Goal: Task Accomplishment & Management: Complete application form

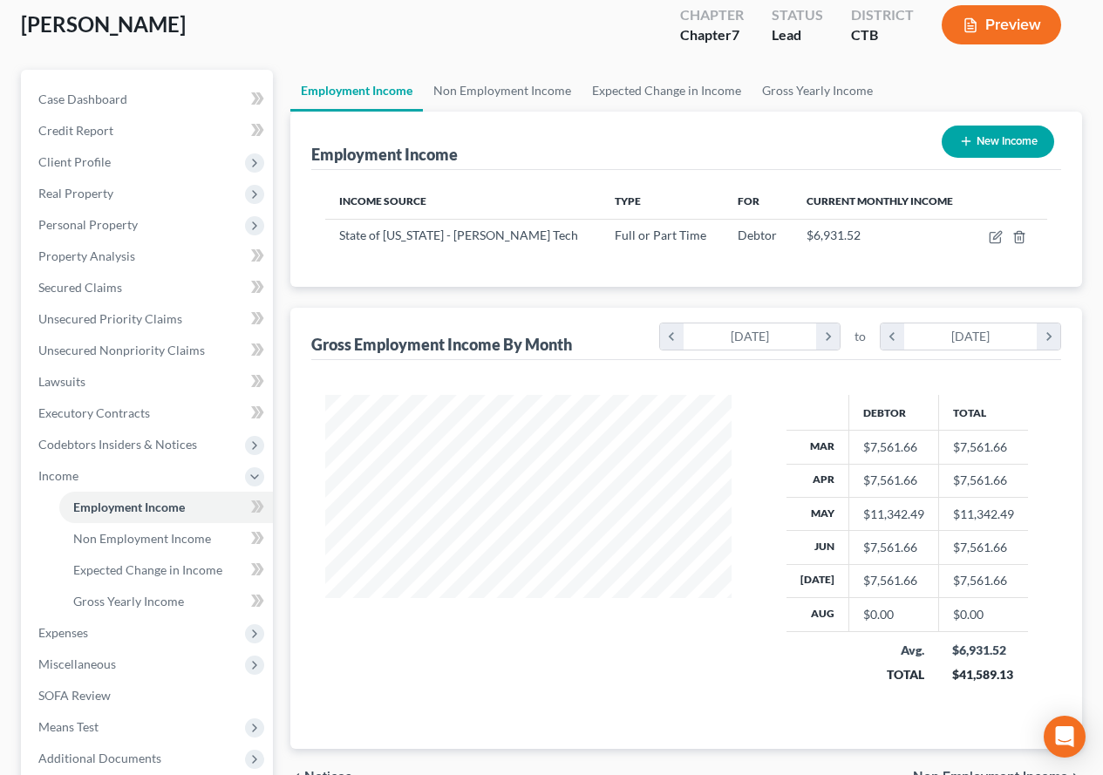
scroll to position [174, 0]
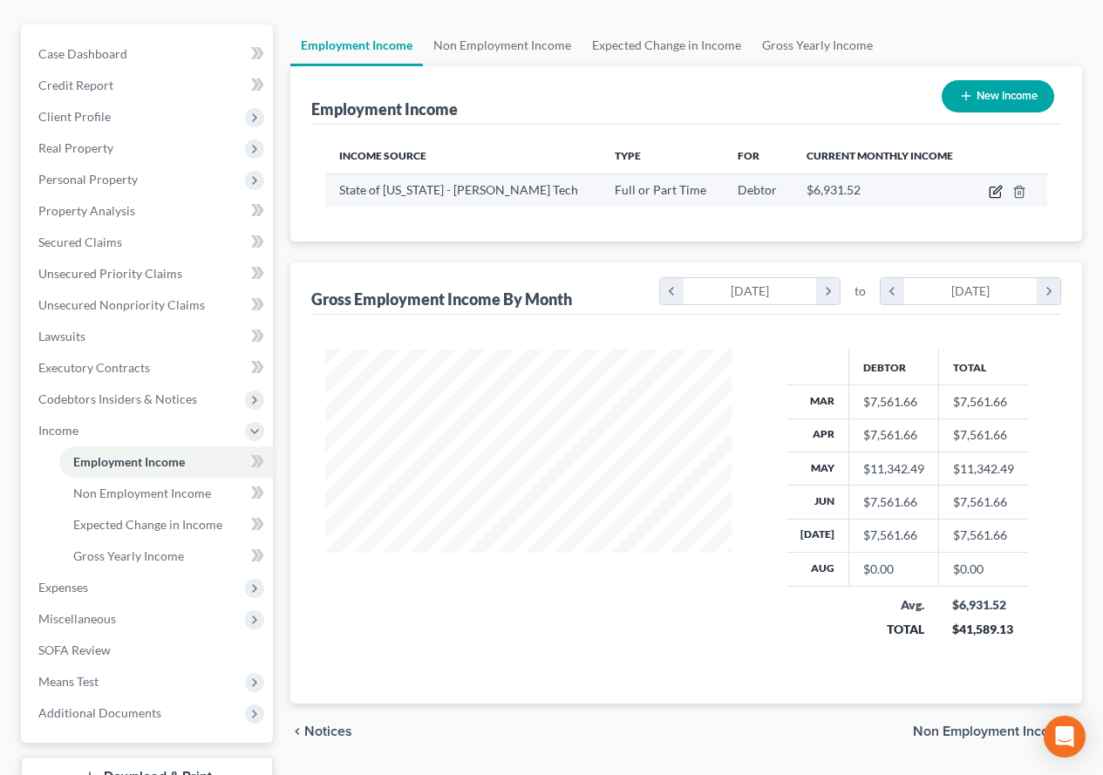
click at [994, 191] on icon "button" at bounding box center [996, 192] width 14 height 14
select select "0"
select select "2"
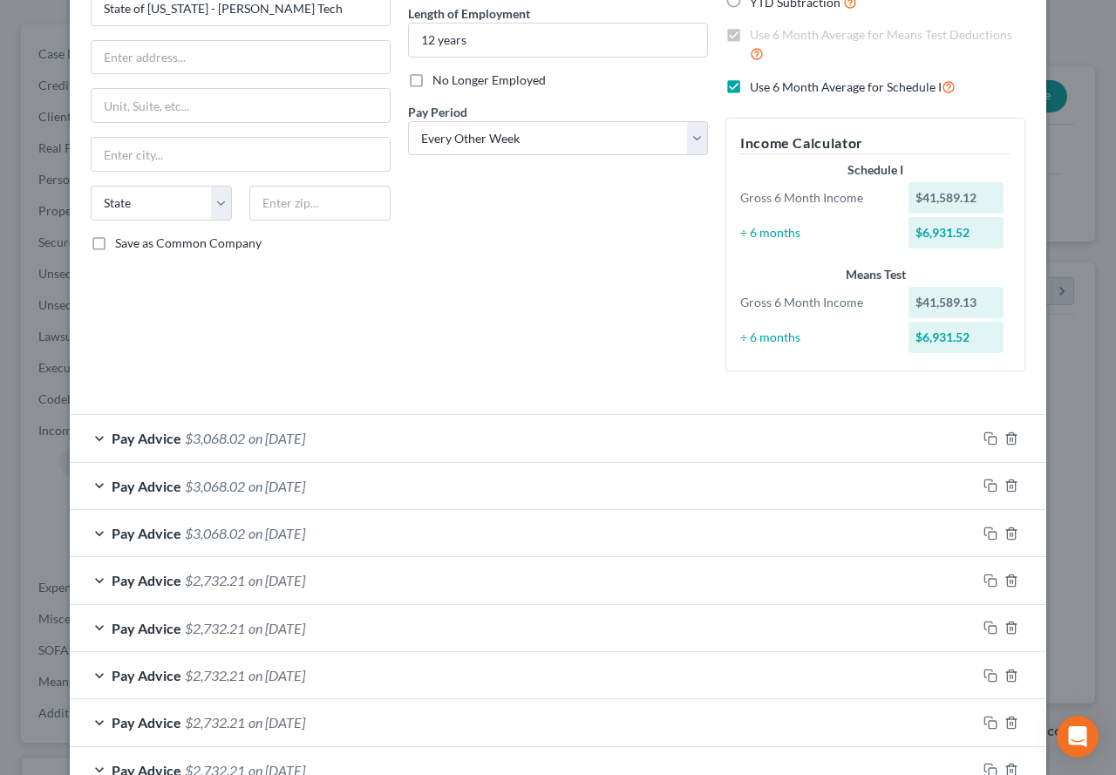
scroll to position [262, 0]
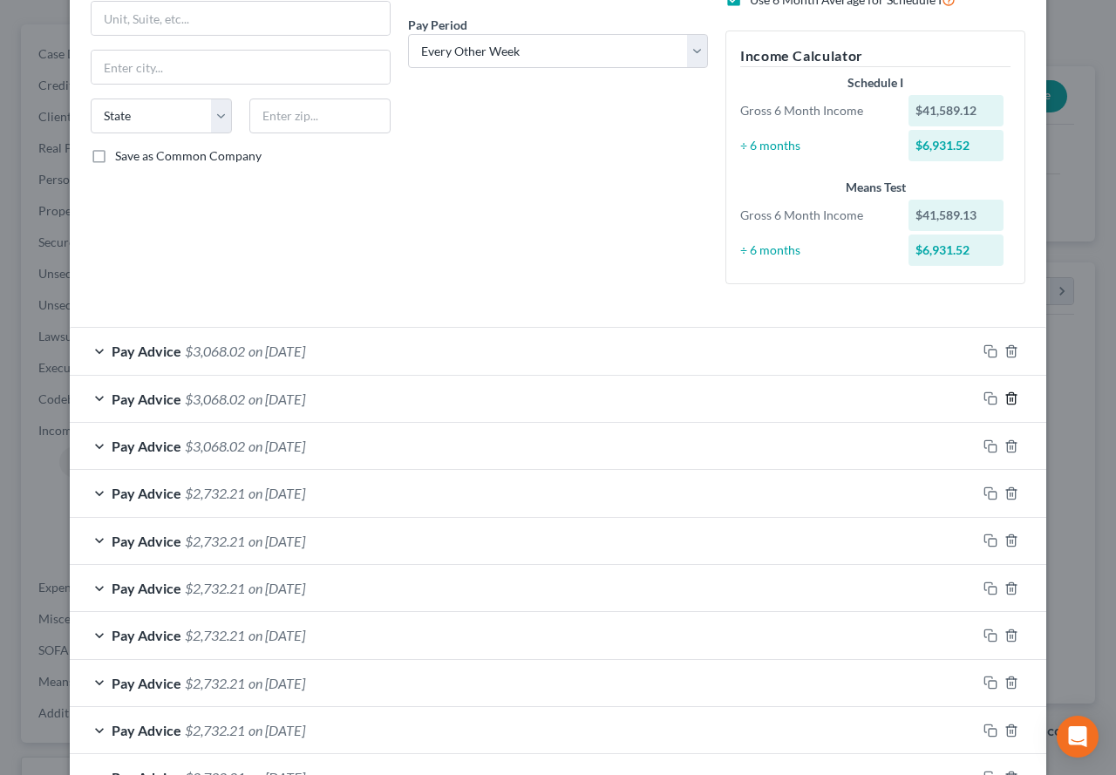
click at [1006, 399] on icon "button" at bounding box center [1012, 399] width 14 height 14
click at [1007, 349] on icon "button" at bounding box center [1012, 351] width 14 height 14
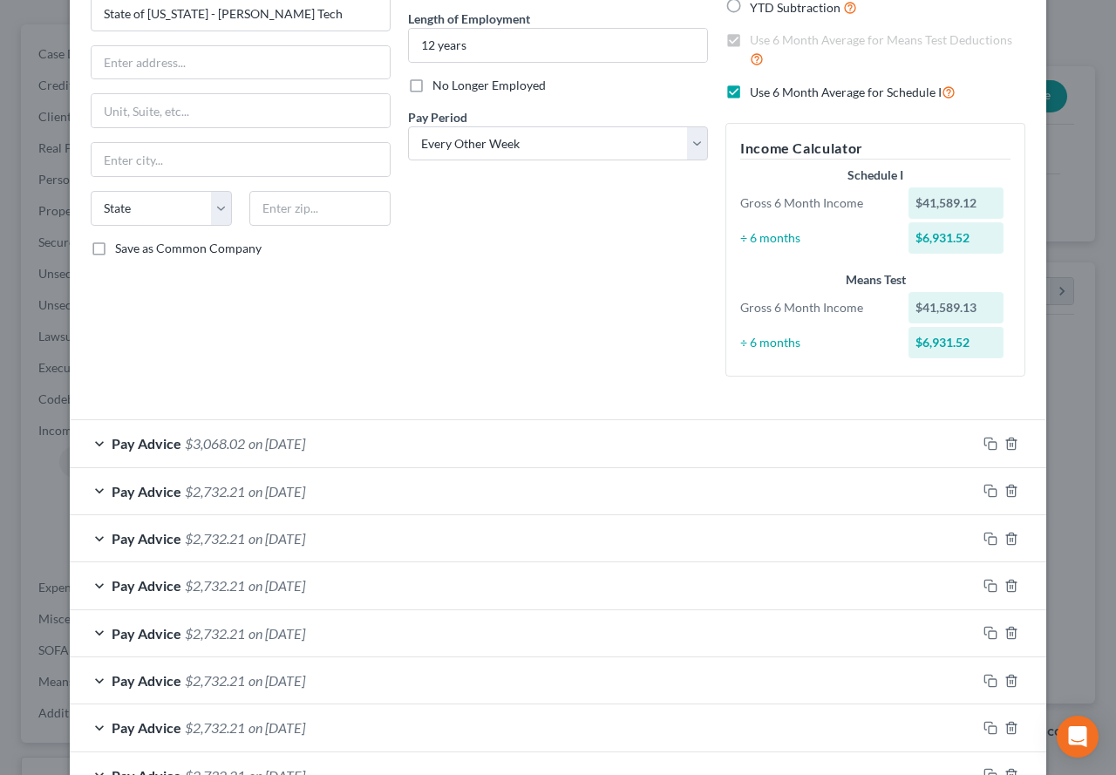
scroll to position [0, 0]
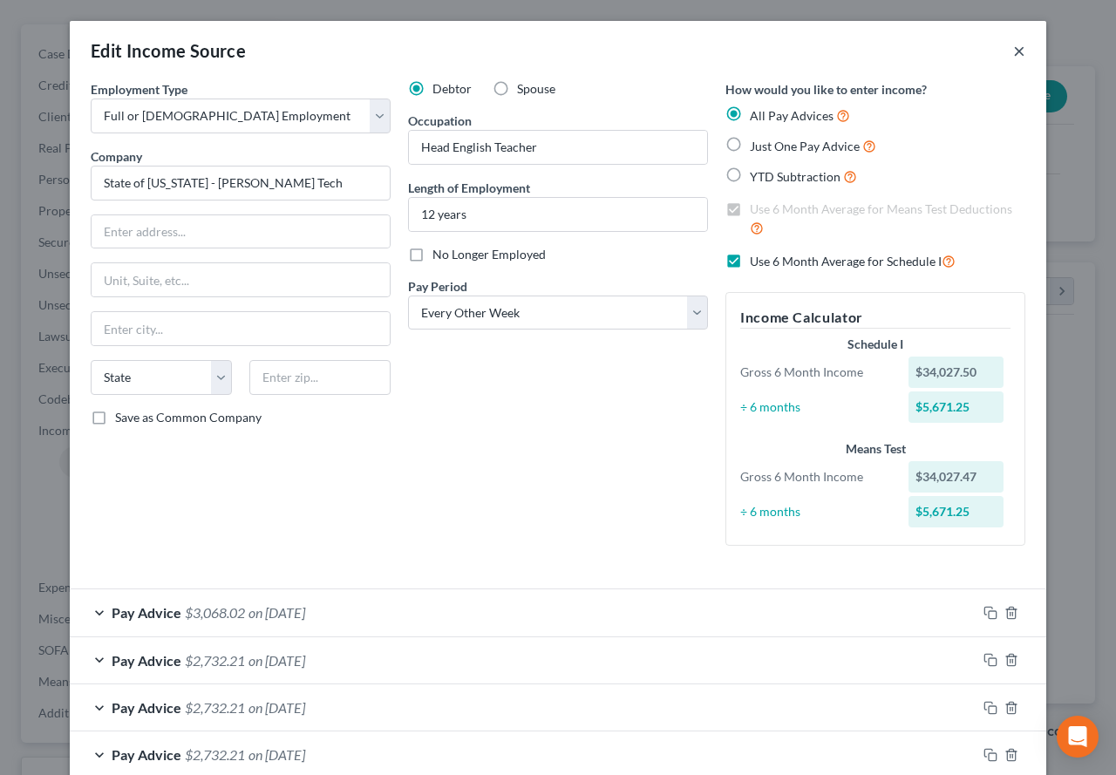
click at [1013, 57] on button "×" at bounding box center [1019, 50] width 12 height 21
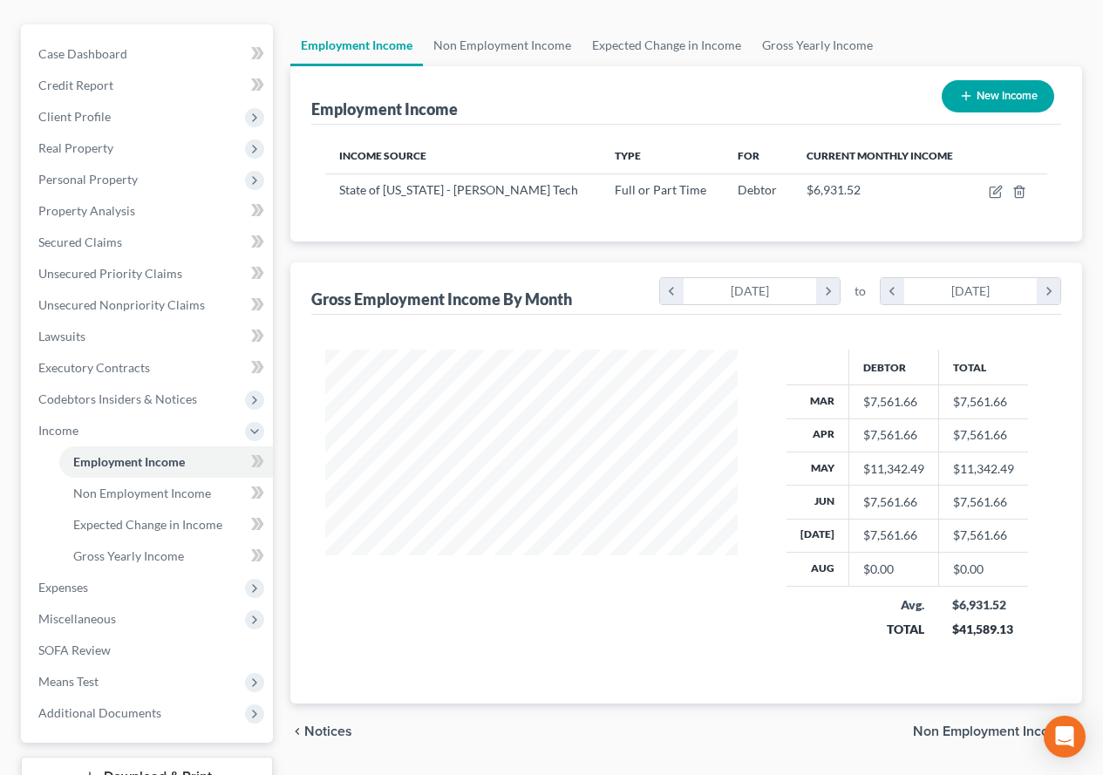
scroll to position [871770, 871641]
click at [983, 192] on td at bounding box center [1009, 190] width 75 height 33
click at [993, 192] on icon "button" at bounding box center [996, 192] width 14 height 14
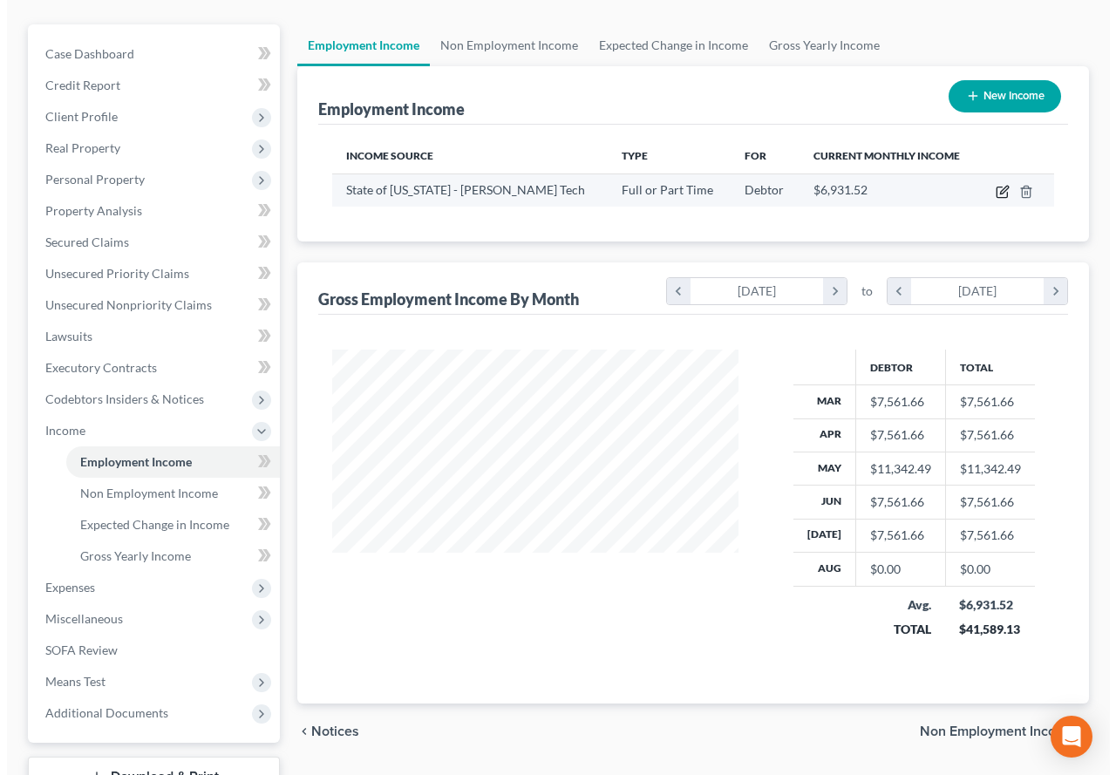
scroll to position [143, 0]
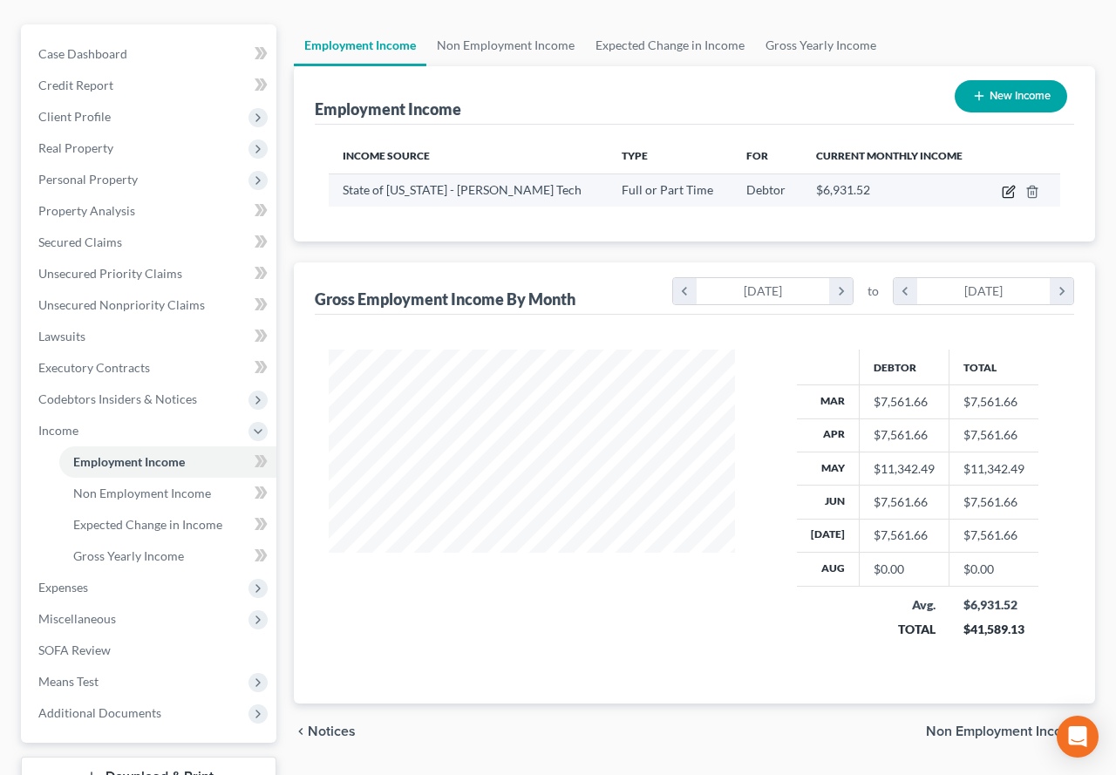
select select "0"
select select "2"
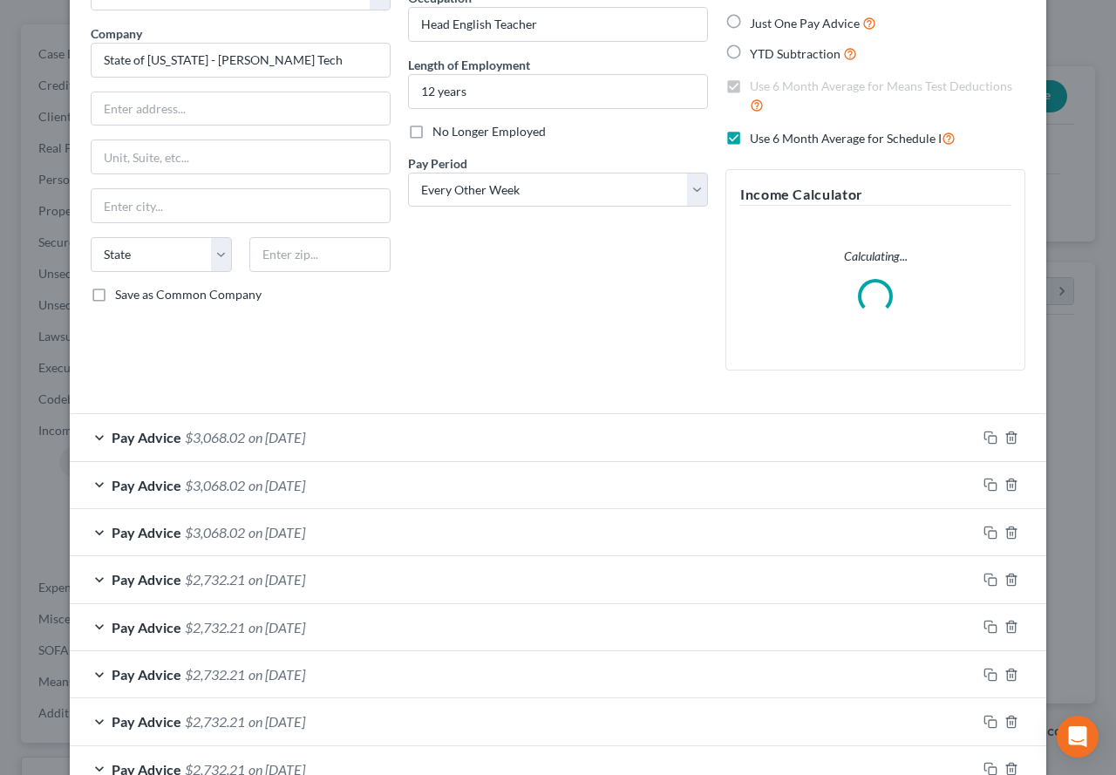
scroll to position [174, 0]
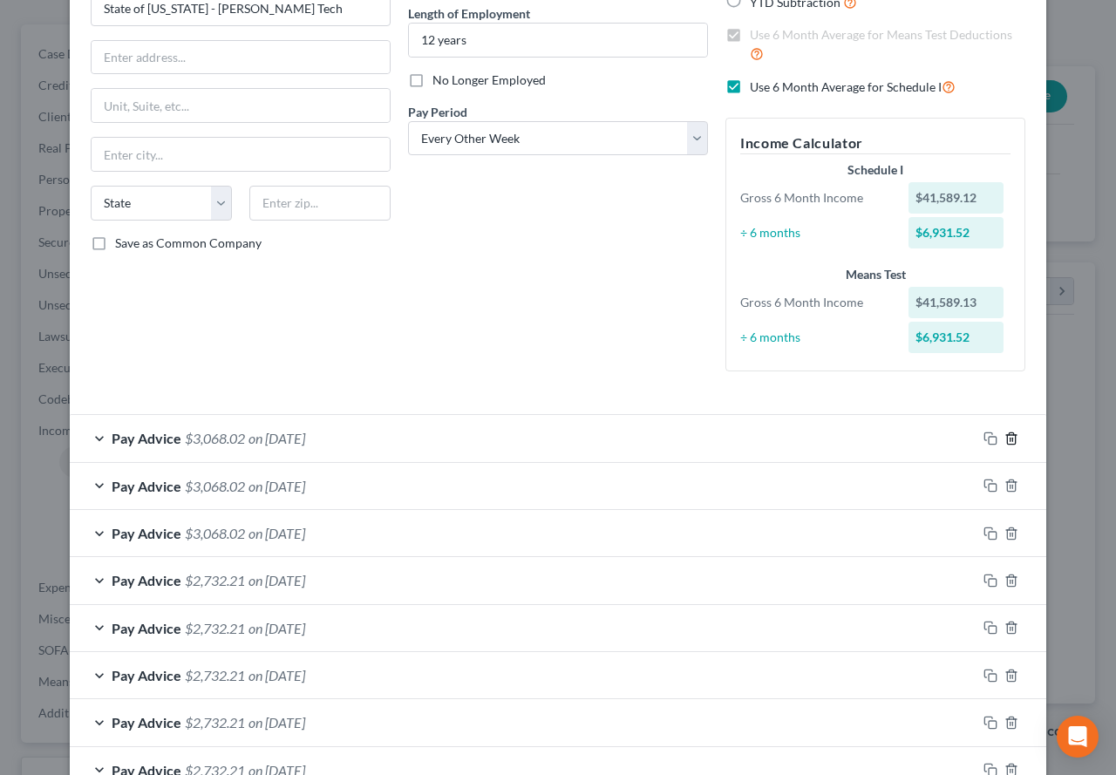
click at [1011, 440] on line "button" at bounding box center [1011, 439] width 0 height 3
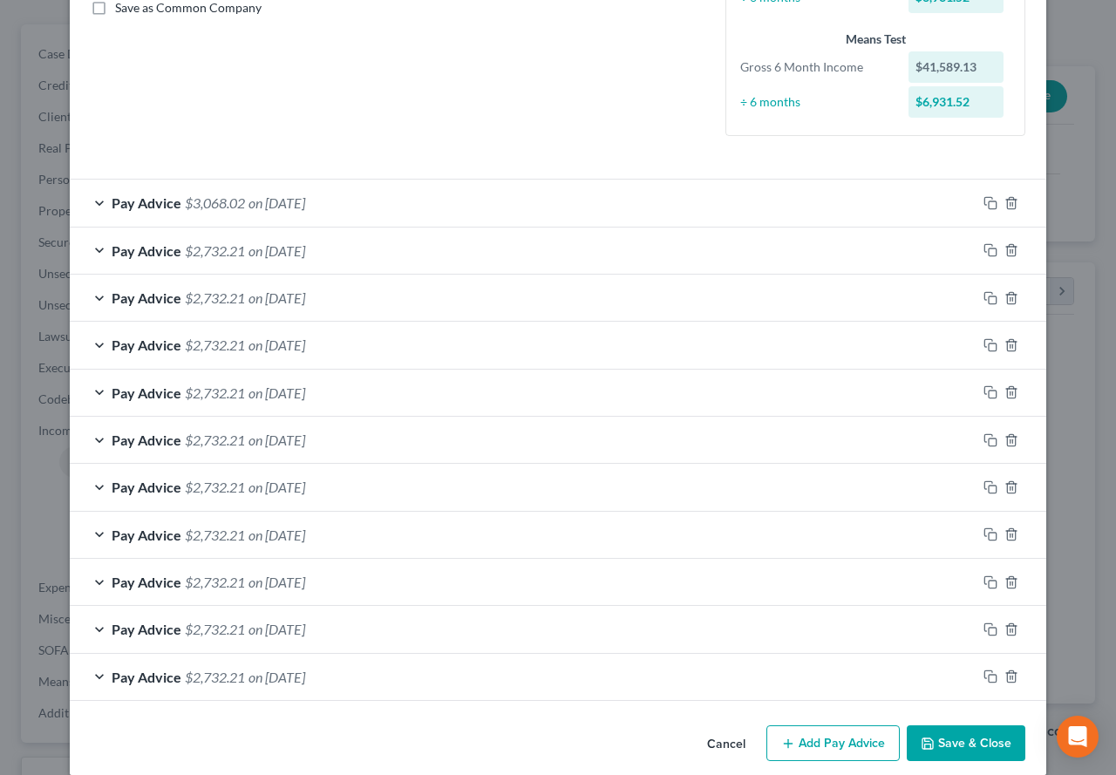
scroll to position [431, 0]
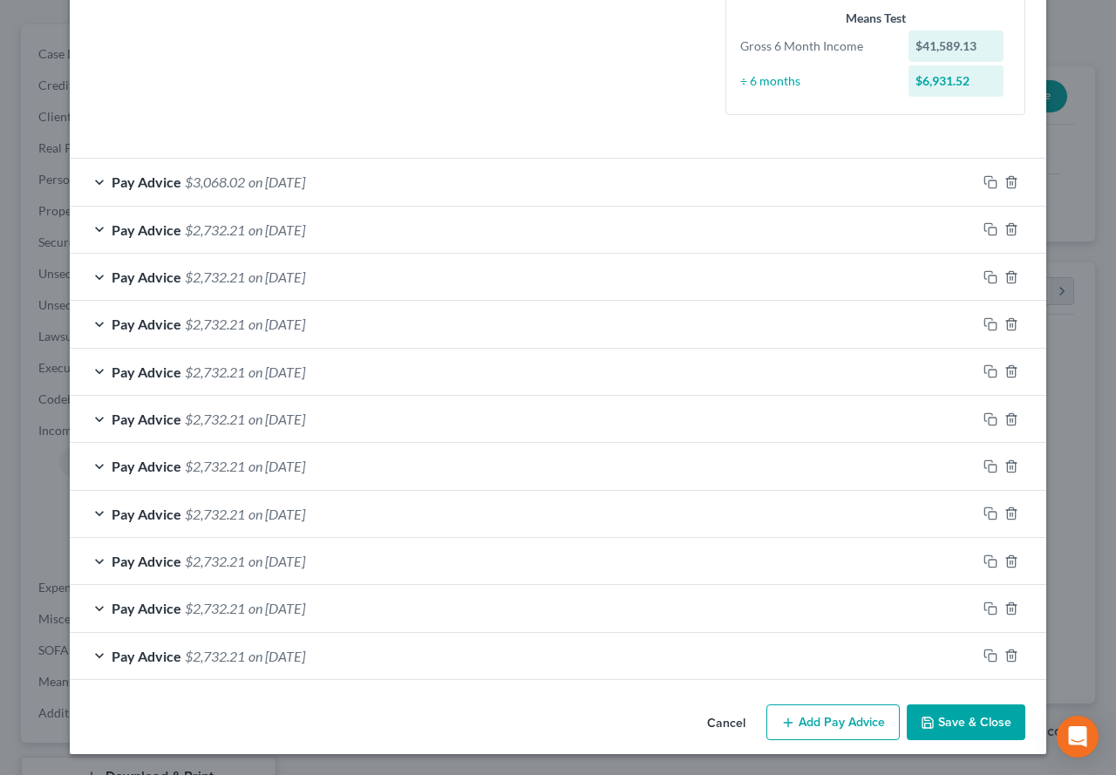
click at [929, 730] on button "Save & Close" at bounding box center [966, 723] width 119 height 37
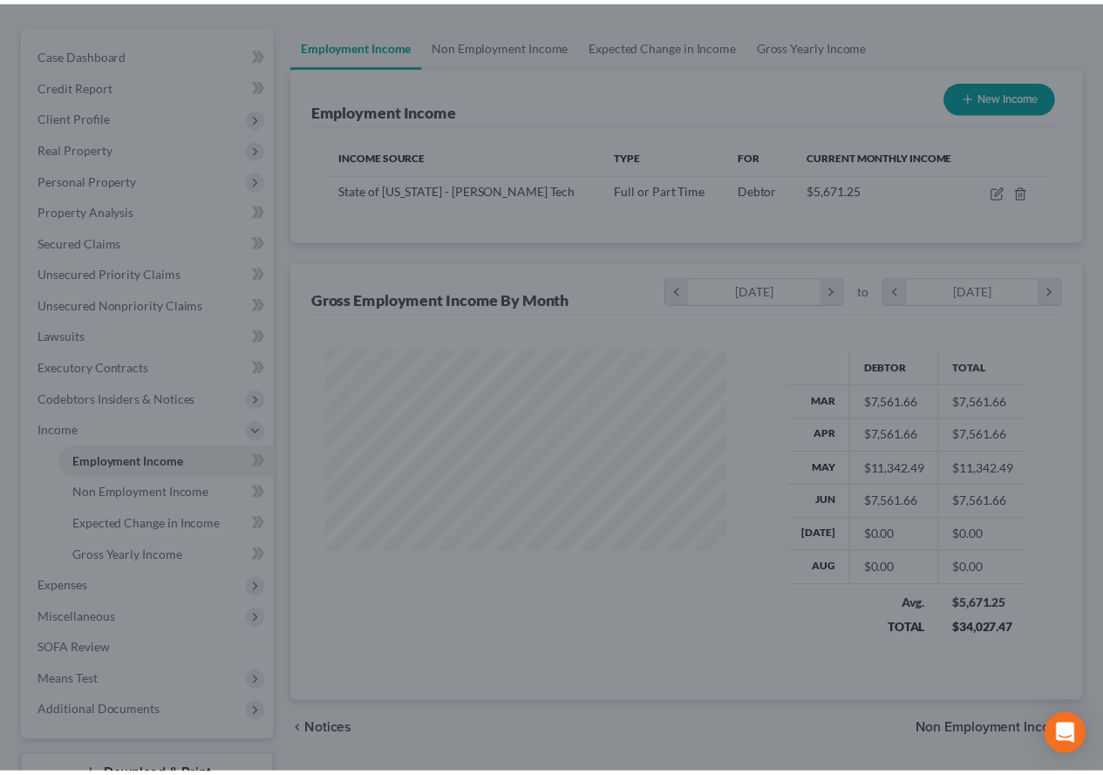
scroll to position [871770, 871641]
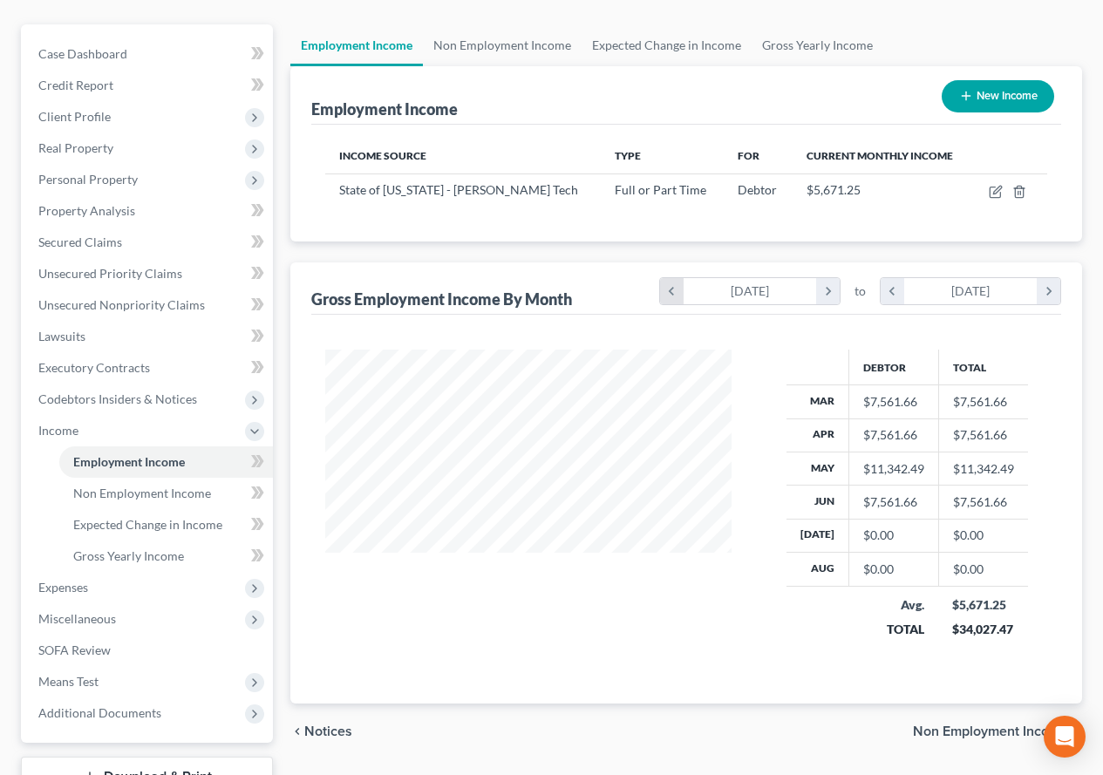
click at [671, 291] on icon "chevron_left" at bounding box center [672, 291] width 24 height 26
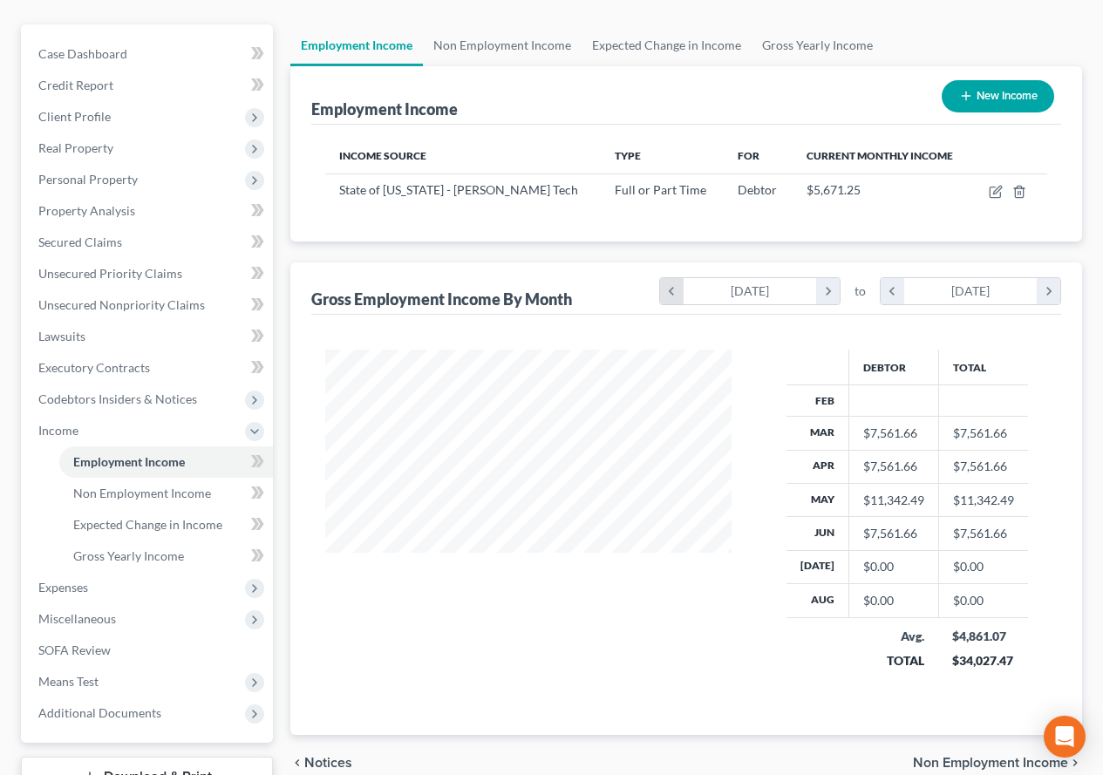
scroll to position [345, 441]
click at [671, 291] on icon "chevron_left" at bounding box center [672, 291] width 24 height 26
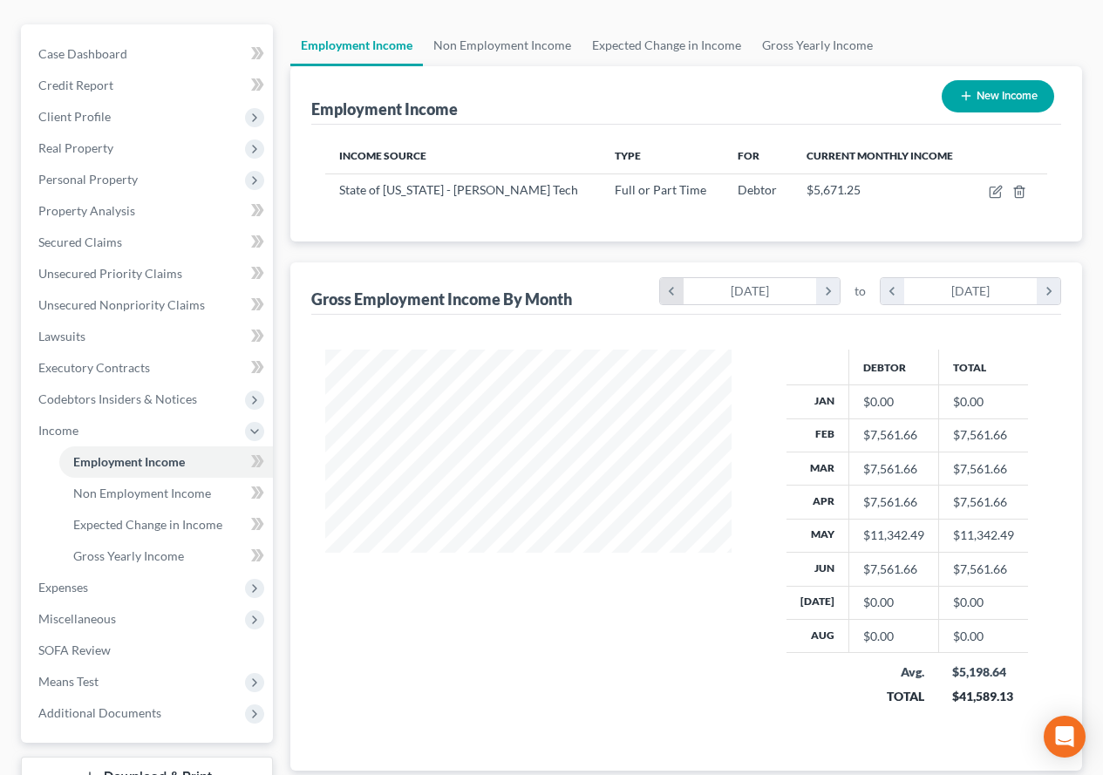
scroll to position [379, 441]
click at [822, 295] on icon "chevron_right" at bounding box center [828, 291] width 24 height 26
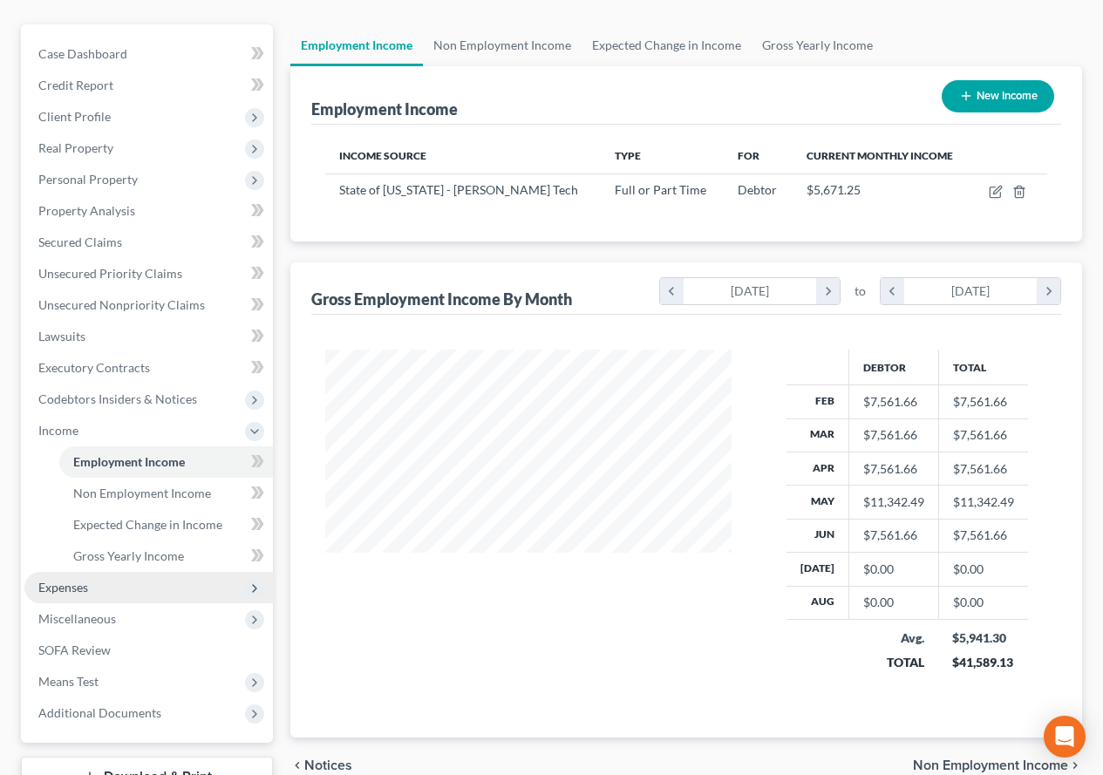
click at [71, 583] on span "Expenses" at bounding box center [63, 587] width 50 height 15
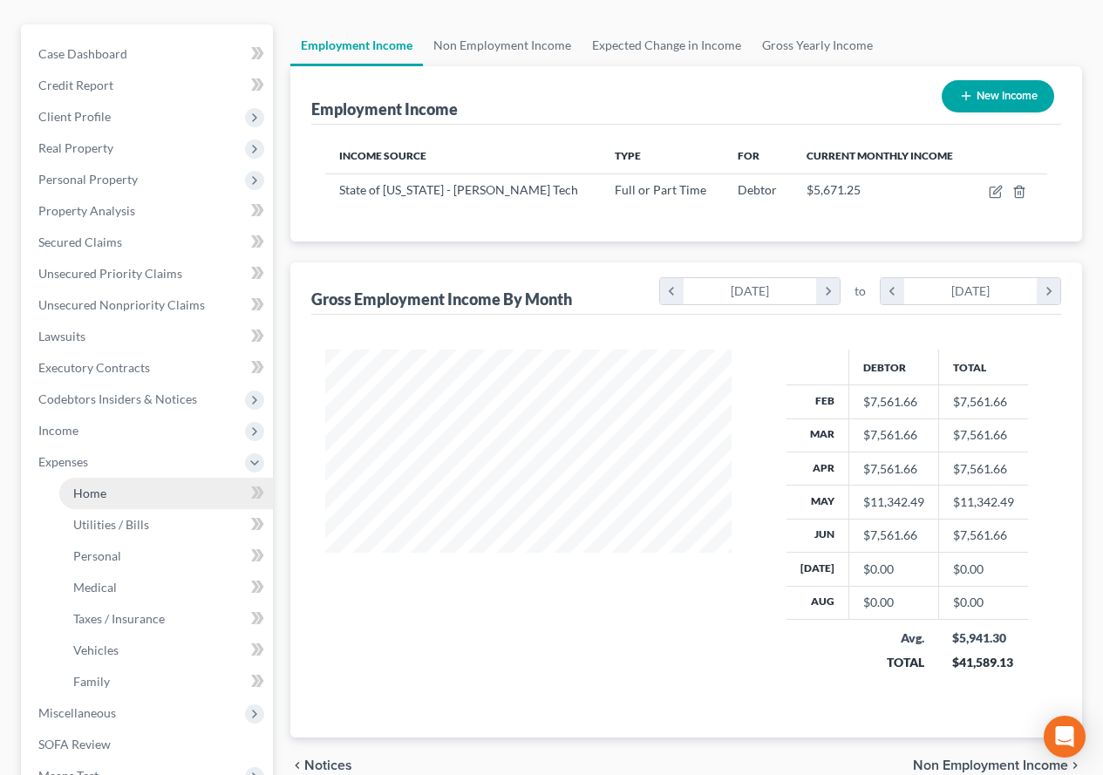
click at [90, 499] on span "Home" at bounding box center [89, 493] width 33 height 15
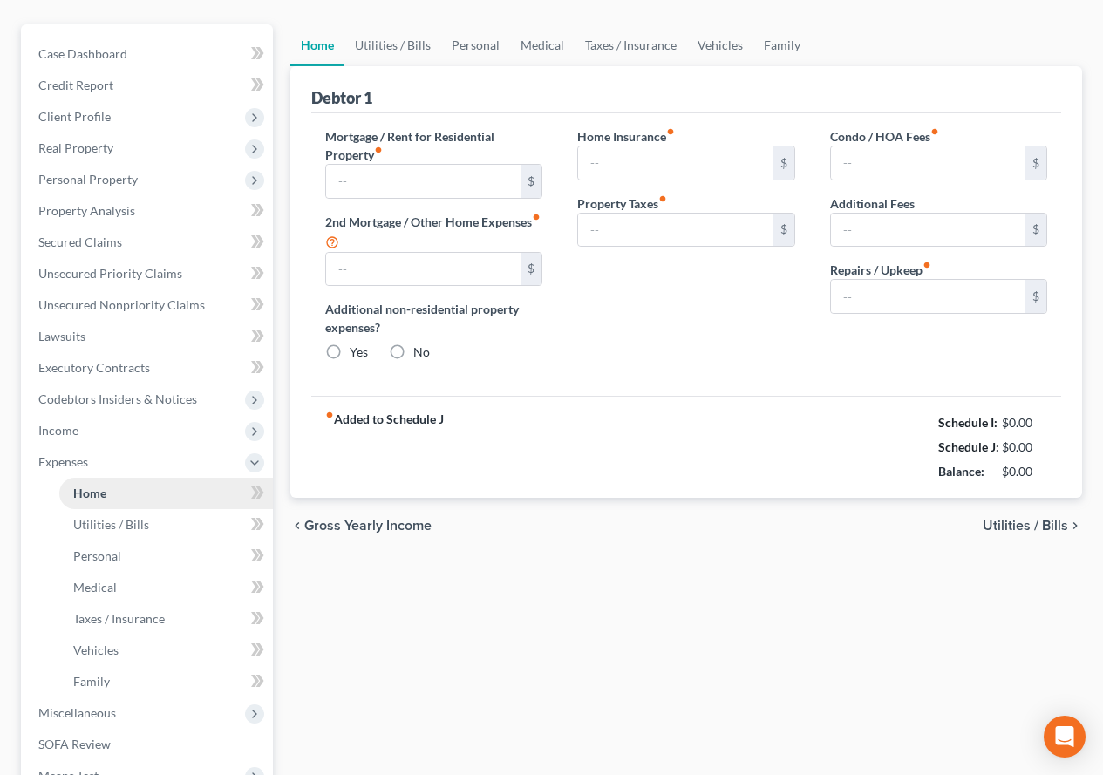
type input "2,695.00"
type input "0.00"
radio input "true"
type input "333.00"
type input "0.00"
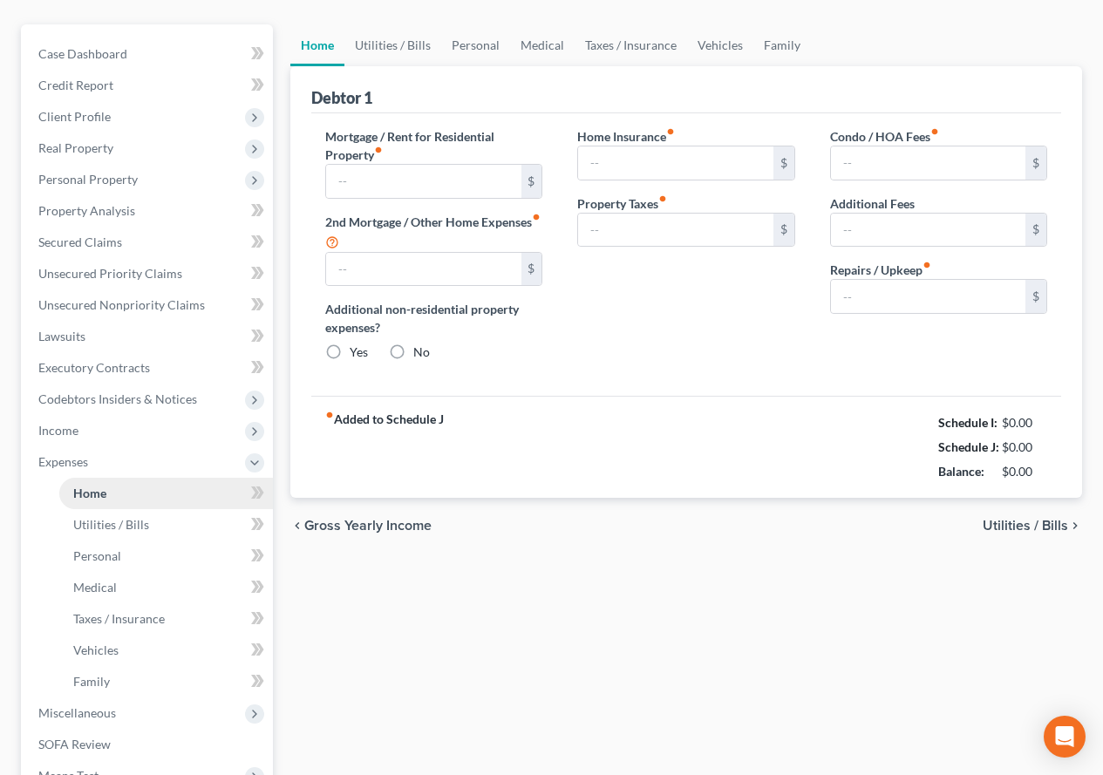
type input "0.00"
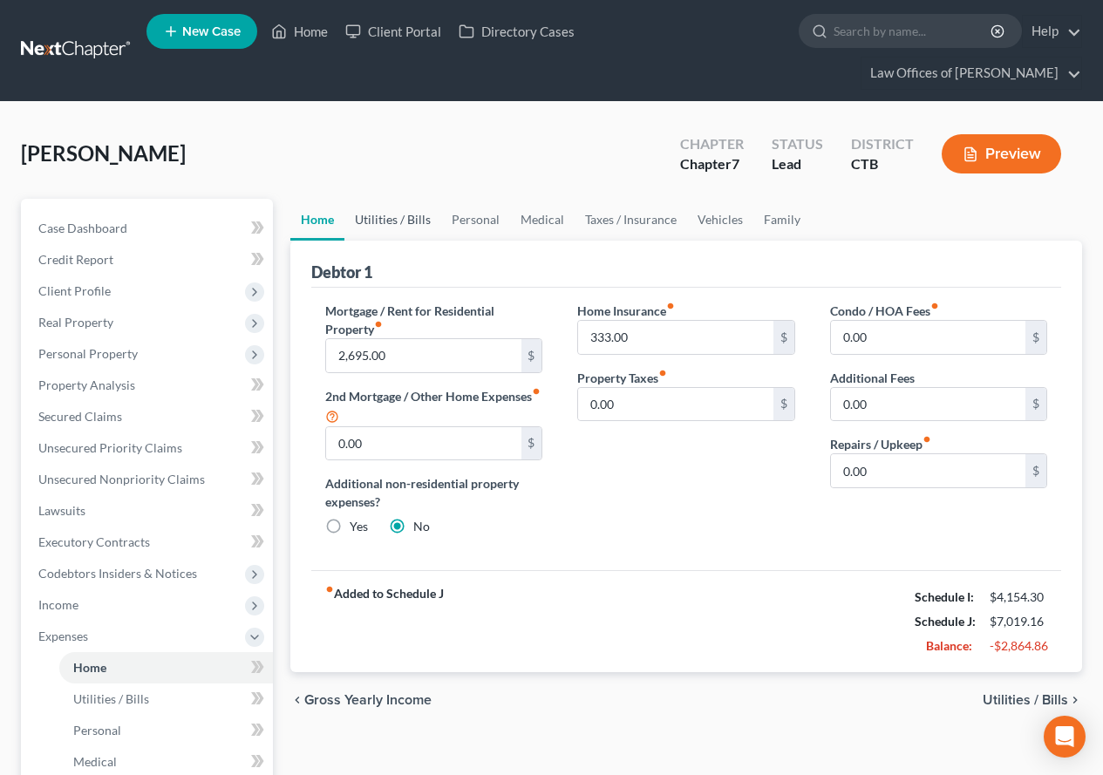
click at [377, 225] on link "Utilities / Bills" at bounding box center [392, 220] width 97 height 42
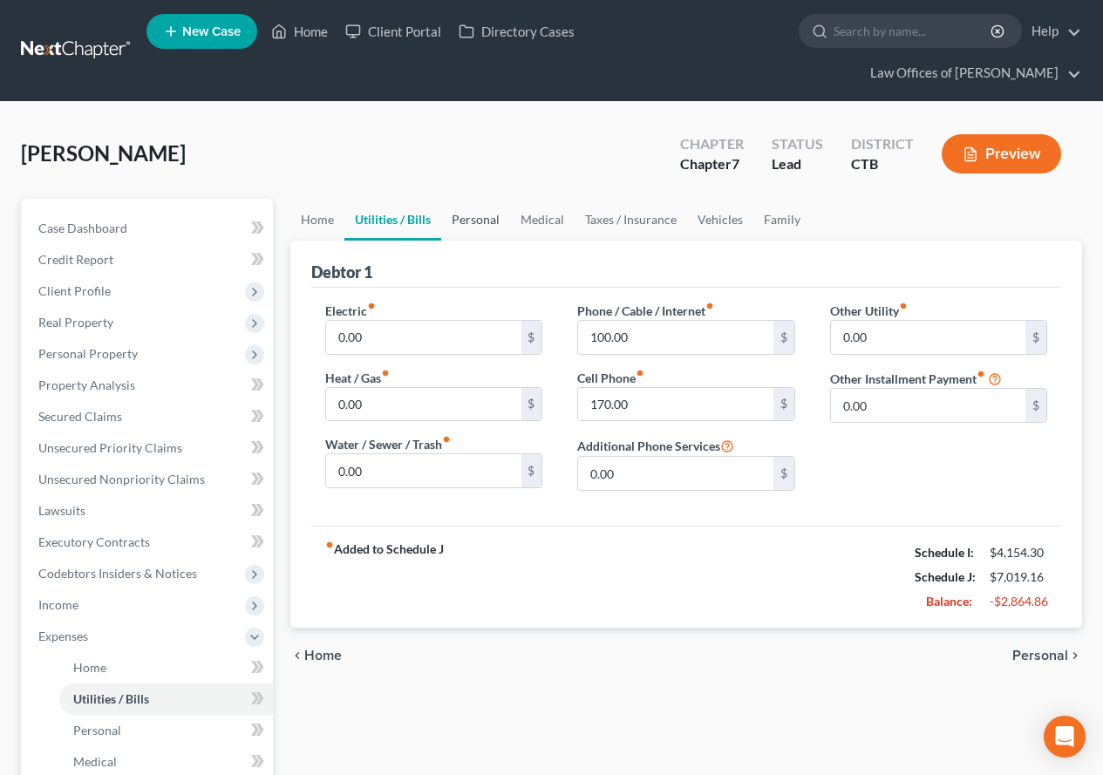
click at [474, 222] on link "Personal" at bounding box center [475, 220] width 69 height 42
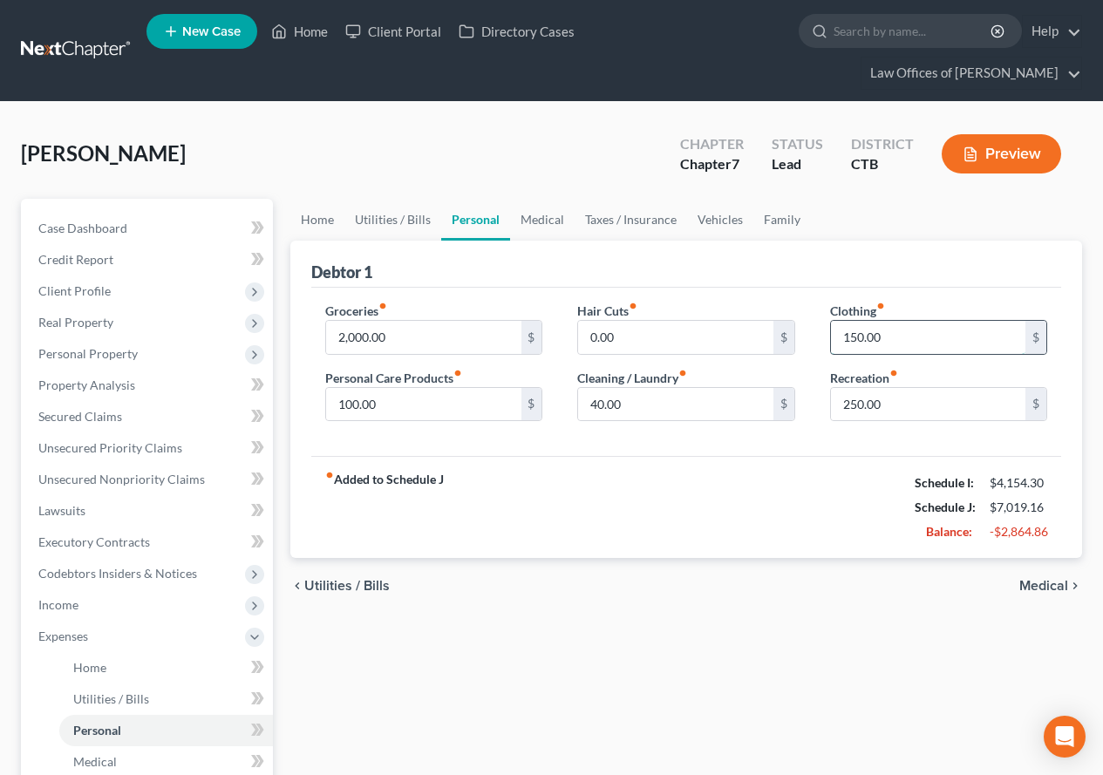
click at [849, 337] on input "150.00" at bounding box center [928, 337] width 194 height 33
type input "100.00"
click at [544, 222] on link "Medical" at bounding box center [542, 220] width 65 height 42
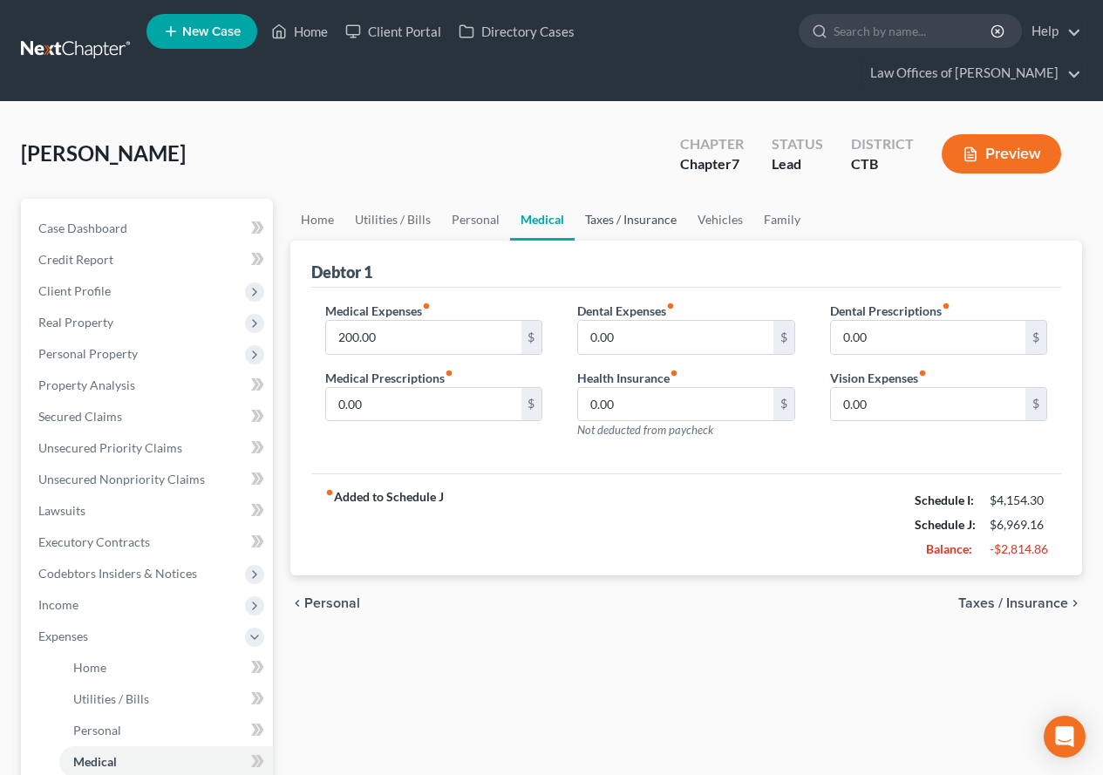
click at [636, 223] on link "Taxes / Insurance" at bounding box center [631, 220] width 112 height 42
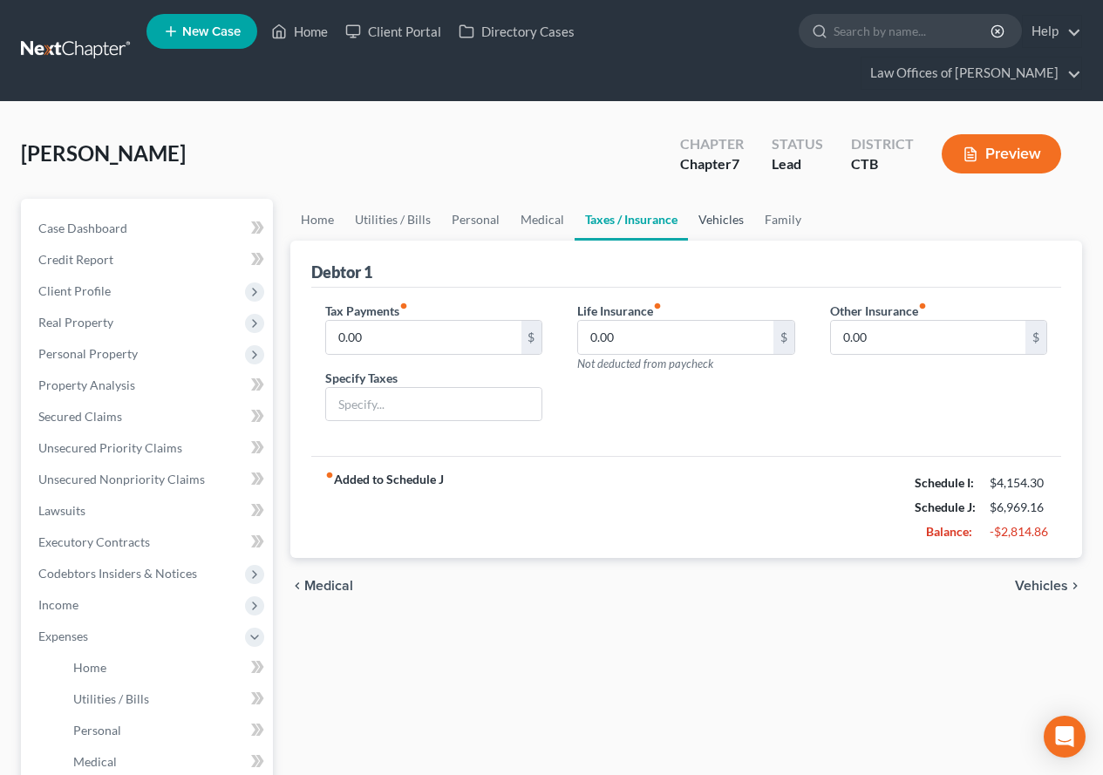
click at [701, 221] on link "Vehicles" at bounding box center [721, 220] width 66 height 42
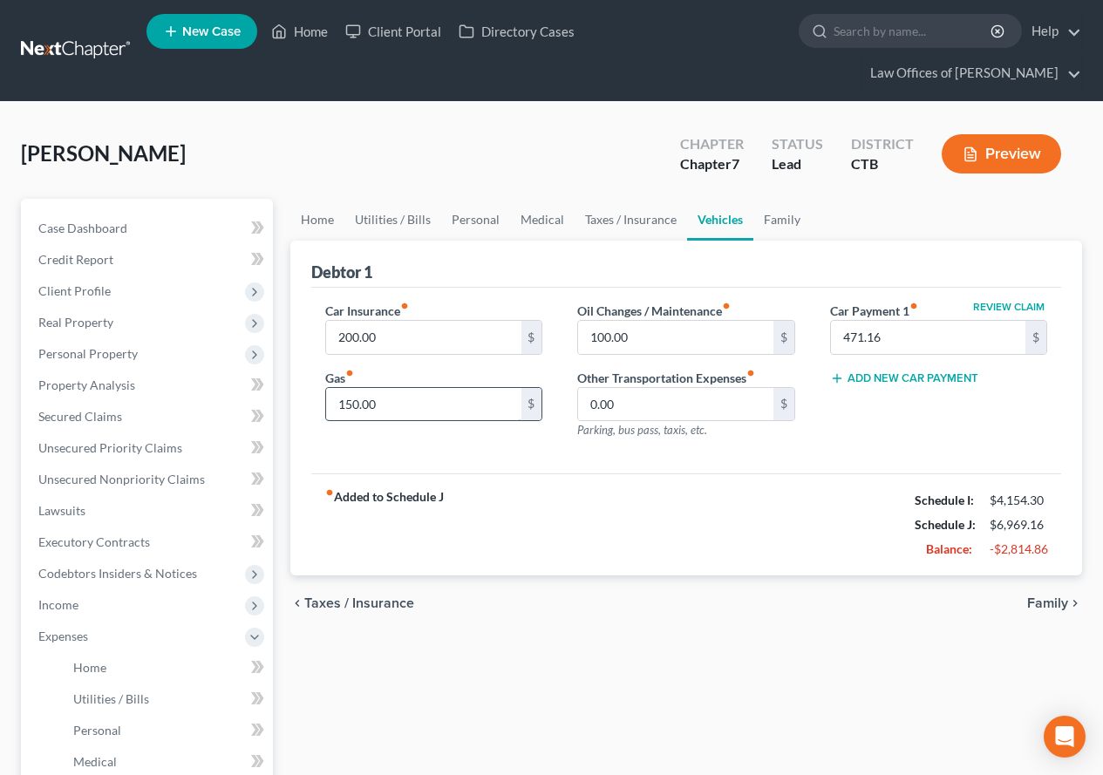
click at [352, 403] on input "150.00" at bounding box center [423, 404] width 194 height 33
type input "100.00"
click at [786, 221] on link "Family" at bounding box center [782, 220] width 58 height 42
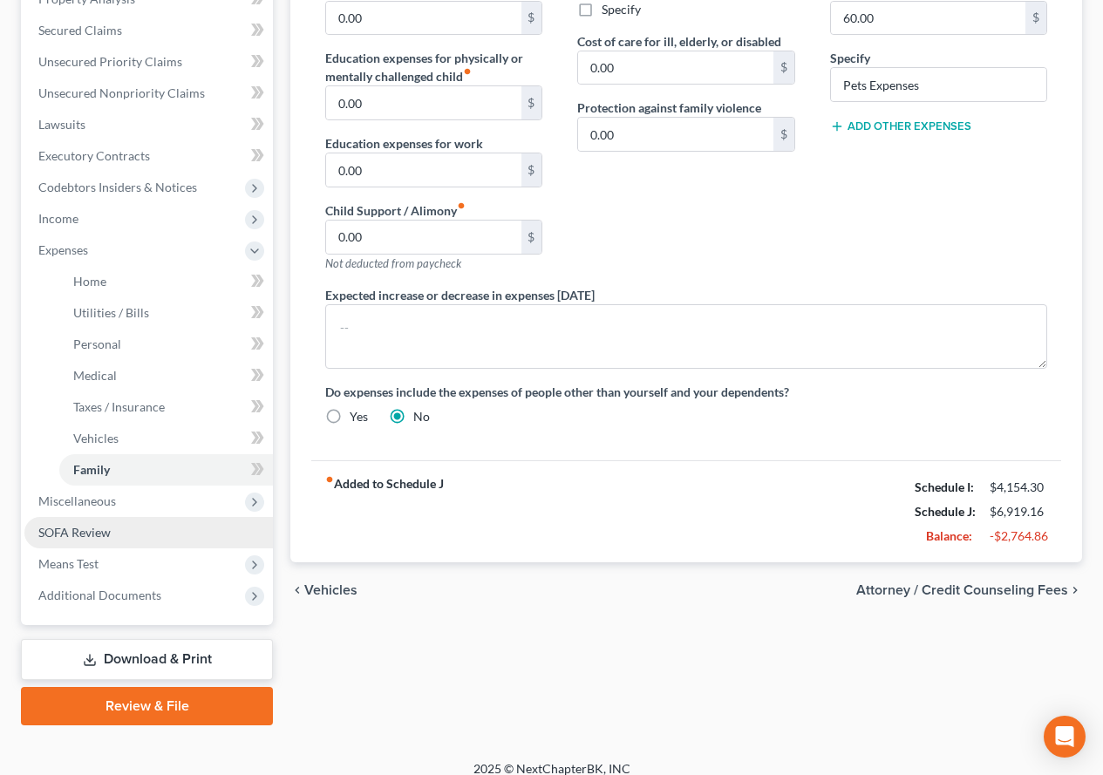
scroll to position [403, 0]
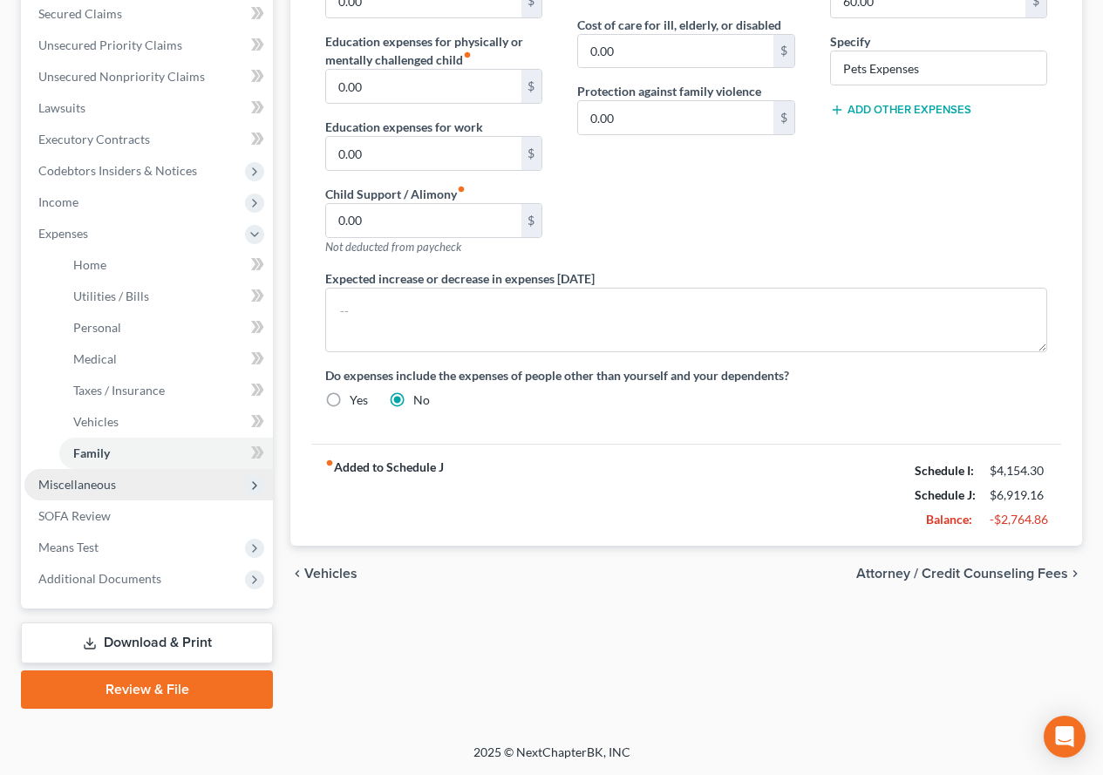
click at [53, 485] on span "Miscellaneous" at bounding box center [77, 484] width 78 height 15
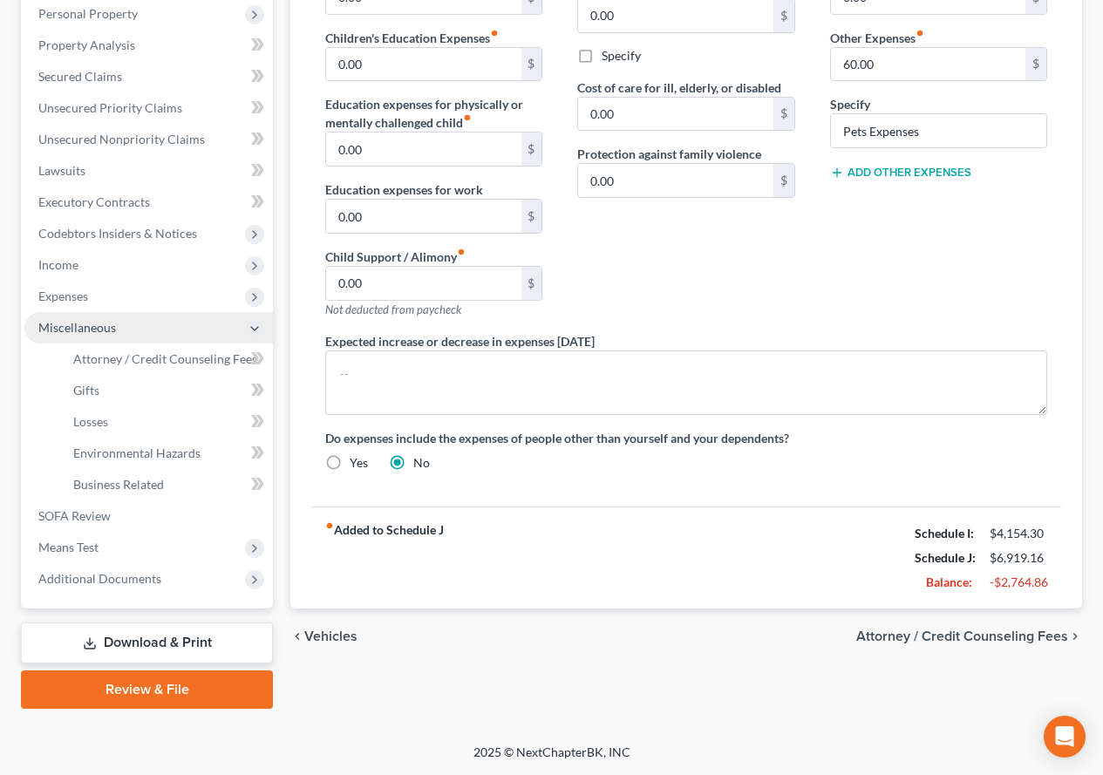
scroll to position [340, 0]
click at [127, 362] on span "Attorney / Credit Counseling Fees" at bounding box center [165, 358] width 184 height 15
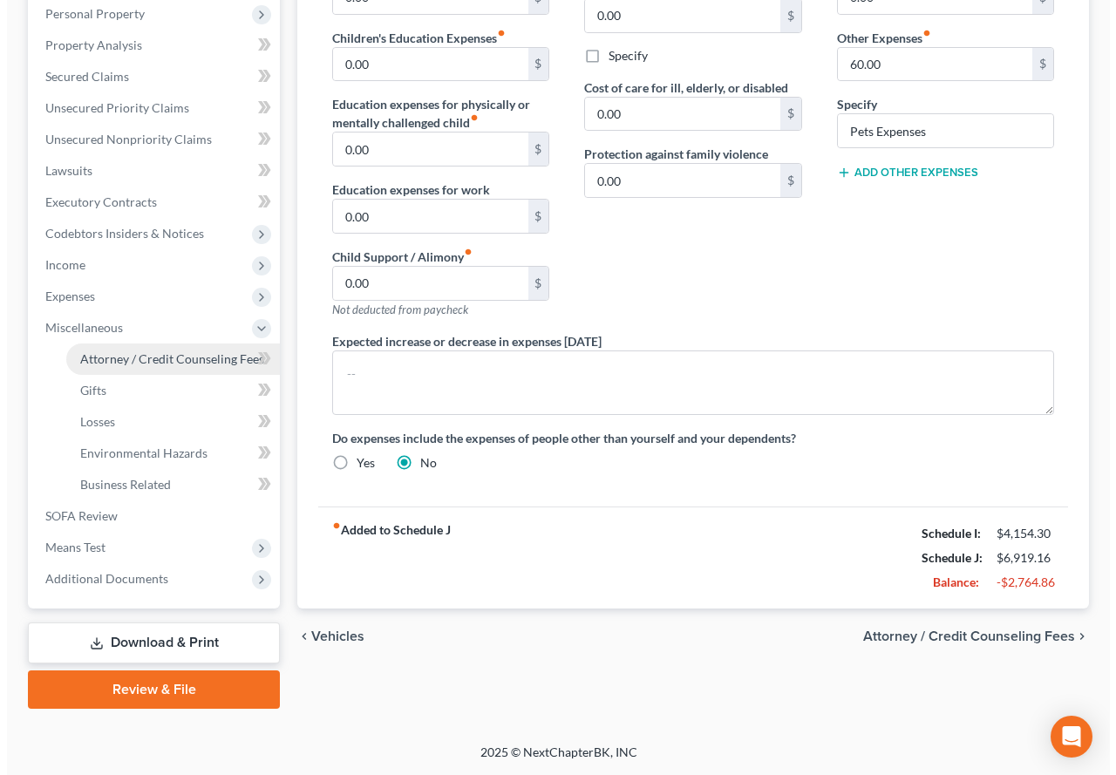
scroll to position [309, 0]
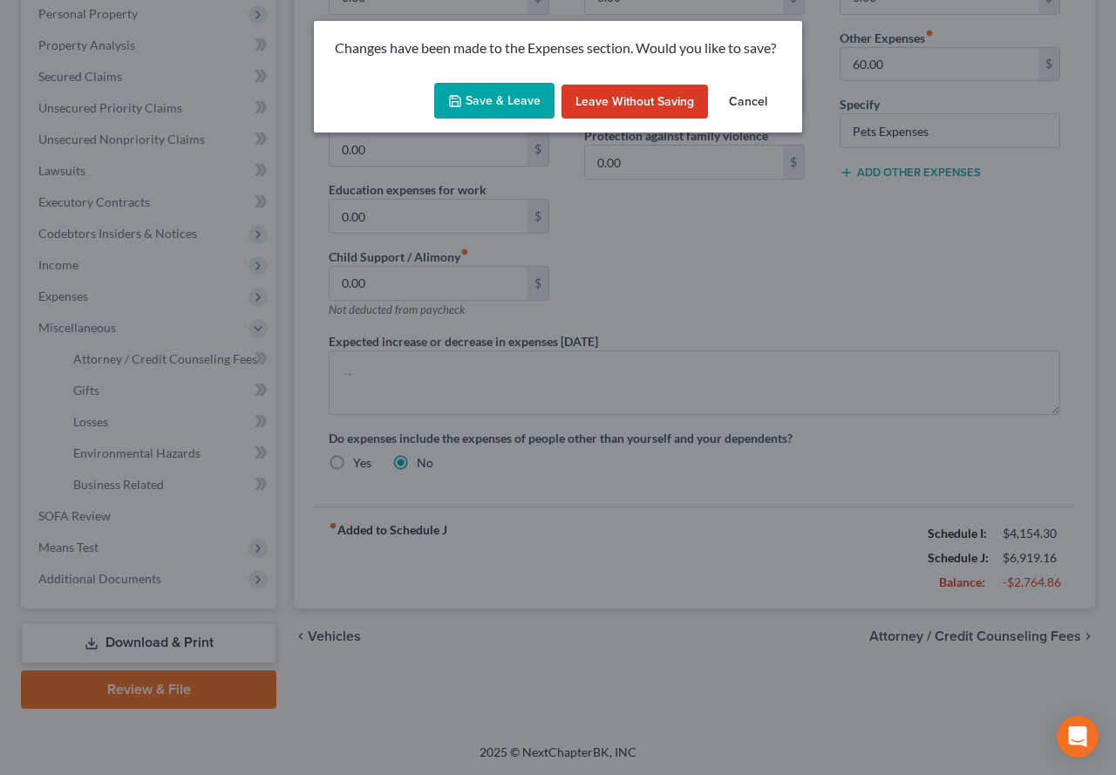
click at [467, 97] on button "Save & Leave" at bounding box center [494, 101] width 120 height 37
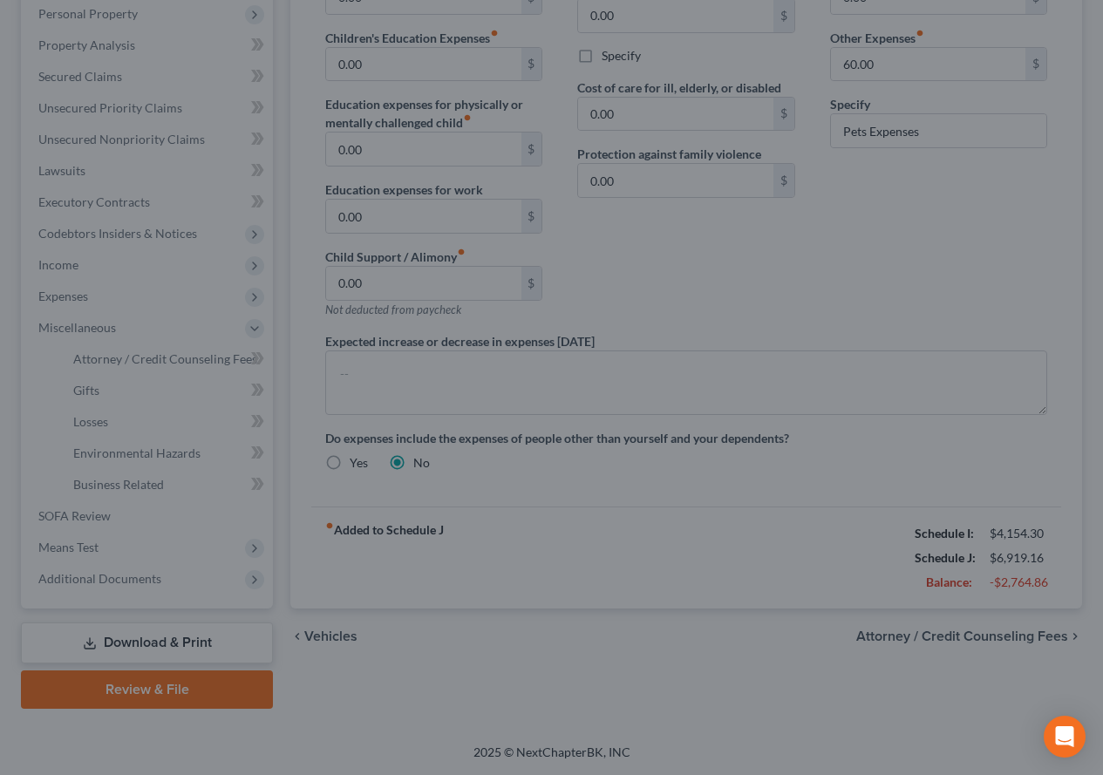
select select "0"
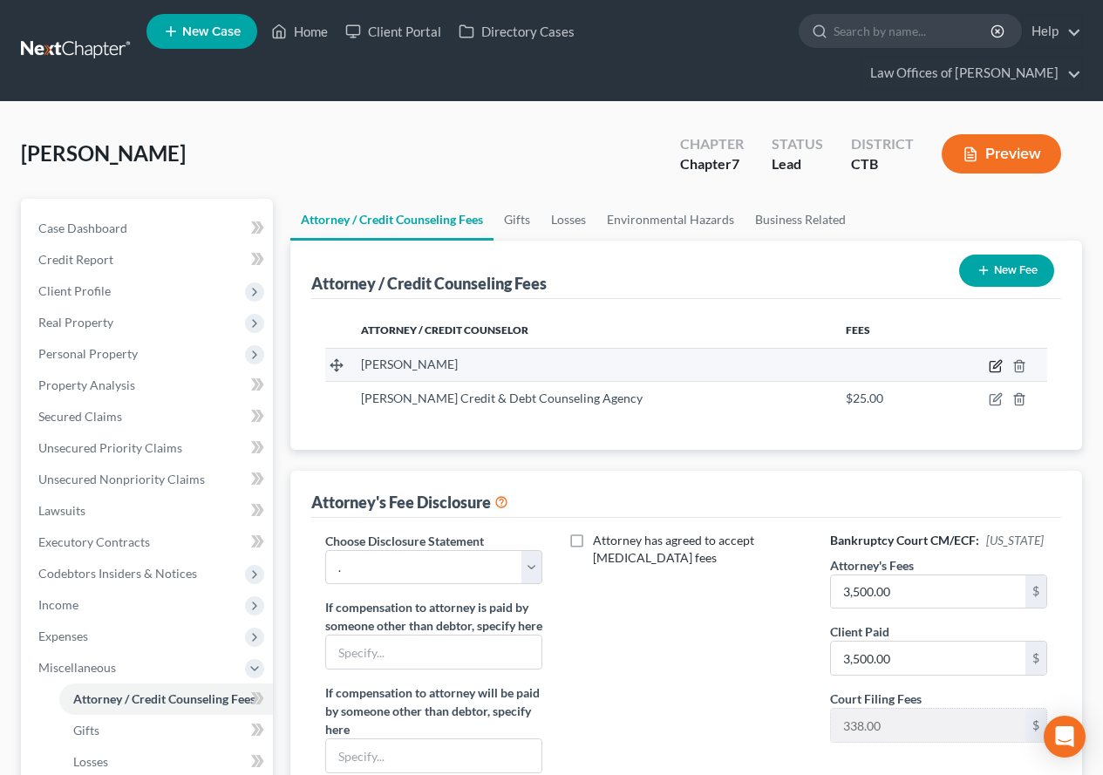
click at [992, 367] on icon "button" at bounding box center [996, 366] width 14 height 14
select select "6"
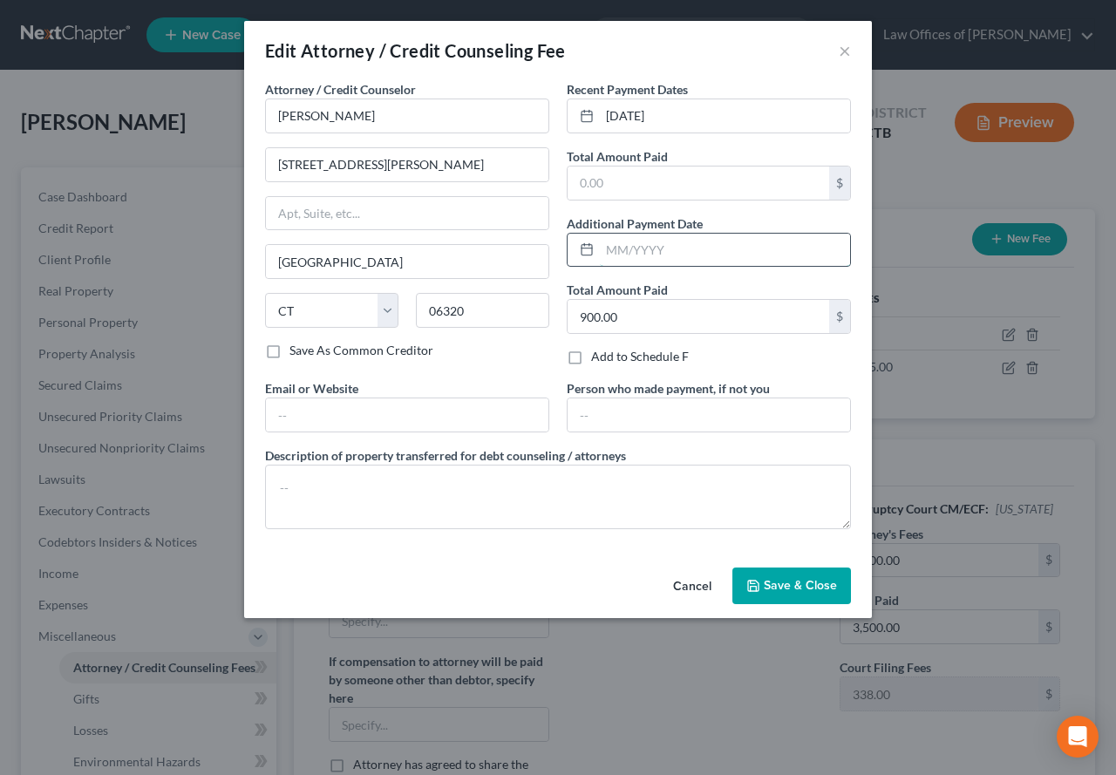
click at [630, 247] on input "text" at bounding box center [725, 250] width 250 height 33
type input "[DATE]"
drag, startPoint x: 683, startPoint y: 112, endPoint x: 586, endPoint y: 112, distance: 96.8
click at [586, 112] on div "[DATE]" at bounding box center [709, 116] width 284 height 35
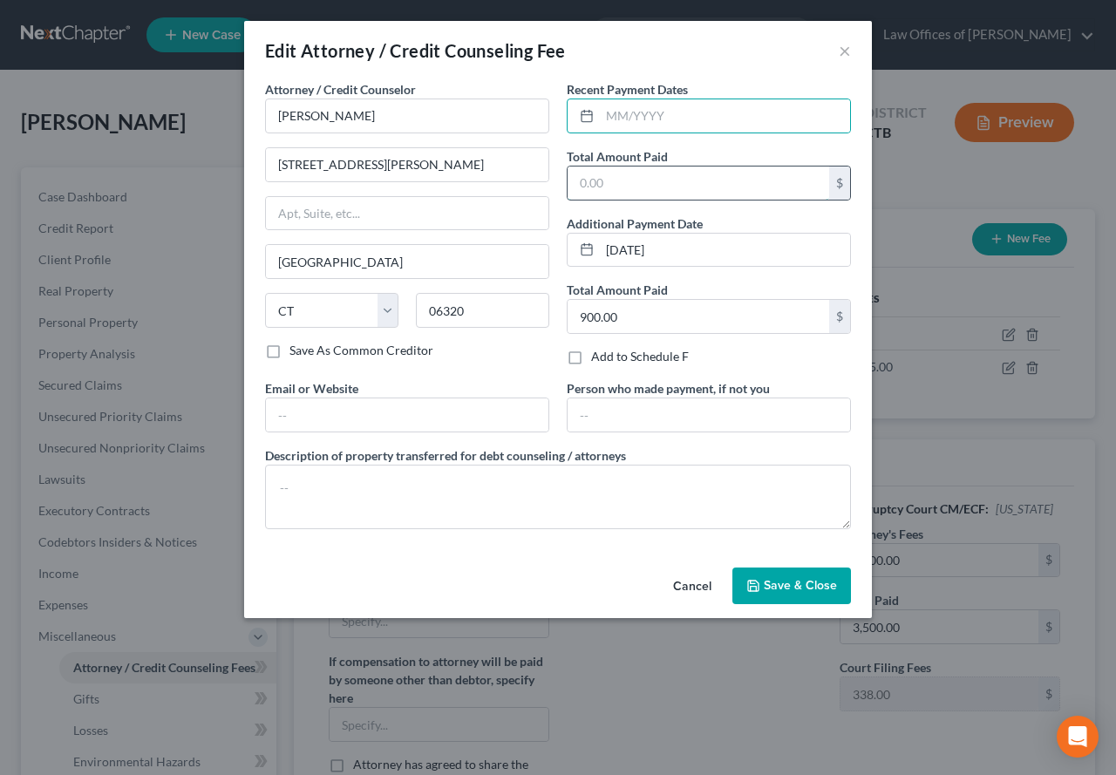
click at [623, 189] on input "text" at bounding box center [699, 183] width 262 height 33
type input "2,600.00"
click at [769, 586] on span "Save & Close" at bounding box center [800, 585] width 73 height 15
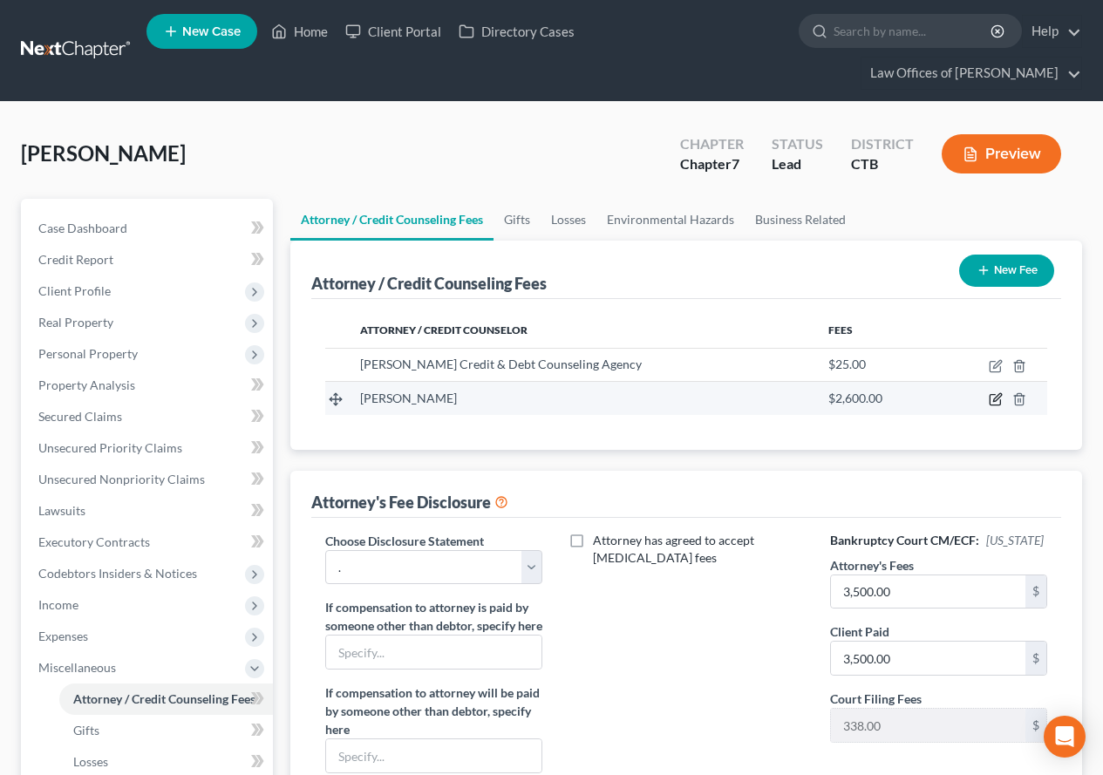
click at [995, 398] on icon "button" at bounding box center [996, 399] width 14 height 14
select select "6"
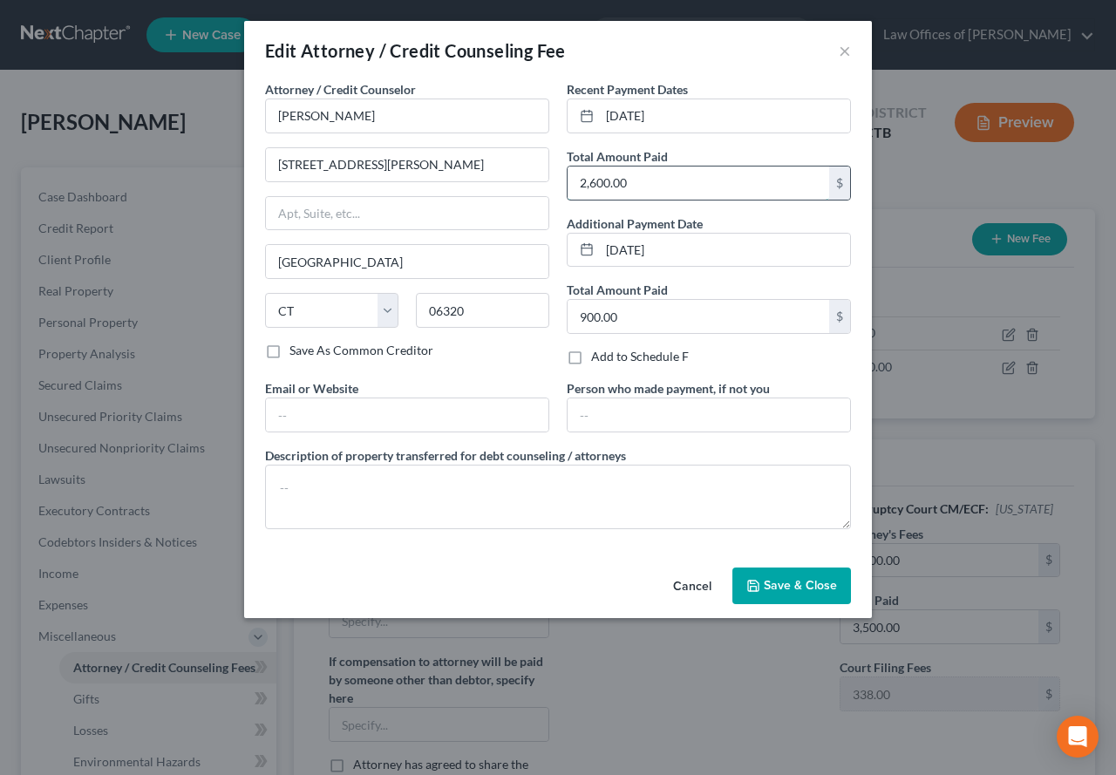
click at [659, 194] on input "2,600.00" at bounding box center [699, 183] width 262 height 33
type input "3,500.00"
drag, startPoint x: 682, startPoint y: 119, endPoint x: 607, endPoint y: 110, distance: 75.5
click at [607, 110] on input "[DATE]" at bounding box center [725, 115] width 250 height 33
click at [776, 596] on button "Save & Close" at bounding box center [792, 586] width 119 height 37
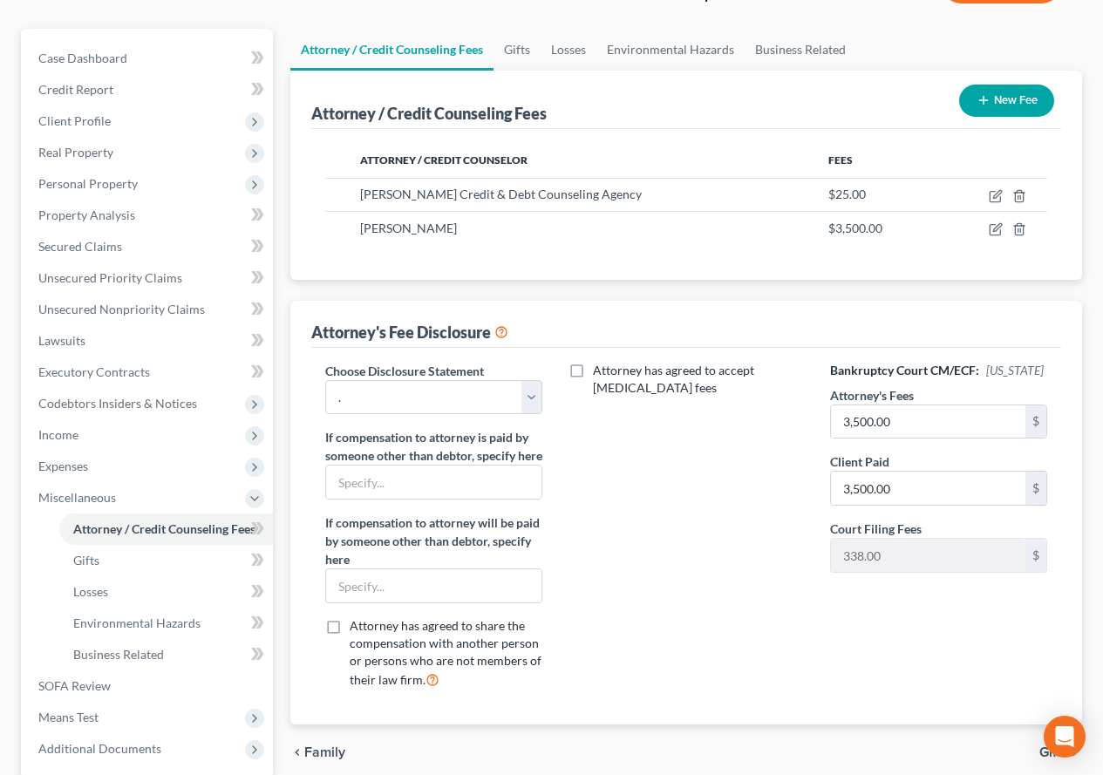
scroll to position [174, 0]
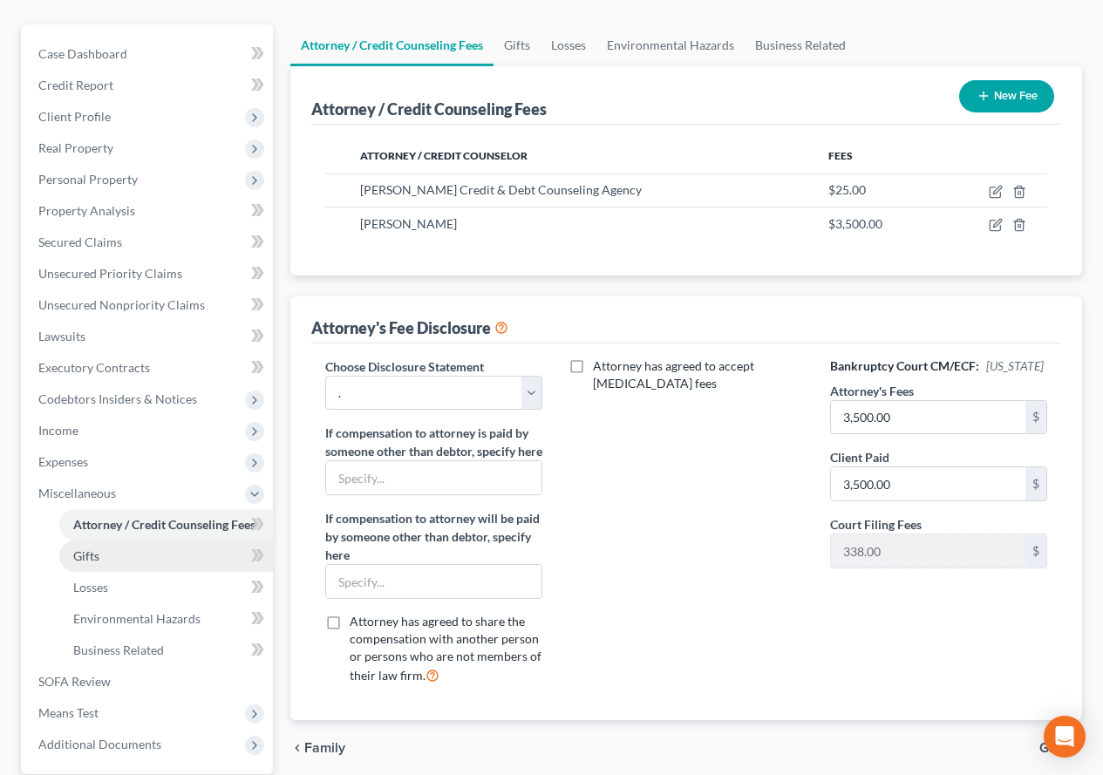
click at [77, 549] on span "Gifts" at bounding box center [86, 556] width 26 height 15
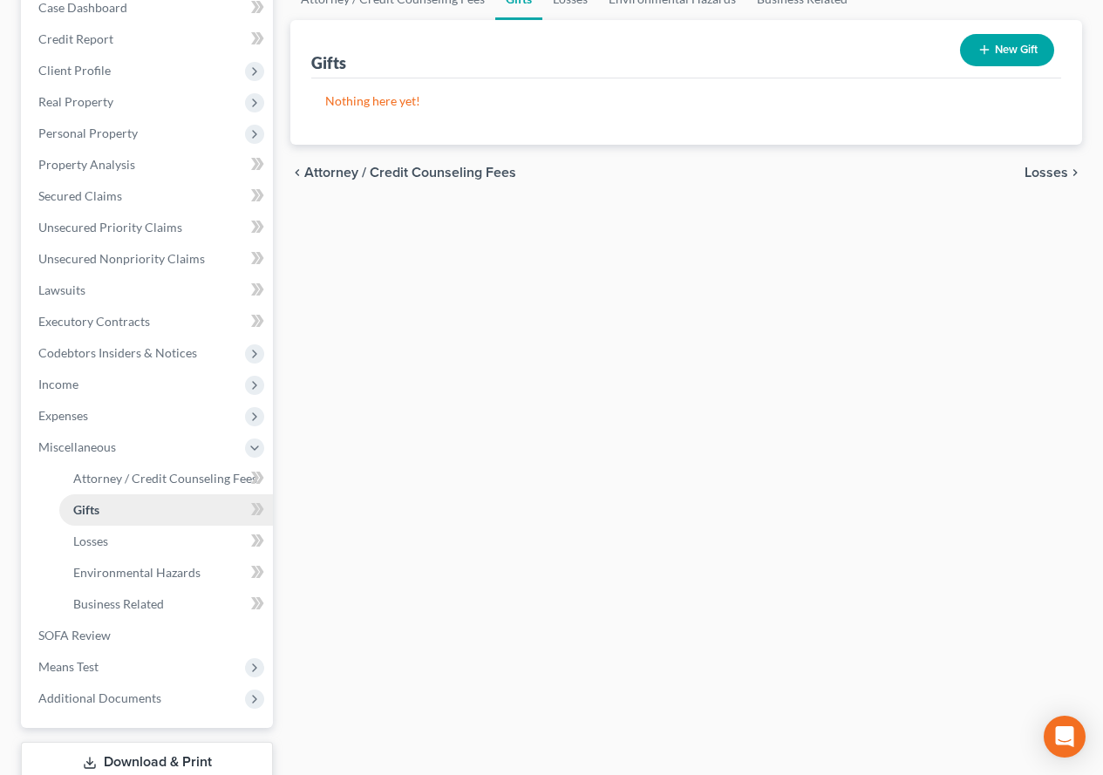
scroll to position [262, 0]
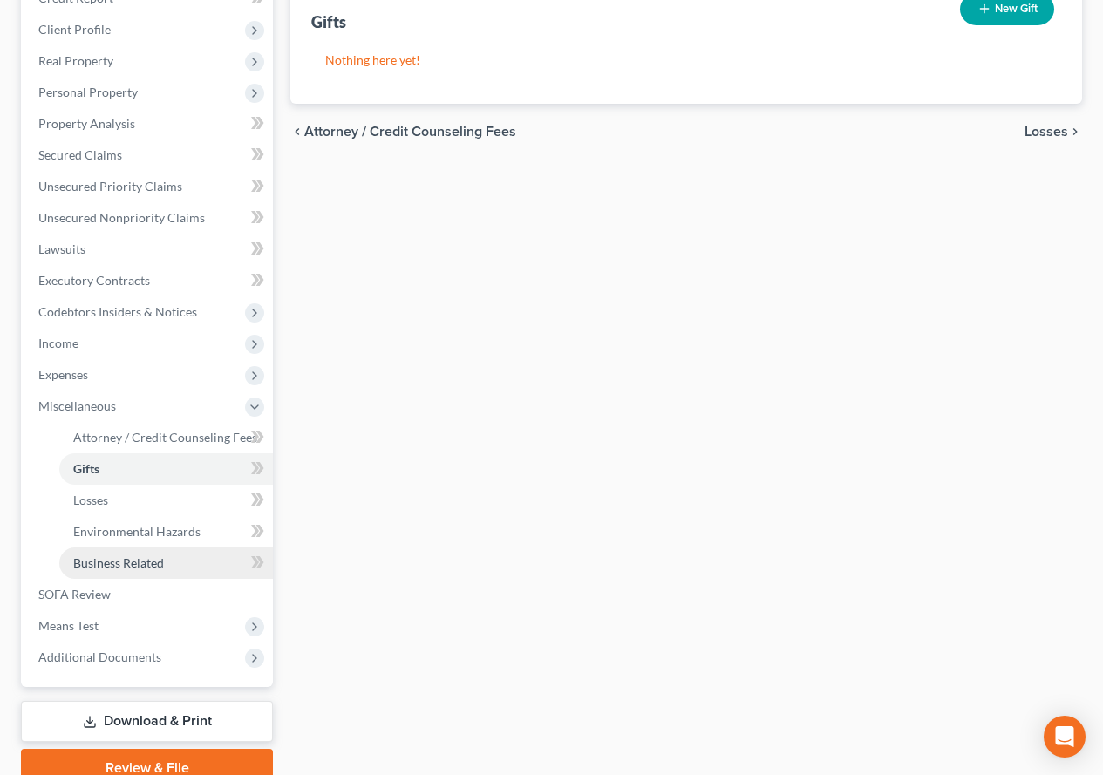
click at [86, 562] on span "Business Related" at bounding box center [118, 563] width 91 height 15
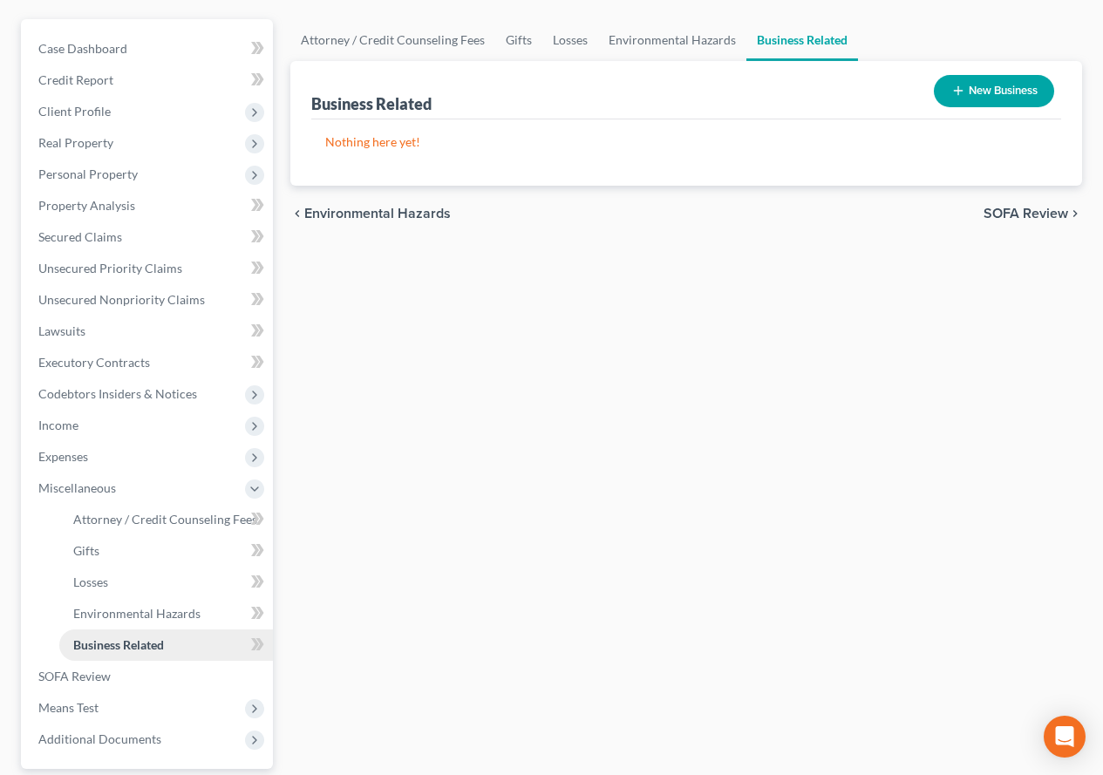
scroll to position [262, 0]
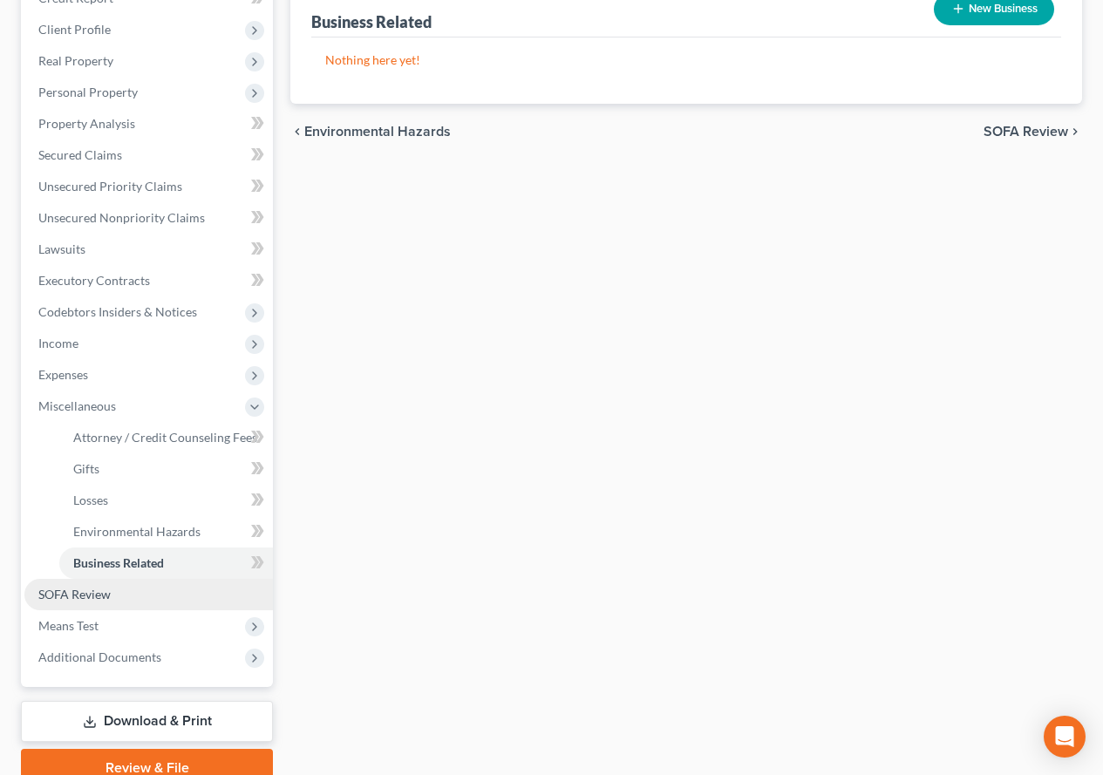
click at [76, 589] on span "SOFA Review" at bounding box center [74, 594] width 72 height 15
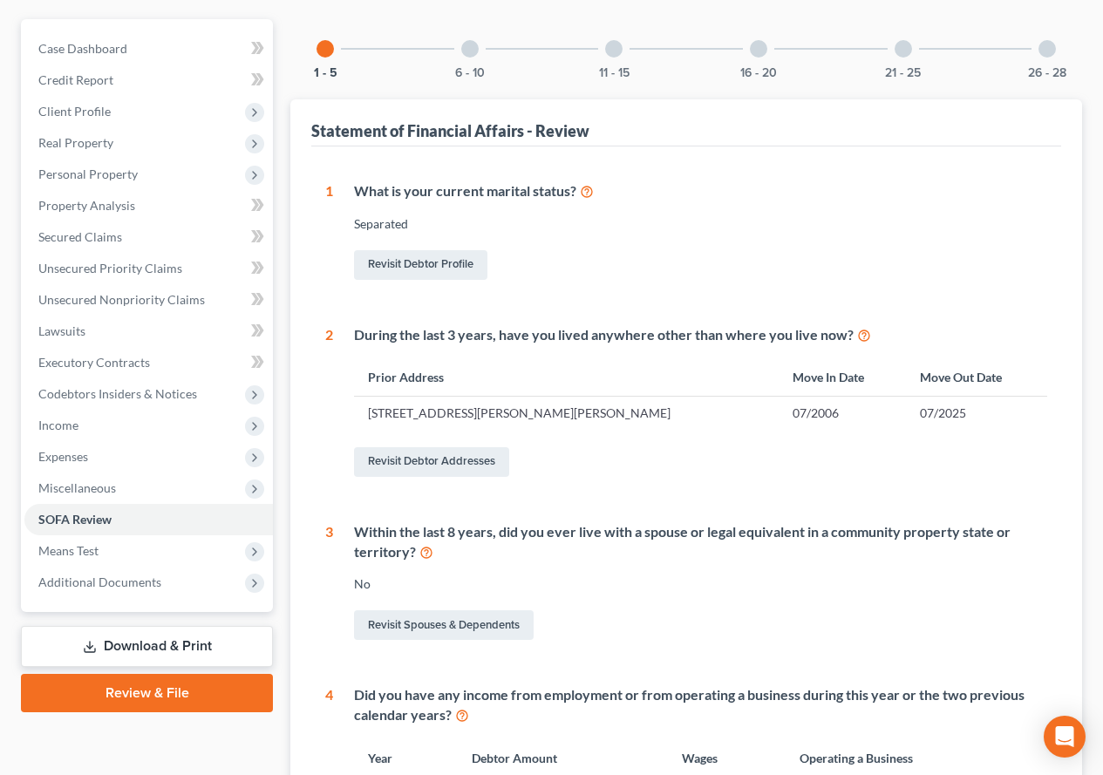
scroll to position [51, 0]
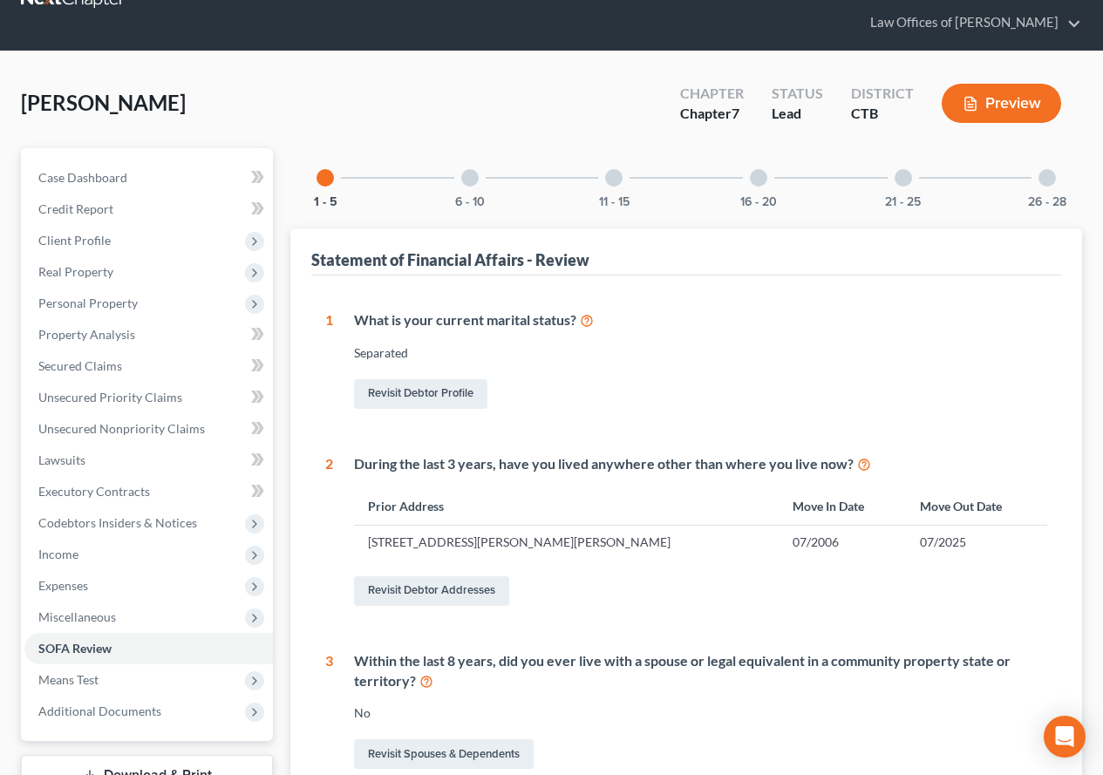
click at [468, 181] on div at bounding box center [469, 177] width 17 height 17
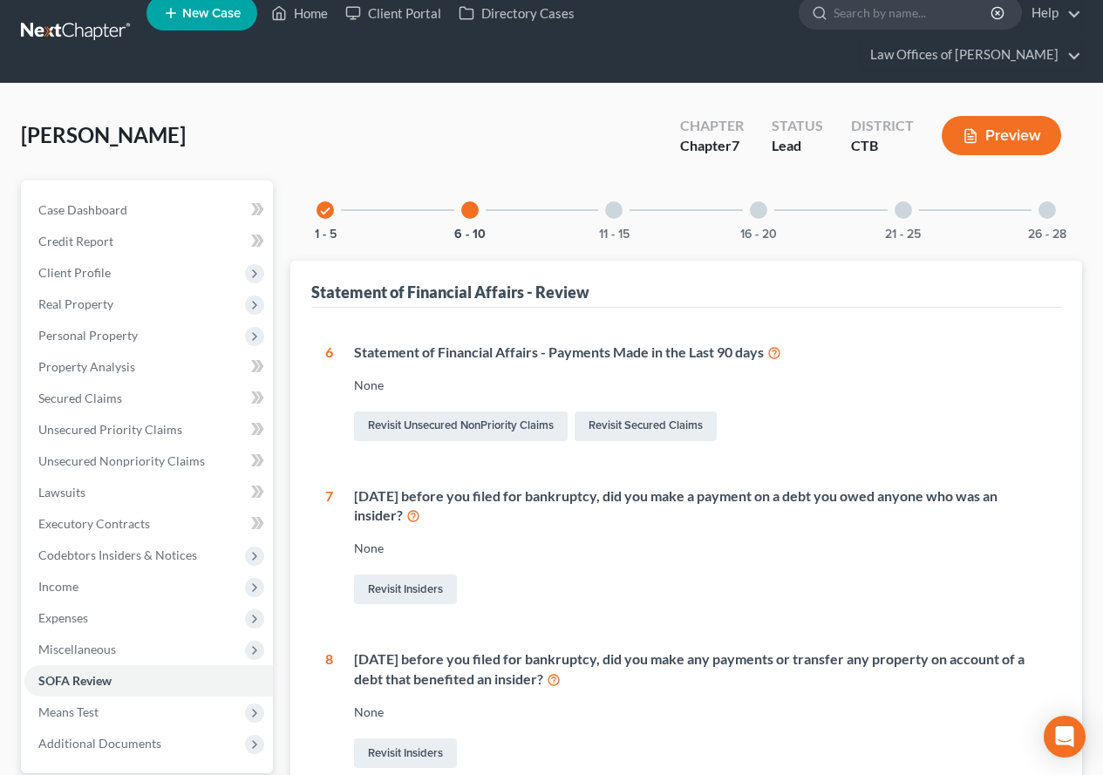
scroll to position [0, 0]
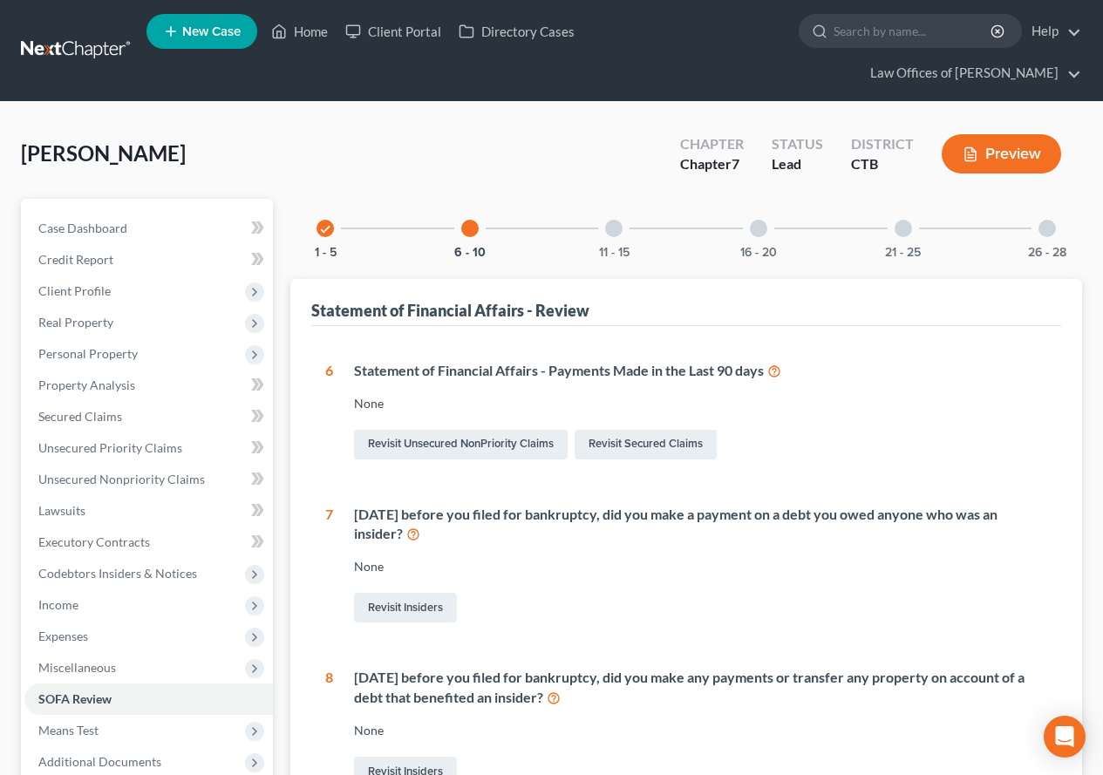
click at [617, 225] on div at bounding box center [613, 228] width 17 height 17
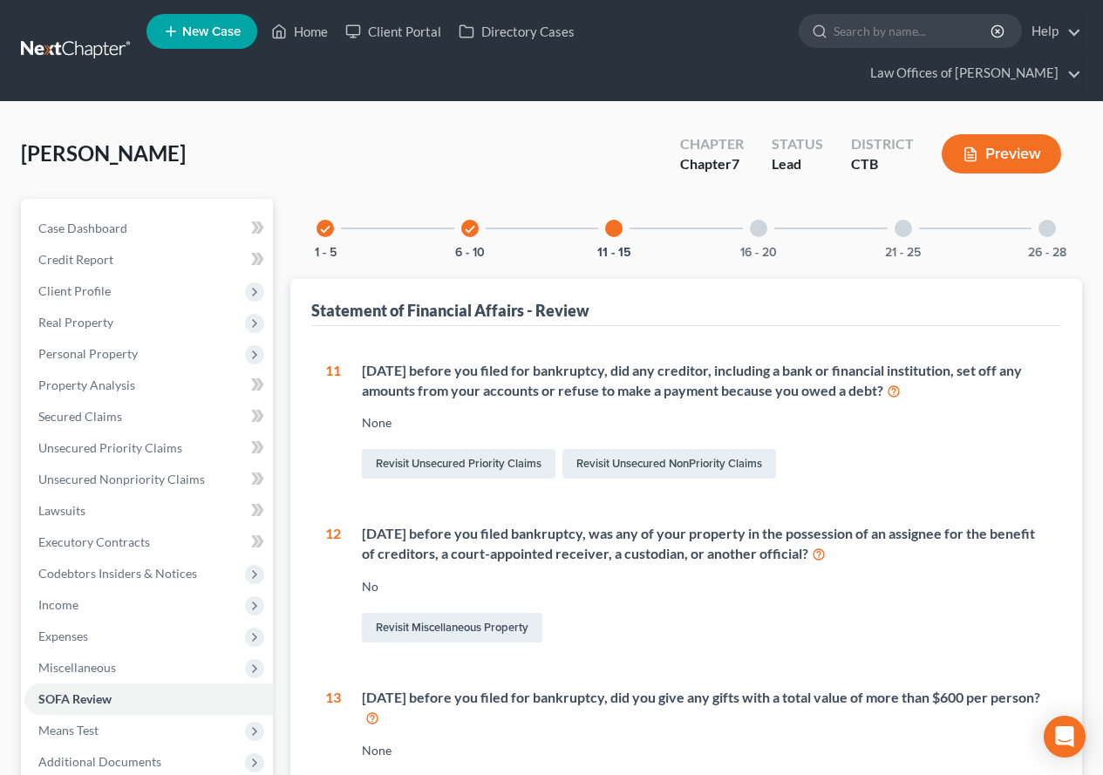
click at [754, 234] on div at bounding box center [758, 228] width 17 height 17
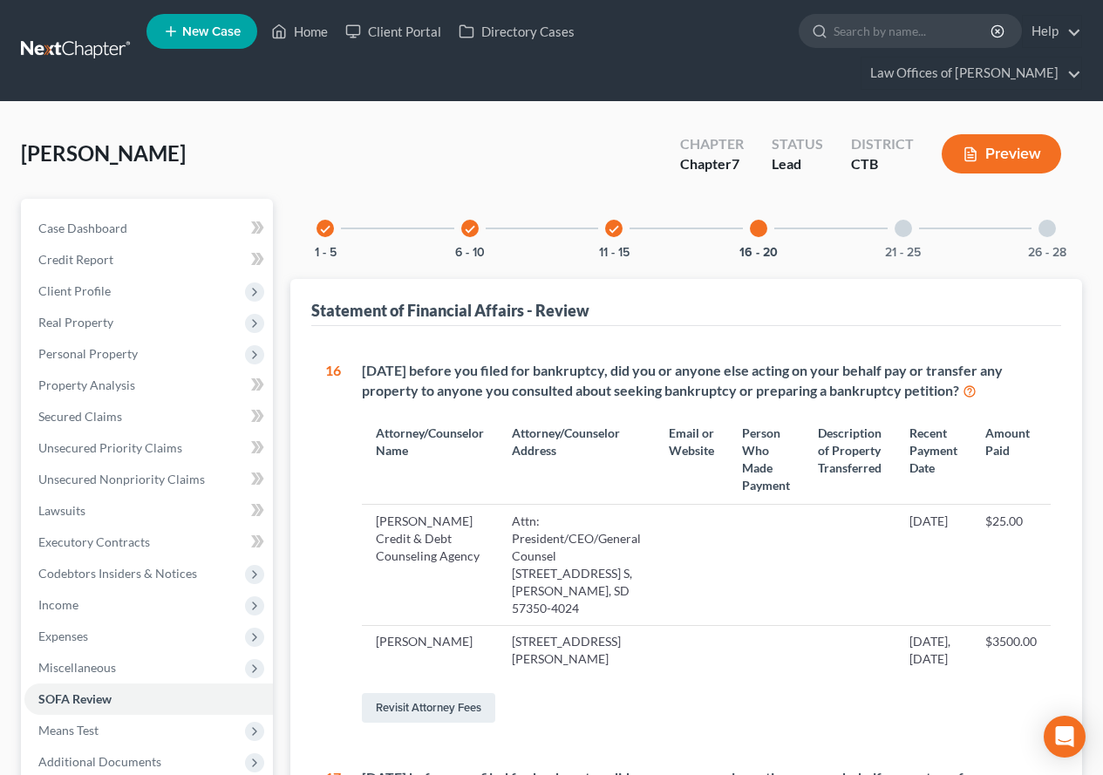
click at [901, 230] on div at bounding box center [903, 228] width 17 height 17
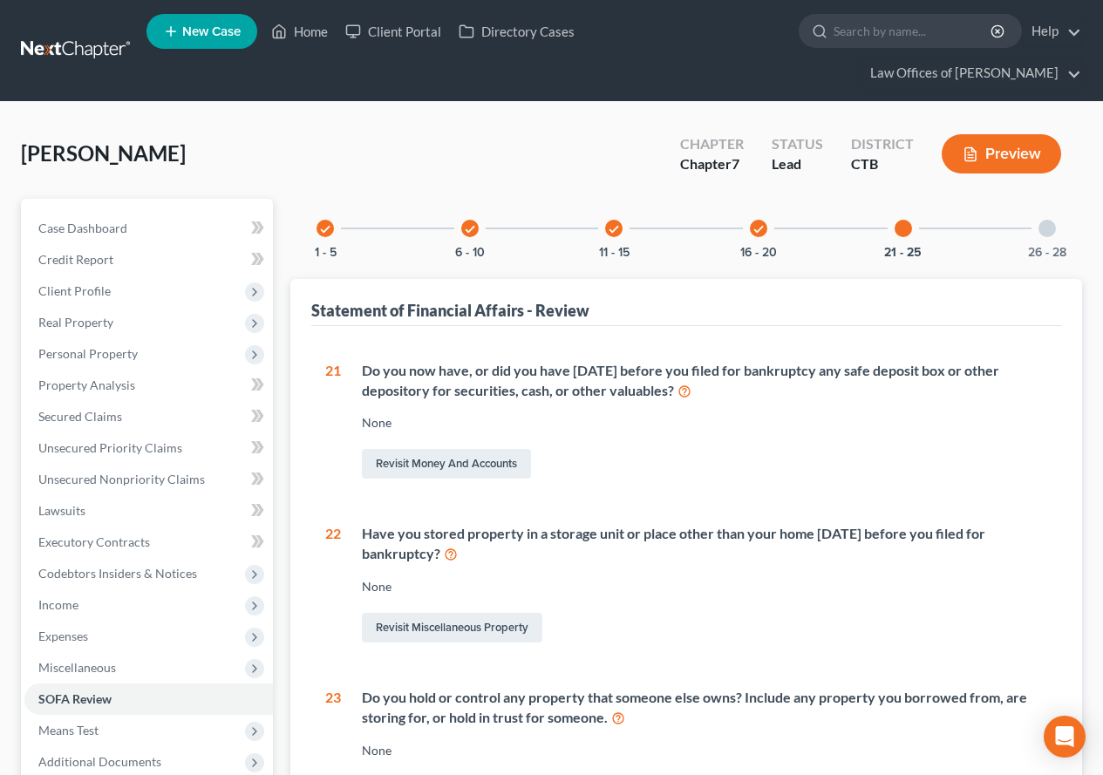
click at [1044, 226] on div at bounding box center [1047, 228] width 17 height 17
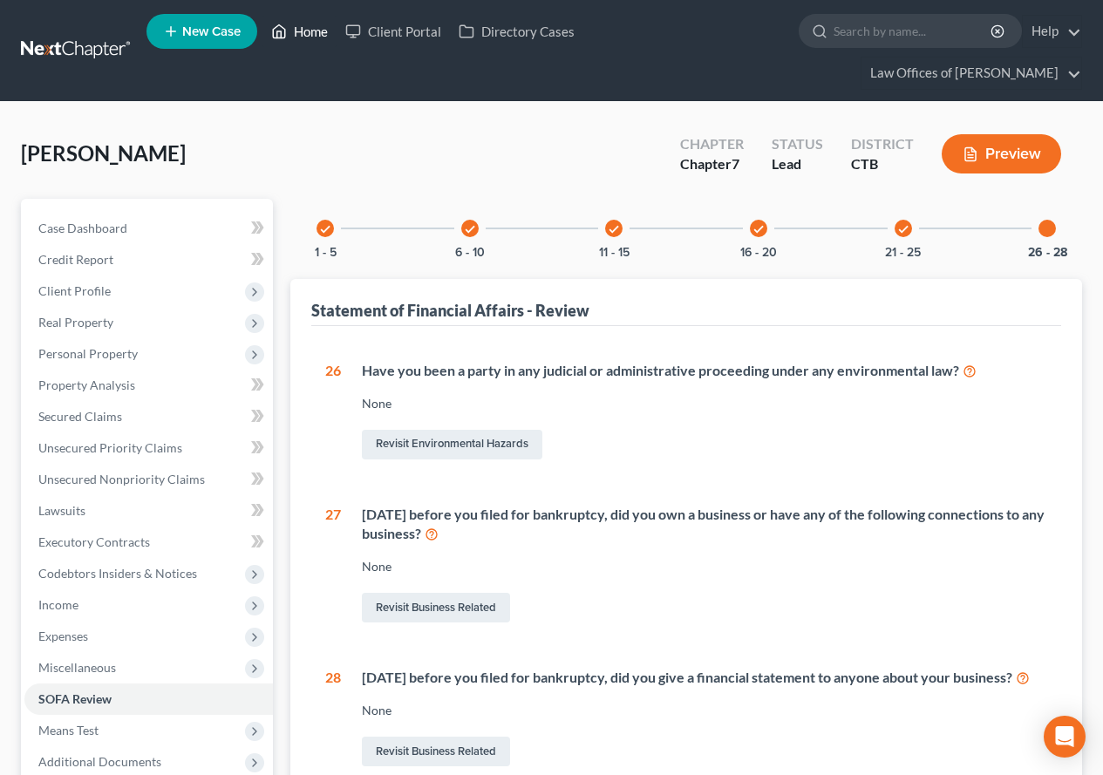
click at [305, 30] on link "Home" at bounding box center [299, 31] width 74 height 31
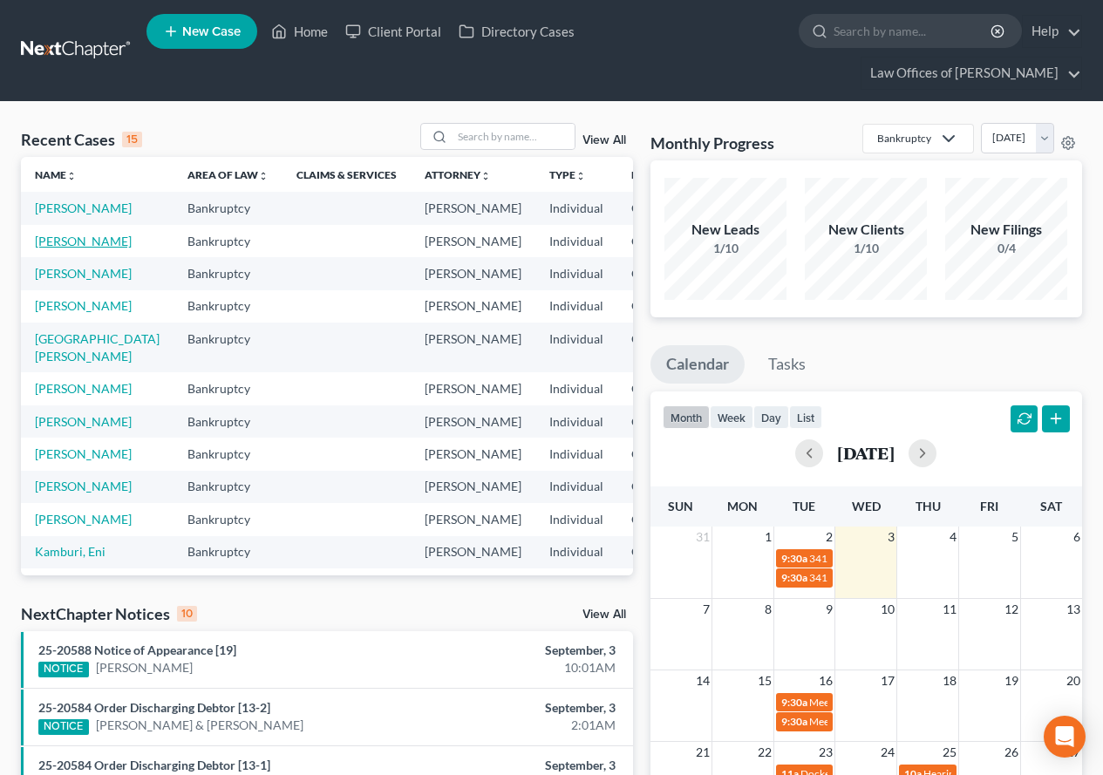
click at [57, 249] on link "[PERSON_NAME]" at bounding box center [83, 241] width 97 height 15
select select "3"
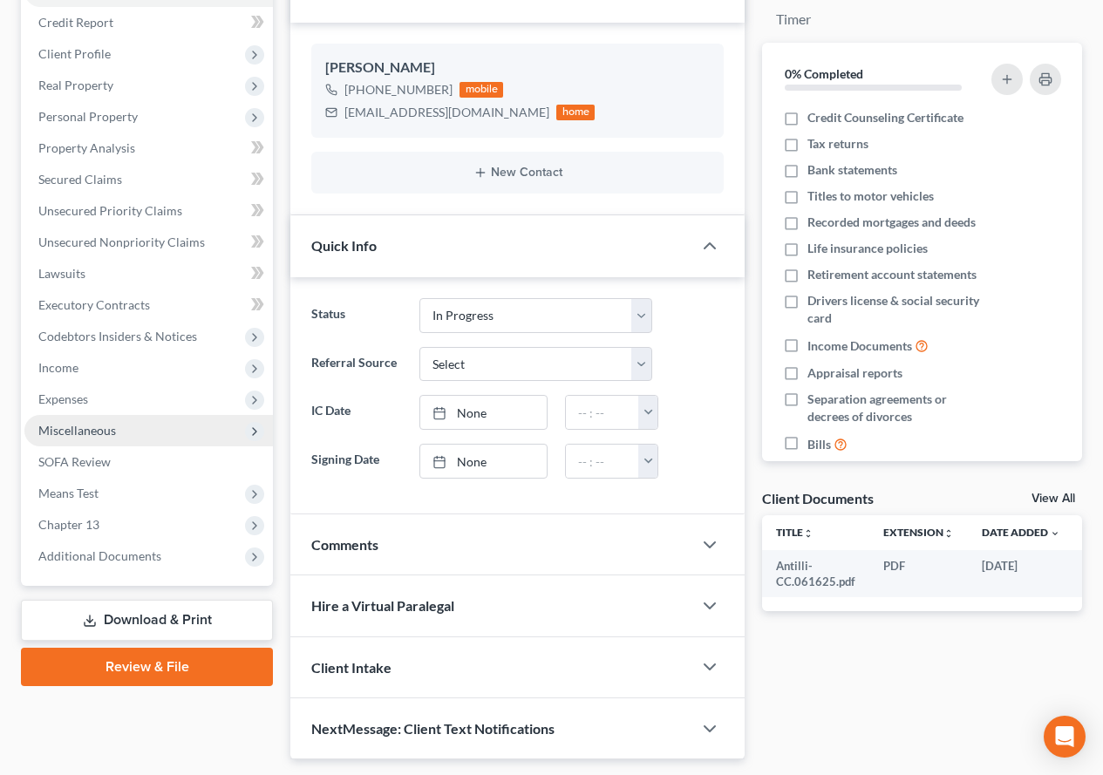
scroll to position [262, 0]
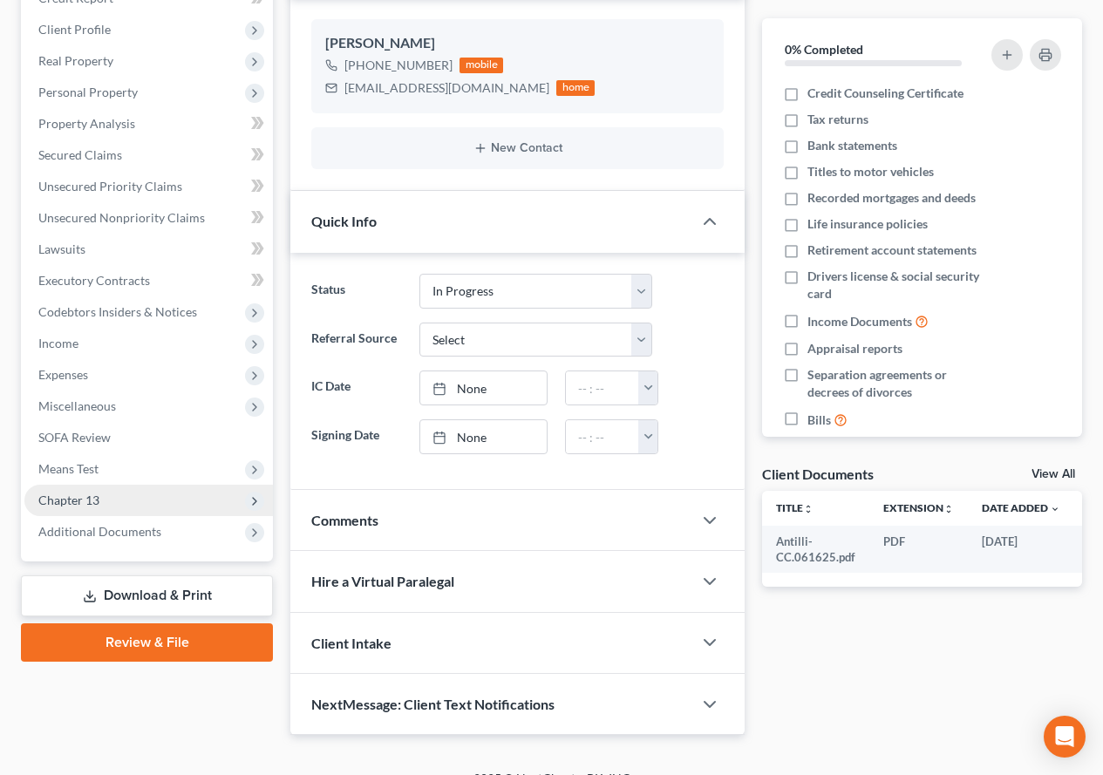
click at [65, 504] on span "Chapter 13" at bounding box center [68, 500] width 61 height 15
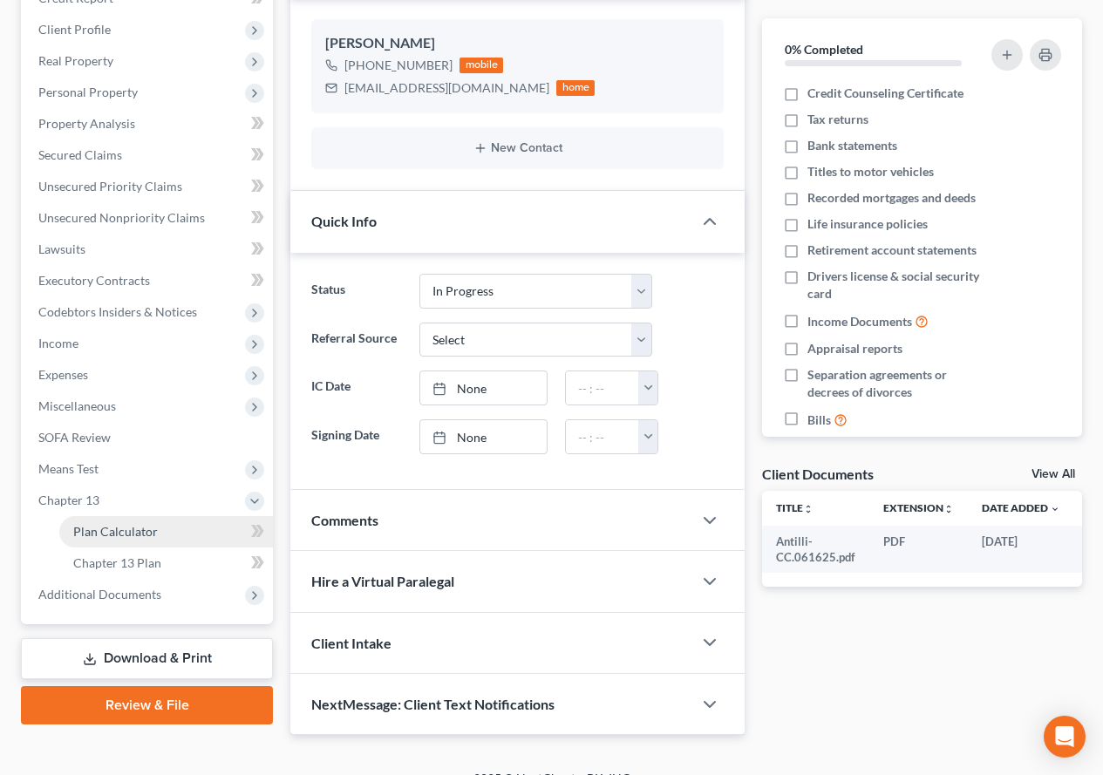
click at [137, 536] on span "Plan Calculator" at bounding box center [115, 531] width 85 height 15
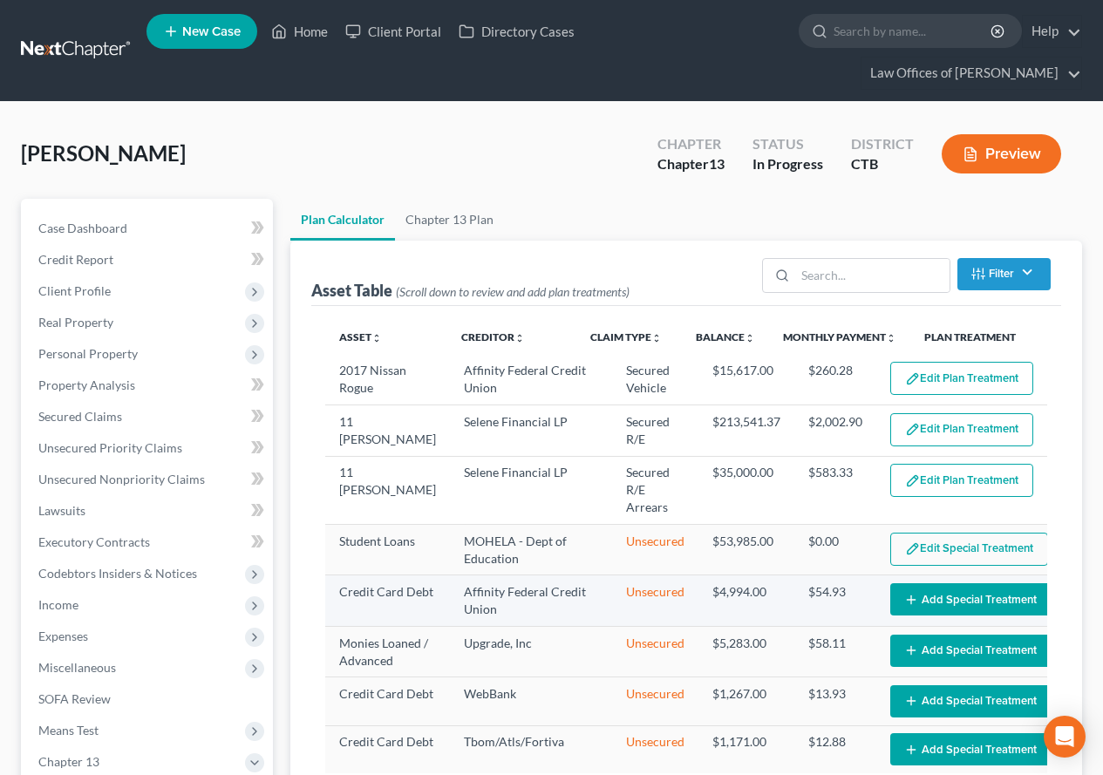
select select "59"
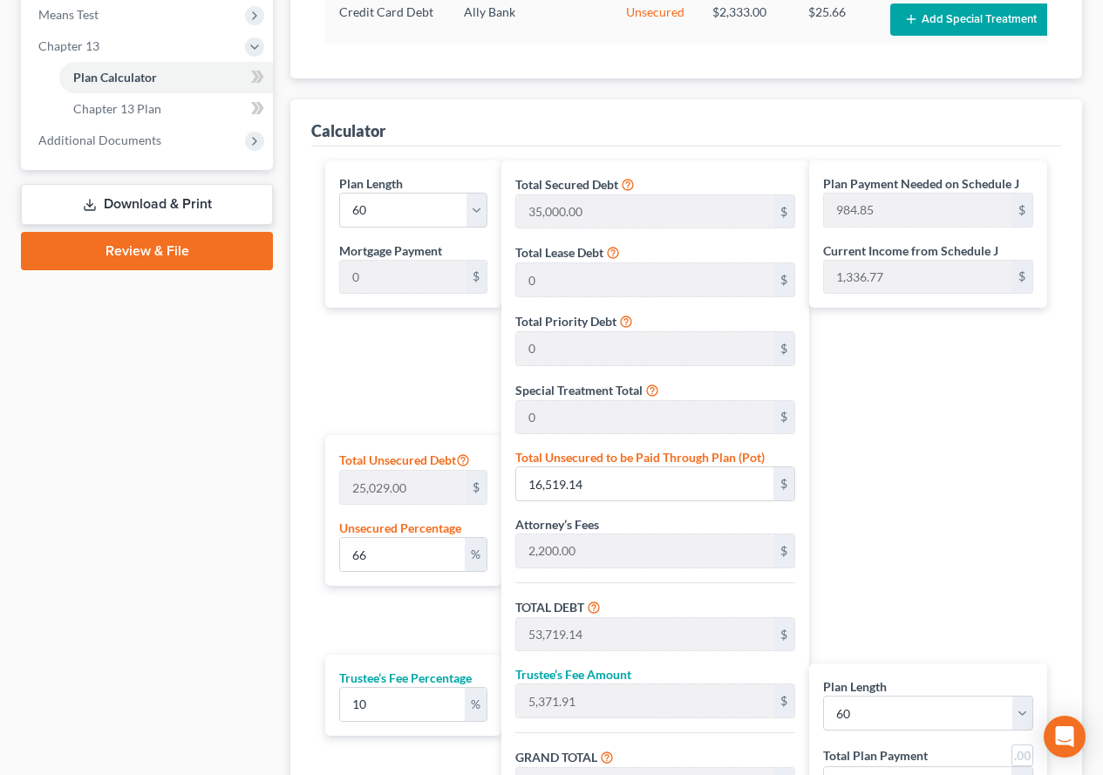
scroll to position [722, 0]
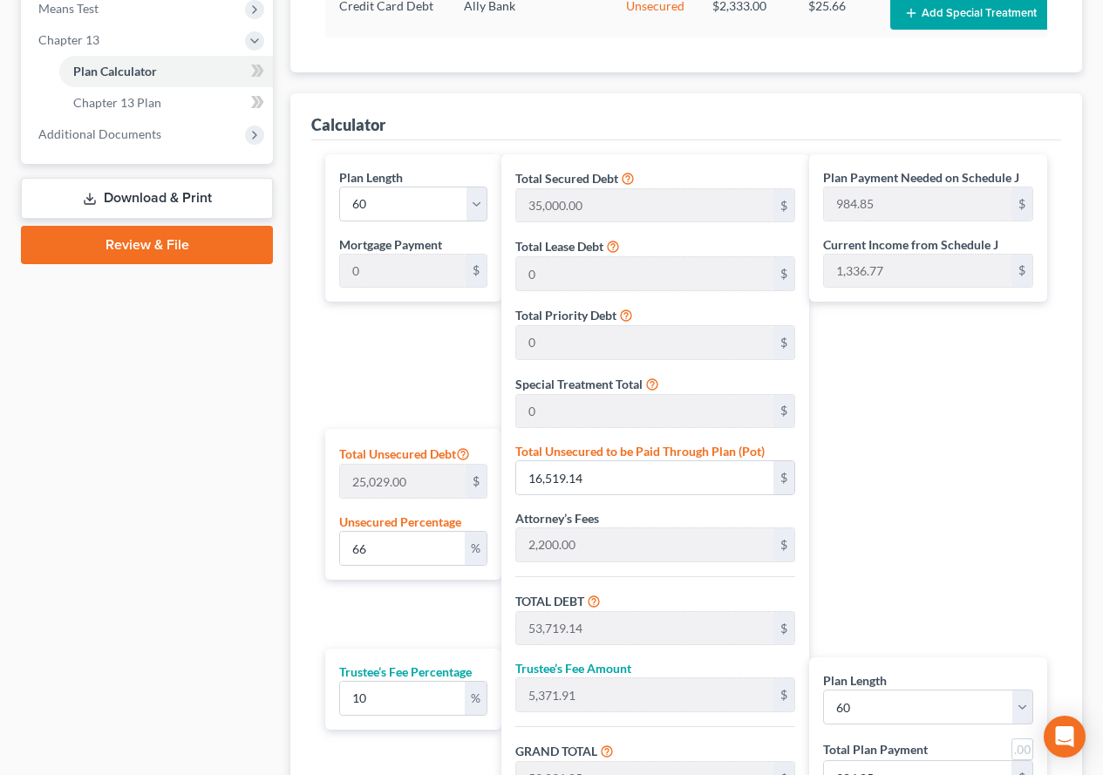
click at [149, 475] on div "Case Dashboard Payments Invoices Payments Payments Credit Report Client Profile" at bounding box center [146, 208] width 269 height 1462
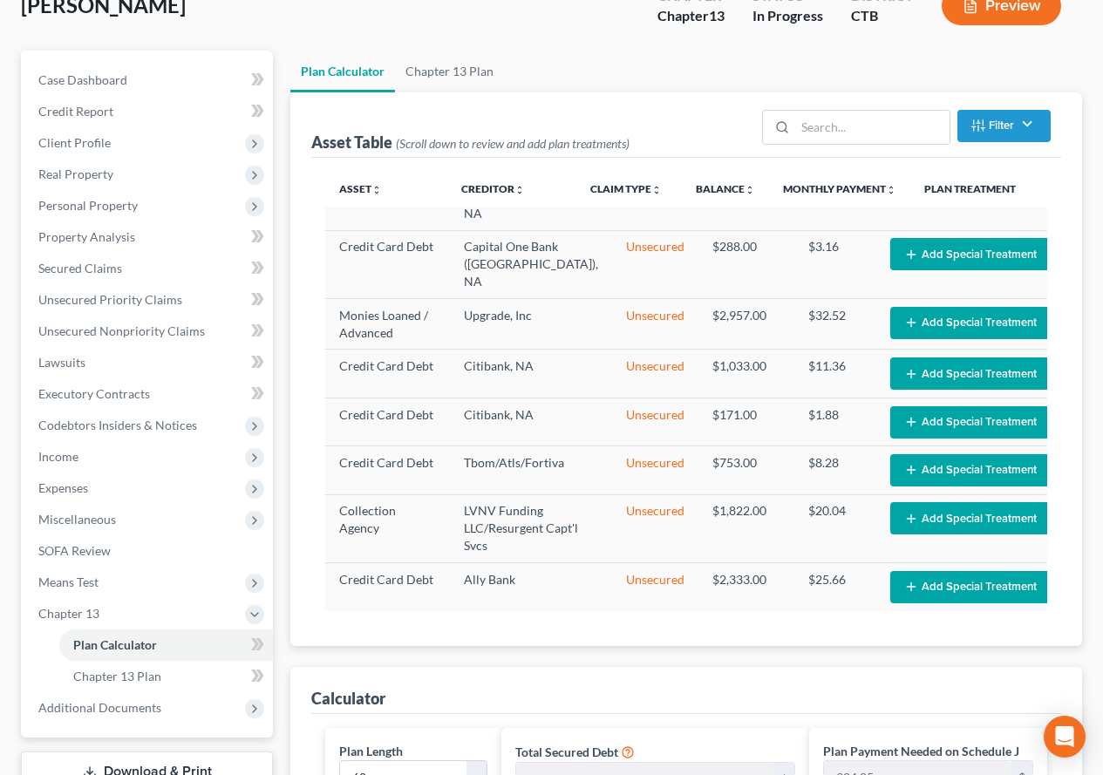
scroll to position [0, 0]
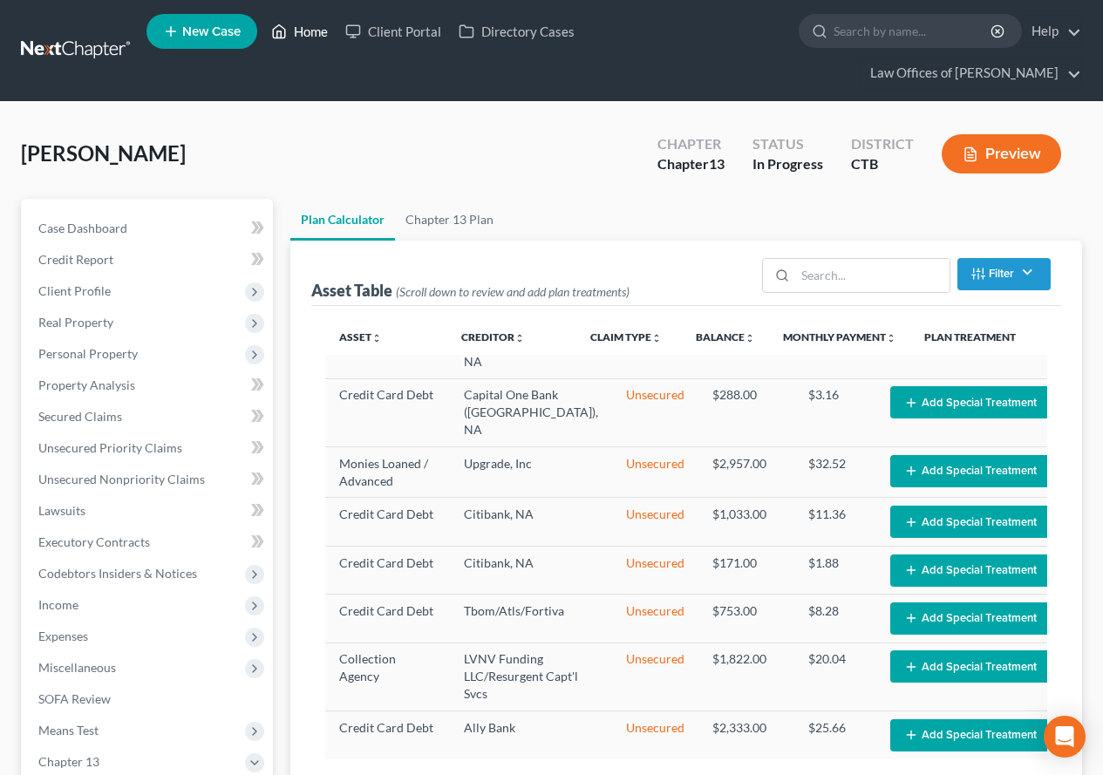
click at [310, 32] on link "Home" at bounding box center [299, 31] width 74 height 31
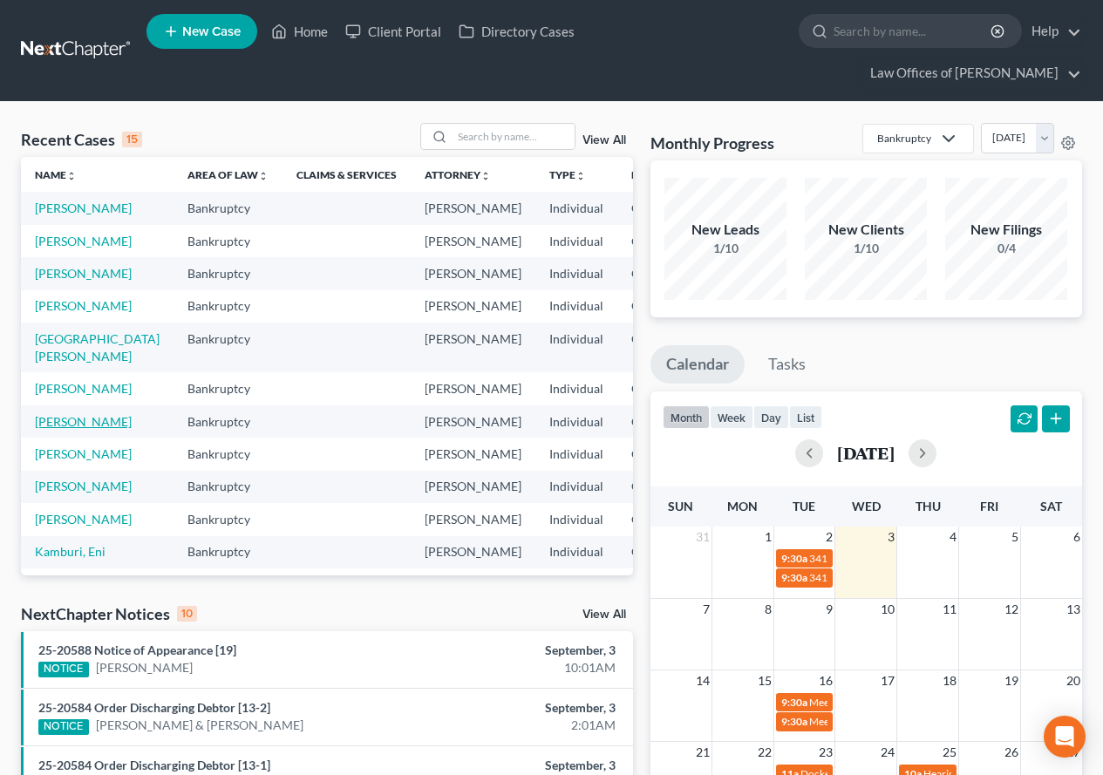
click at [62, 429] on link "[PERSON_NAME]" at bounding box center [83, 421] width 97 height 15
select select "3"
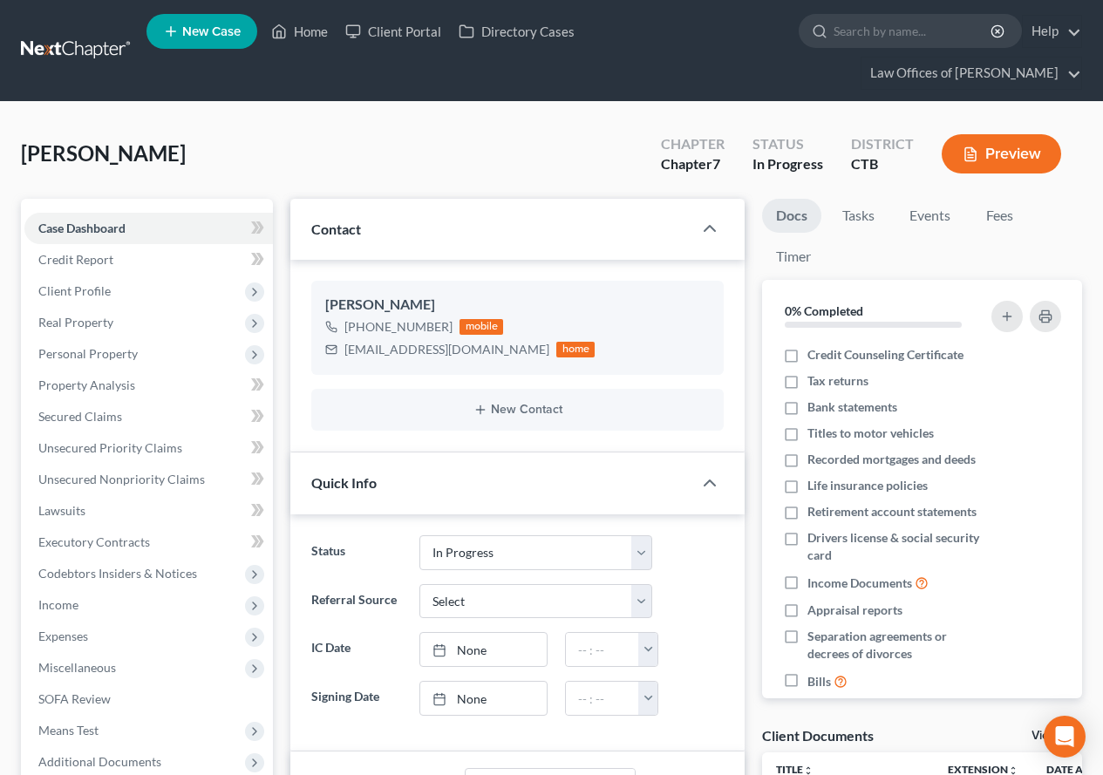
scroll to position [87, 0]
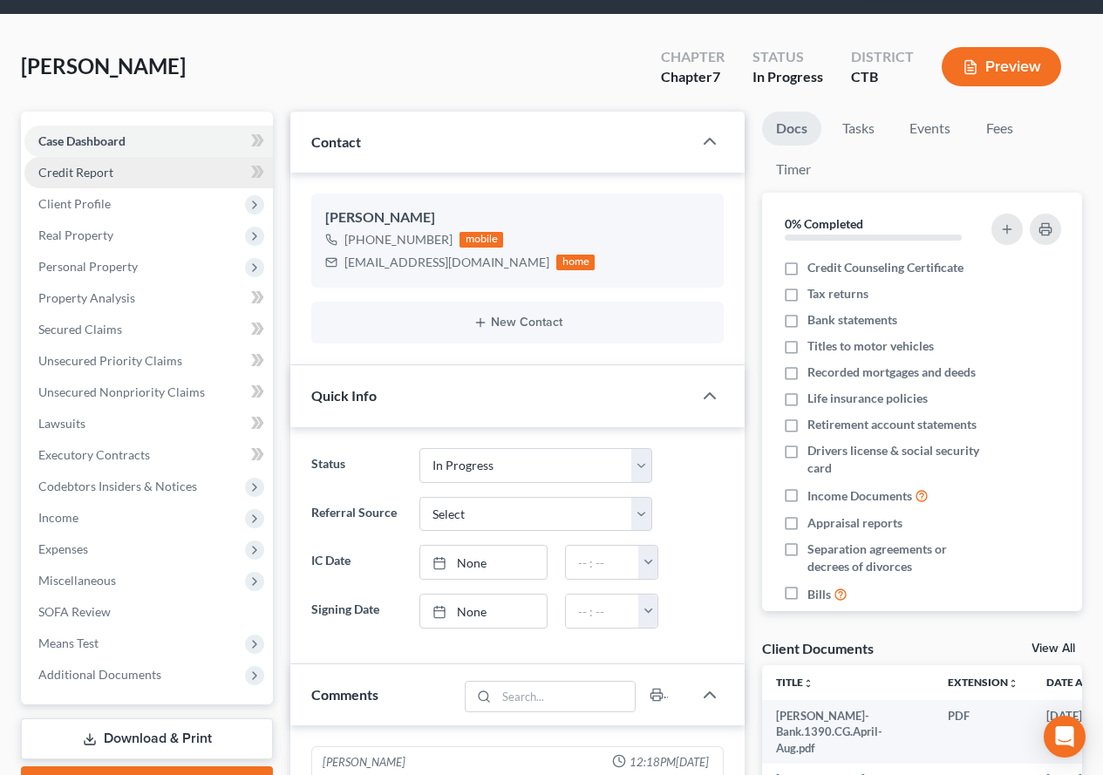
click at [71, 178] on span "Credit Report" at bounding box center [75, 172] width 75 height 15
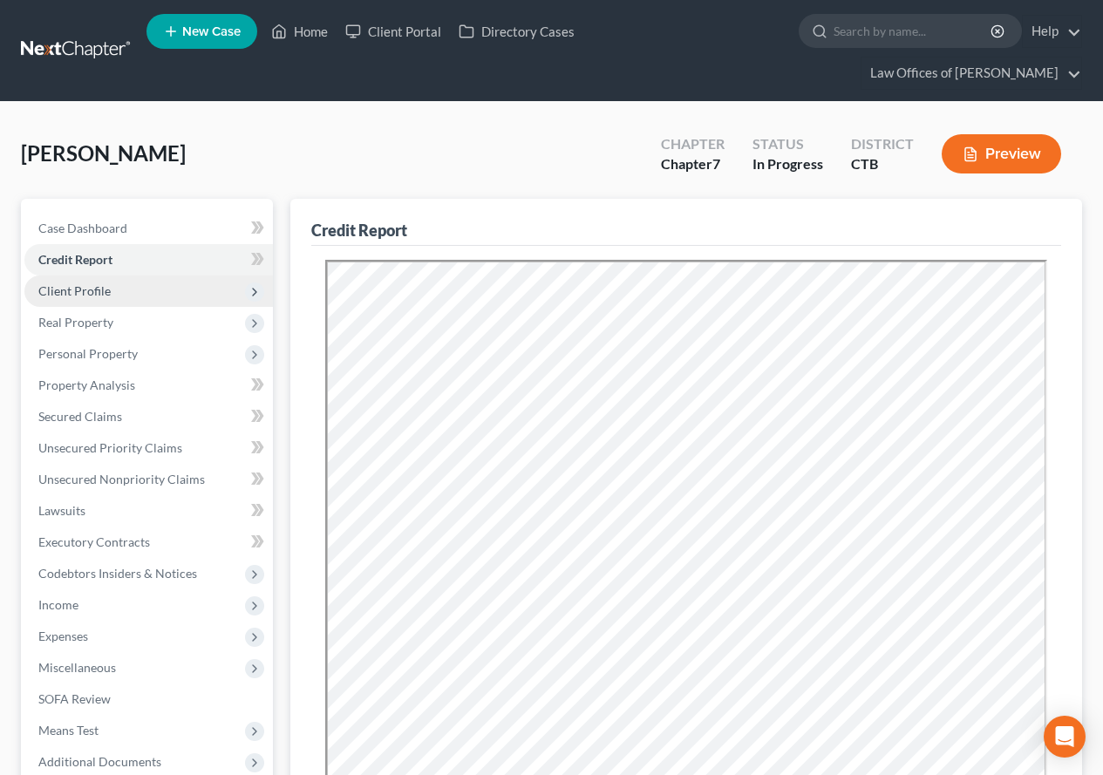
click at [82, 297] on span "Client Profile" at bounding box center [74, 290] width 72 height 15
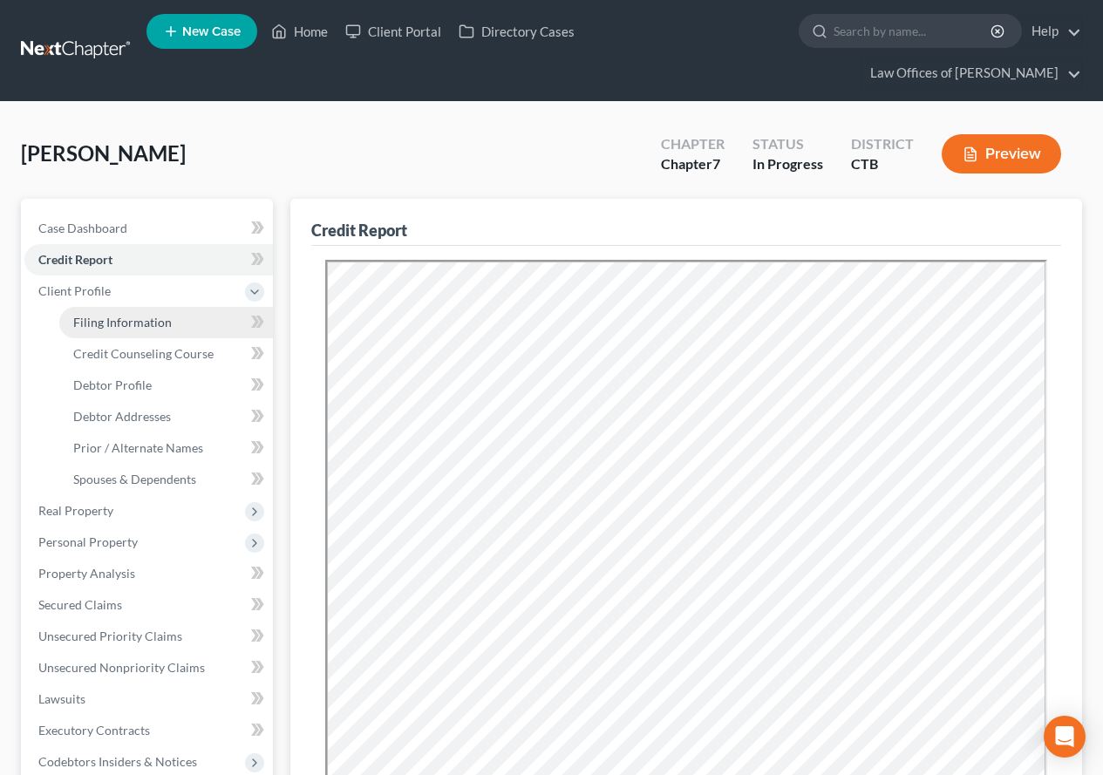
click at [93, 321] on span "Filing Information" at bounding box center [122, 322] width 99 height 15
select select "1"
select select "0"
select select "6"
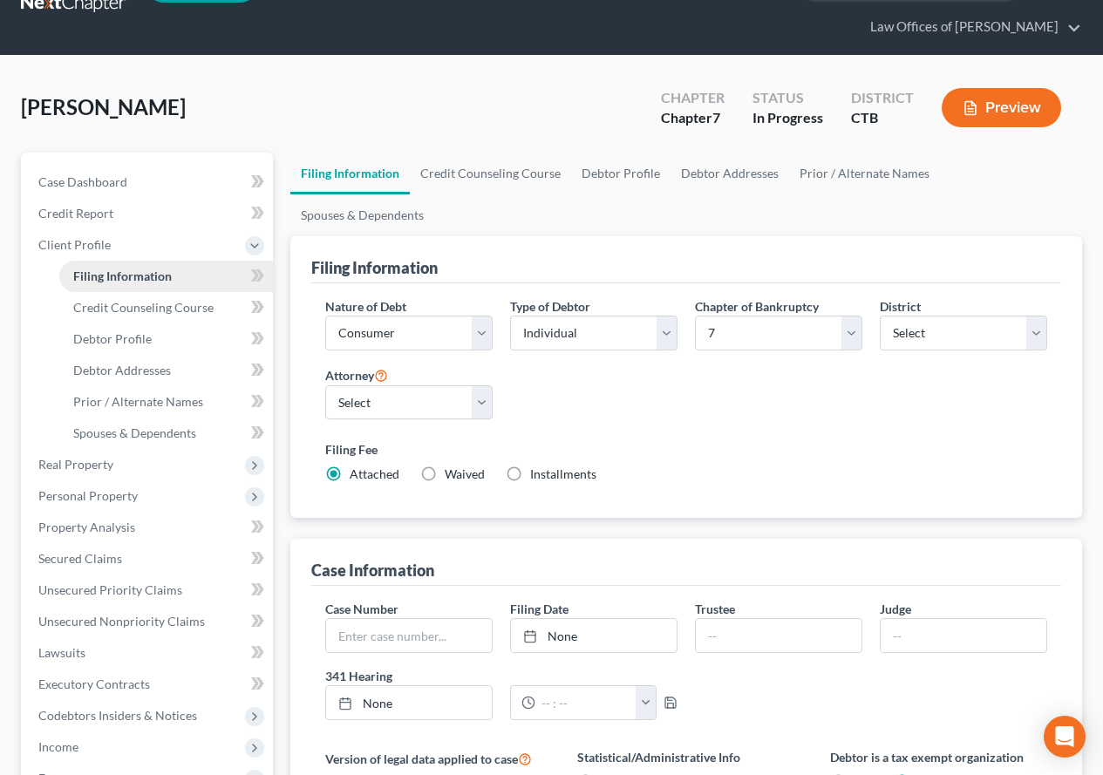
scroll to position [87, 0]
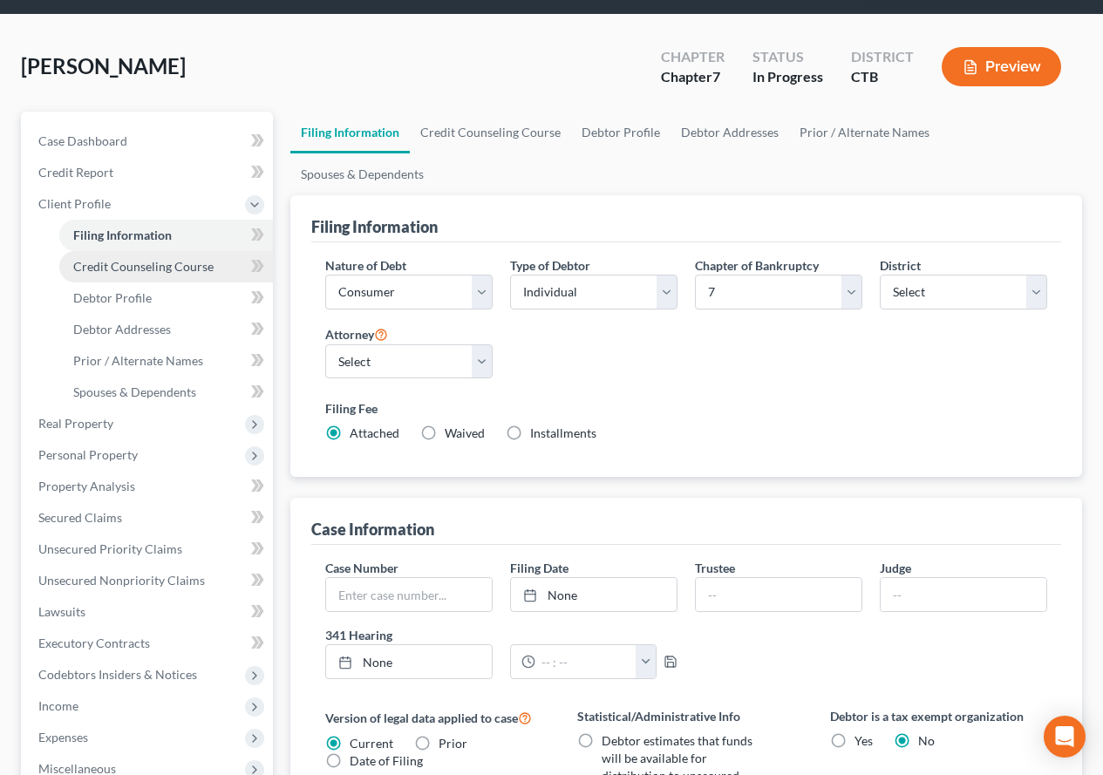
click at [153, 268] on span "Credit Counseling Course" at bounding box center [143, 266] width 140 height 15
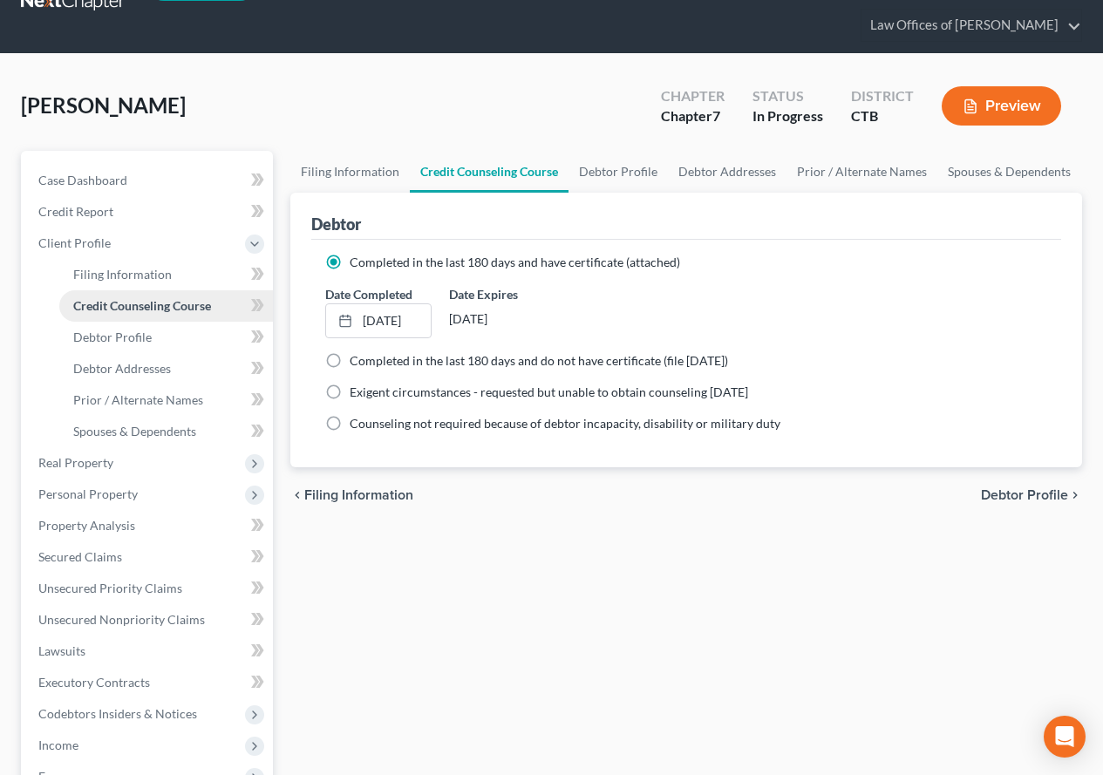
scroll to position [87, 0]
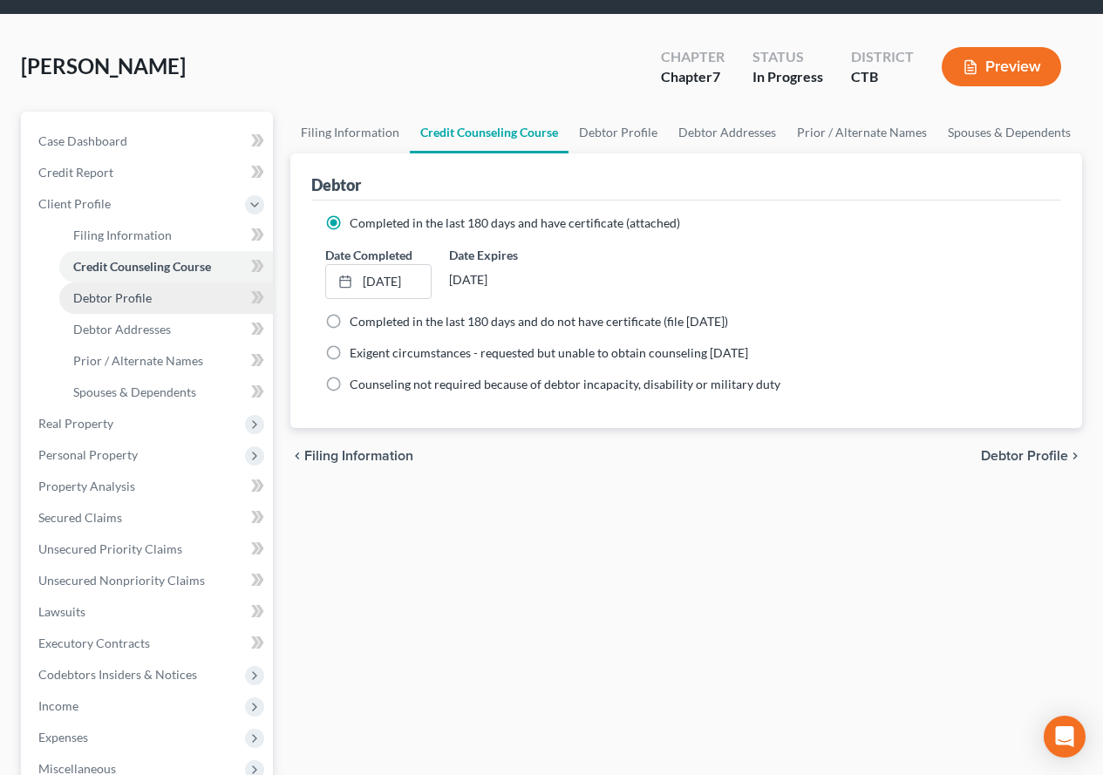
click at [112, 297] on span "Debtor Profile" at bounding box center [112, 297] width 78 height 15
select select "0"
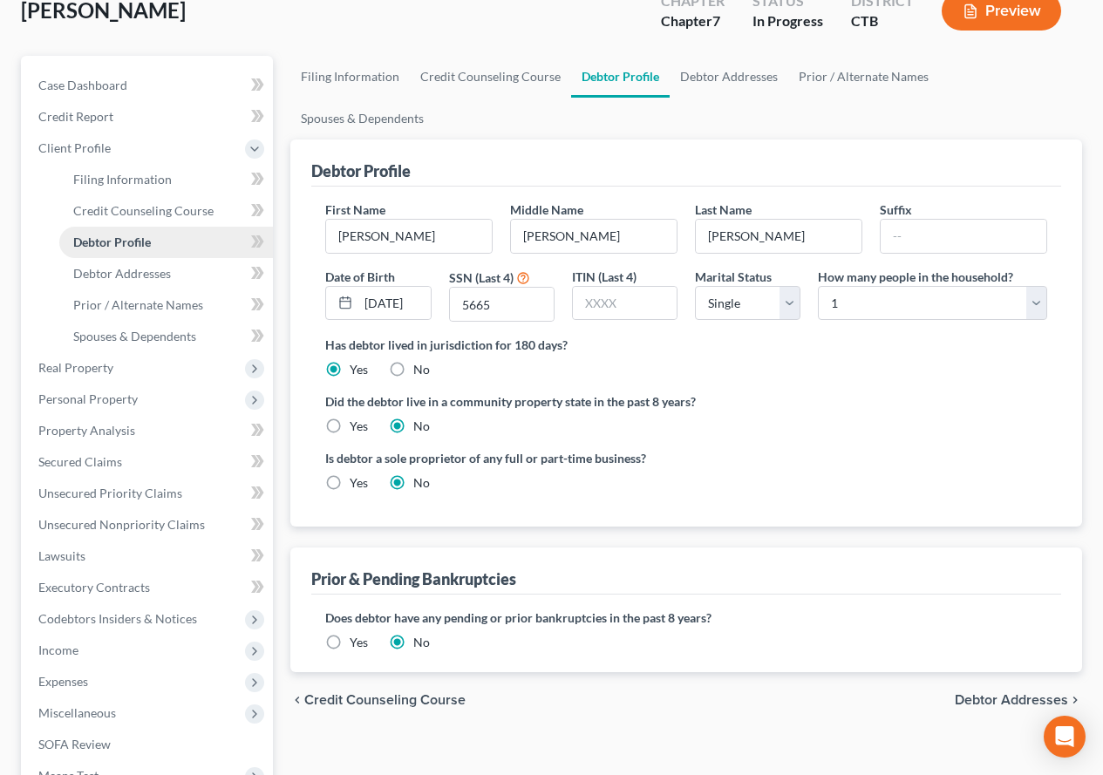
scroll to position [174, 0]
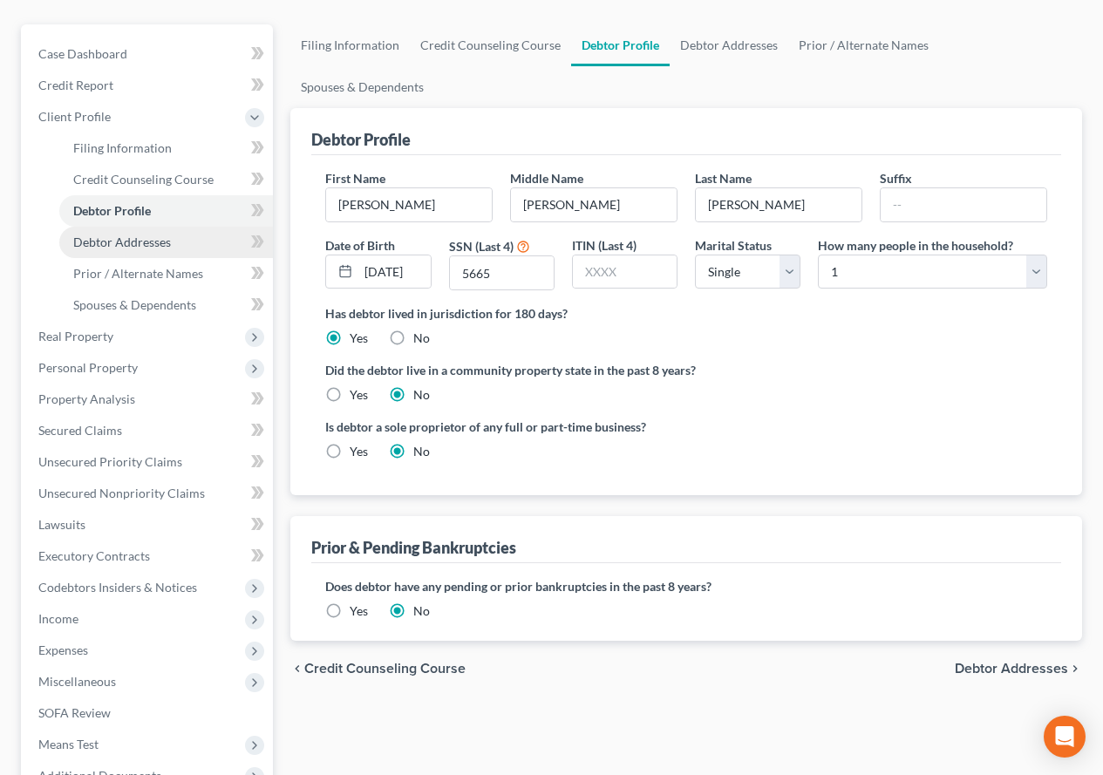
click at [111, 249] on link "Debtor Addresses" at bounding box center [166, 242] width 214 height 31
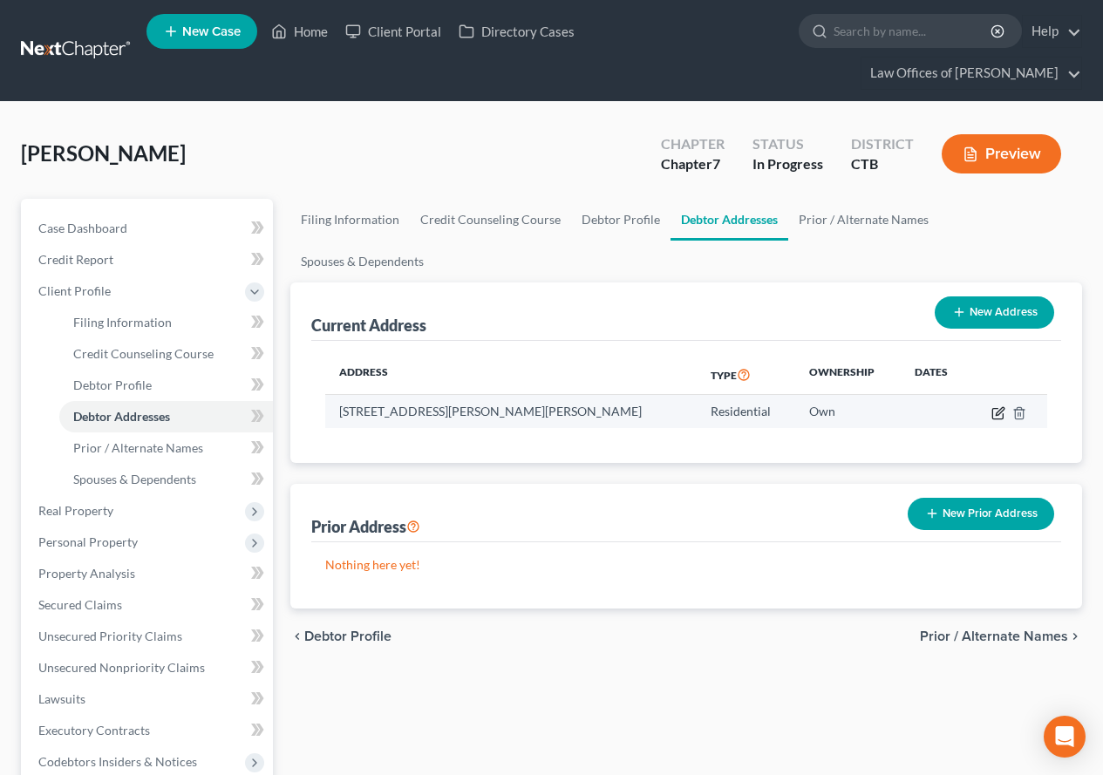
click at [992, 408] on icon "button" at bounding box center [997, 413] width 10 height 10
select select "6"
select select "7"
select select "0"
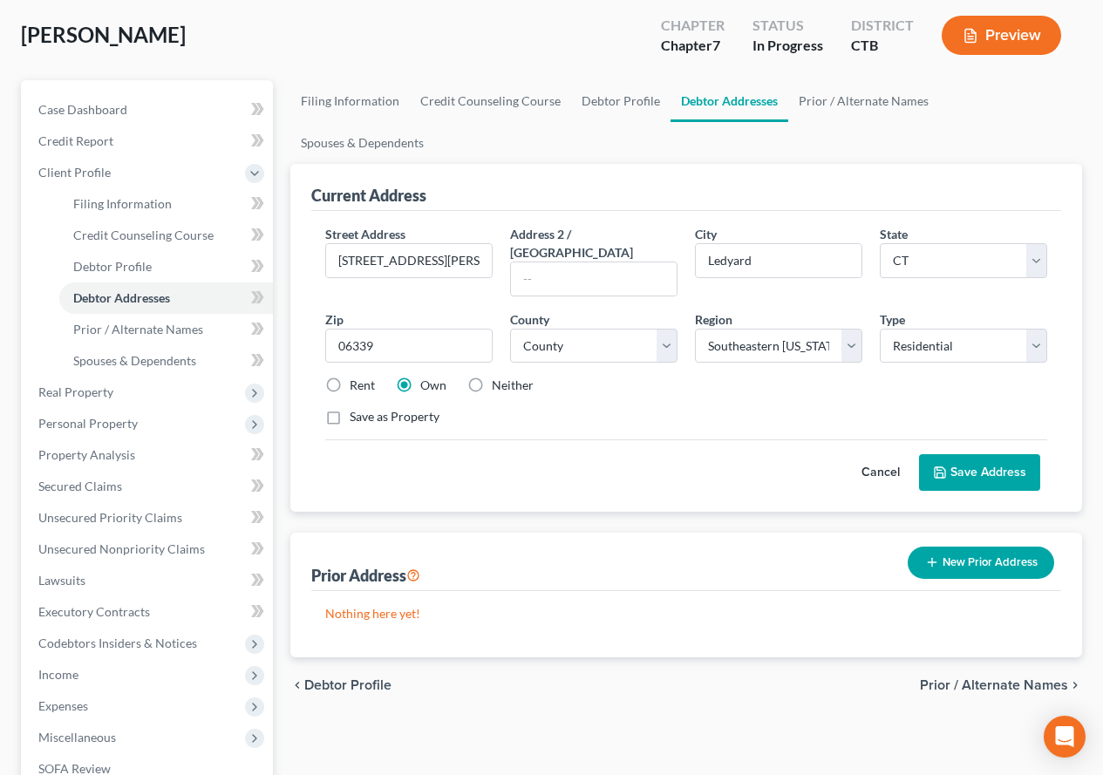
scroll to position [174, 0]
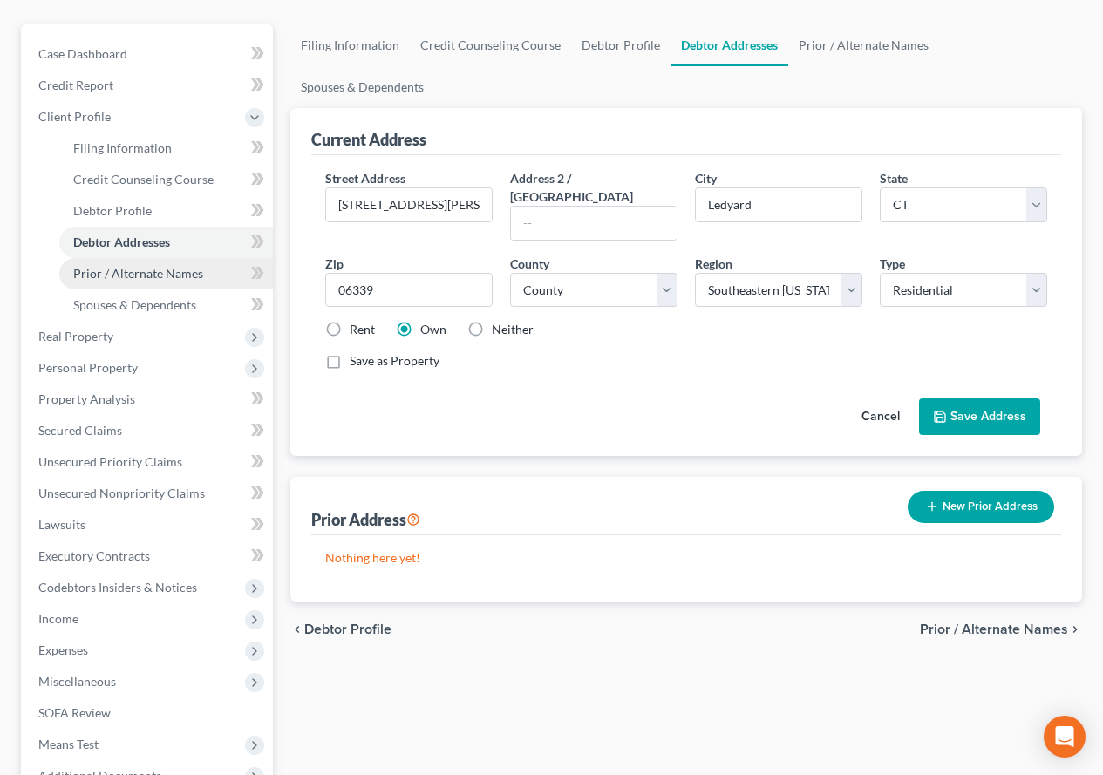
click at [107, 280] on span "Prior / Alternate Names" at bounding box center [138, 273] width 130 height 15
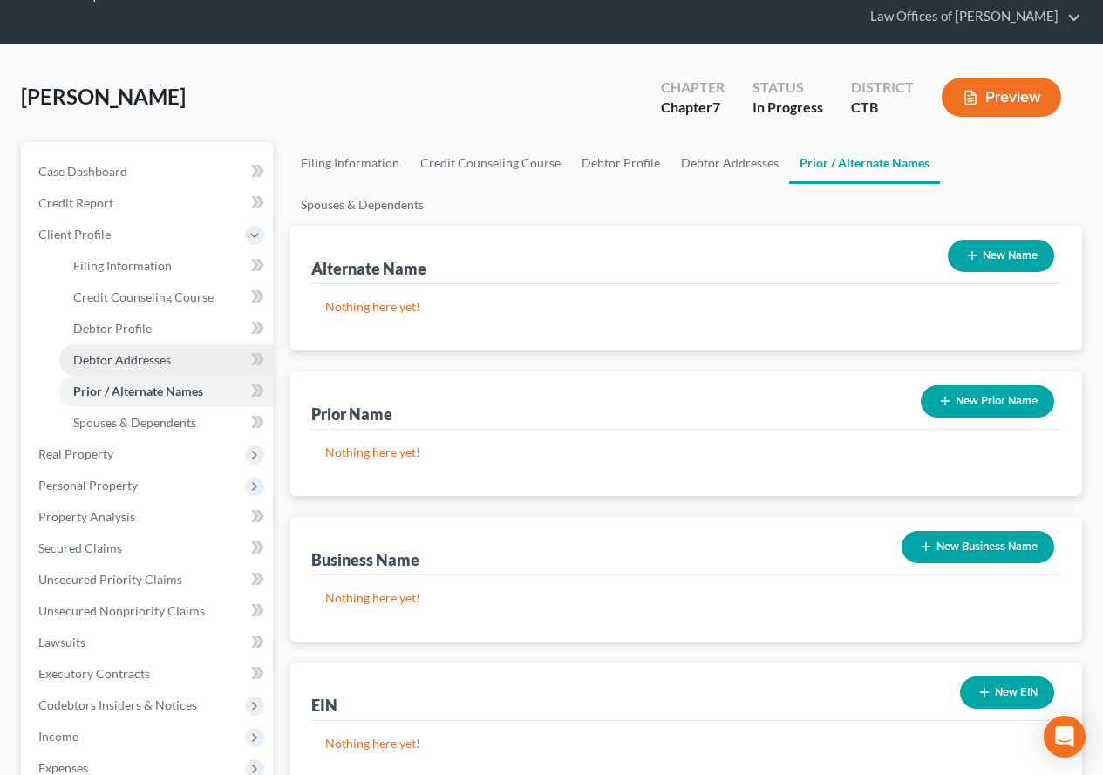
scroll to position [87, 0]
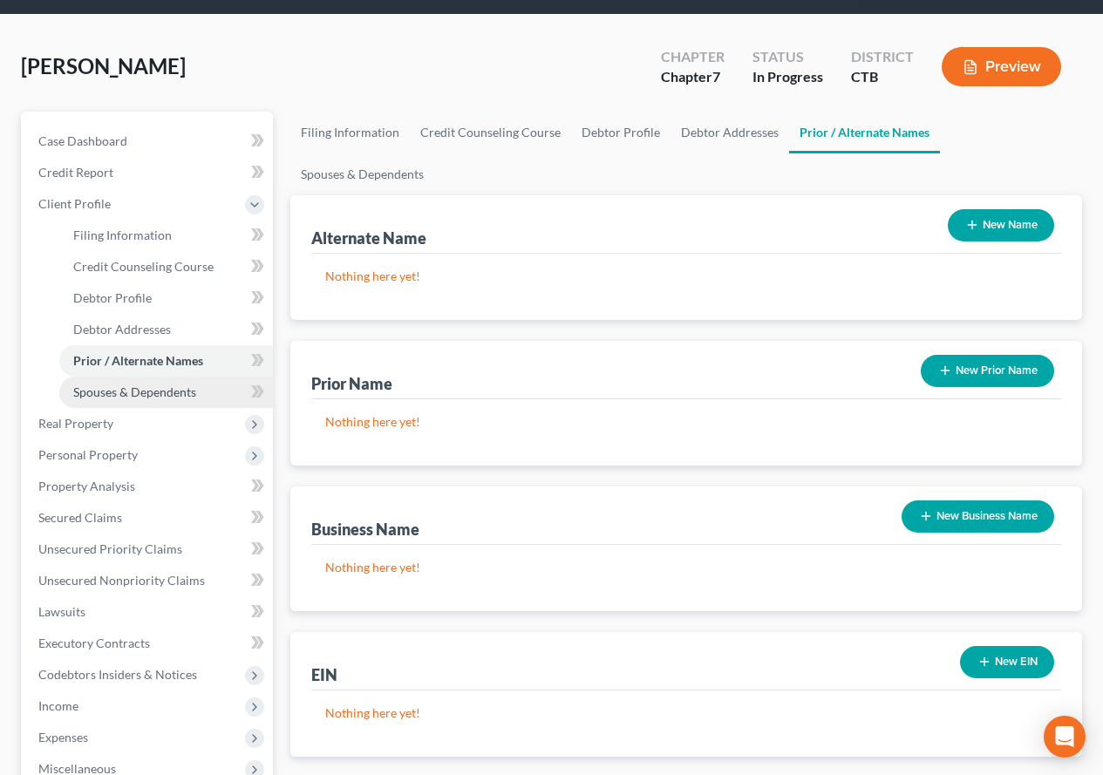
click at [149, 396] on span "Spouses & Dependents" at bounding box center [134, 392] width 123 height 15
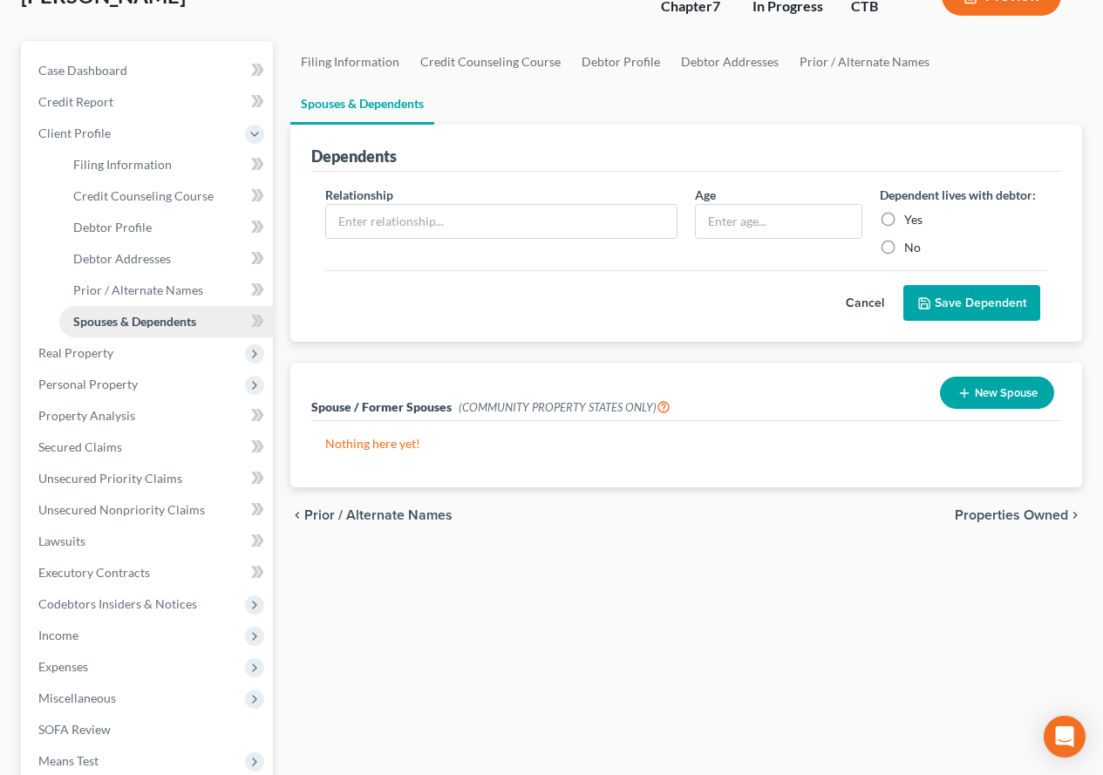
scroll to position [174, 0]
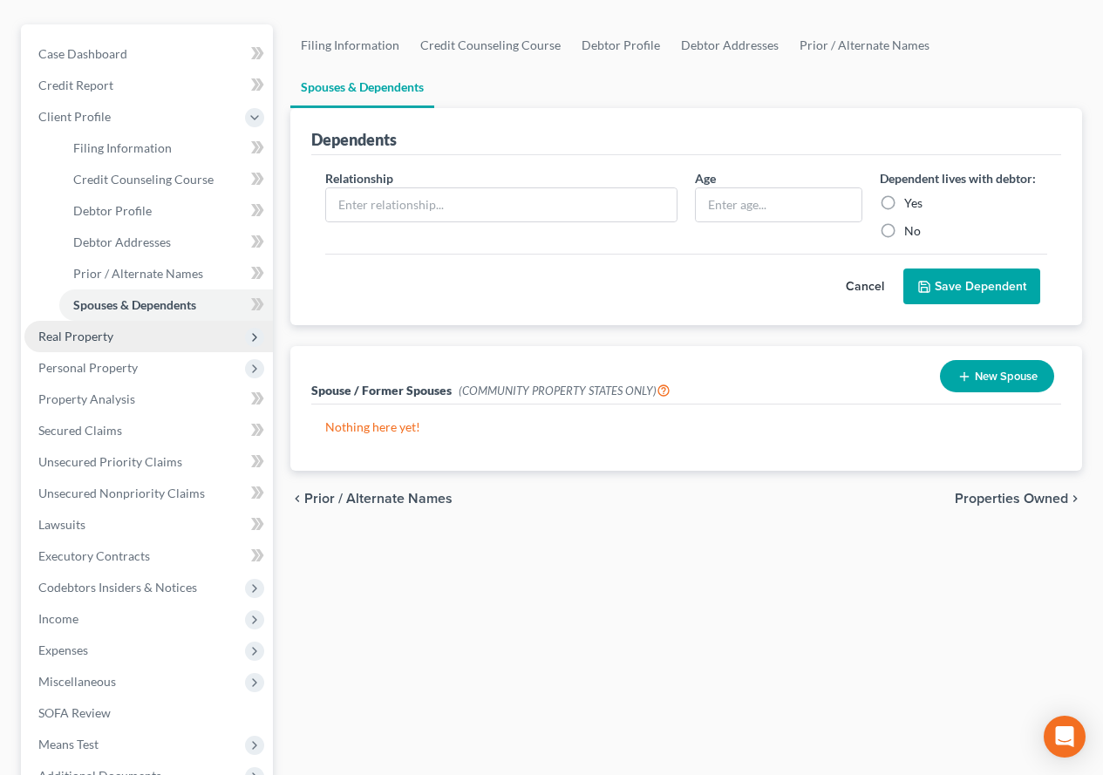
click at [75, 341] on span "Real Property" at bounding box center [75, 336] width 75 height 15
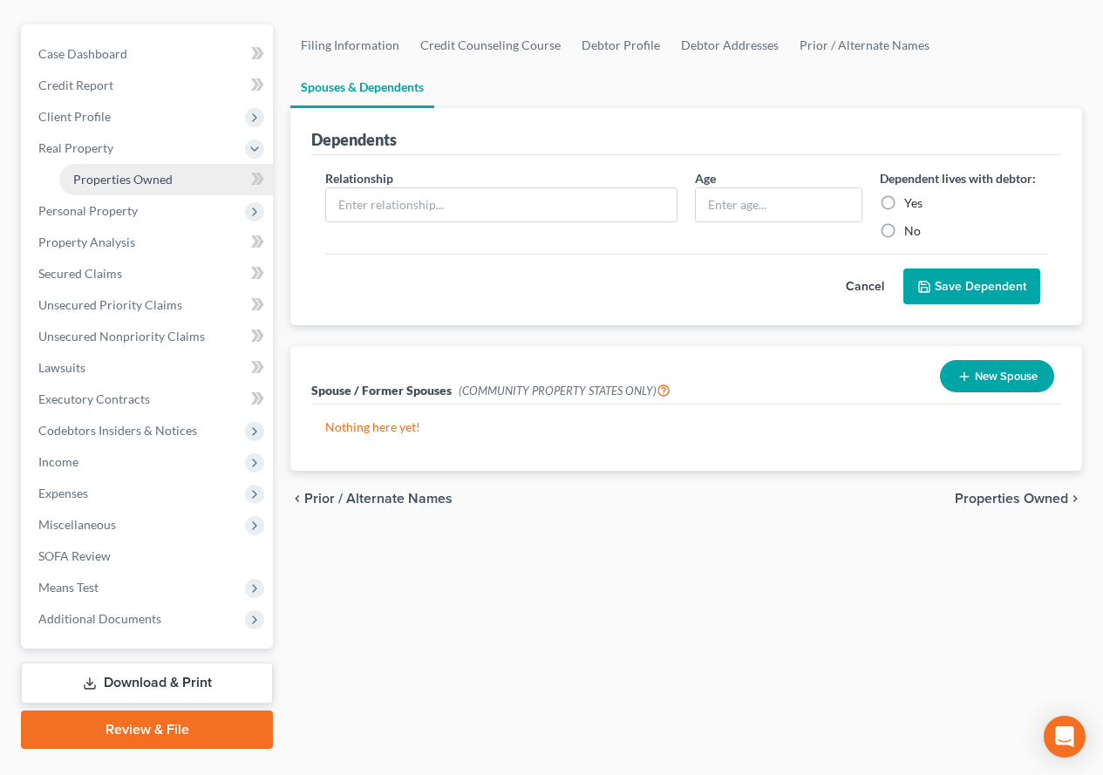
click at [119, 177] on span "Properties Owned" at bounding box center [122, 179] width 99 height 15
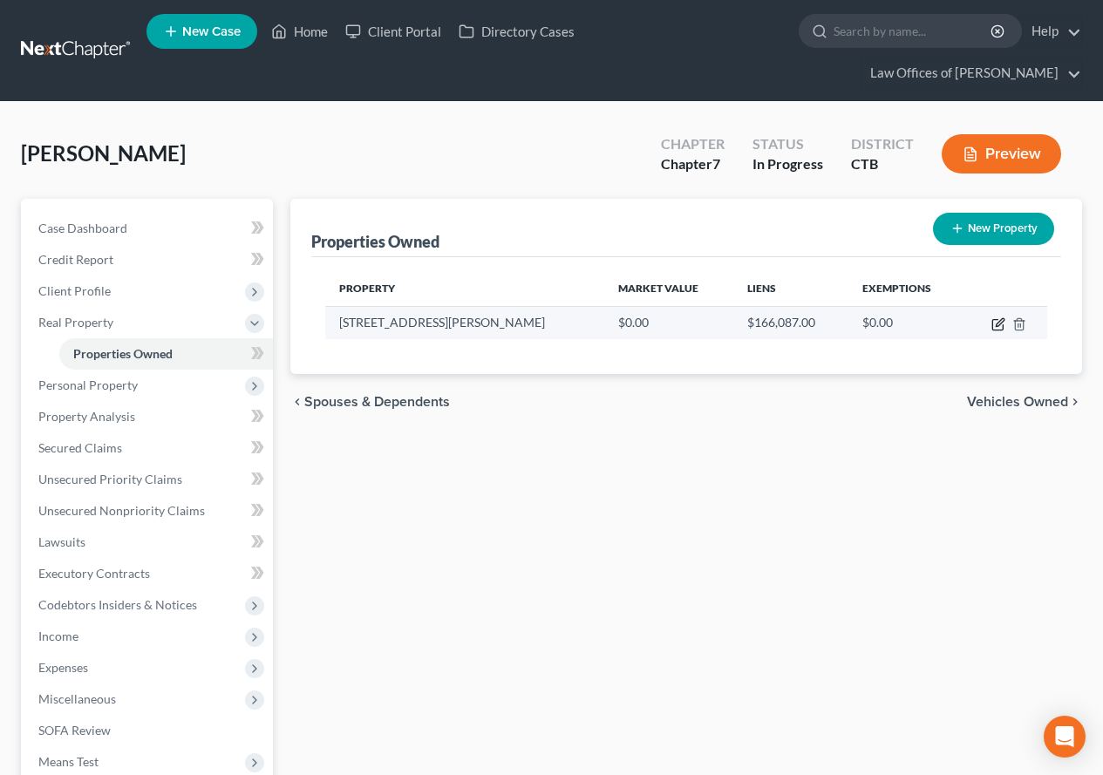
click at [998, 323] on icon "button" at bounding box center [1000, 322] width 8 height 8
select select "6"
select select "5"
select select "3"
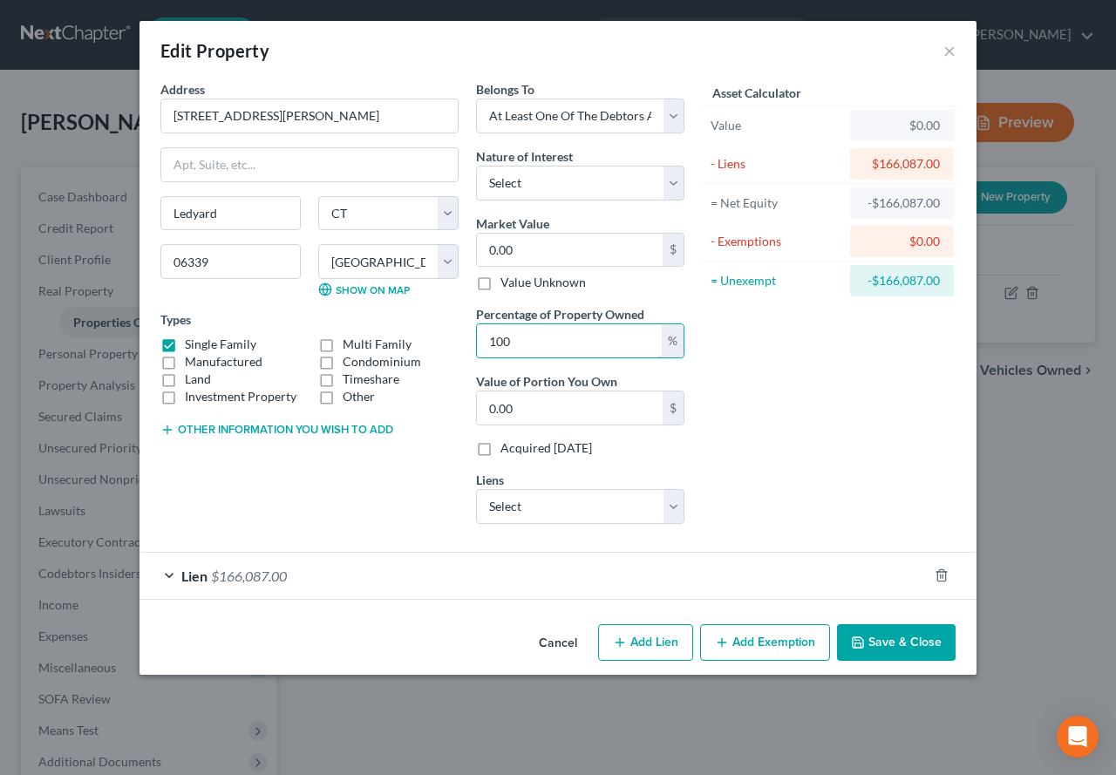
drag, startPoint x: 539, startPoint y: 344, endPoint x: 447, endPoint y: 347, distance: 91.6
click at [447, 347] on div "Address * [GEOGRAPHIC_DATA][PERSON_NAME][PERSON_NAME] [US_STATE] AK AR [GEOGRAP…" at bounding box center [423, 309] width 542 height 458
type input "5"
type input "0"
type input "50"
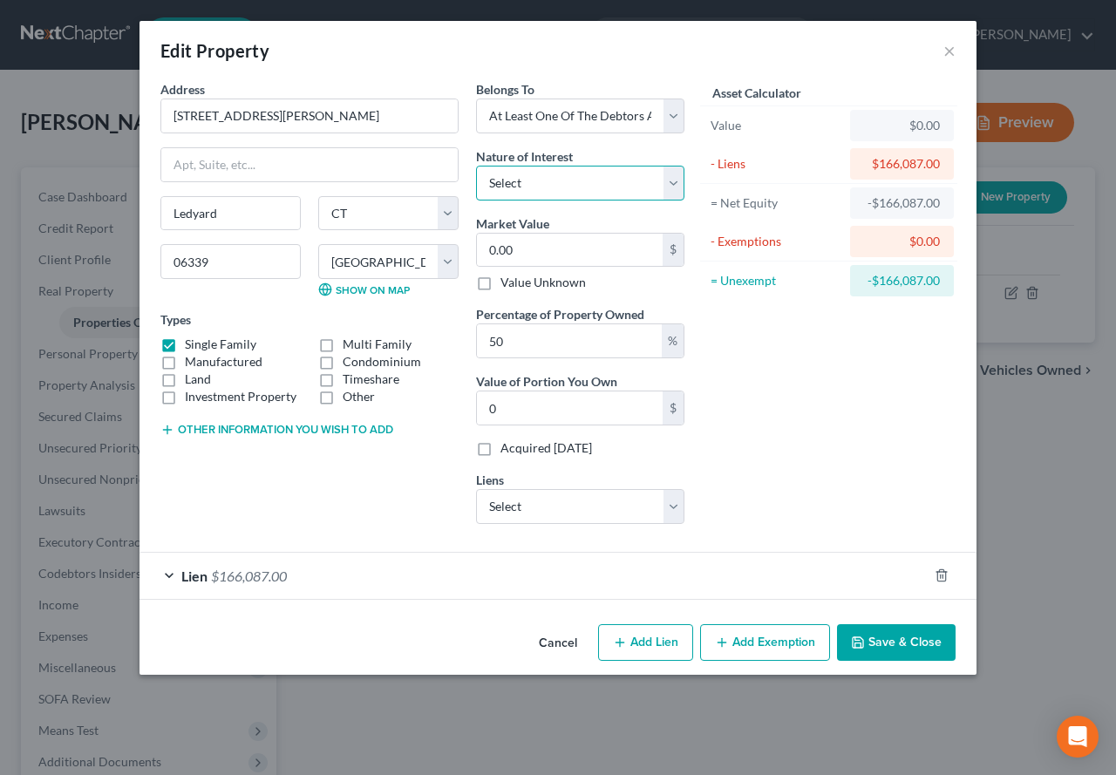
click at [676, 192] on select "Select Fee Simple Joint Tenant Life Estate Equitable Interest Future Interest T…" at bounding box center [580, 183] width 208 height 35
select select "0"
click at [476, 166] on select "Select Fee Simple Joint Tenant Life Estate Equitable Interest Future Interest T…" at bounding box center [580, 183] width 208 height 35
click at [673, 507] on select "Select Ally Fincl - $13,191.00" at bounding box center [580, 506] width 208 height 35
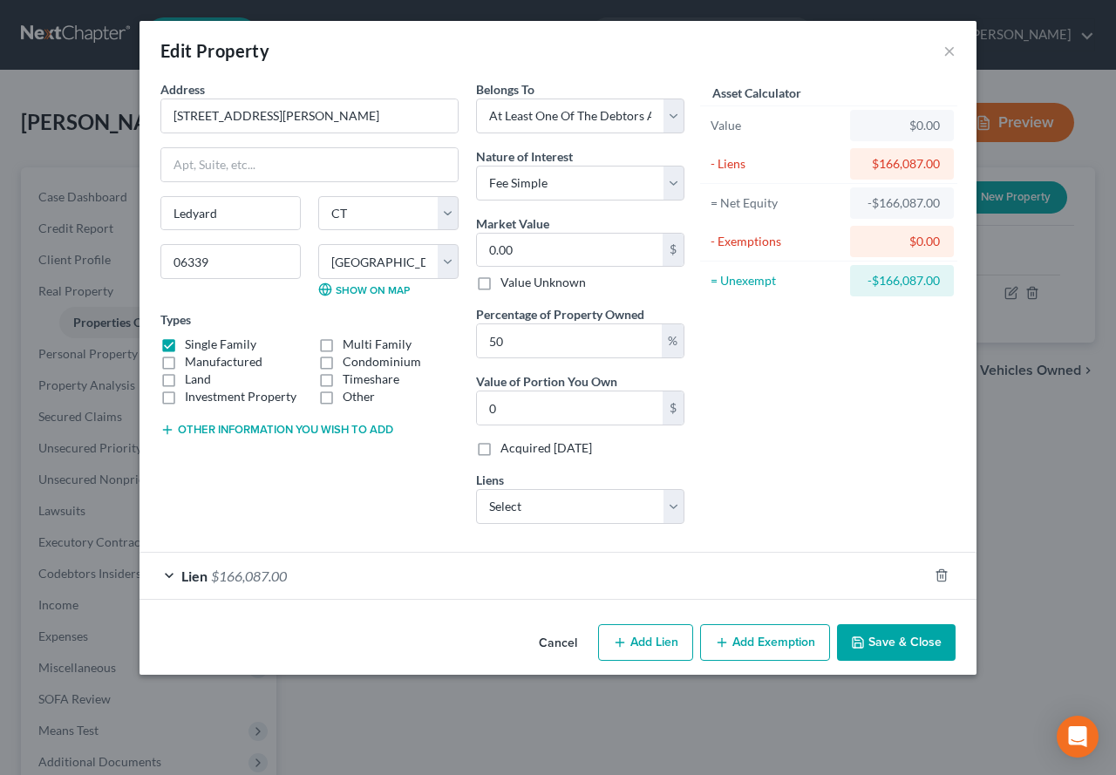
click at [793, 460] on div "Asset Calculator Value $0.00 - Liens $166,087.00 = Net Equity -$166,087.00 - Ex…" at bounding box center [828, 309] width 271 height 458
click at [883, 644] on button "Save & Close" at bounding box center [896, 642] width 119 height 37
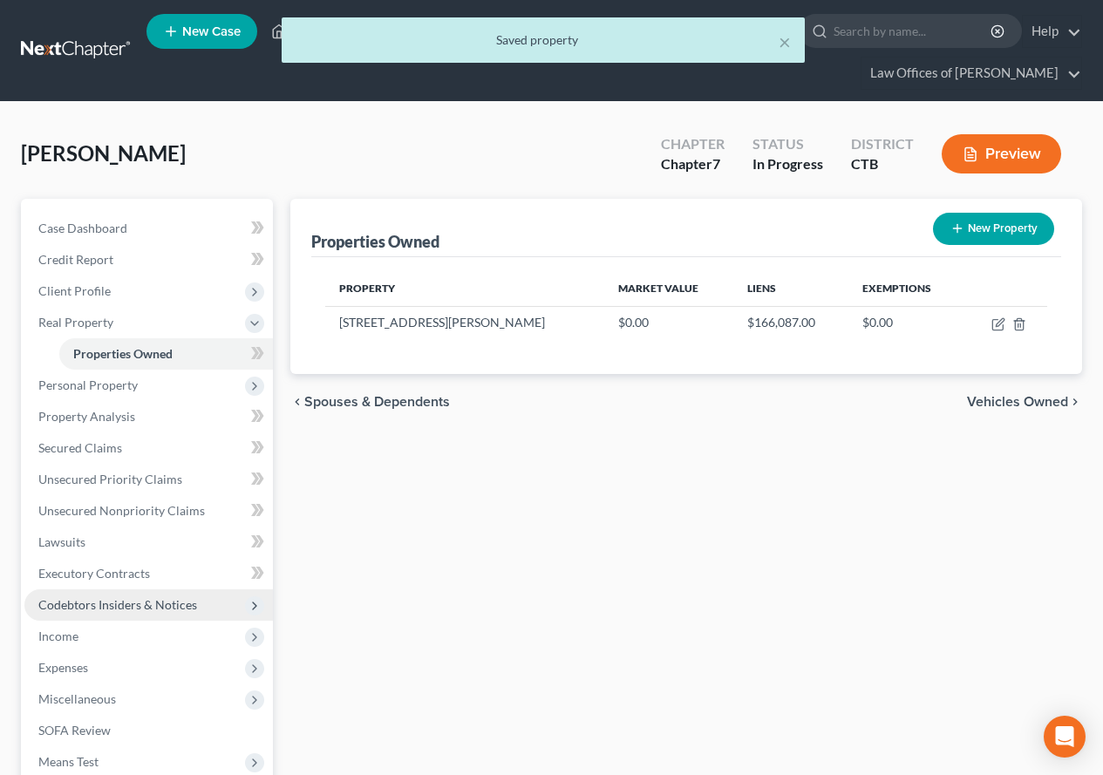
click at [92, 606] on span "Codebtors Insiders & Notices" at bounding box center [117, 604] width 159 height 15
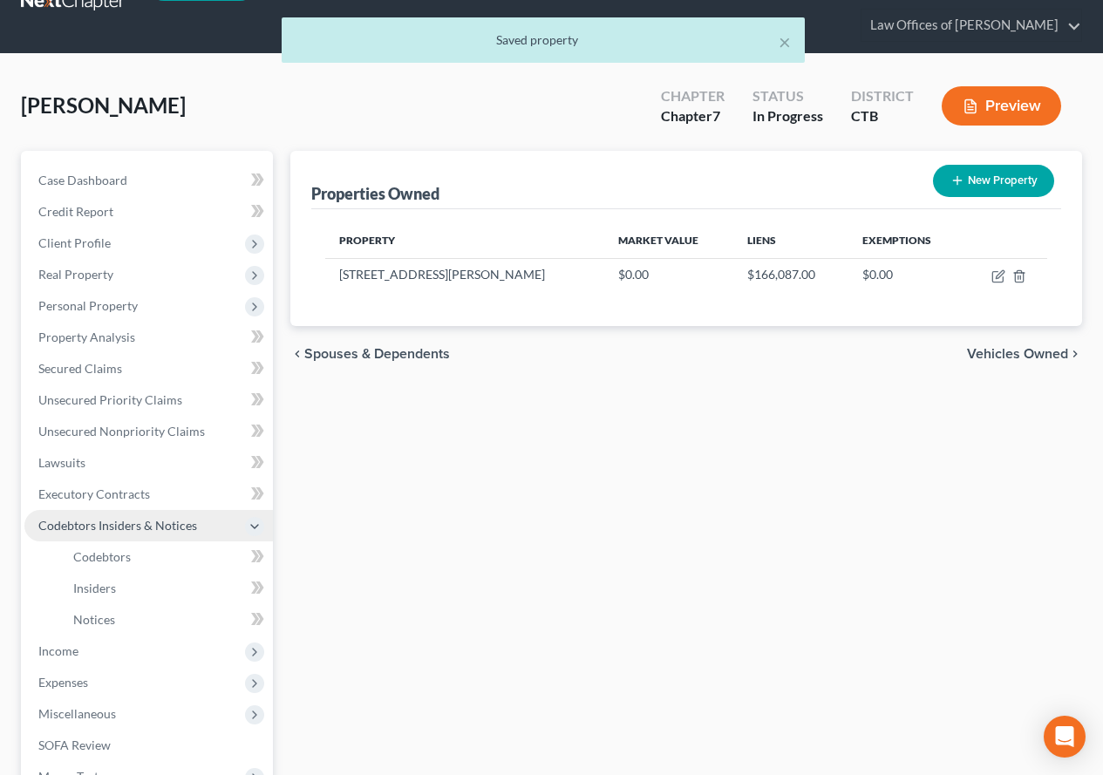
scroll to position [87, 0]
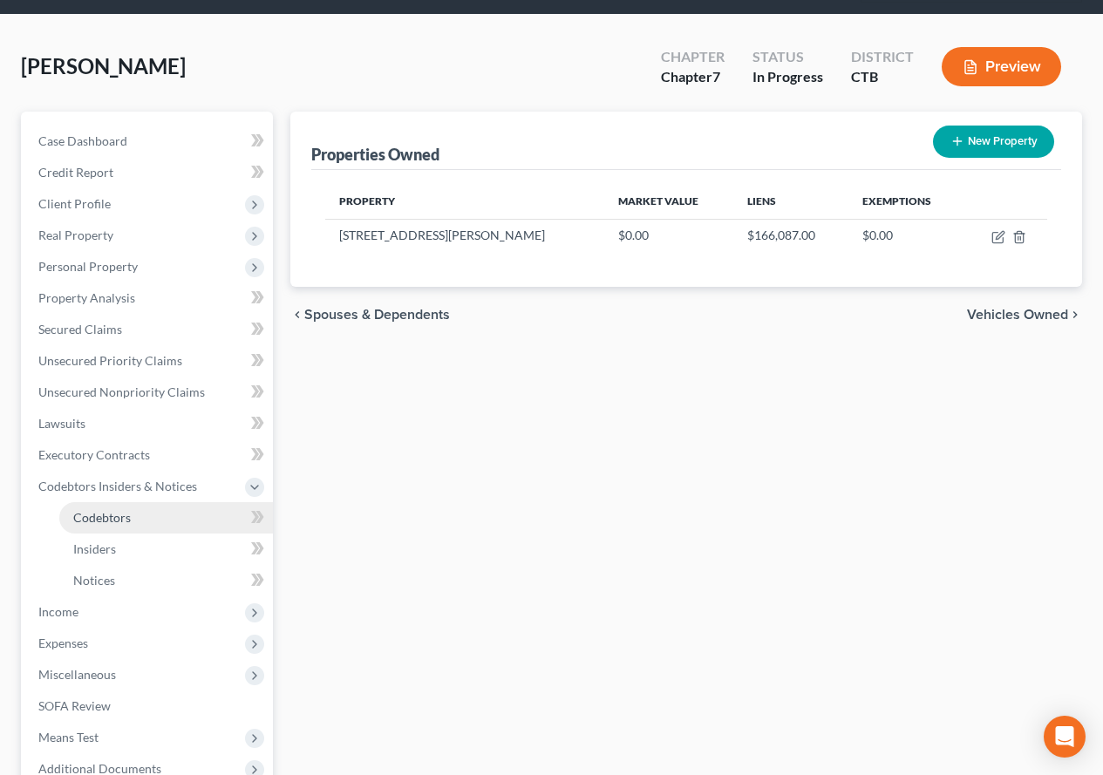
click at [118, 513] on span "Codebtors" at bounding box center [102, 517] width 58 height 15
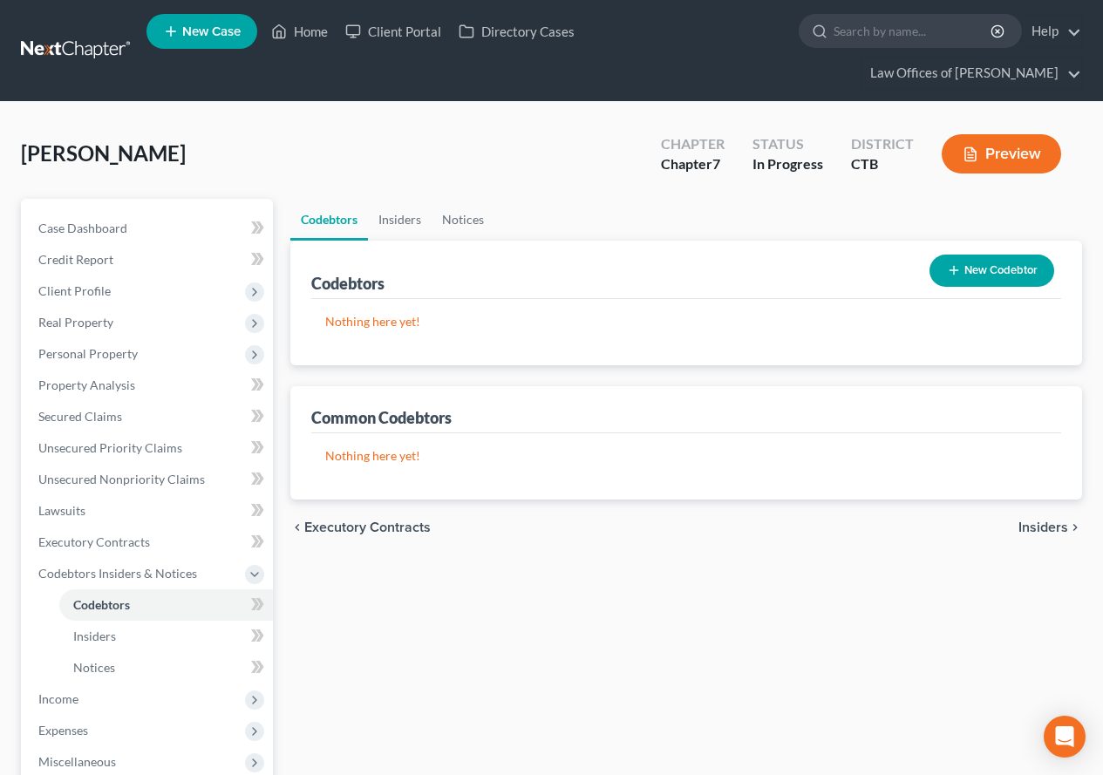
click at [985, 268] on button "New Codebtor" at bounding box center [992, 271] width 125 height 32
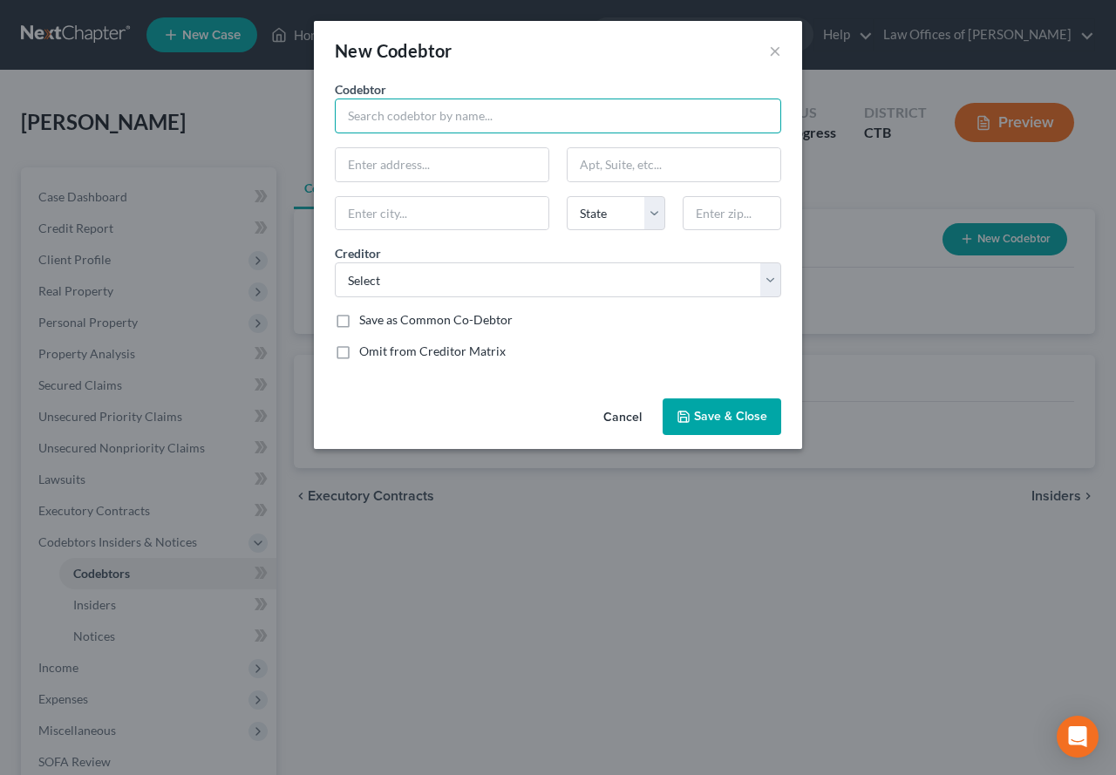
click at [454, 111] on input "text" at bounding box center [558, 116] width 447 height 35
type input "[PERSON_NAME]"
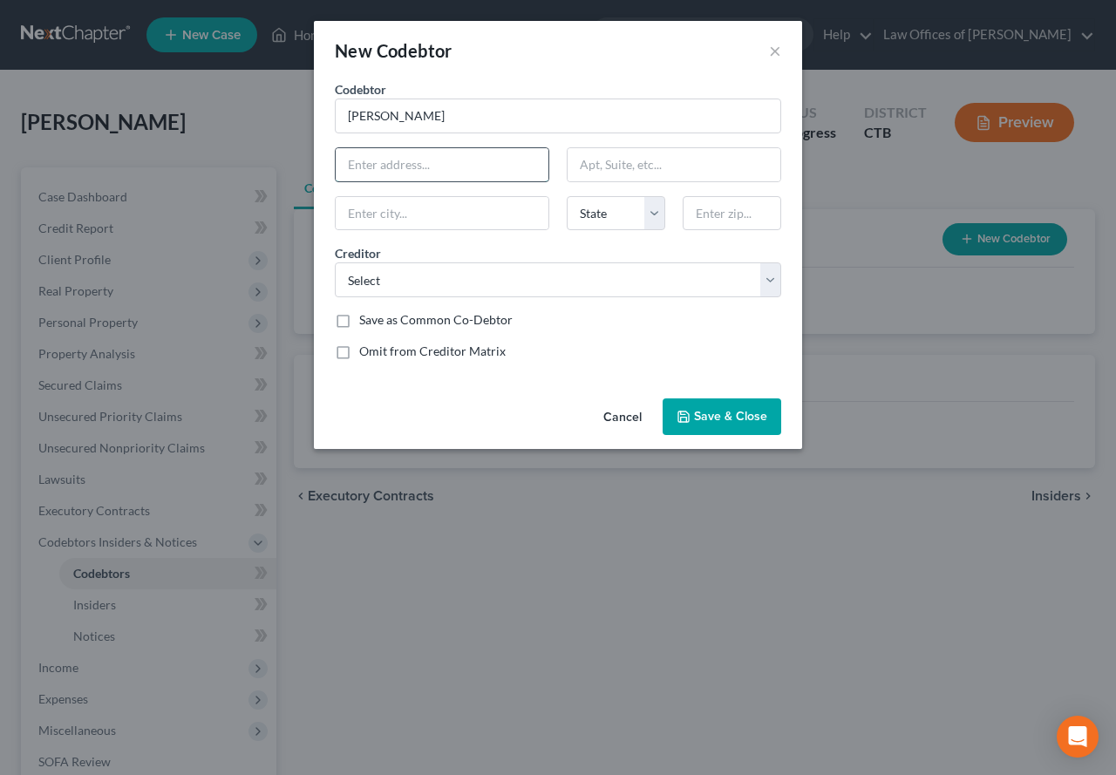
click at [472, 164] on input "text" at bounding box center [442, 164] width 213 height 33
type input "[STREET_ADDRESS][PERSON_NAME]"
click at [731, 214] on input "text" at bounding box center [732, 213] width 99 height 35
type input "06339"
type input "Ledyard"
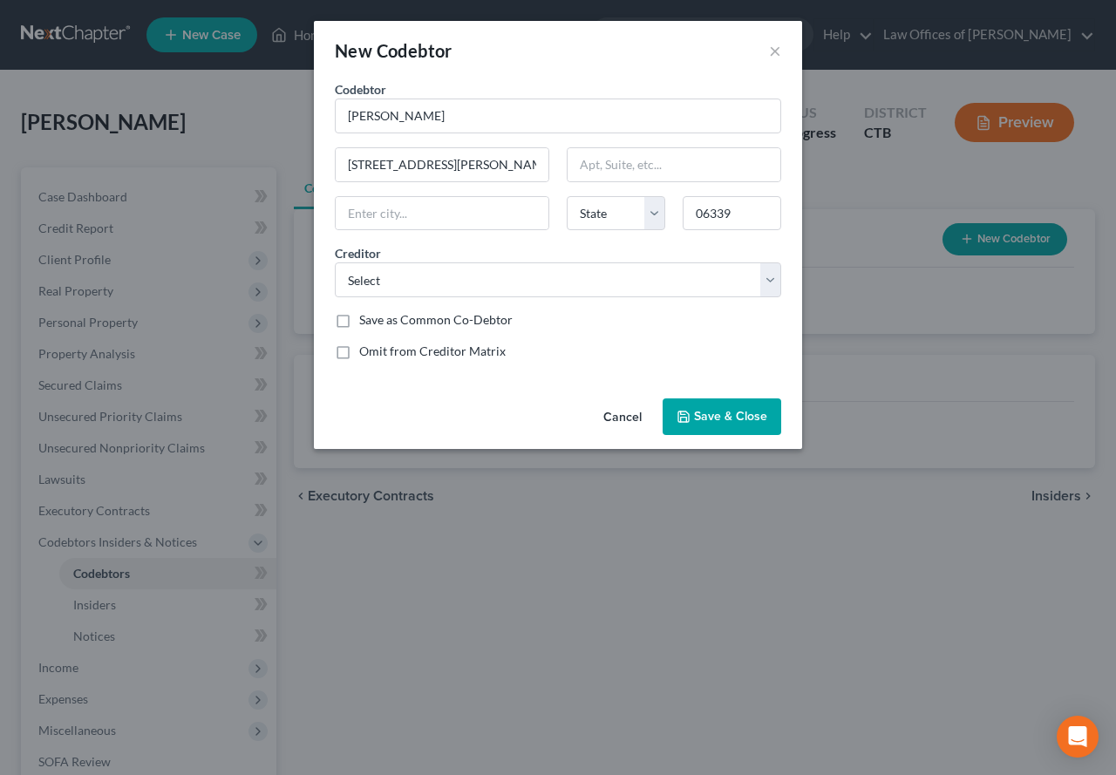
select select "6"
click at [584, 68] on div "New Codebtor ×" at bounding box center [558, 50] width 488 height 59
click at [771, 276] on select "Select Jpmcb Card Ally Fincl Discovercard Capital One Home Loan Service" at bounding box center [558, 279] width 447 height 35
select select "4"
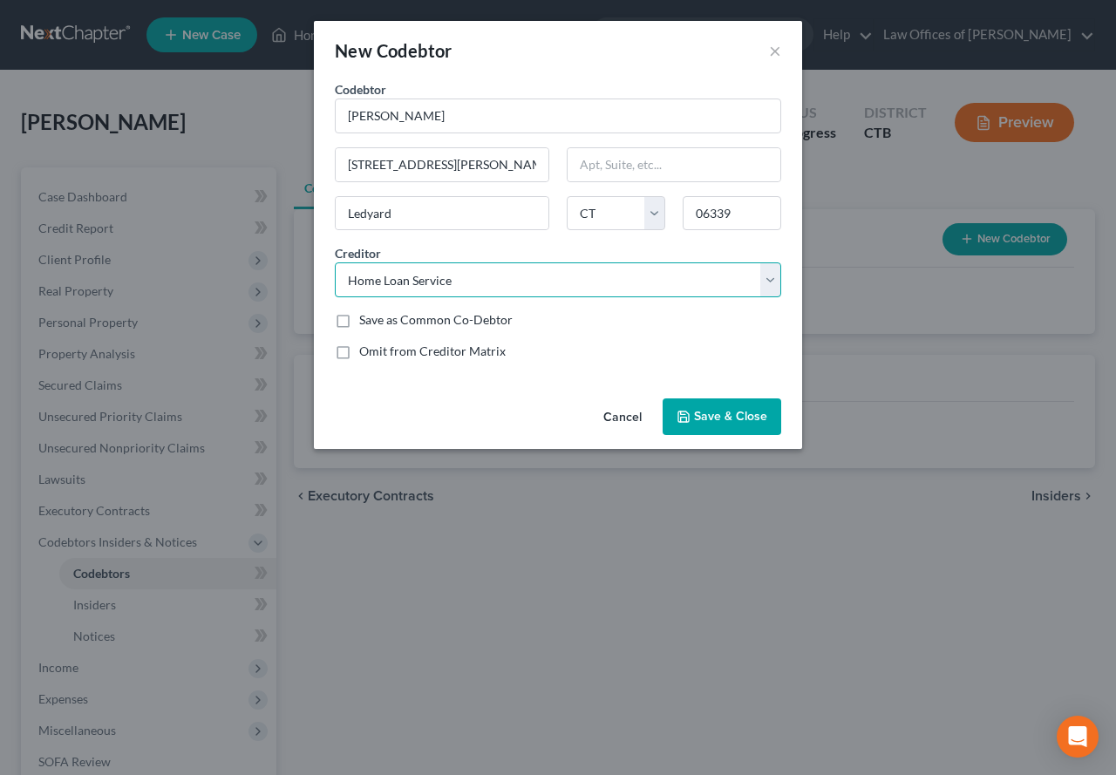
click at [335, 262] on select "Select Jpmcb Card Ally Fincl Discovercard Capital One Home Loan Service" at bounding box center [558, 279] width 447 height 35
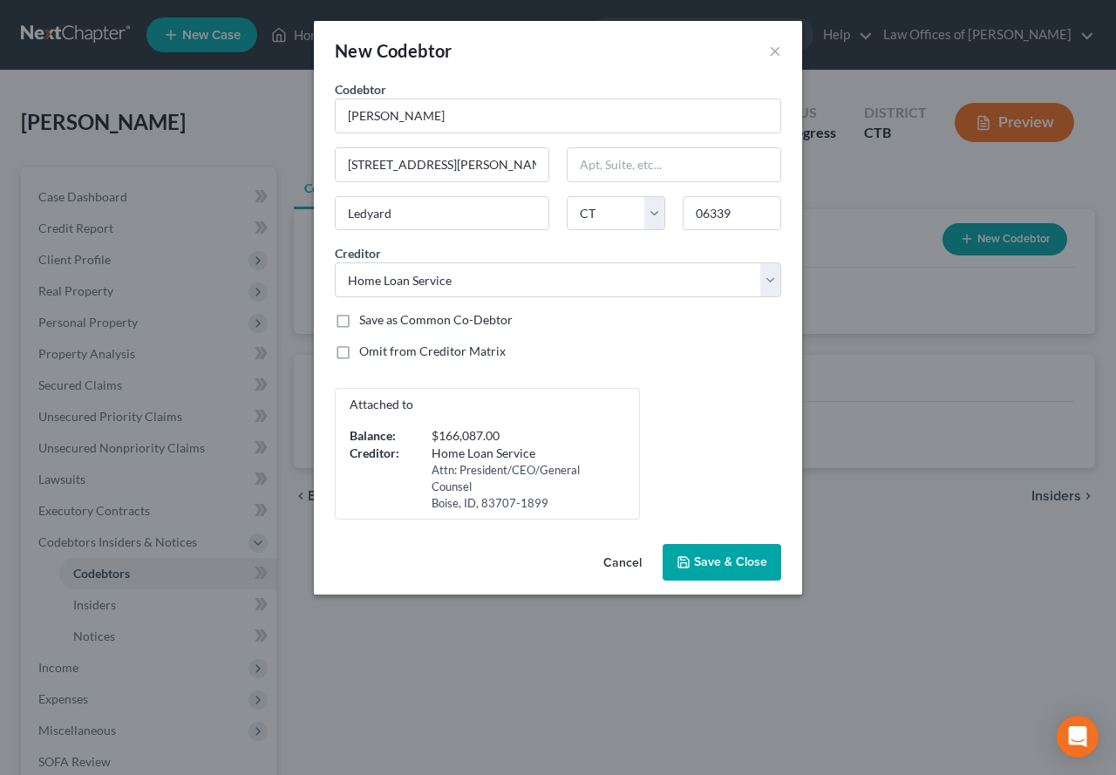
click at [708, 567] on span "Save & Close" at bounding box center [730, 562] width 73 height 15
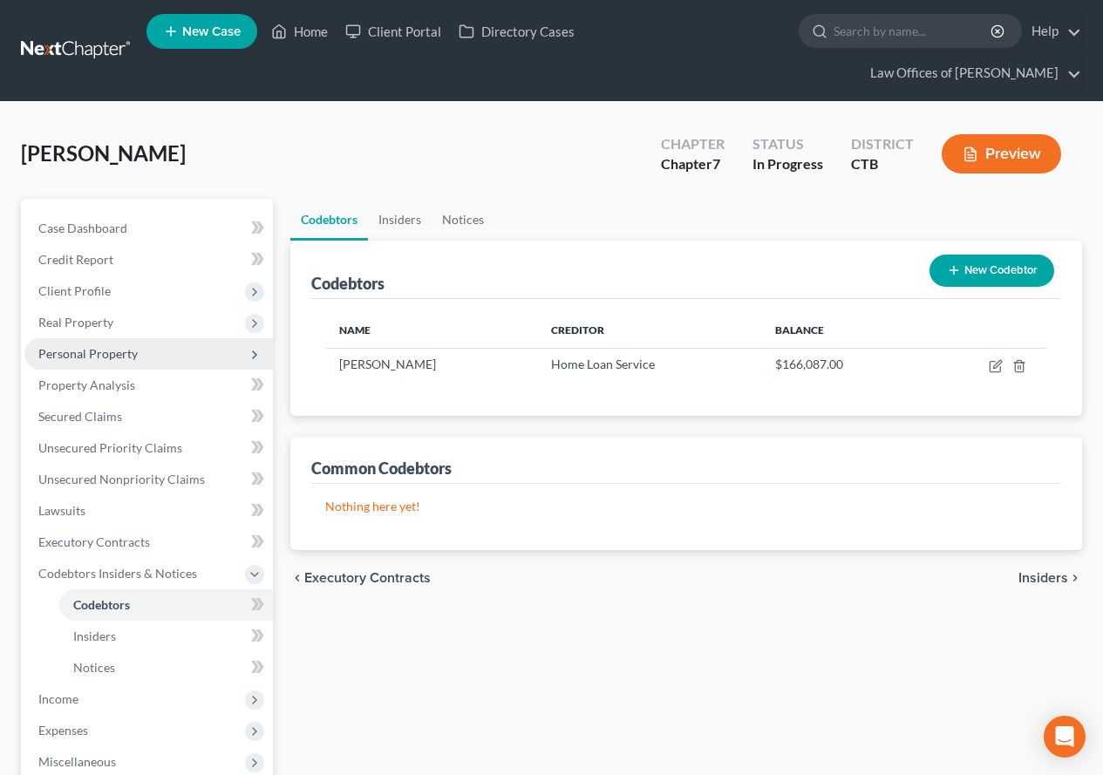
click at [105, 346] on span "Personal Property" at bounding box center [87, 353] width 99 height 15
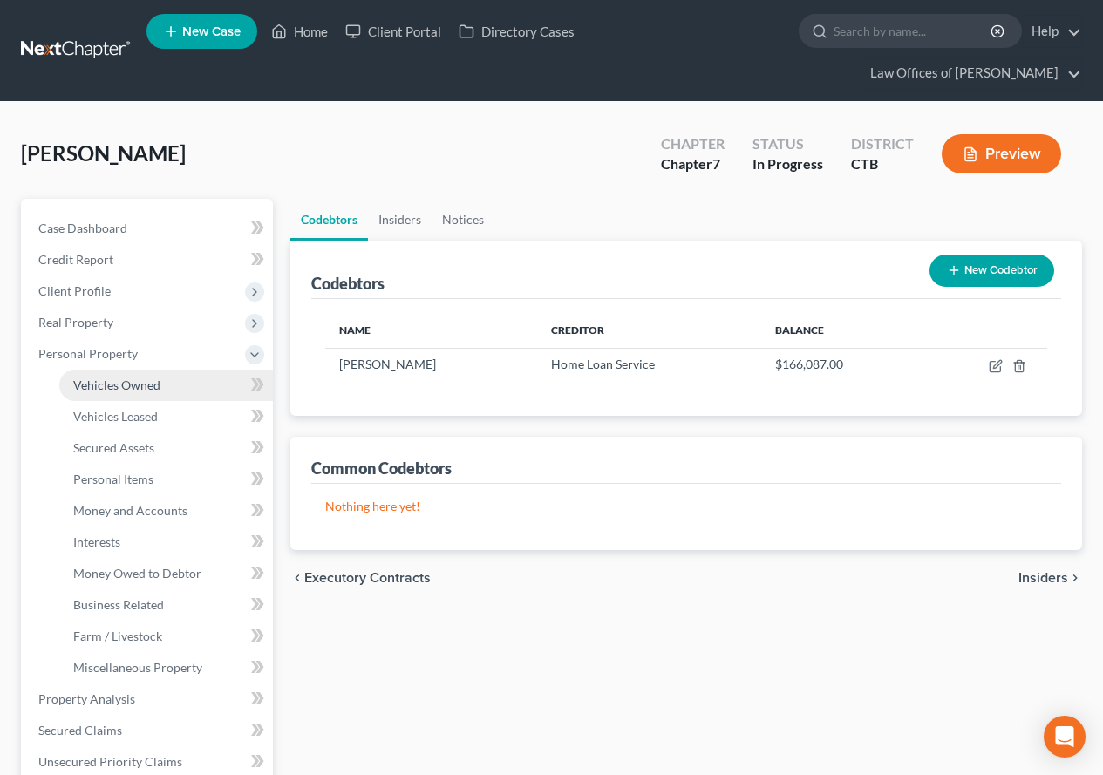
click at [106, 380] on span "Vehicles Owned" at bounding box center [116, 385] width 87 height 15
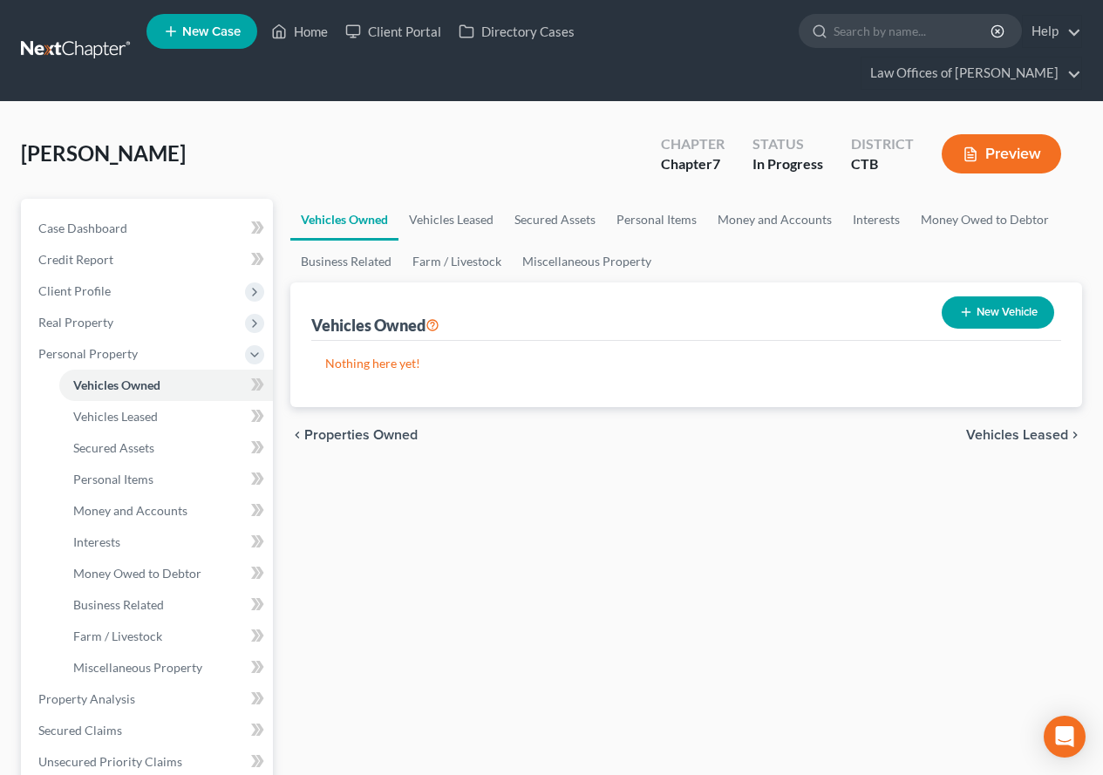
click at [960, 303] on button "New Vehicle" at bounding box center [998, 313] width 112 height 32
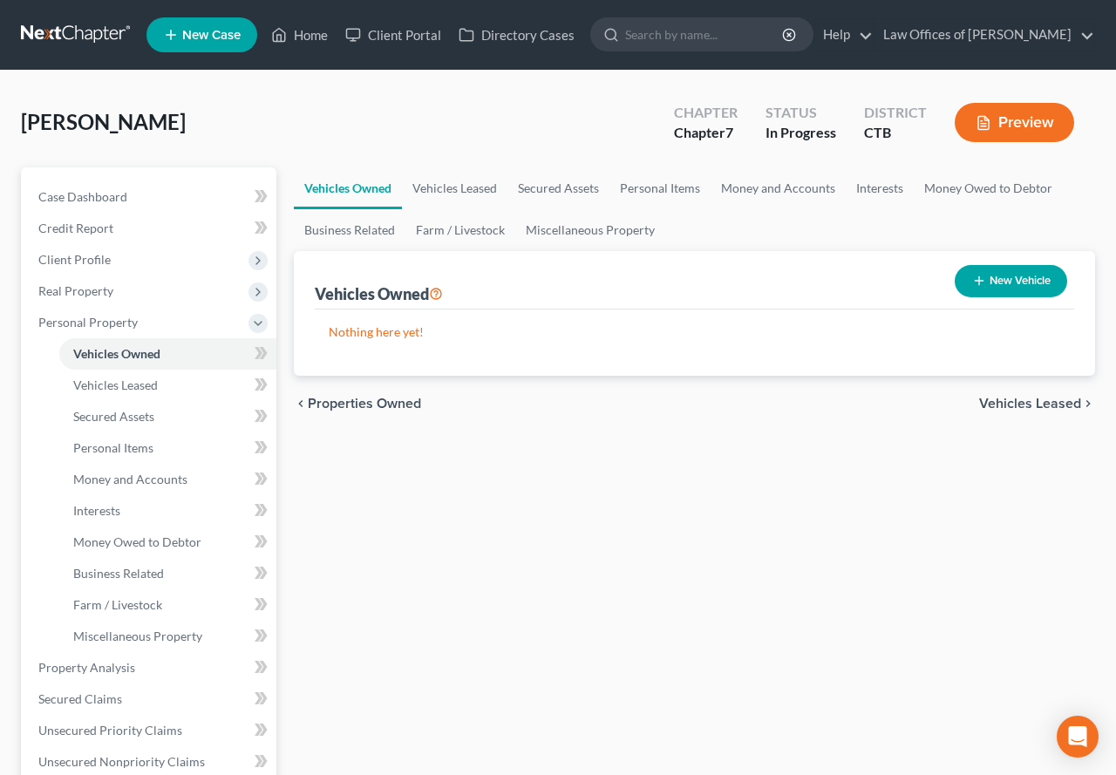
select select "0"
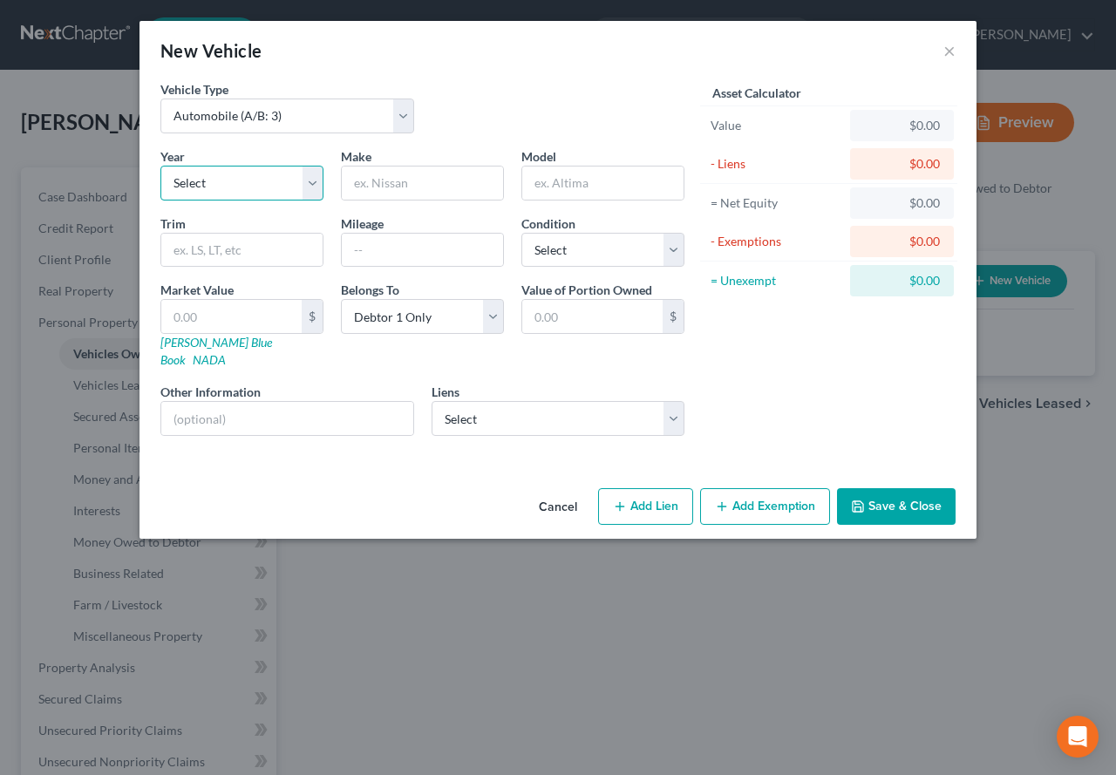
click at [318, 177] on select "Select 2026 2025 2024 2023 2022 2021 2020 2019 2018 2017 2016 2015 2014 2013 20…" at bounding box center [241, 183] width 163 height 35
select select "10"
click at [160, 166] on select "Select 2026 2025 2024 2023 2022 2021 2020 2019 2018 2017 2016 2015 2014 2013 20…" at bounding box center [241, 183] width 163 height 35
click at [366, 184] on input "text" at bounding box center [422, 183] width 161 height 33
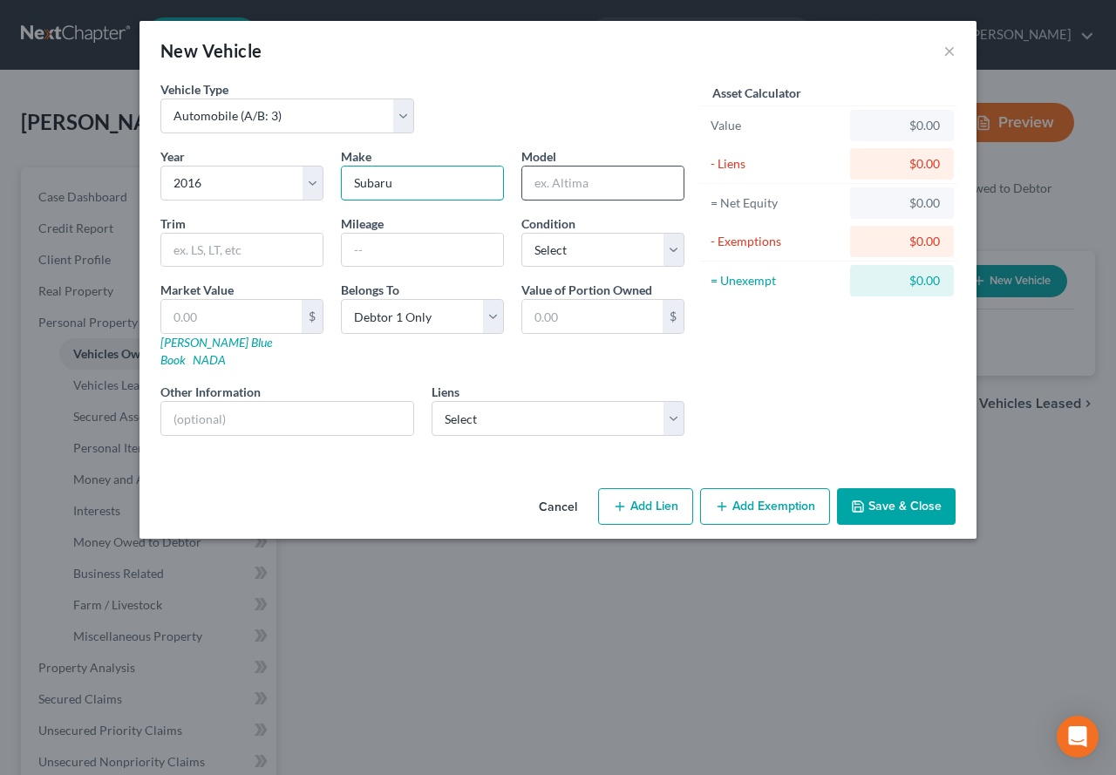
type input "Subaru"
click at [544, 176] on input "text" at bounding box center [602, 183] width 161 height 33
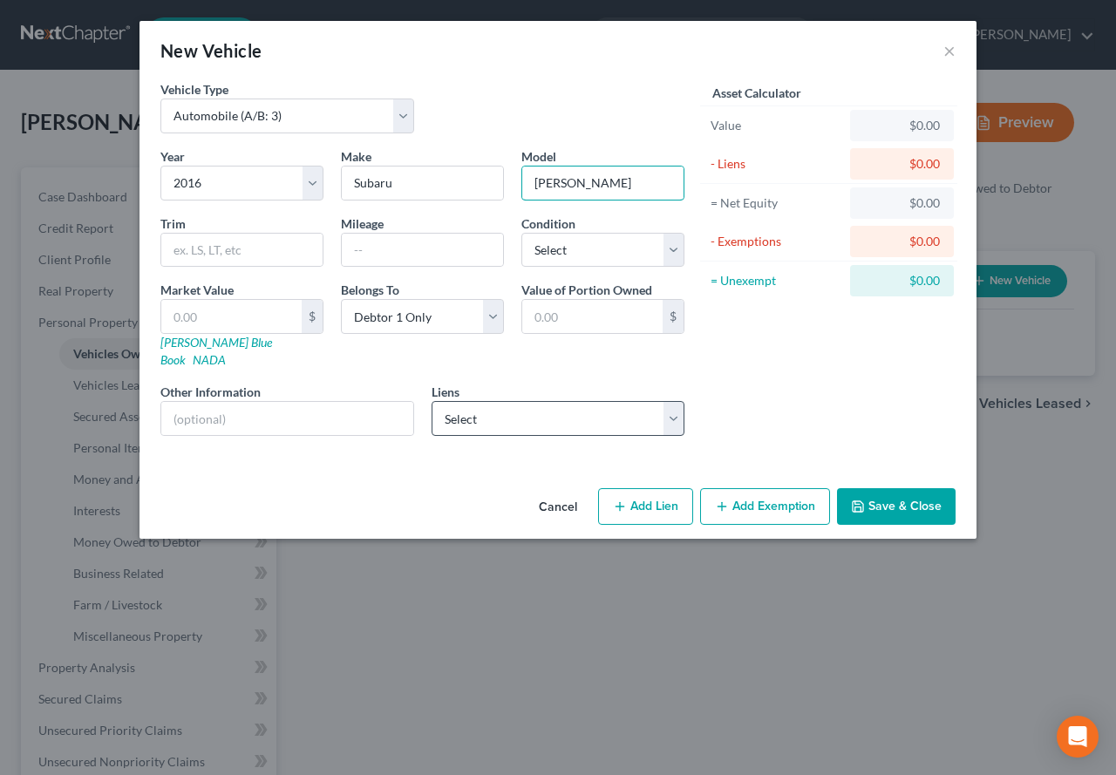
type input "[PERSON_NAME]"
click at [678, 404] on select "Select Ally Fincl - $13,191.00" at bounding box center [559, 418] width 254 height 35
select select "24"
select select "0"
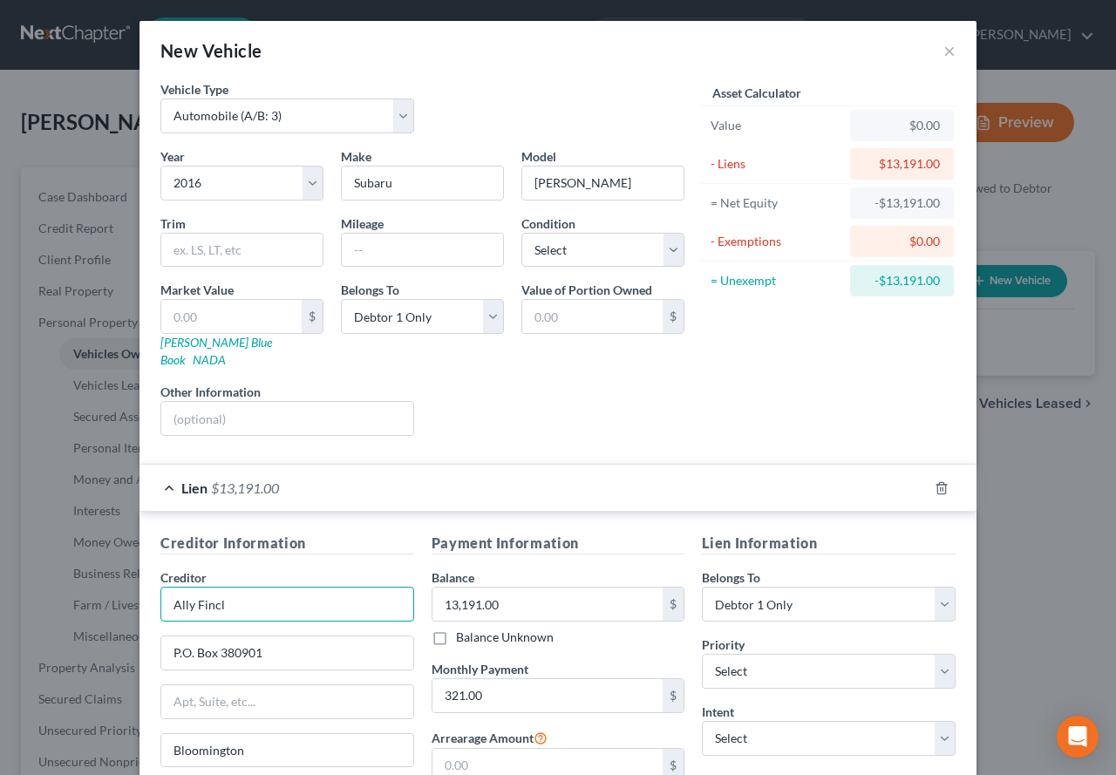
click at [265, 599] on input "Ally Fincl" at bounding box center [287, 604] width 254 height 35
drag, startPoint x: 265, startPoint y: 599, endPoint x: 189, endPoint y: 597, distance: 75.9
click at [189, 597] on input "Ally Fincl" at bounding box center [287, 604] width 254 height 35
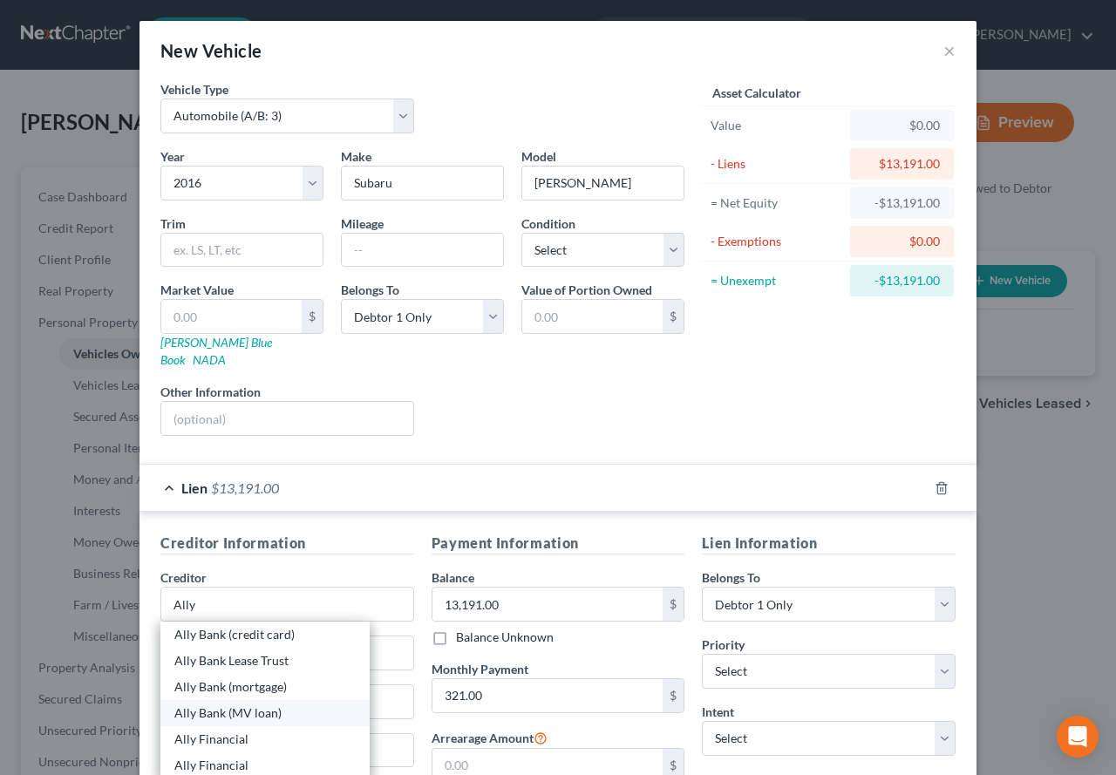
click at [224, 705] on div "Ally Bank (MV loan)" at bounding box center [264, 713] width 181 height 17
type input "Ally Bank (MV loan)"
type input "DO NOT USE - OLD ADDRESS"
type input "PO Box 130424"
type input "[GEOGRAPHIC_DATA]"
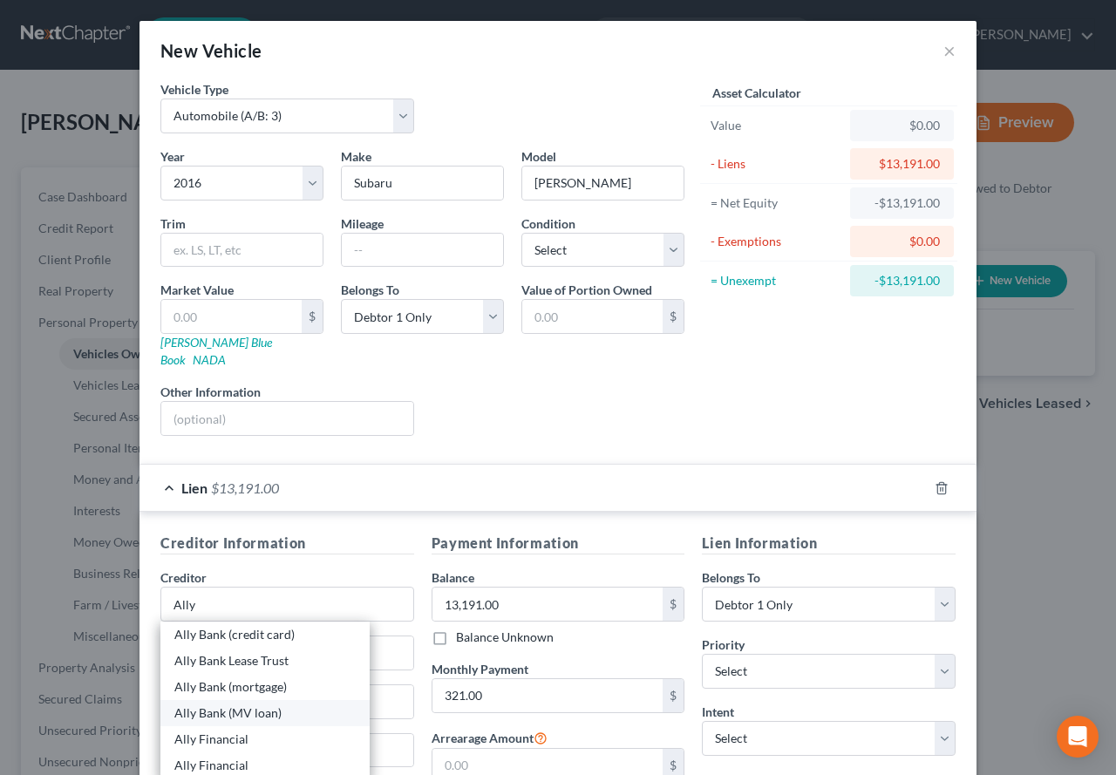
type input "55113-0004"
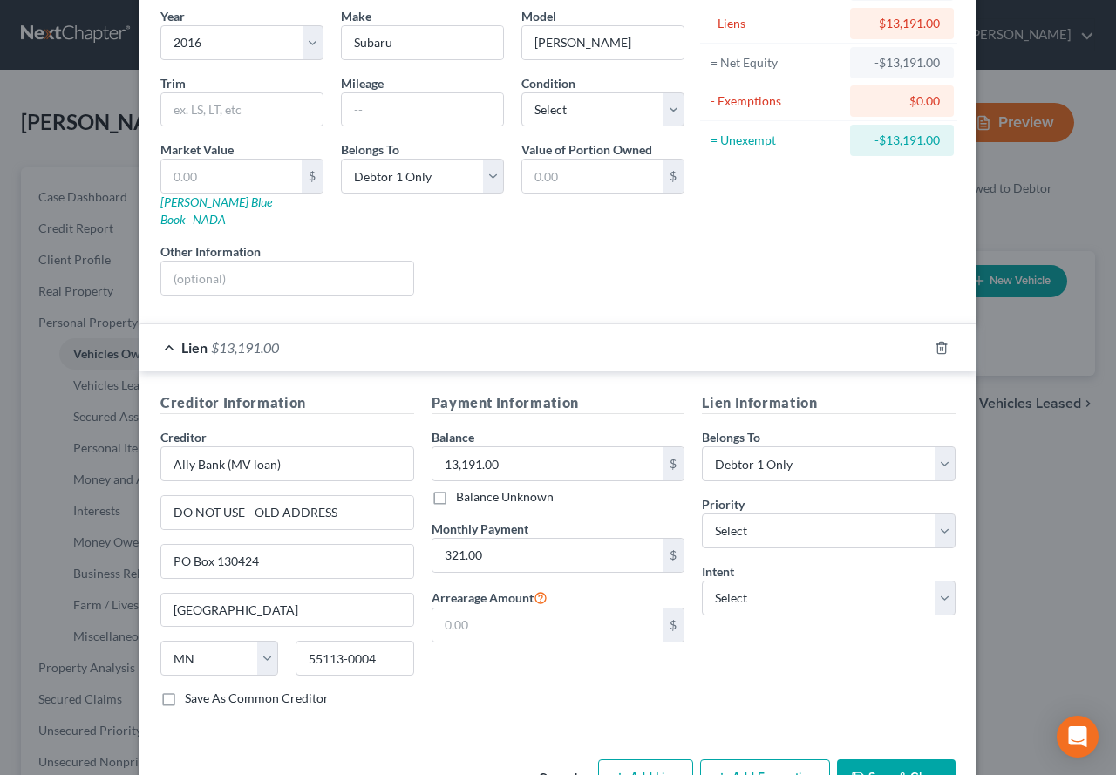
scroll to position [174, 0]
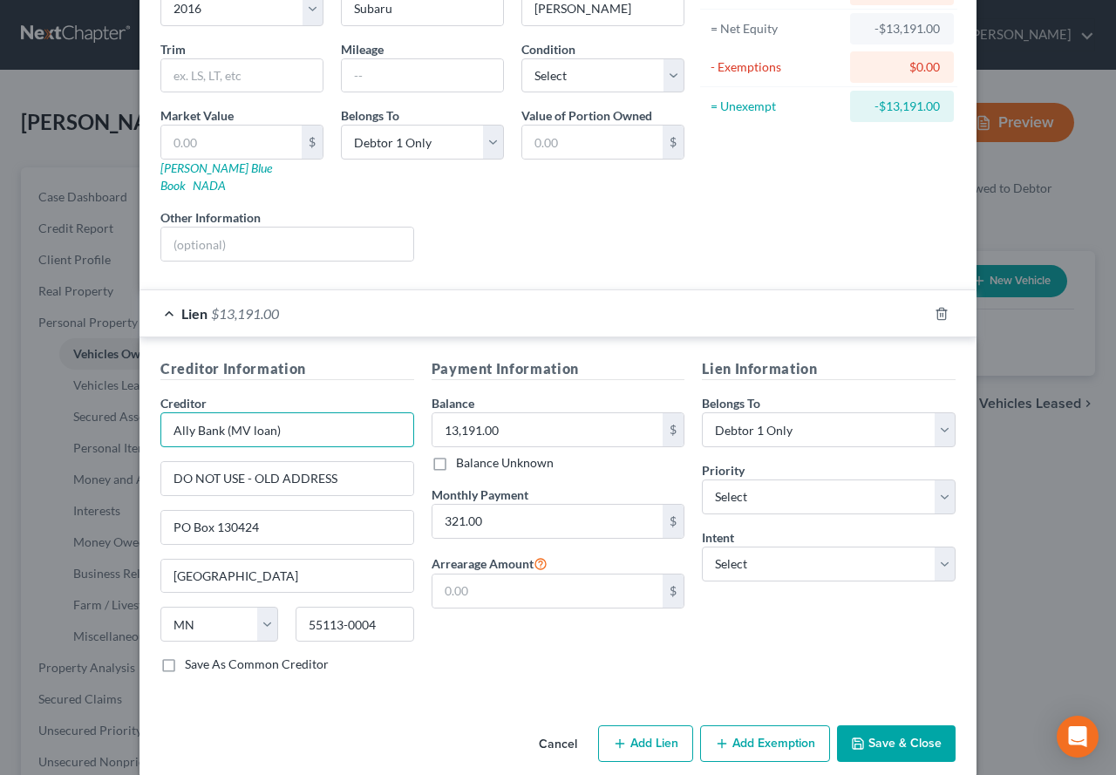
drag, startPoint x: 284, startPoint y: 417, endPoint x: 219, endPoint y: 415, distance: 65.4
click at [219, 415] on input "Ally Bank (MV loan)" at bounding box center [287, 429] width 254 height 35
click at [740, 609] on div "Lien Information Belongs To * Select Debtor 1 Only Debtor 2 Only Debtor 1 And D…" at bounding box center [828, 522] width 271 height 329
drag, startPoint x: 241, startPoint y: 414, endPoint x: 189, endPoint y: 412, distance: 51.5
click at [189, 412] on input "Ally Bank" at bounding box center [287, 429] width 254 height 35
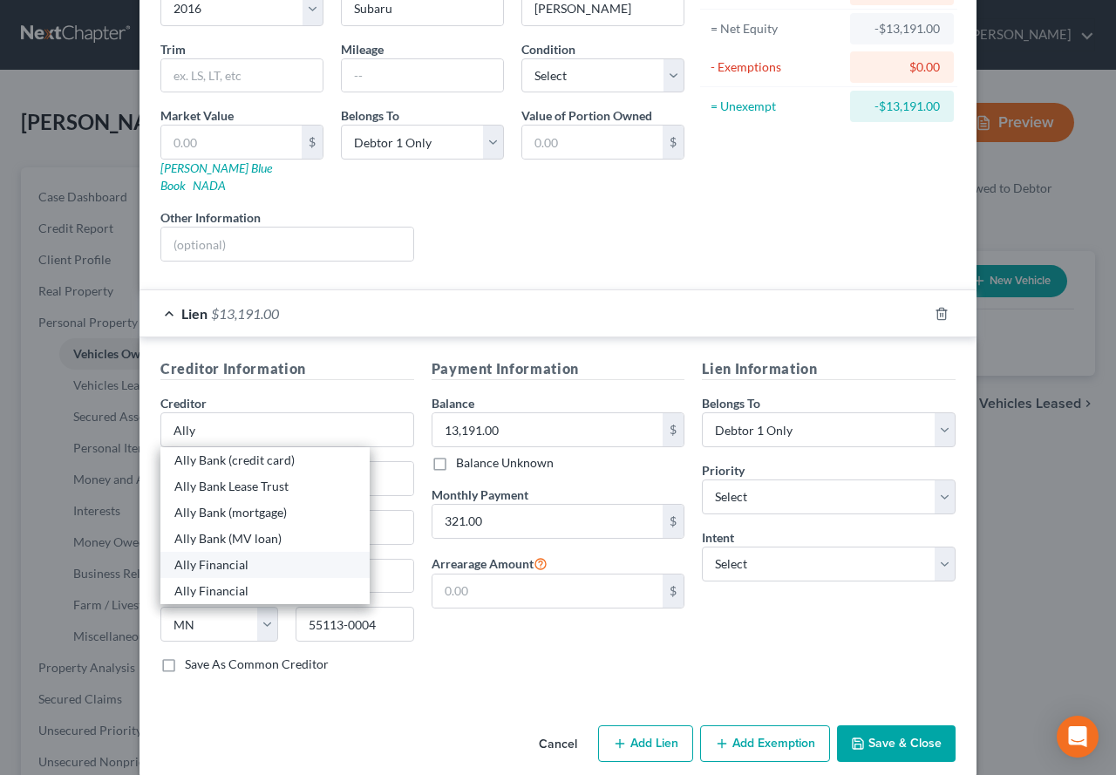
click at [230, 556] on div "Ally Financial" at bounding box center [264, 564] width 181 height 17
type input "Ally Financial"
type input "P.O. Box 380901"
type input "Bloomington"
type input "55438-0901"
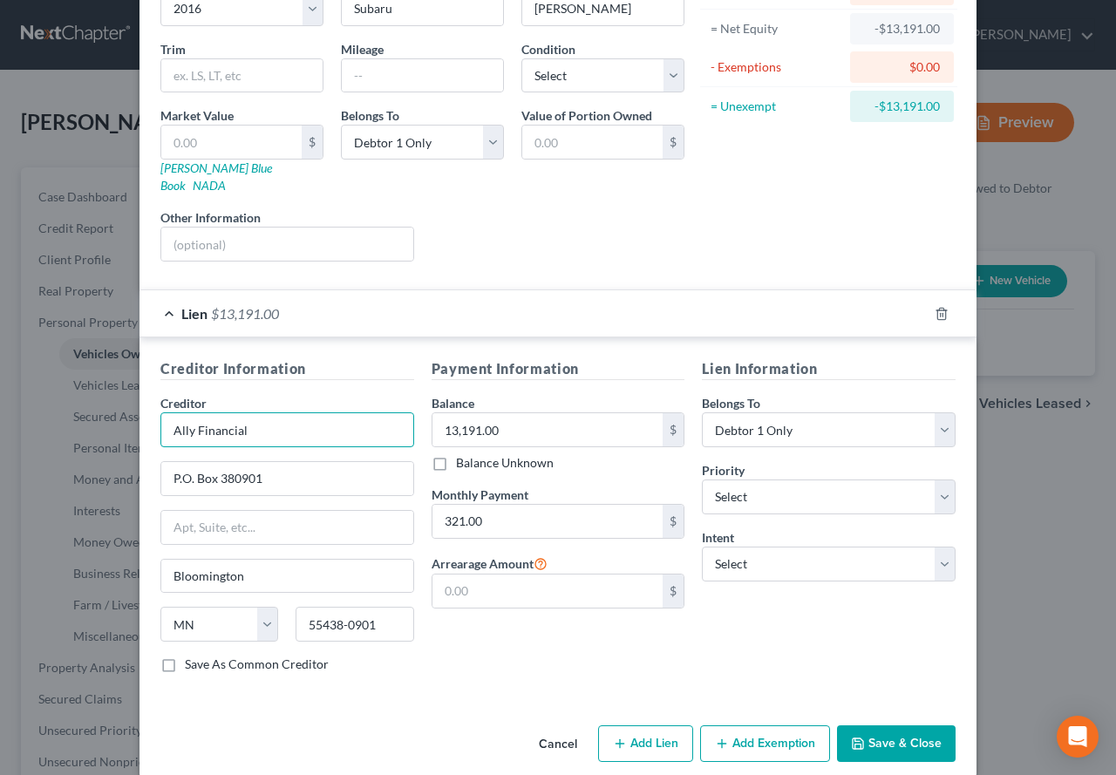
drag, startPoint x: 239, startPoint y: 416, endPoint x: 193, endPoint y: 413, distance: 46.3
click at [193, 413] on input "Ally Financial" at bounding box center [287, 429] width 254 height 35
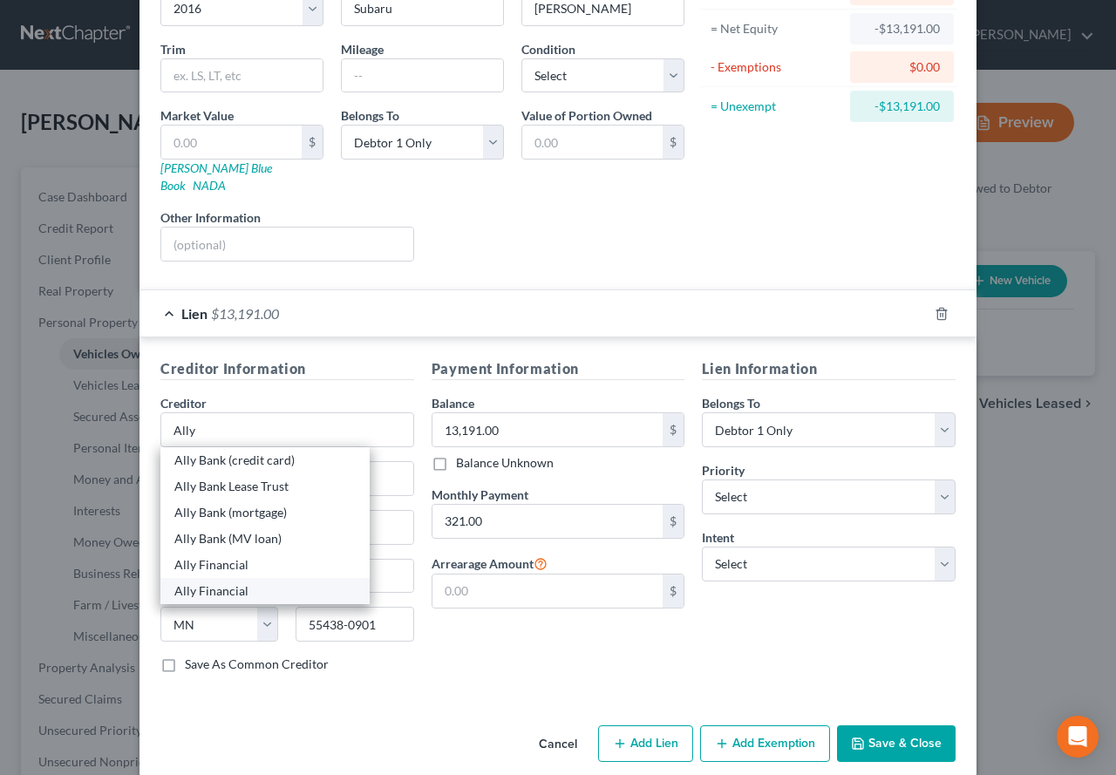
click at [214, 583] on div "Ally Financial" at bounding box center [264, 591] width 181 height 17
type input "Ally Financial"
type input "Attn: President/CEO/General Counsel"
type input "PO Box 380901"
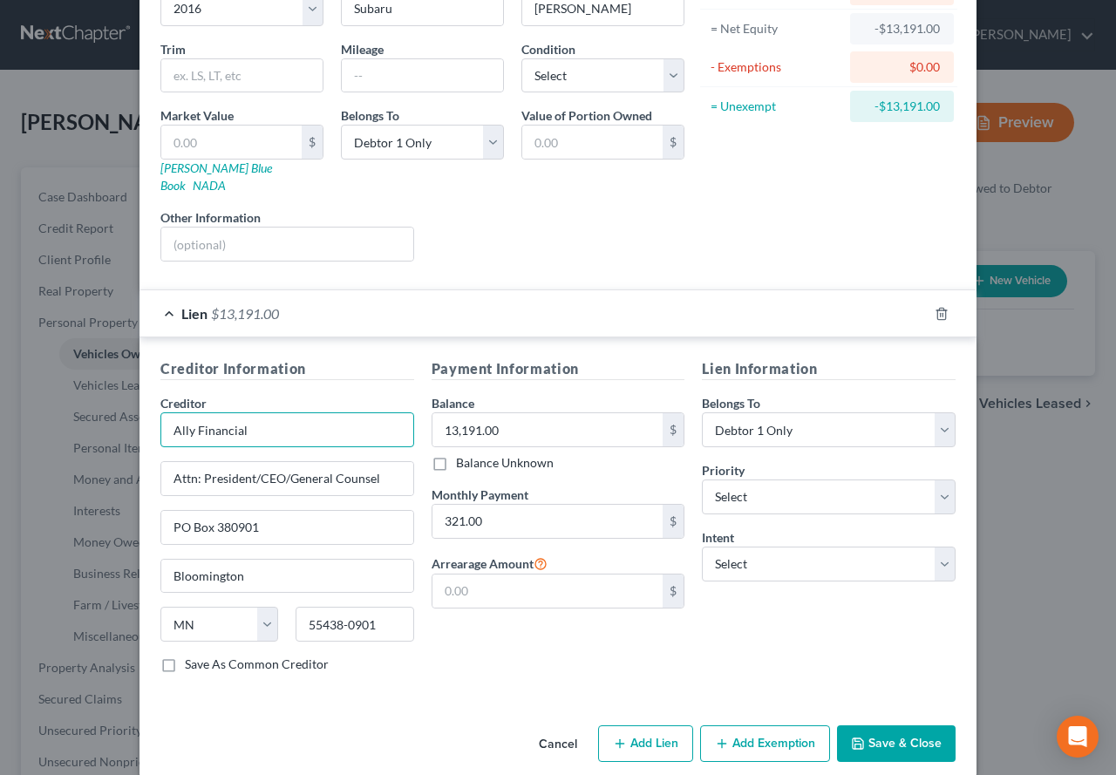
drag, startPoint x: 258, startPoint y: 415, endPoint x: 194, endPoint y: 414, distance: 64.5
click at [194, 414] on input "Ally Financial" at bounding box center [287, 429] width 254 height 35
type input "Ally Servicing LLC"
click at [255, 511] on input "PO Box 380901" at bounding box center [287, 527] width 252 height 33
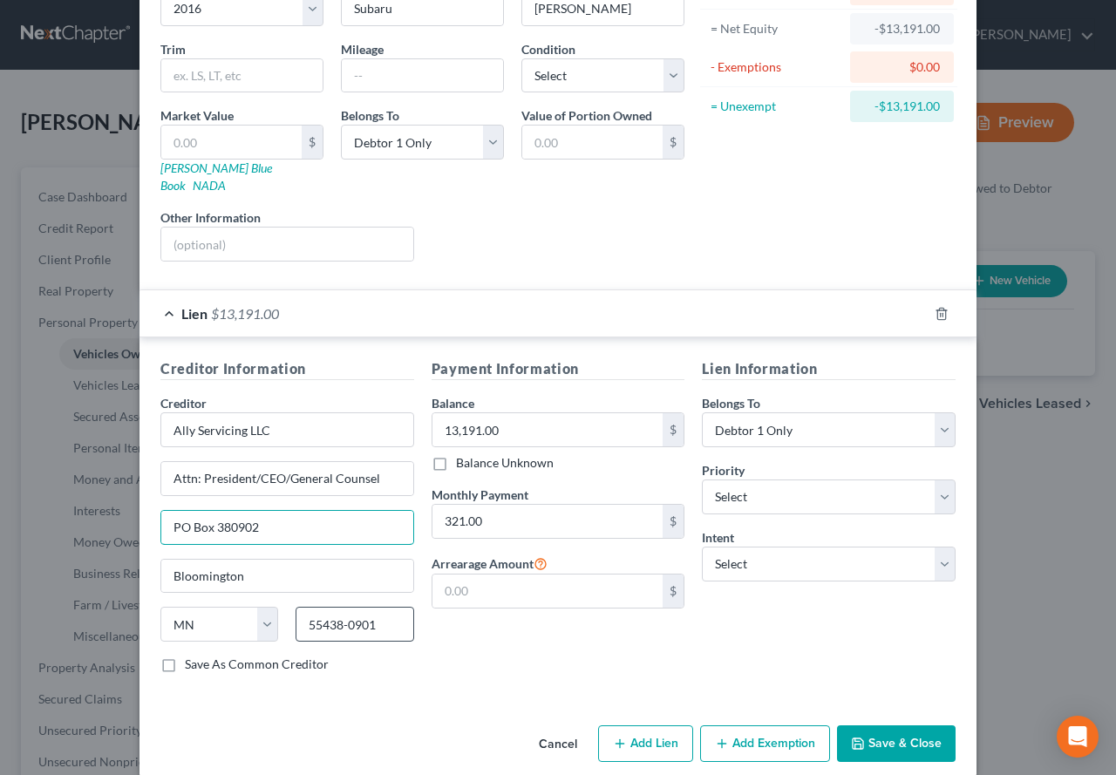
type input "PO Box 380902"
click at [398, 617] on input "55438-0901" at bounding box center [355, 624] width 118 height 35
type input "55438-0902"
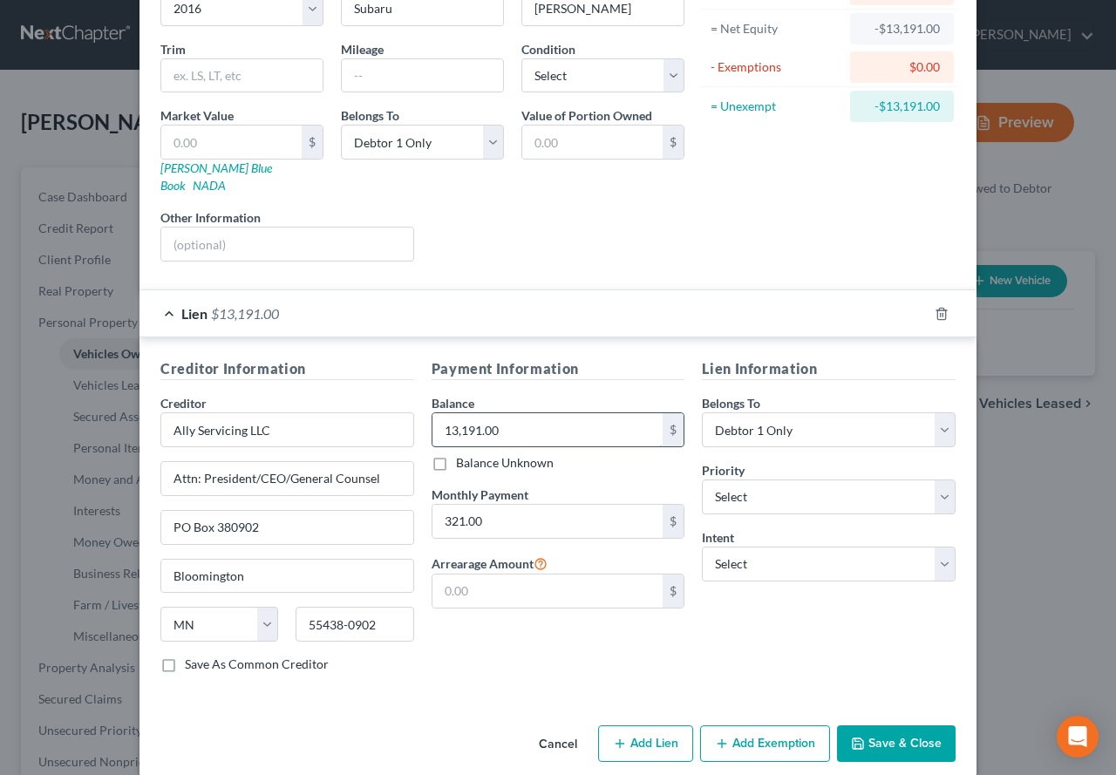
click at [497, 421] on input "13,191.00" at bounding box center [548, 429] width 231 height 33
type input "12,861.11"
click at [462, 507] on input "321.00" at bounding box center [548, 521] width 231 height 33
drag, startPoint x: 462, startPoint y: 507, endPoint x: 498, endPoint y: 507, distance: 35.8
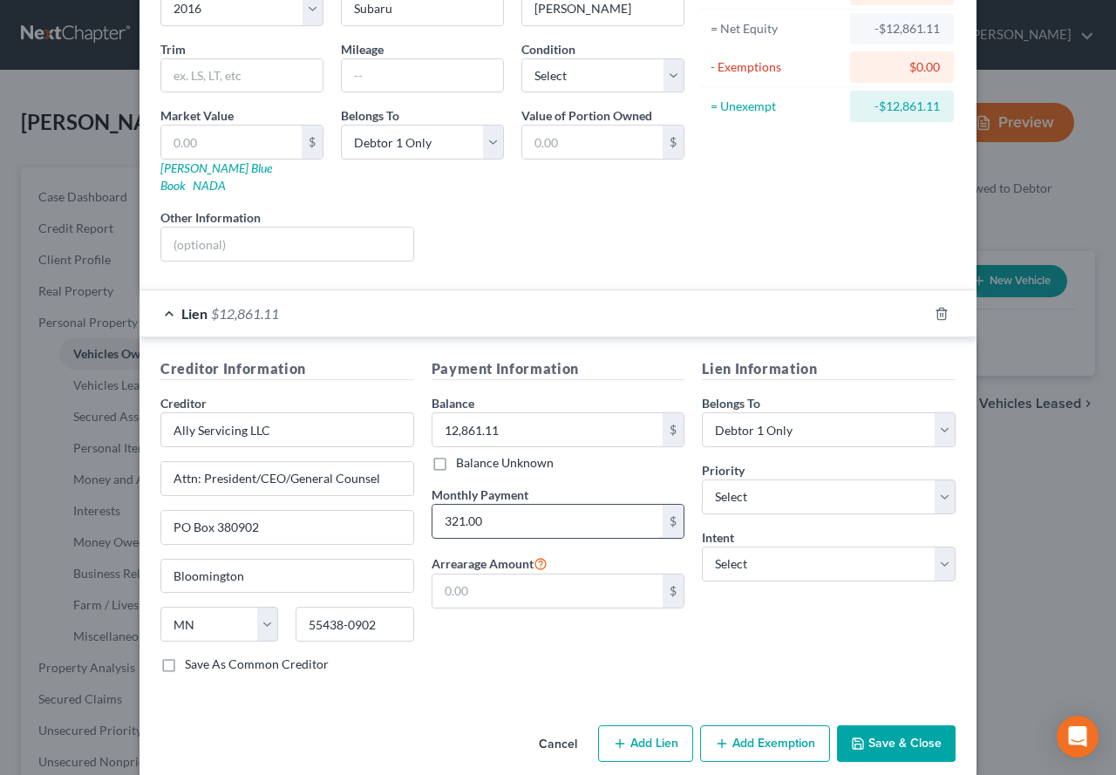
click at [498, 507] on input "321.00" at bounding box center [548, 521] width 231 height 33
type input "321.36"
click at [937, 550] on select "Select Surrender Redeem Reaffirm Avoid Other" at bounding box center [829, 564] width 254 height 35
select select "4"
click at [702, 547] on select "Select Surrender Redeem Reaffirm Avoid Other" at bounding box center [829, 564] width 254 height 35
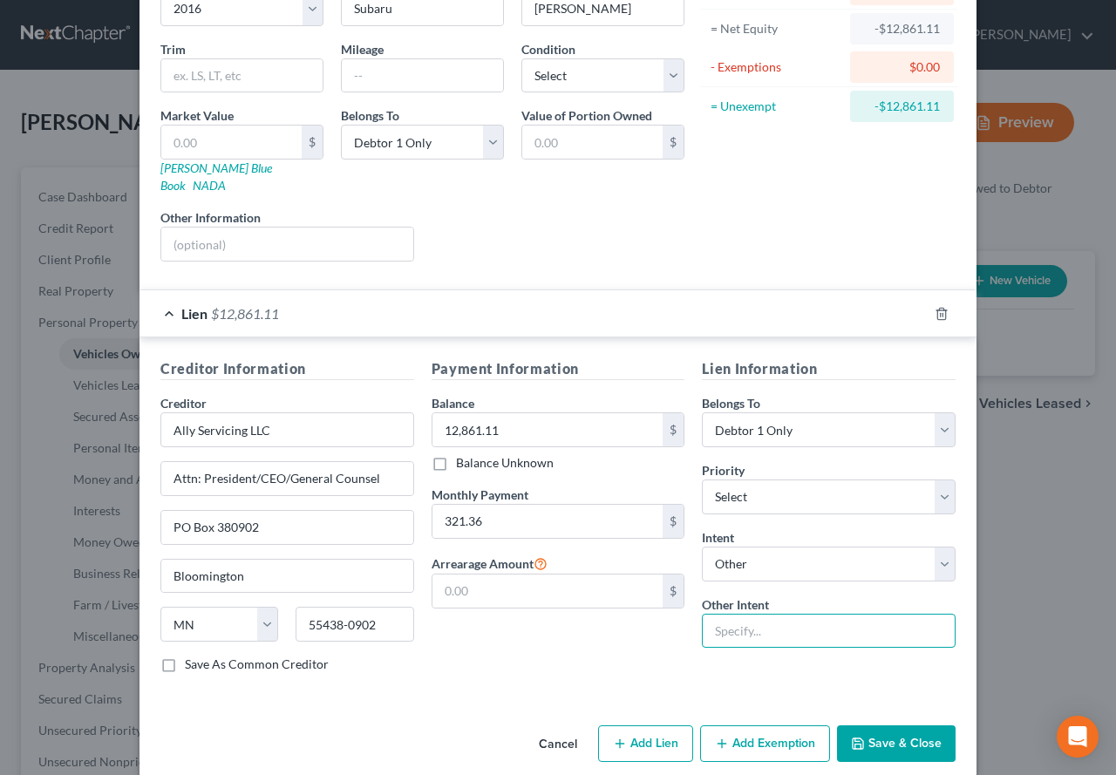
click at [722, 616] on input "text" at bounding box center [829, 631] width 254 height 35
type input "Ride-Through"
click at [477, 585] on input "text" at bounding box center [548, 591] width 231 height 33
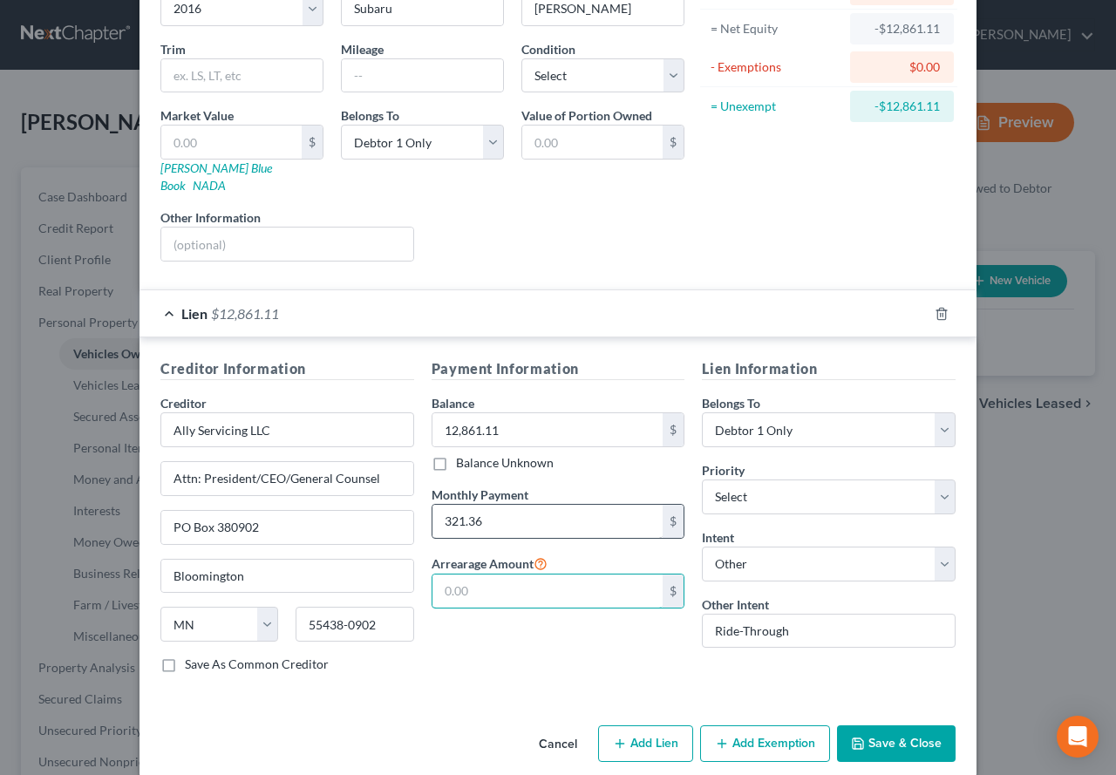
type input "0"
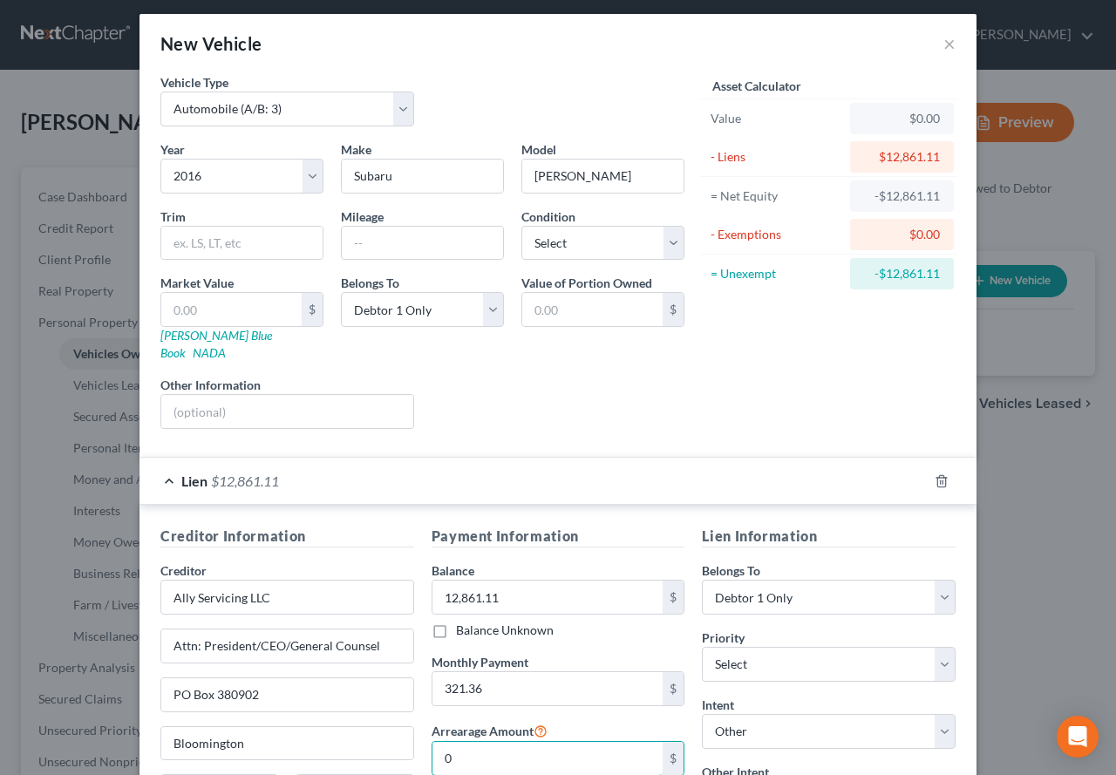
scroll to position [0, 0]
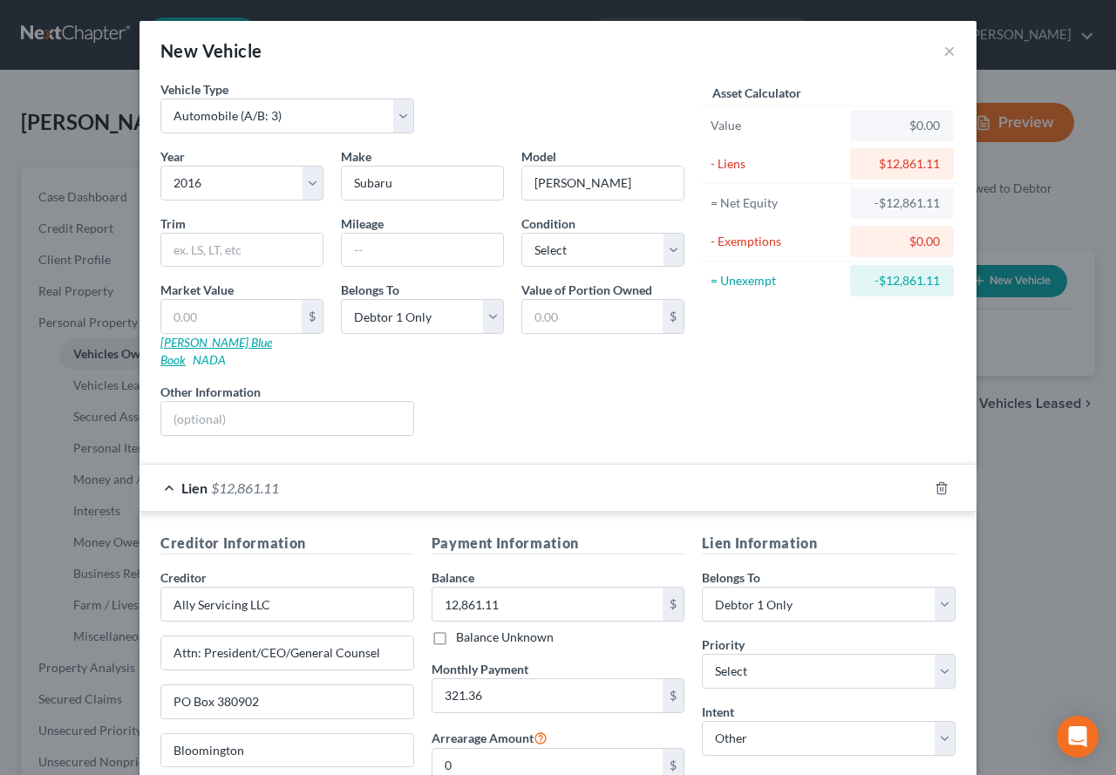
click at [181, 340] on link "[PERSON_NAME] Blue Book" at bounding box center [216, 351] width 112 height 32
click at [204, 253] on input "text" at bounding box center [241, 250] width 161 height 33
type input "Premium"
click at [366, 254] on input "text" at bounding box center [422, 250] width 161 height 33
type input "123000"
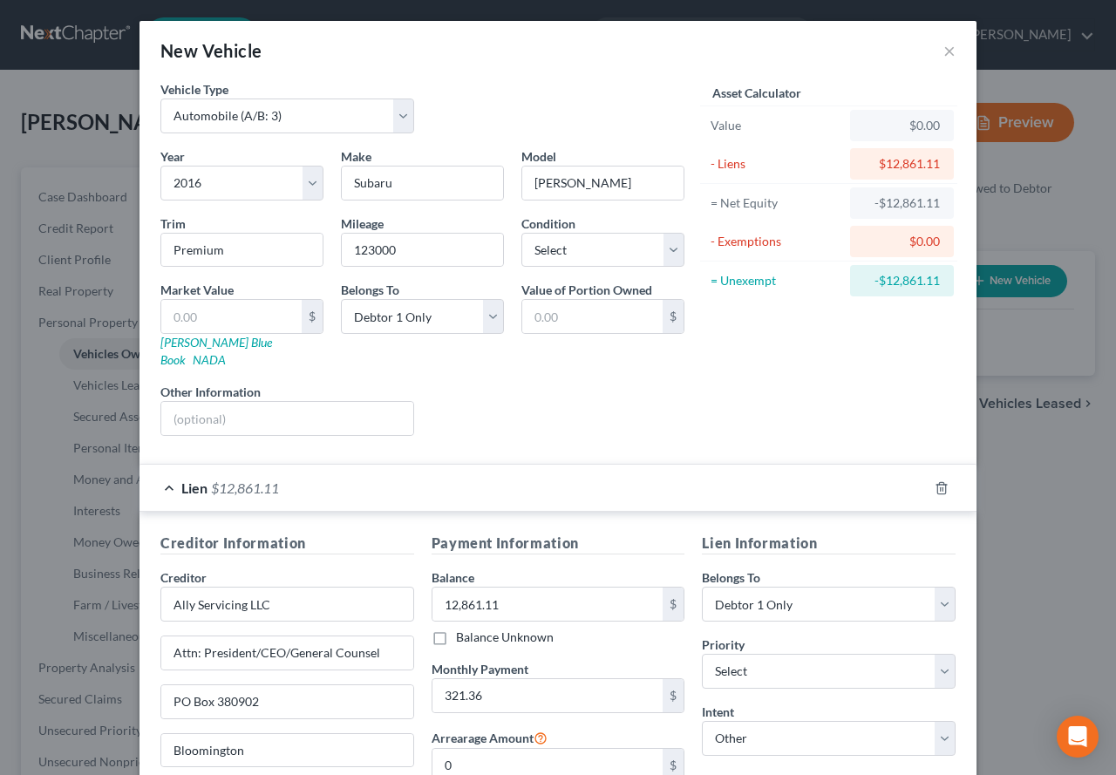
click at [520, 96] on div "Vehicle Type Select Automobile (A/B: 3) Truck (A/B: 3) Trailer (A/B: 4) Watercr…" at bounding box center [423, 113] width 542 height 67
click at [223, 330] on input "text" at bounding box center [231, 316] width 140 height 33
type input "6"
type input "6.00"
type input "69"
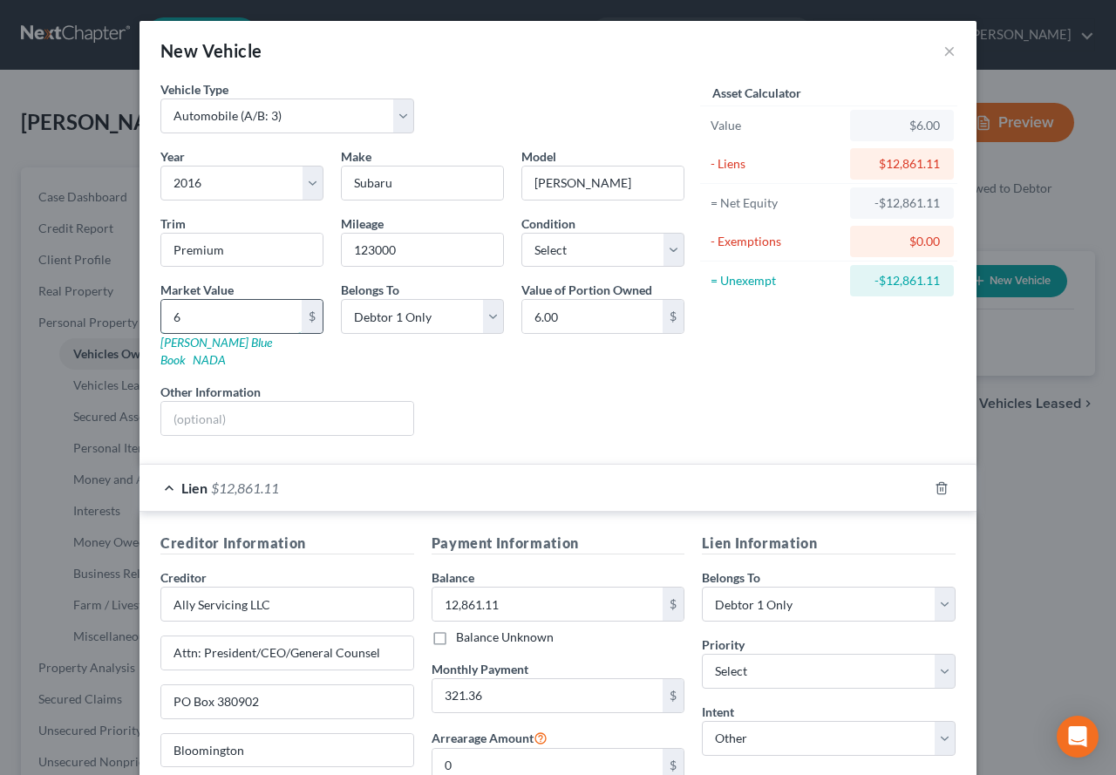
type input "69.00"
type input "695"
type input "695.00"
type input "6958"
type input "6,958.00"
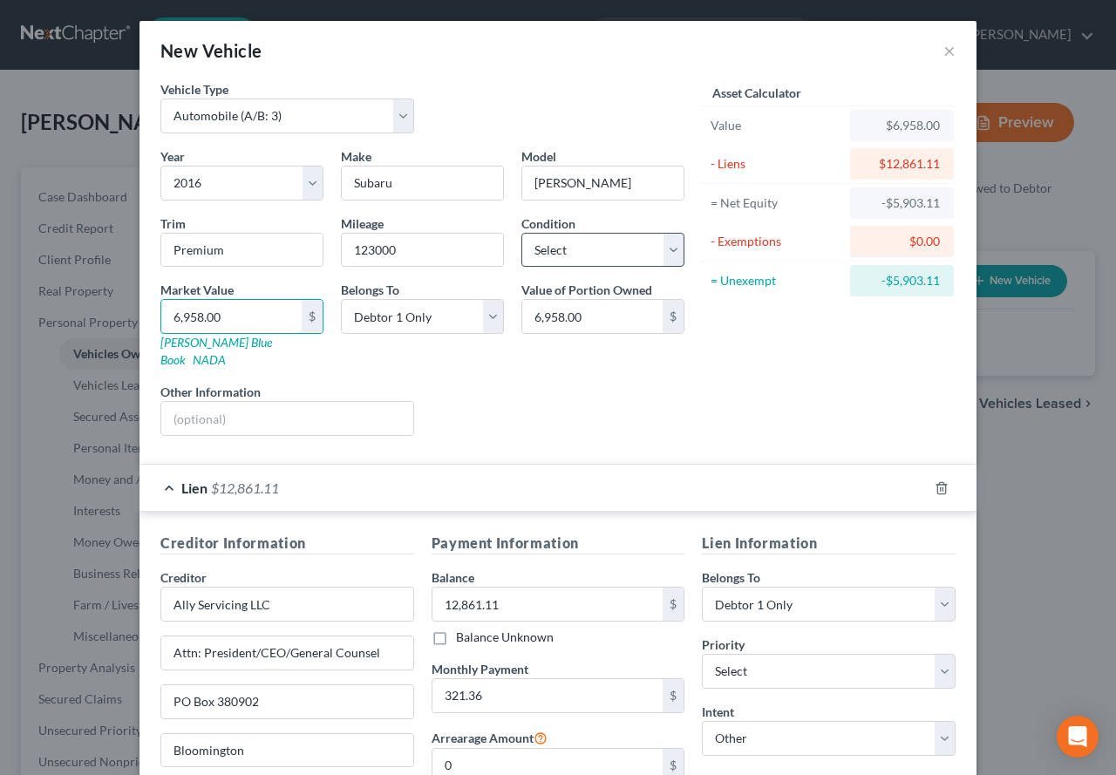
type input "6,958.00"
click at [663, 255] on select "Select Excellent Very Good Good Fair Poor" at bounding box center [603, 250] width 163 height 35
select select "2"
click at [522, 233] on select "Select Excellent Very Good Good Fair Poor" at bounding box center [603, 250] width 163 height 35
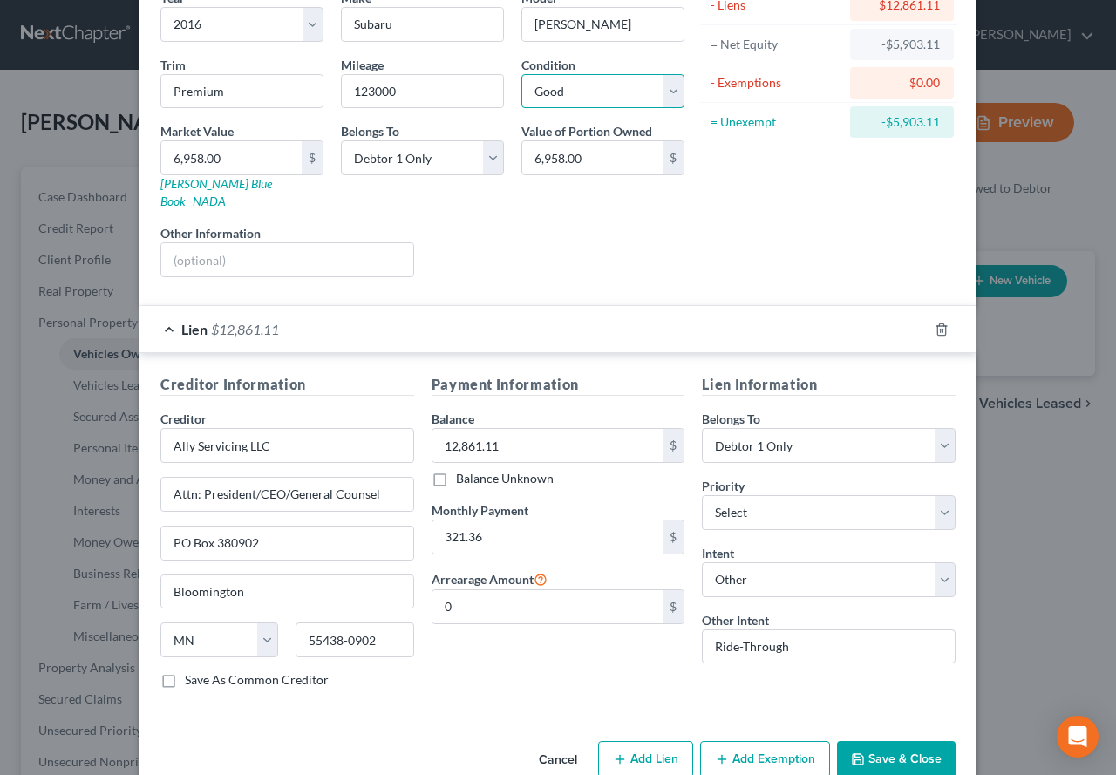
scroll to position [179, 0]
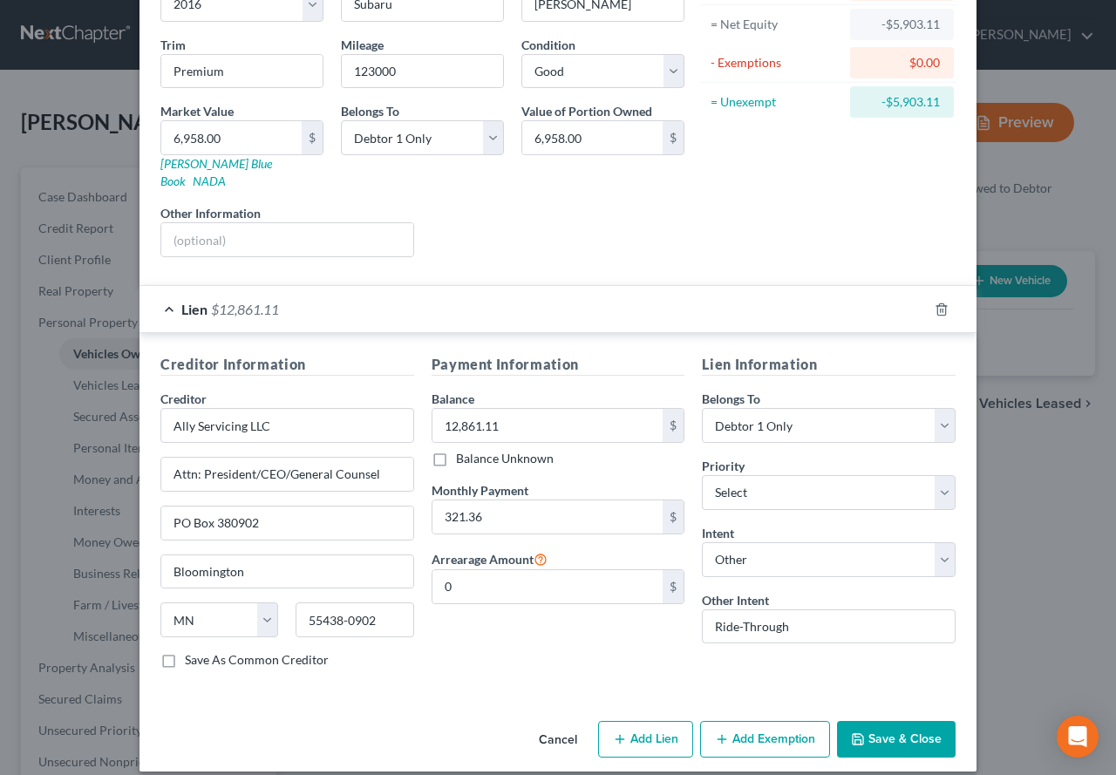
click at [894, 725] on button "Save & Close" at bounding box center [896, 739] width 119 height 37
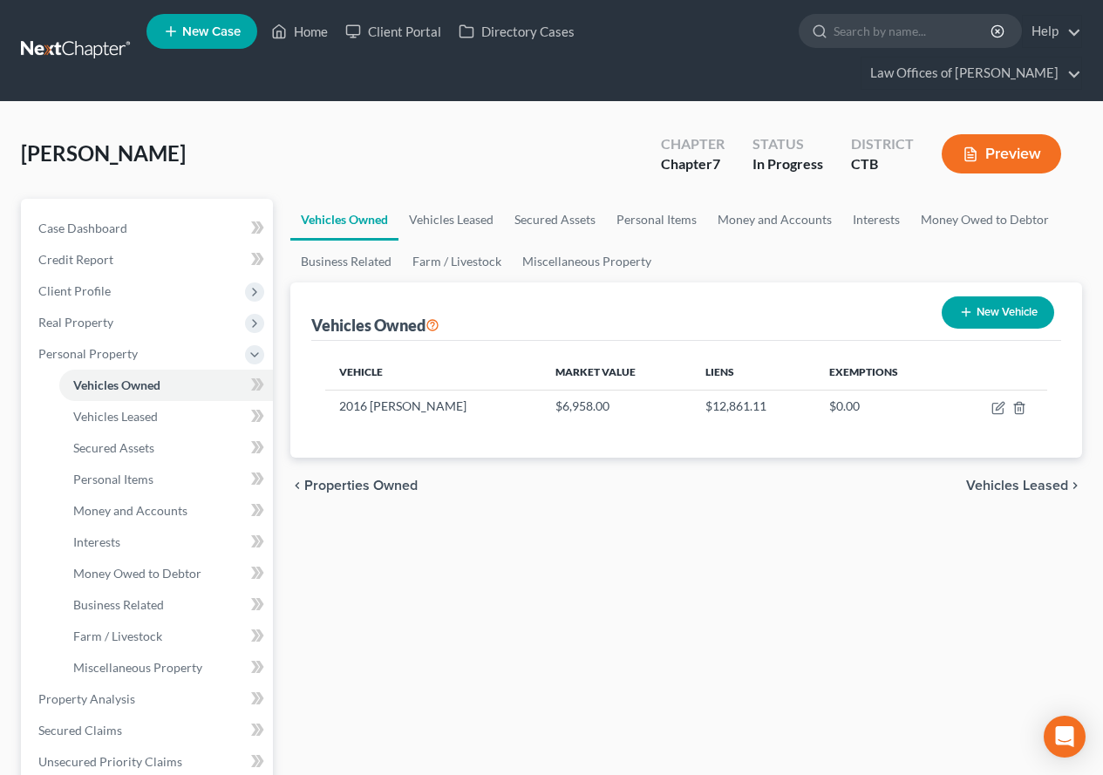
click at [984, 309] on button "New Vehicle" at bounding box center [998, 313] width 112 height 32
select select "0"
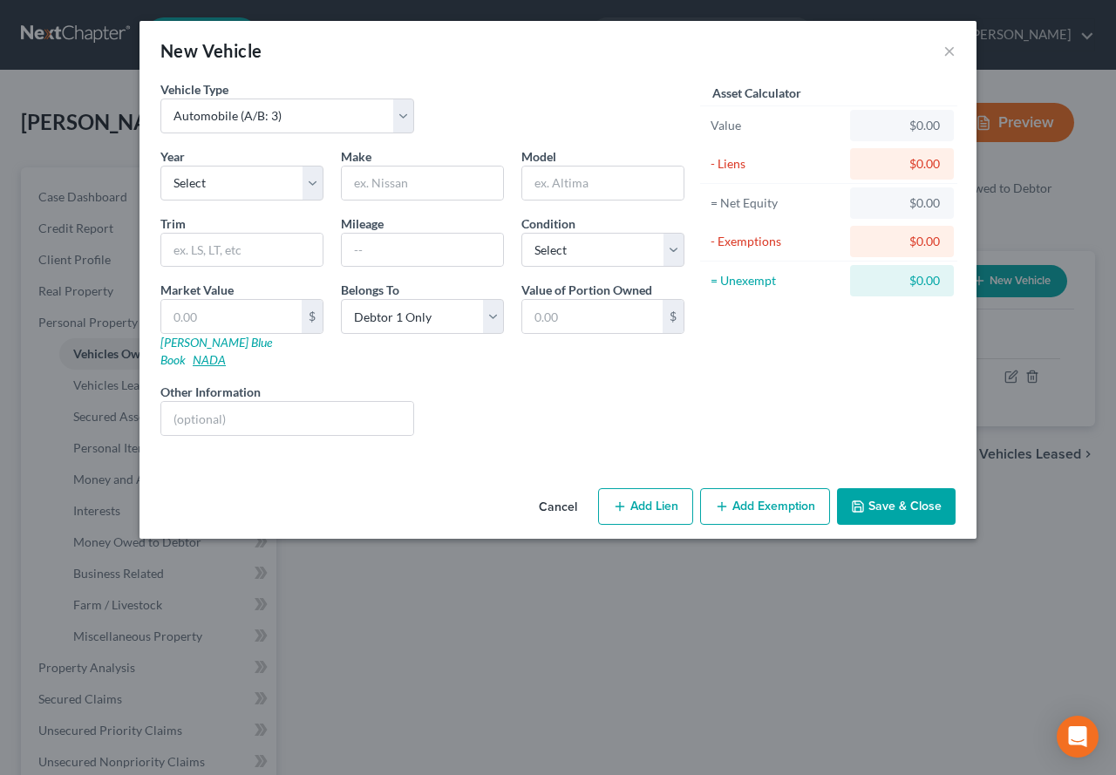
click at [226, 352] on link "NADA" at bounding box center [209, 359] width 33 height 15
click at [200, 315] on input "text" at bounding box center [231, 316] width 140 height 33
type input "8"
type input "8.00"
type input "87"
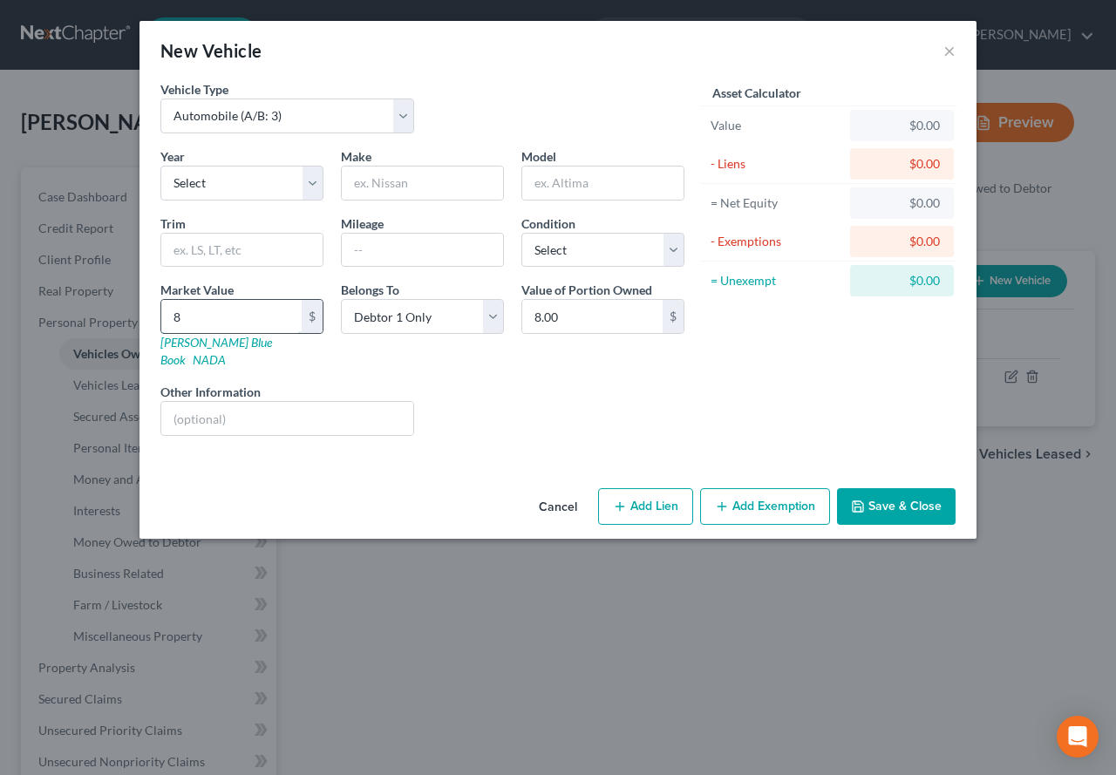
type input "87.00"
type input "875"
type input "875.00"
click at [312, 193] on select "Select 2026 2025 2024 2023 2022 2021 2020 2019 2018 2017 2016 2015 2014 2013 20…" at bounding box center [241, 183] width 163 height 35
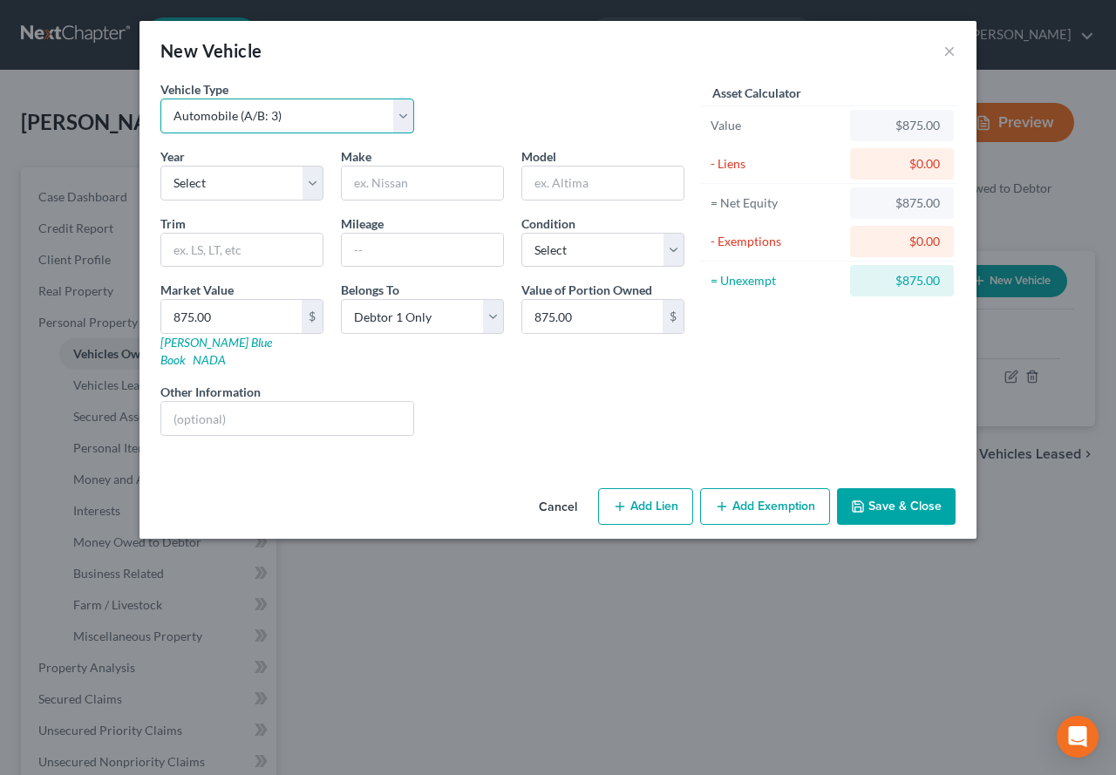
click at [402, 123] on select "Select Automobile (A/B: 3) Truck (A/B: 3) Trailer (A/B: 4) Watercraft (A/B: 4) …" at bounding box center [287, 116] width 254 height 35
select select "7"
click at [160, 99] on select "Select Automobile (A/B: 3) Truck (A/B: 3) Trailer (A/B: 4) Watercraft (A/B: 4) …" at bounding box center [287, 116] width 254 height 35
click at [317, 187] on select "Select 2026 2025 2024 2023 2022 2021 2020 2019 2018 2017 2016 2015 2014 2013 20…" at bounding box center [241, 183] width 163 height 35
select select "15"
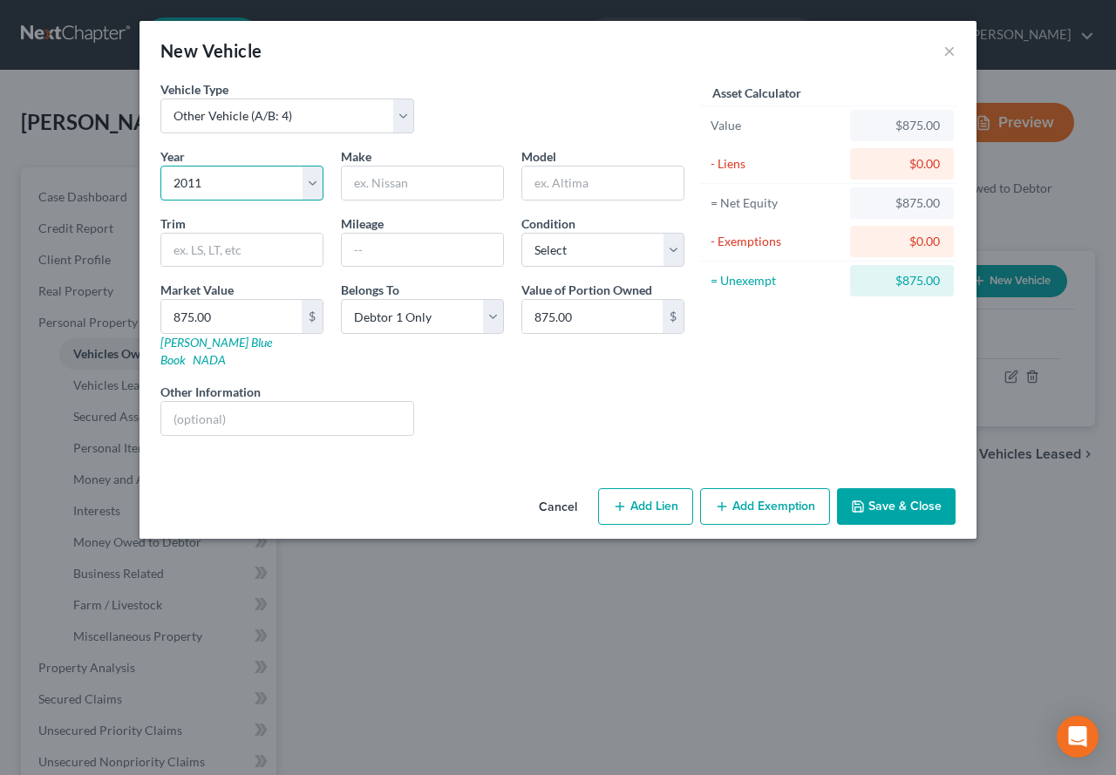
click at [160, 166] on select "Select 2026 2025 2024 2023 2022 2021 2020 2019 2018 2017 2016 2015 2014 2013 20…" at bounding box center [241, 183] width 163 height 35
click at [353, 187] on input "text" at bounding box center [422, 183] width 161 height 33
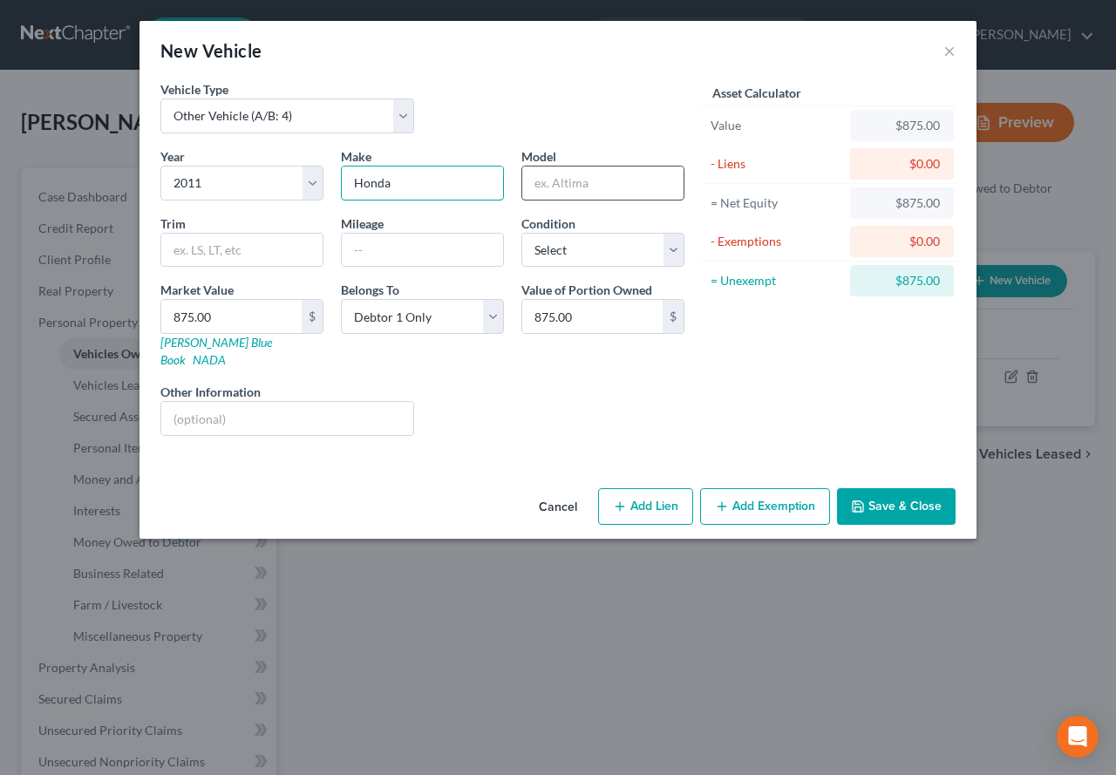
type input "Honda"
click at [575, 174] on input "text" at bounding box center [602, 183] width 161 height 33
type input "NPS50"
click at [193, 247] on input "text" at bounding box center [241, 250] width 161 height 33
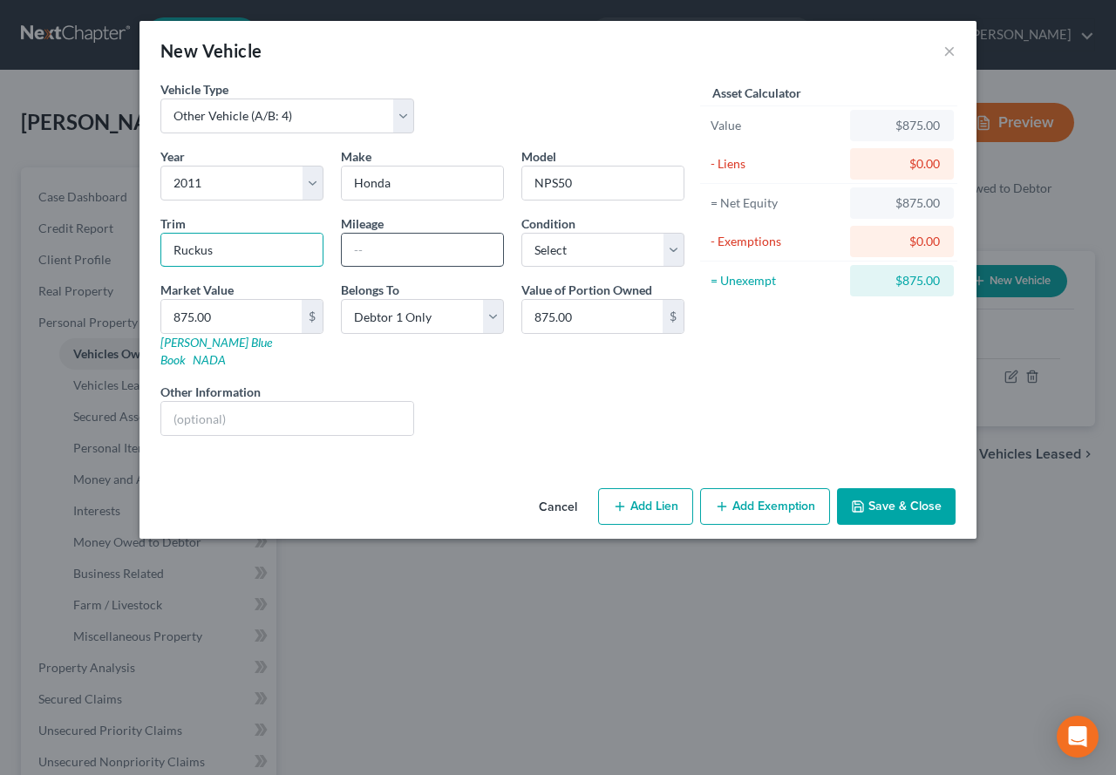
type input "Ruckus"
click at [358, 245] on input "text" at bounding box center [422, 250] width 161 height 33
type input "1800"
click at [677, 252] on select "Select Excellent Very Good Good Fair Poor" at bounding box center [603, 250] width 163 height 35
select select "1"
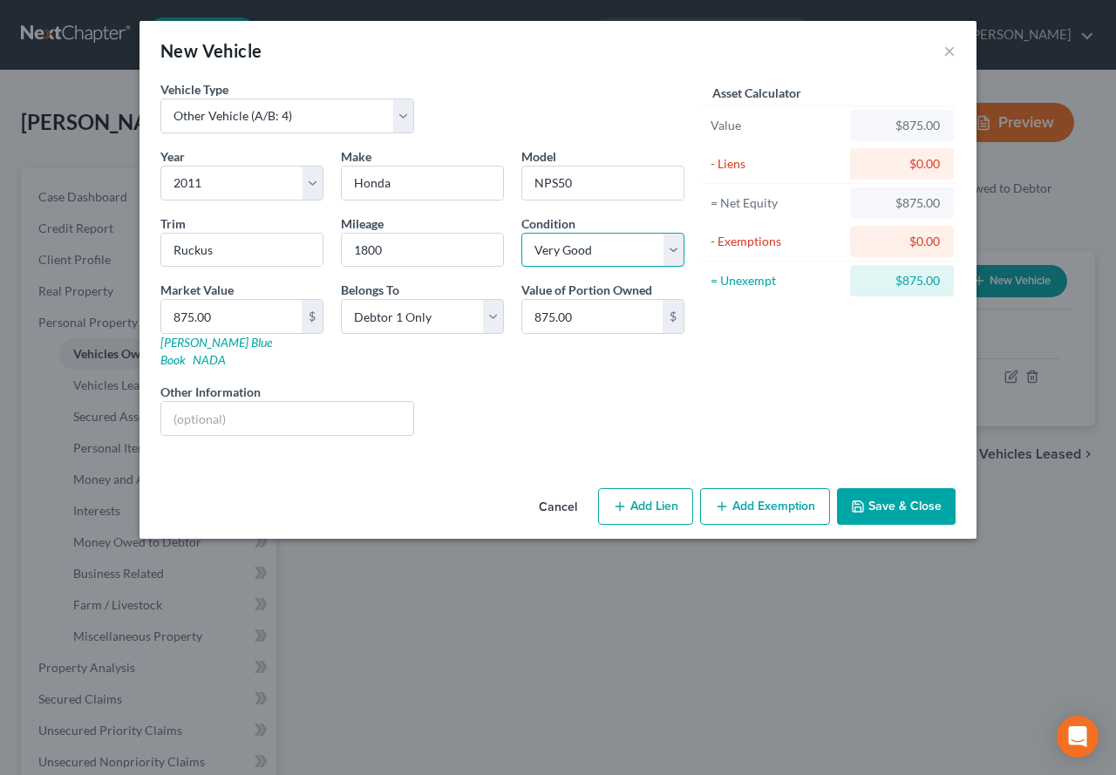
click at [522, 233] on select "Select Excellent Very Good Good Fair Poor" at bounding box center [603, 250] width 163 height 35
click at [758, 488] on button "Add Exemption" at bounding box center [765, 506] width 130 height 37
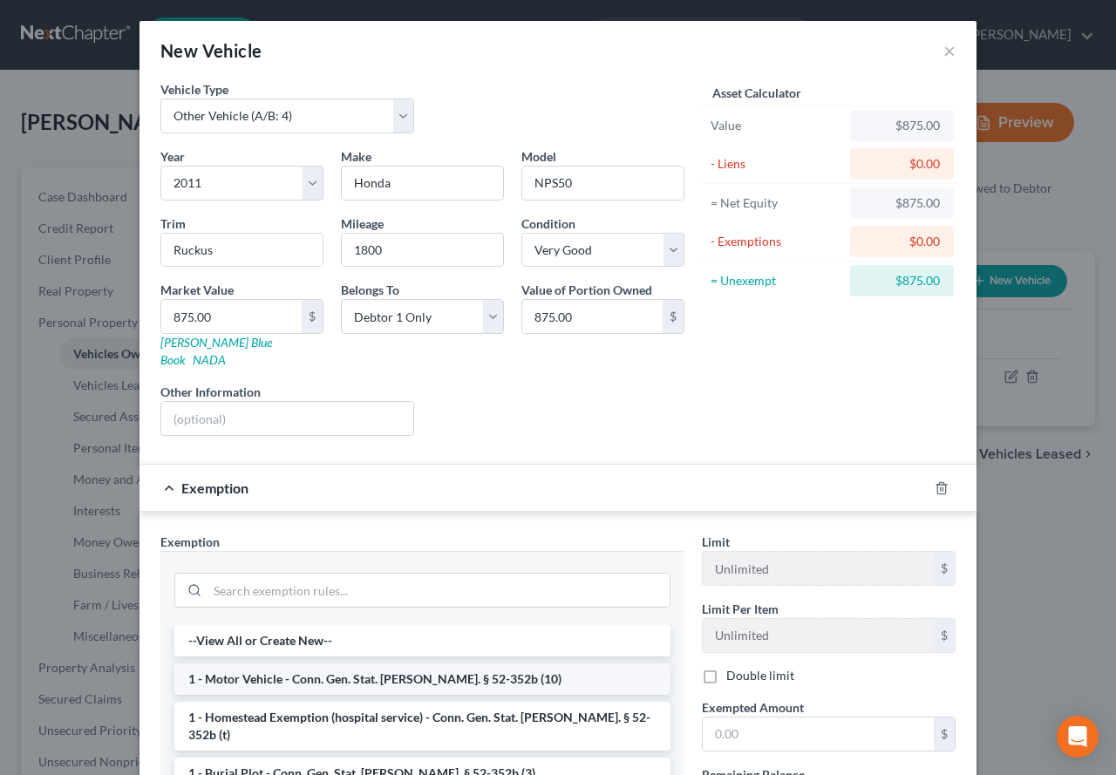
click at [296, 670] on li "1 - Motor Vehicle - Conn. Gen. Stat. [PERSON_NAME]. § 52-352b (10)" at bounding box center [422, 679] width 496 height 31
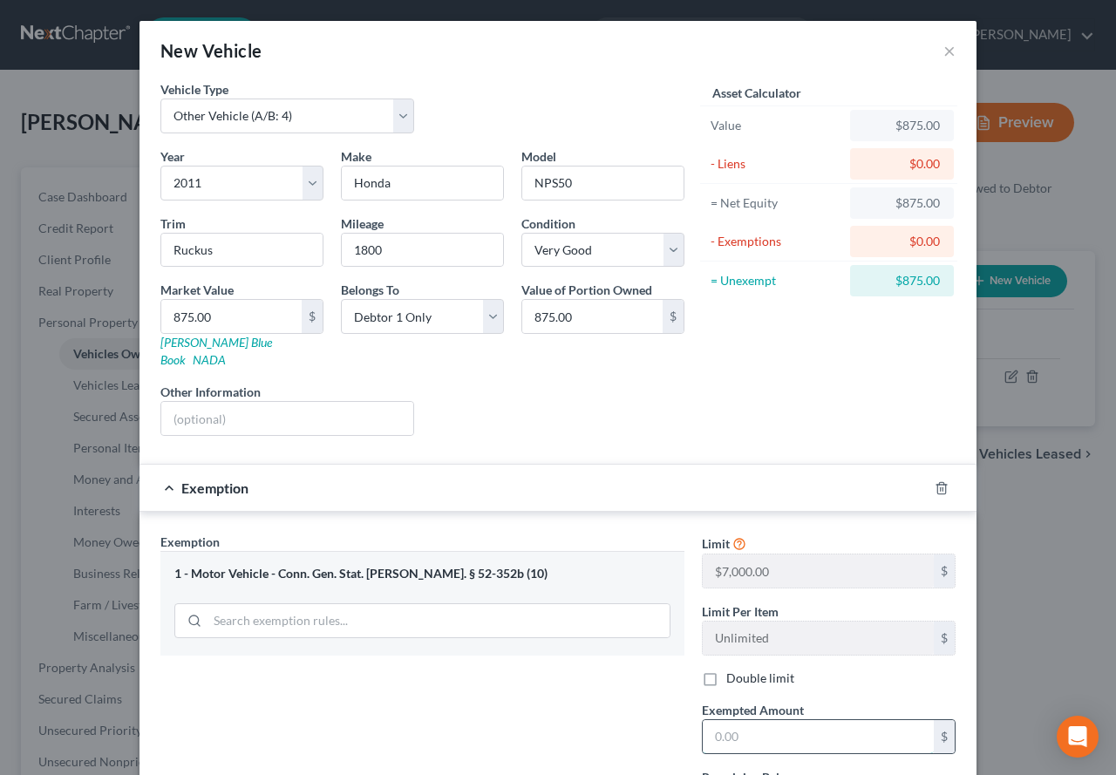
click at [836, 728] on input "text" at bounding box center [818, 736] width 231 height 33
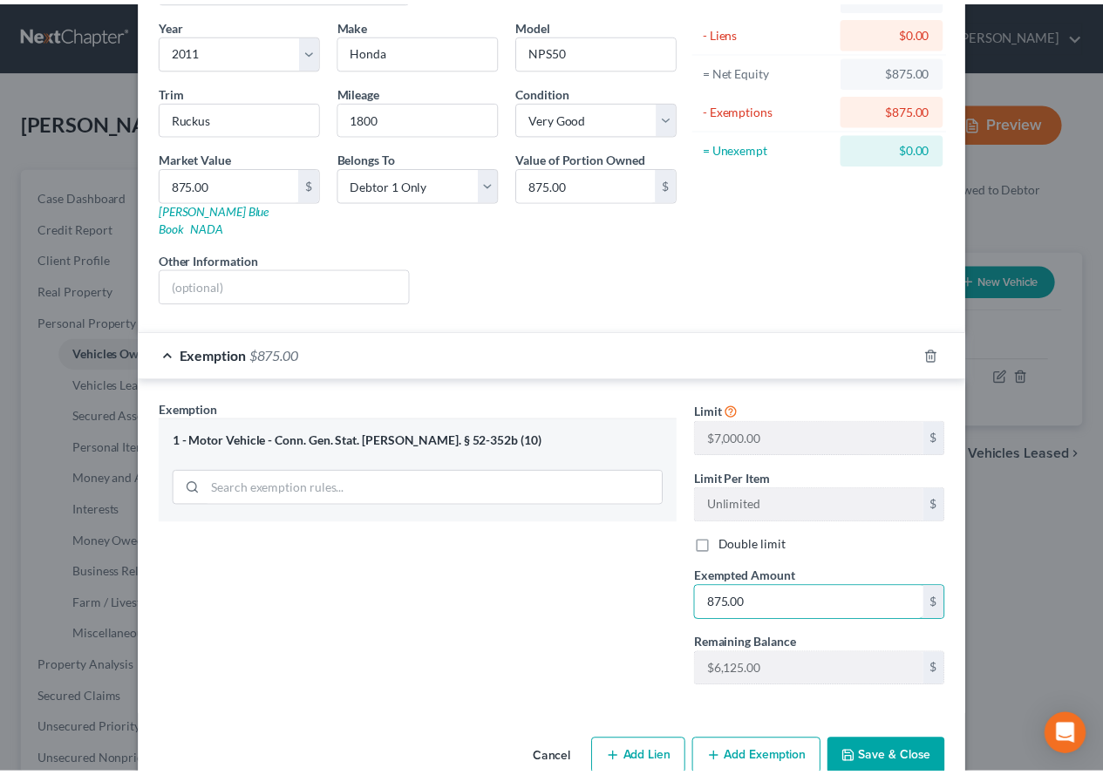
scroll to position [153, 0]
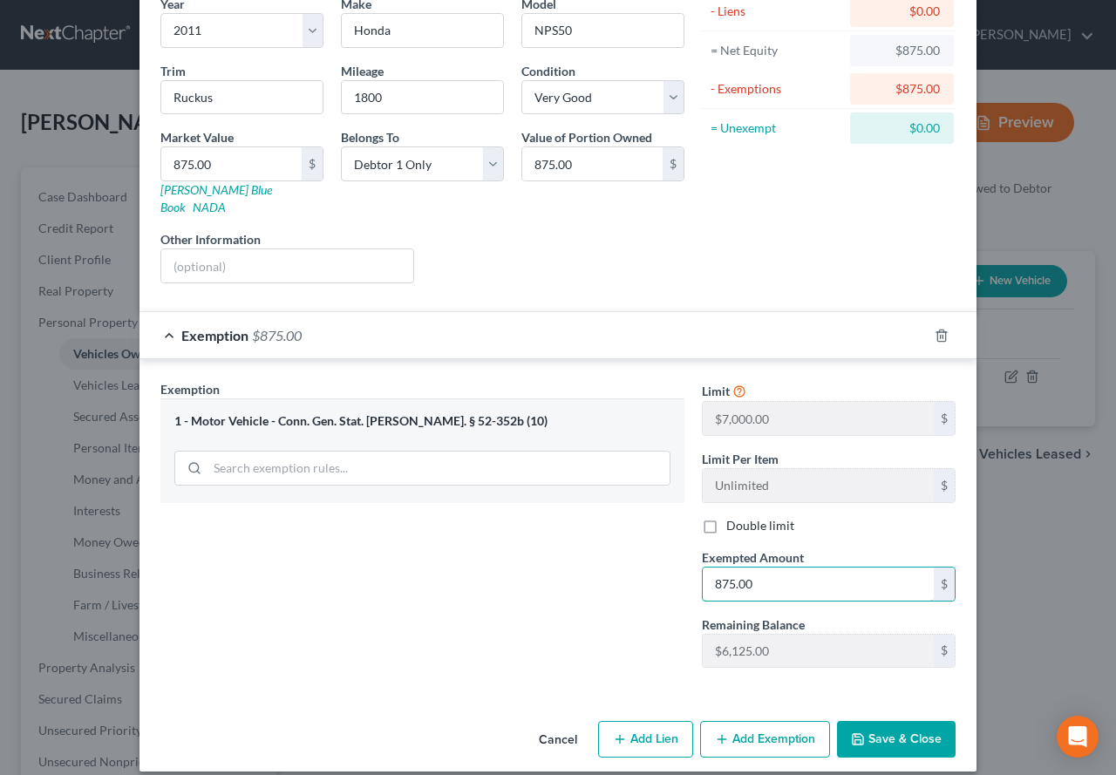
type input "875.00"
click at [898, 721] on button "Save & Close" at bounding box center [896, 739] width 119 height 37
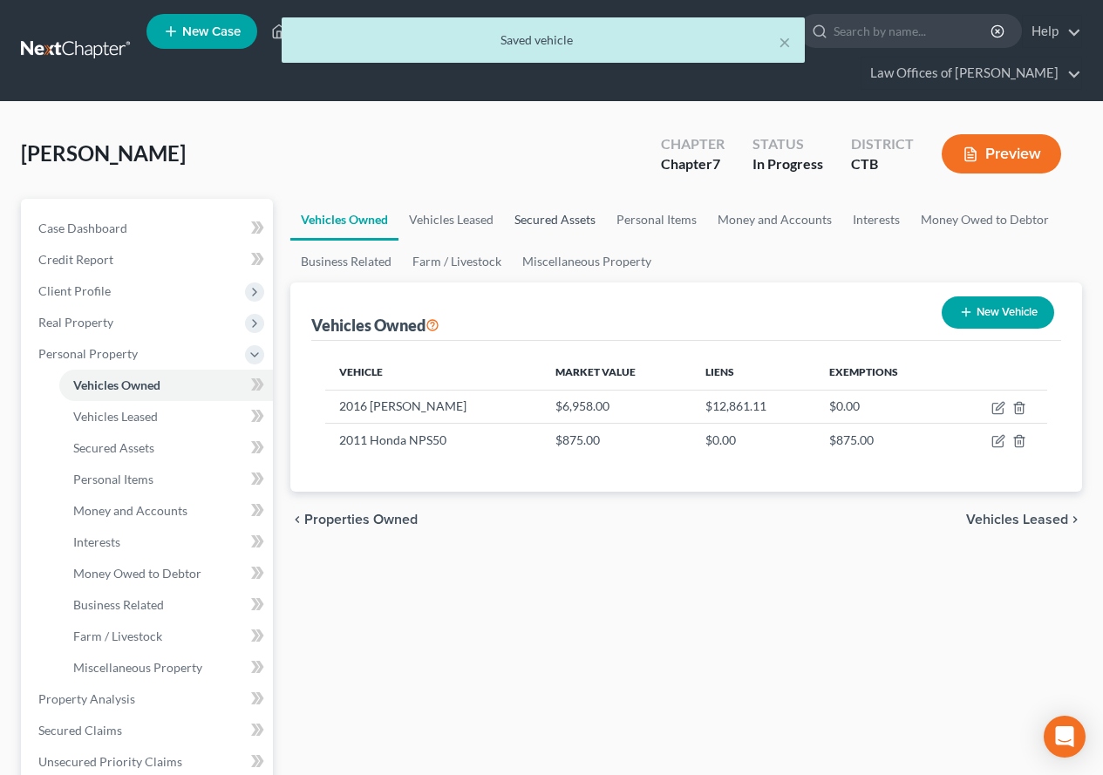
click at [548, 216] on link "Secured Assets" at bounding box center [555, 220] width 102 height 42
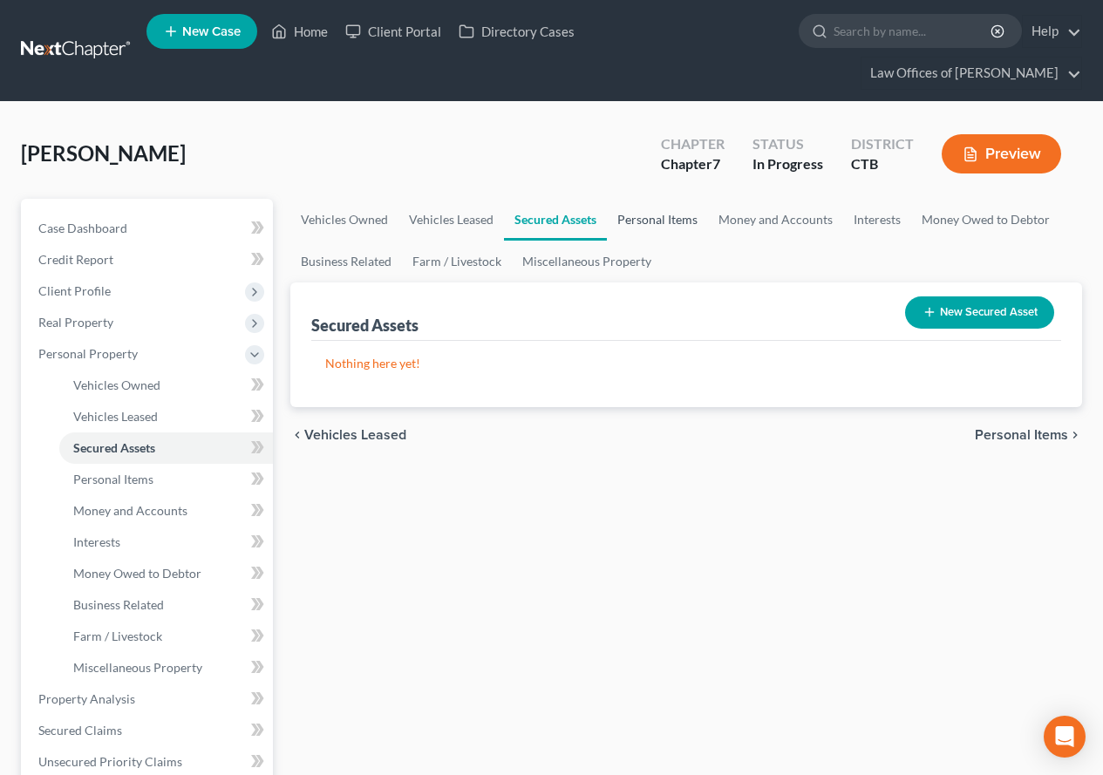
click at [650, 217] on link "Personal Items" at bounding box center [657, 220] width 101 height 42
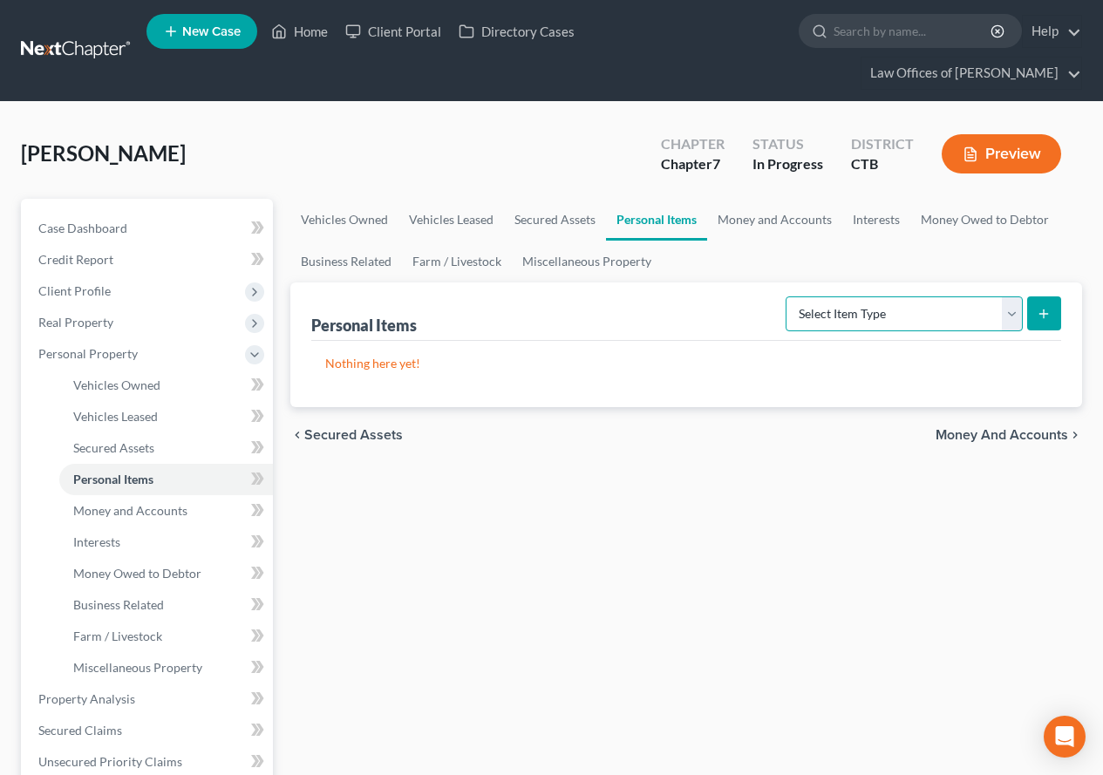
click at [1008, 313] on select "Select Item Type Clothing (A/B: 11) Collectibles Of Value (A/B: 8) Electronics …" at bounding box center [904, 314] width 237 height 35
select select "clothing"
click at [788, 297] on select "Select Item Type Clothing (A/B: 11) Collectibles Of Value (A/B: 8) Electronics …" at bounding box center [904, 314] width 237 height 35
click at [1047, 311] on icon "submit" at bounding box center [1044, 314] width 14 height 14
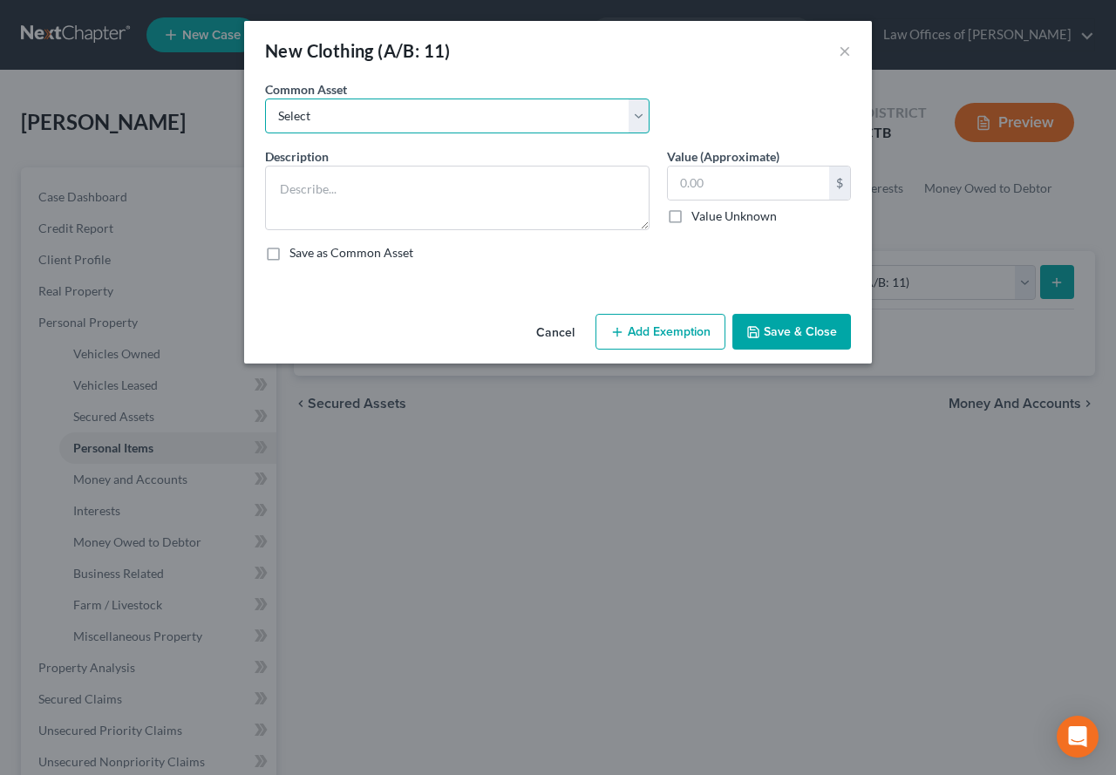
click at [637, 118] on select "Select Clothing" at bounding box center [457, 116] width 385 height 35
select select "0"
click at [265, 99] on select "Select Clothing" at bounding box center [457, 116] width 385 height 35
type textarea "Clothing"
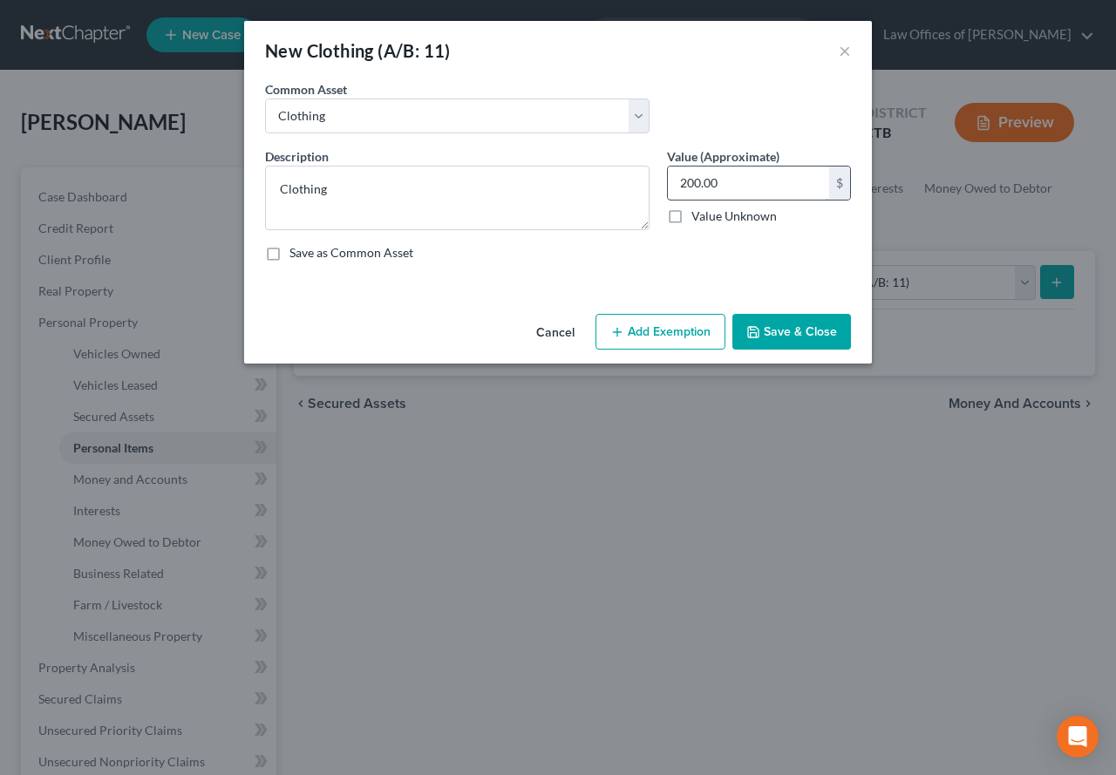
click at [688, 179] on input "200.00" at bounding box center [748, 183] width 161 height 33
click at [689, 181] on input "200.00" at bounding box center [748, 183] width 161 height 33
type input "250.00"
click at [671, 336] on button "Add Exemption" at bounding box center [661, 332] width 130 height 37
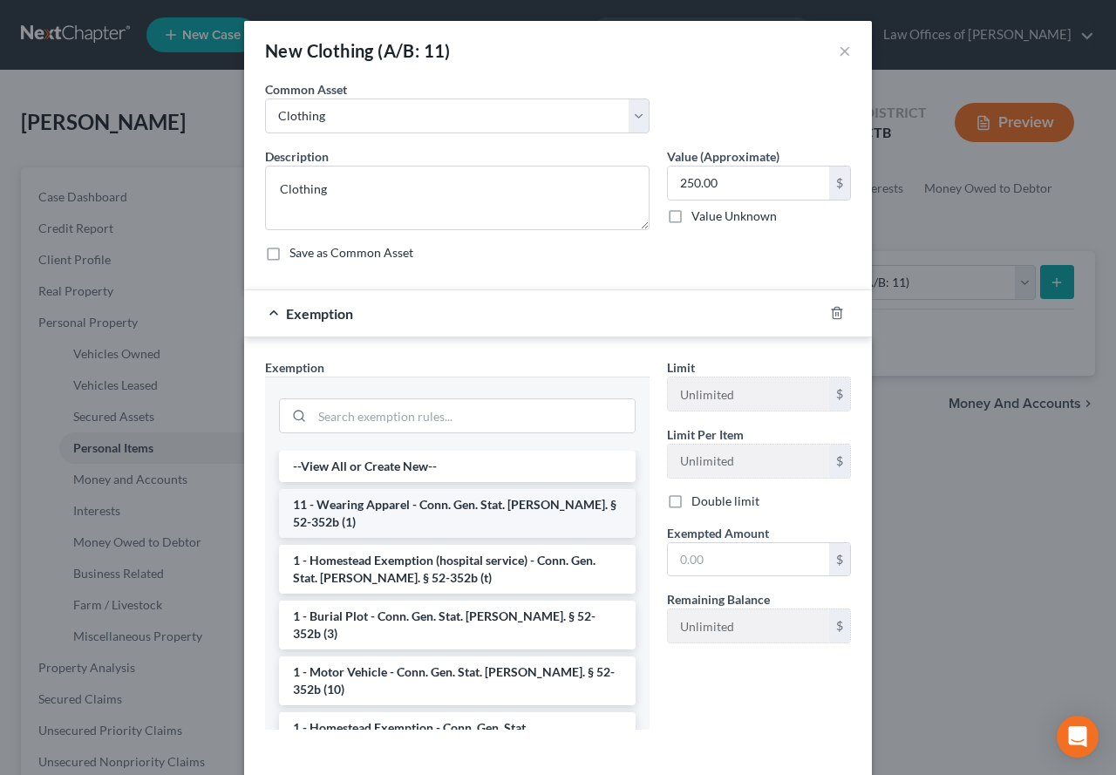
click at [415, 509] on li "11 - Wearing Apparel - Conn. Gen. Stat. [PERSON_NAME]. § 52-352b (1)" at bounding box center [457, 513] width 357 height 49
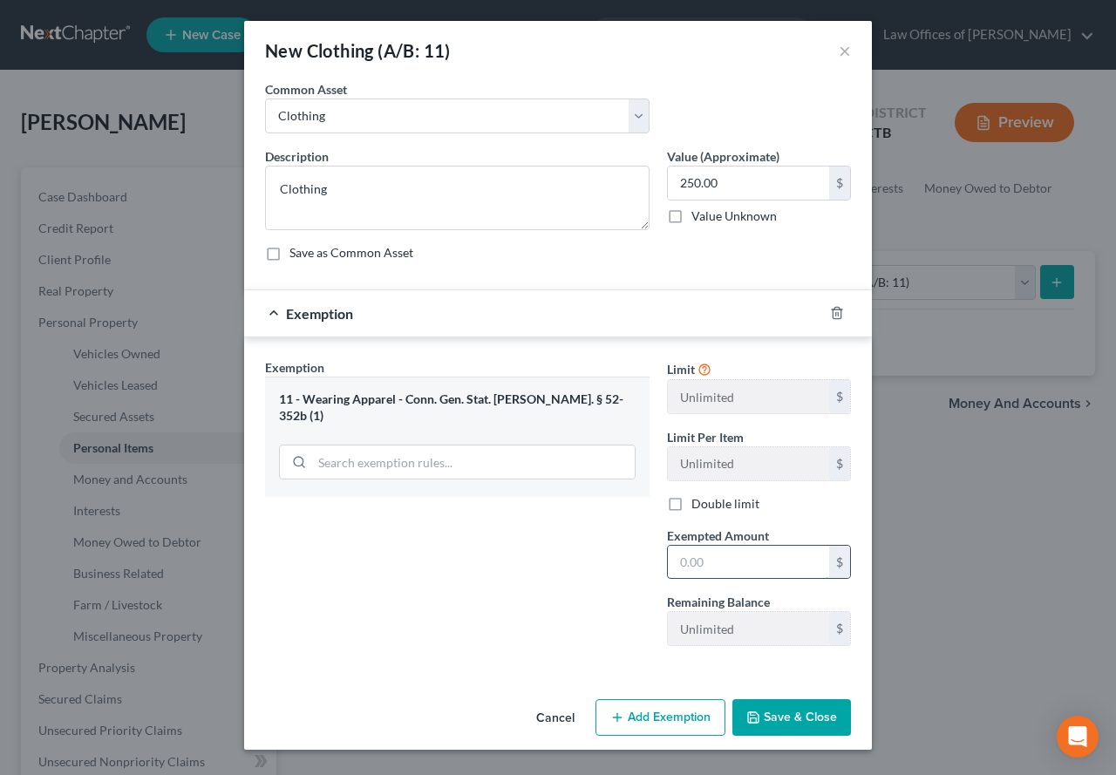
click at [696, 564] on input "text" at bounding box center [748, 562] width 161 height 33
type input "250.00"
click at [774, 717] on button "Save & Close" at bounding box center [792, 717] width 119 height 37
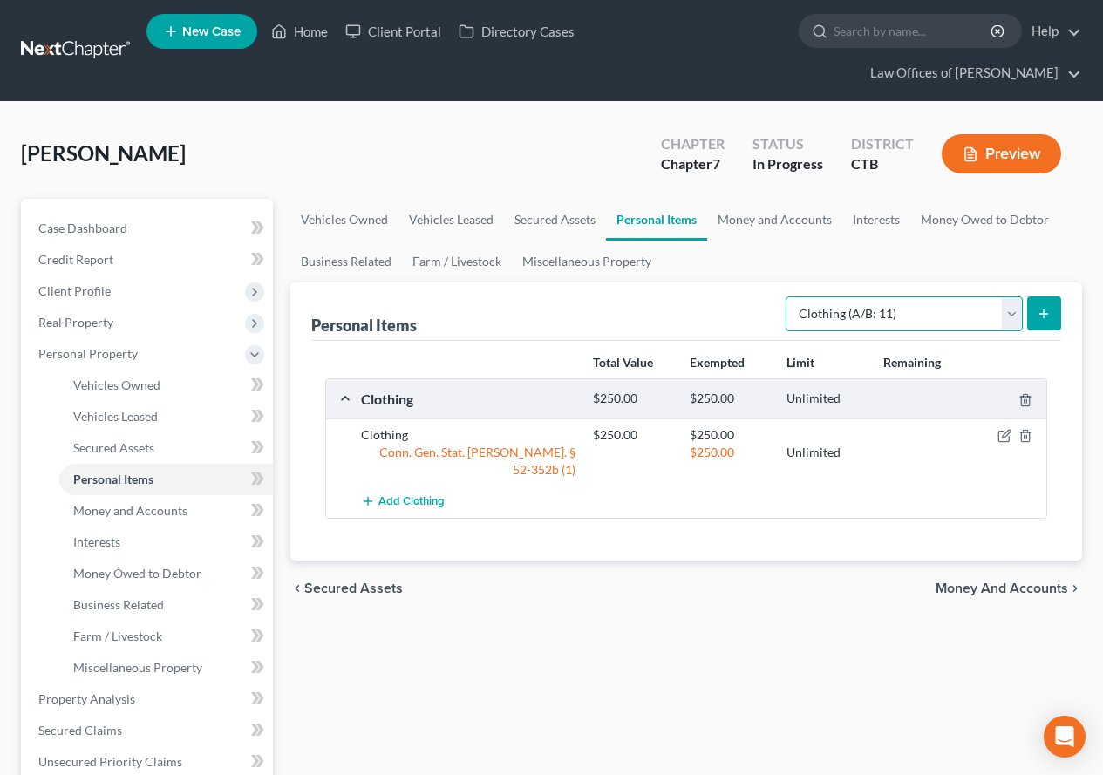
click at [1012, 311] on select "Select Item Type Clothing (A/B: 11) Collectibles Of Value (A/B: 8) Electronics …" at bounding box center [904, 314] width 237 height 35
select select "electronics"
click at [788, 297] on select "Select Item Type Clothing (A/B: 11) Collectibles Of Value (A/B: 8) Electronics …" at bounding box center [904, 314] width 237 height 35
click at [1046, 308] on icon "submit" at bounding box center [1044, 314] width 14 height 14
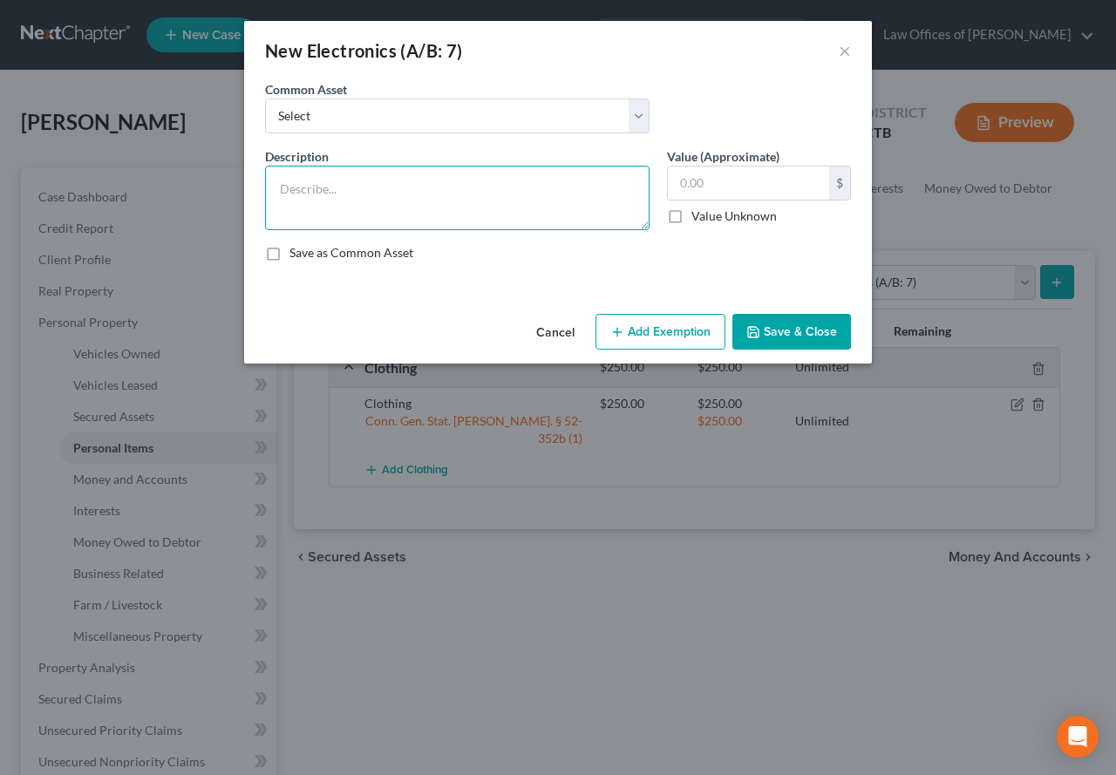
click at [382, 201] on textarea at bounding box center [457, 198] width 385 height 65
type textarea "TV, Laptop computer, printer"
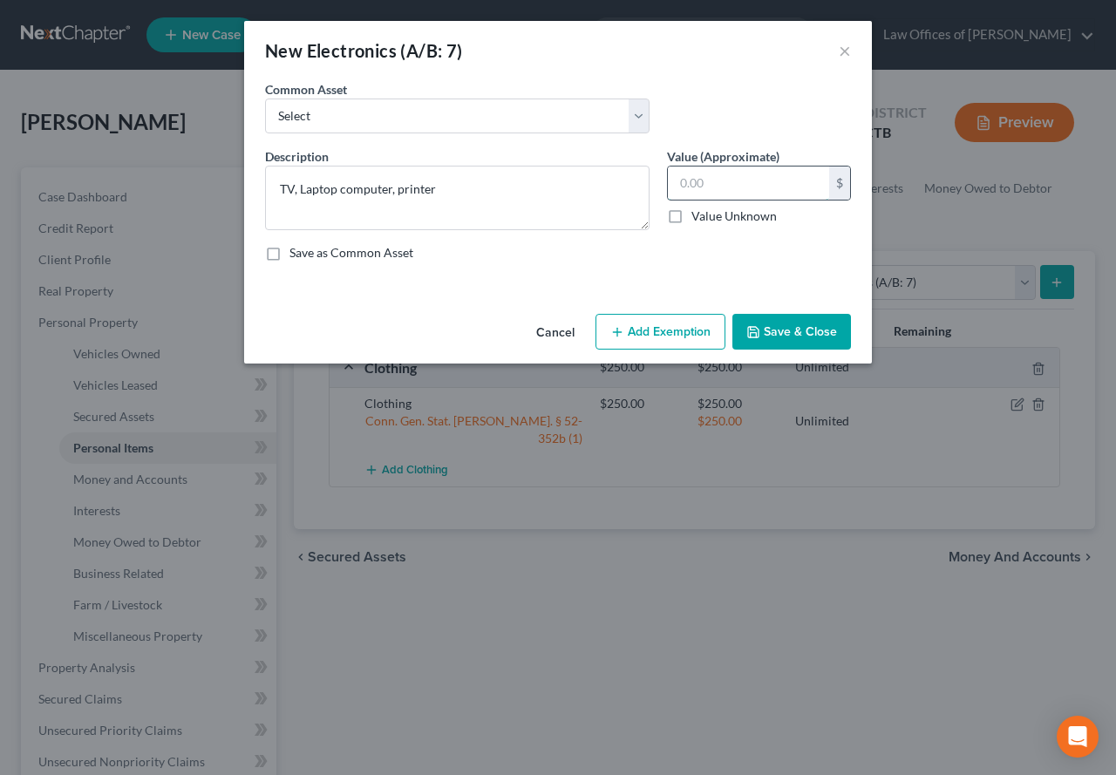
click at [692, 189] on input "text" at bounding box center [748, 183] width 161 height 33
type input "250.00"
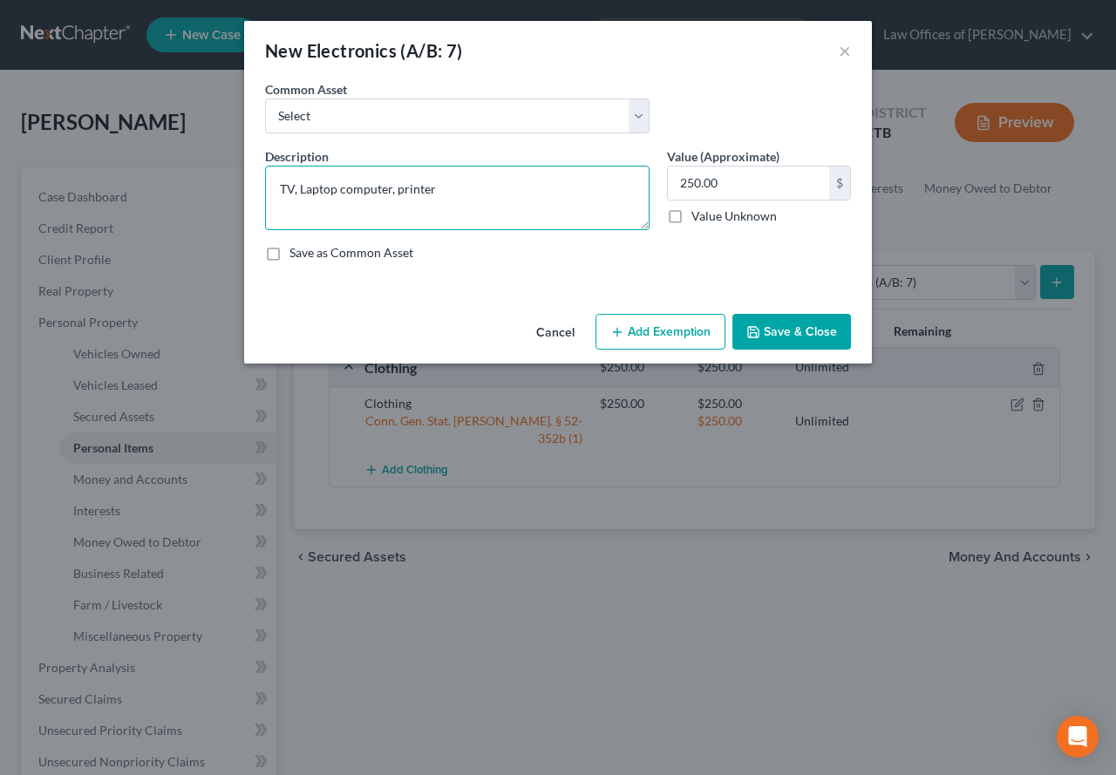
click at [299, 187] on textarea "TV, Laptop computer, printer" at bounding box center [457, 198] width 385 height 65
click at [453, 192] on textarea "TV, Speakers, Laptop computer, printer" at bounding box center [457, 198] width 385 height 65
type textarea "TV, Speakers, Laptop computer, Printer"
click at [633, 335] on button "Add Exemption" at bounding box center [661, 332] width 130 height 37
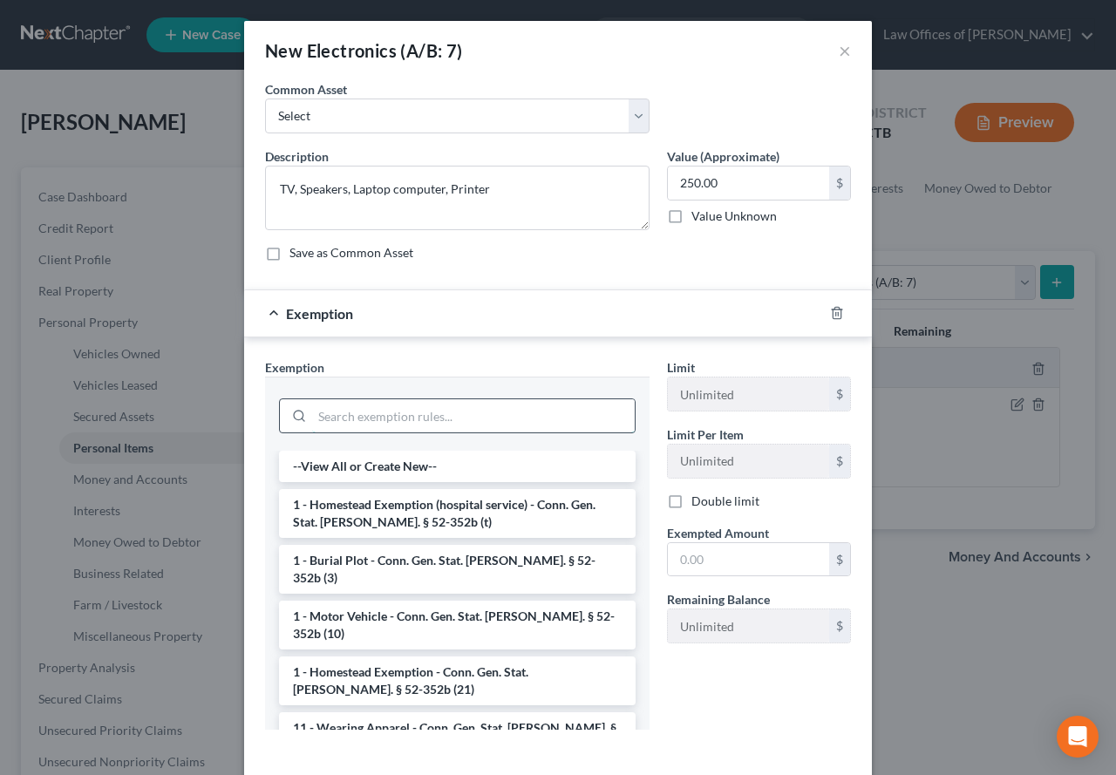
click at [366, 425] on input "search" at bounding box center [473, 415] width 323 height 33
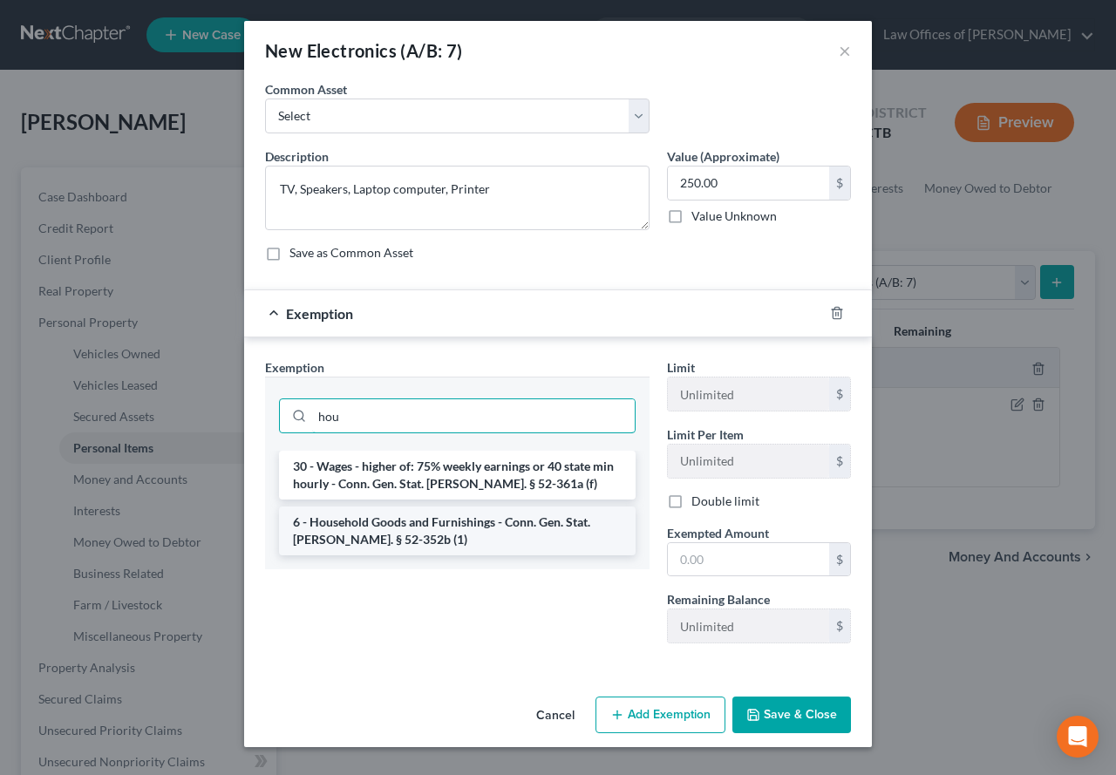
type input "hou"
click at [361, 541] on li "6 - Household Goods and Furnishings - Conn. Gen. Stat. [PERSON_NAME]. § 52-352b…" at bounding box center [457, 531] width 357 height 49
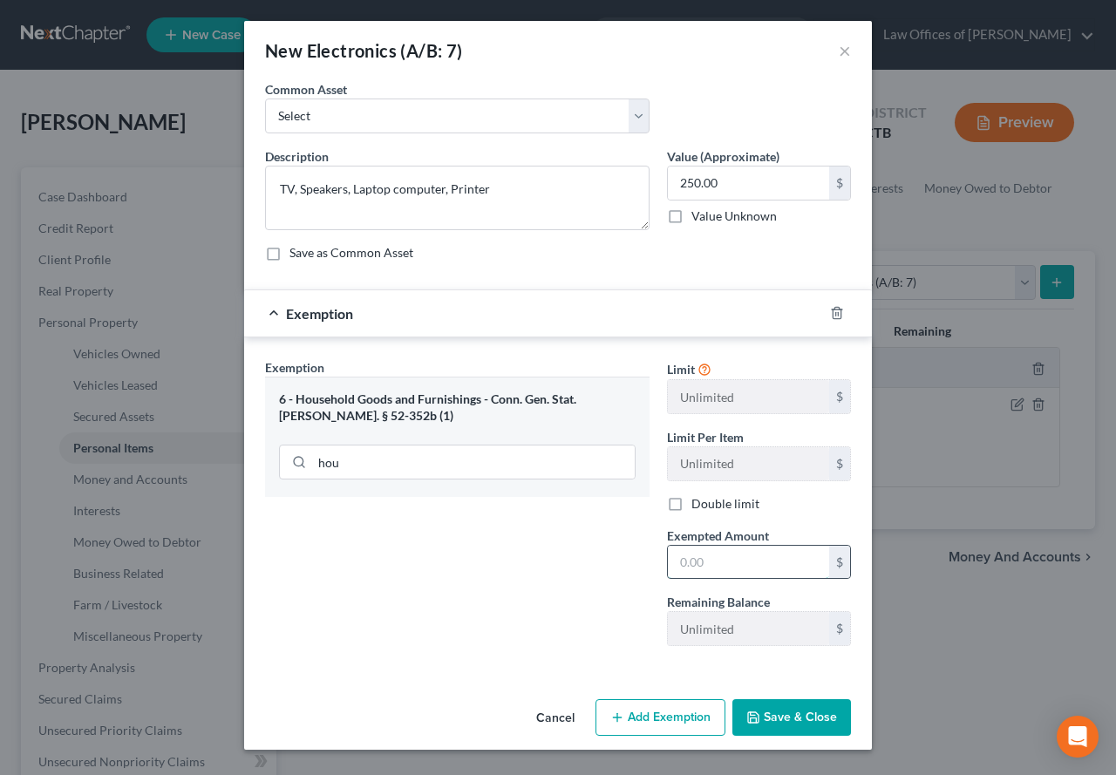
click at [709, 570] on input "text" at bounding box center [748, 562] width 161 height 33
type input "250.00"
click at [802, 725] on button "Save & Close" at bounding box center [792, 717] width 119 height 37
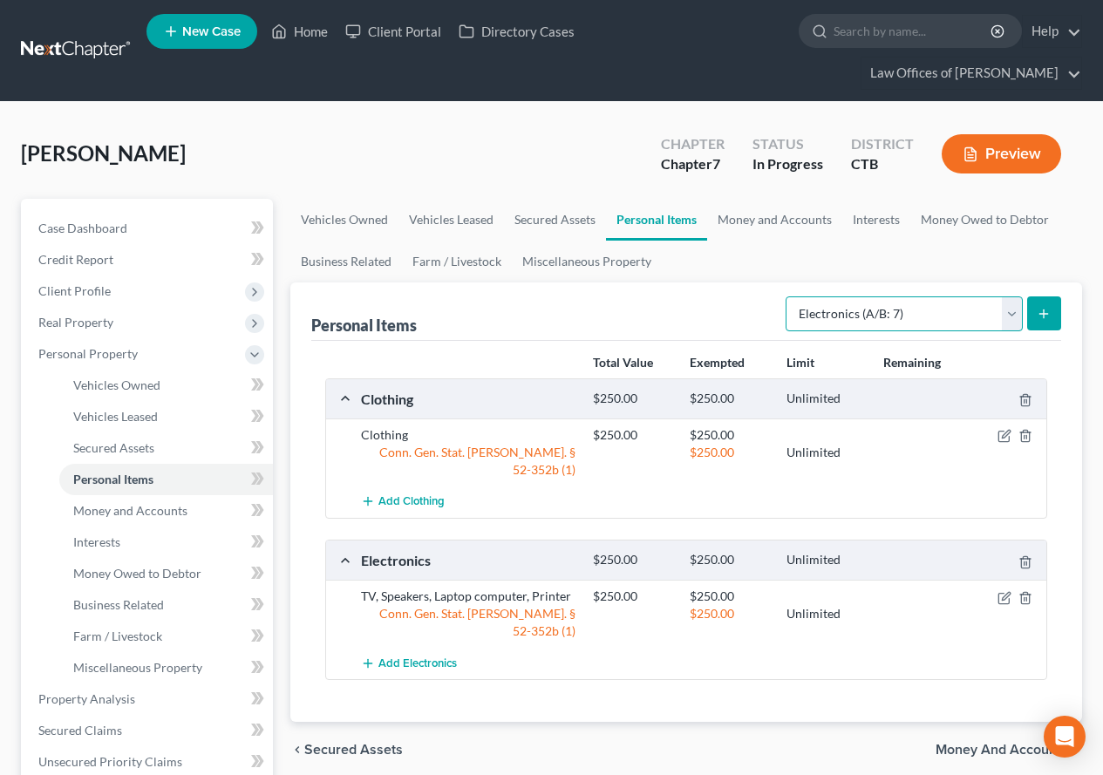
click at [1018, 319] on select "Select Item Type Clothing (A/B: 11) Collectibles Of Value (A/B: 8) Electronics …" at bounding box center [904, 314] width 237 height 35
select select "household_goods"
click at [788, 297] on select "Select Item Type Clothing (A/B: 11) Collectibles Of Value (A/B: 8) Electronics …" at bounding box center [904, 314] width 237 height 35
click at [1045, 318] on icon "submit" at bounding box center [1044, 314] width 14 height 14
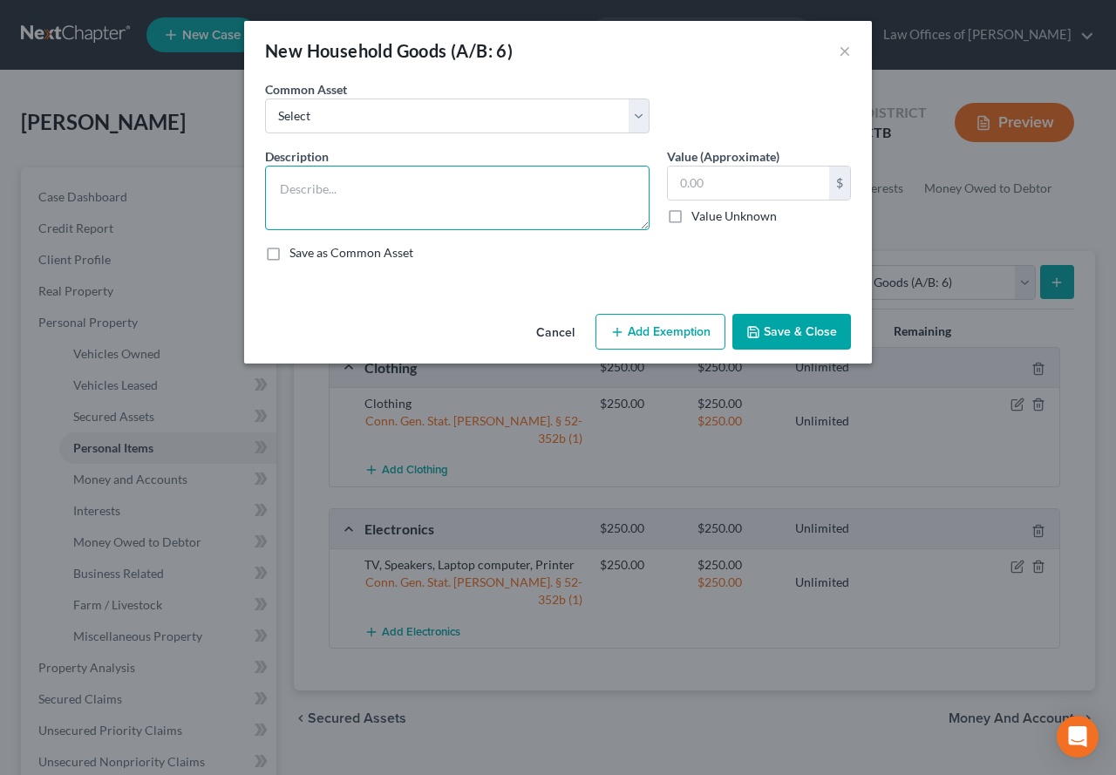
click at [443, 203] on textarea at bounding box center [457, 198] width 385 height 65
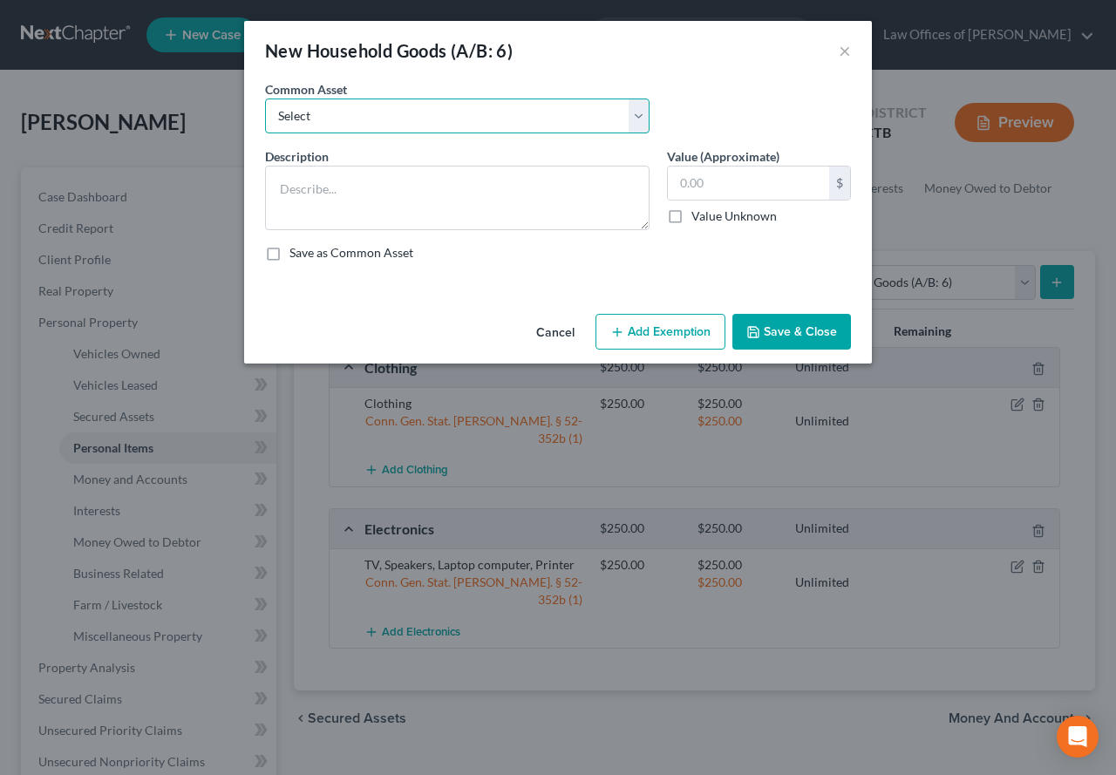
click at [641, 119] on select "Select Household goods Furniture Couch Beds & bedding Freezer Cooking Utensils …" at bounding box center [457, 116] width 385 height 35
select select "1"
click at [265, 99] on select "Select Household goods Furniture Couch Beds & bedding Freezer Cooking Utensils …" at bounding box center [457, 116] width 385 height 35
type textarea "Furniture"
type input "300.00"
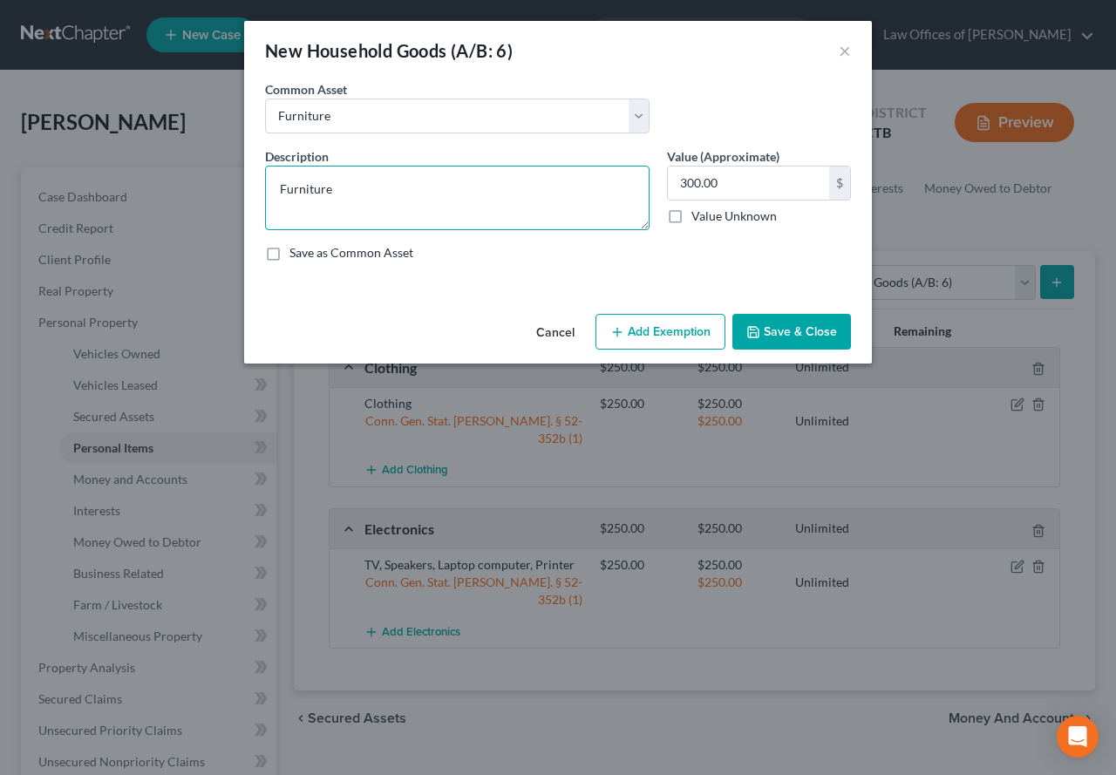
click at [358, 191] on textarea "Furniture" at bounding box center [457, 198] width 385 height 65
type textarea "Furniture & Household goods"
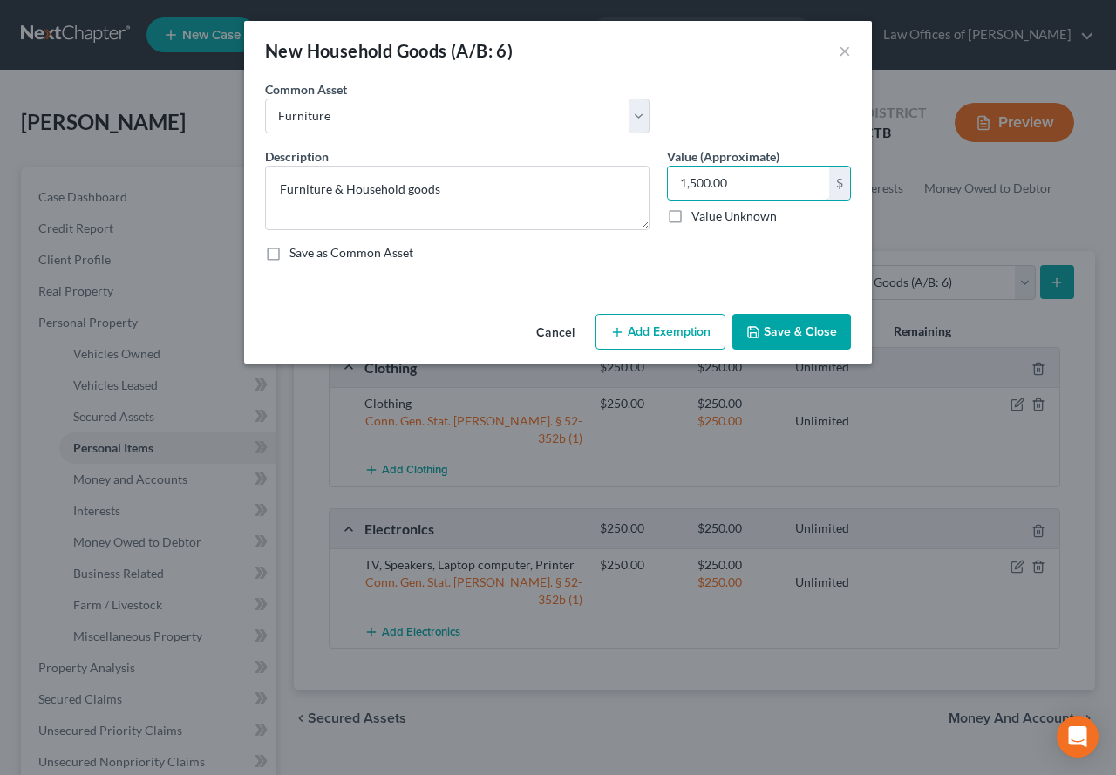
type input "1,500.00"
click at [682, 338] on button "Add Exemption" at bounding box center [661, 332] width 130 height 37
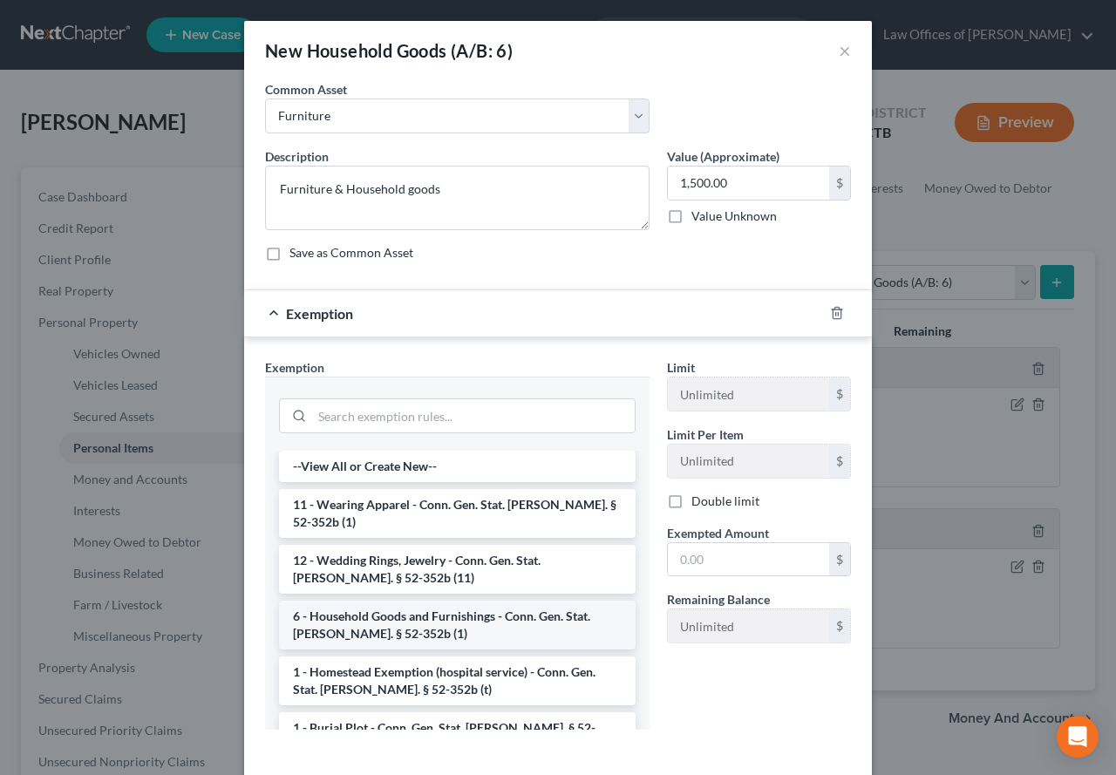
click at [393, 604] on li "6 - Household Goods and Furnishings - Conn. Gen. Stat. [PERSON_NAME]. § 52-352b…" at bounding box center [457, 625] width 357 height 49
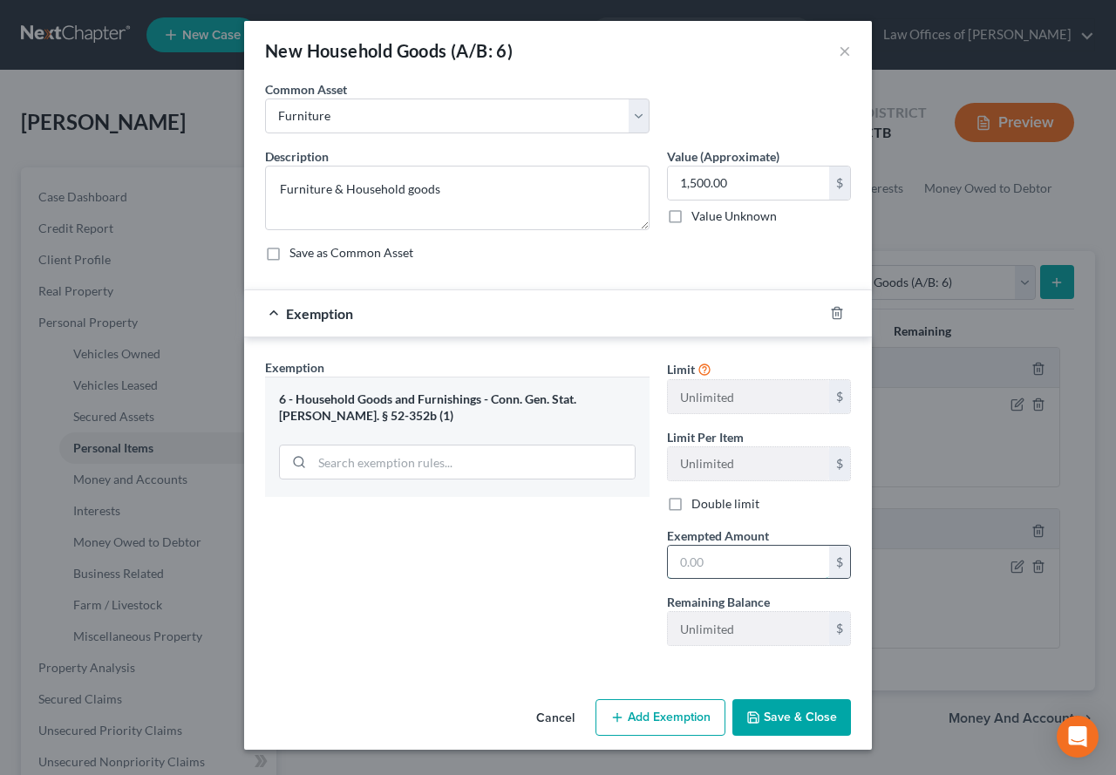
click at [703, 569] on input "text" at bounding box center [748, 562] width 161 height 33
type input "1,500.00"
click at [798, 716] on button "Save & Close" at bounding box center [792, 717] width 119 height 37
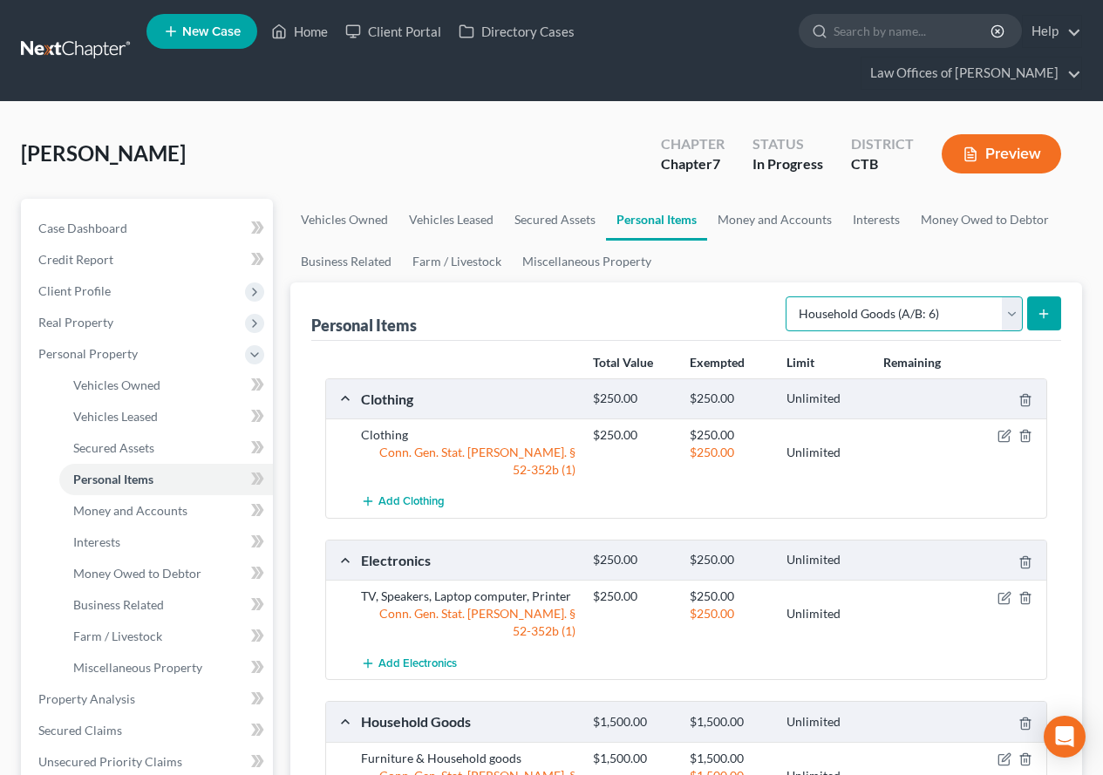
click at [1017, 323] on select "Select Item Type Clothing (A/B: 11) Collectibles Of Value (A/B: 8) Electronics …" at bounding box center [904, 314] width 237 height 35
select select "pets"
click at [788, 297] on select "Select Item Type Clothing (A/B: 11) Collectibles Of Value (A/B: 8) Electronics …" at bounding box center [904, 314] width 237 height 35
click at [1040, 311] on icon "submit" at bounding box center [1044, 314] width 14 height 14
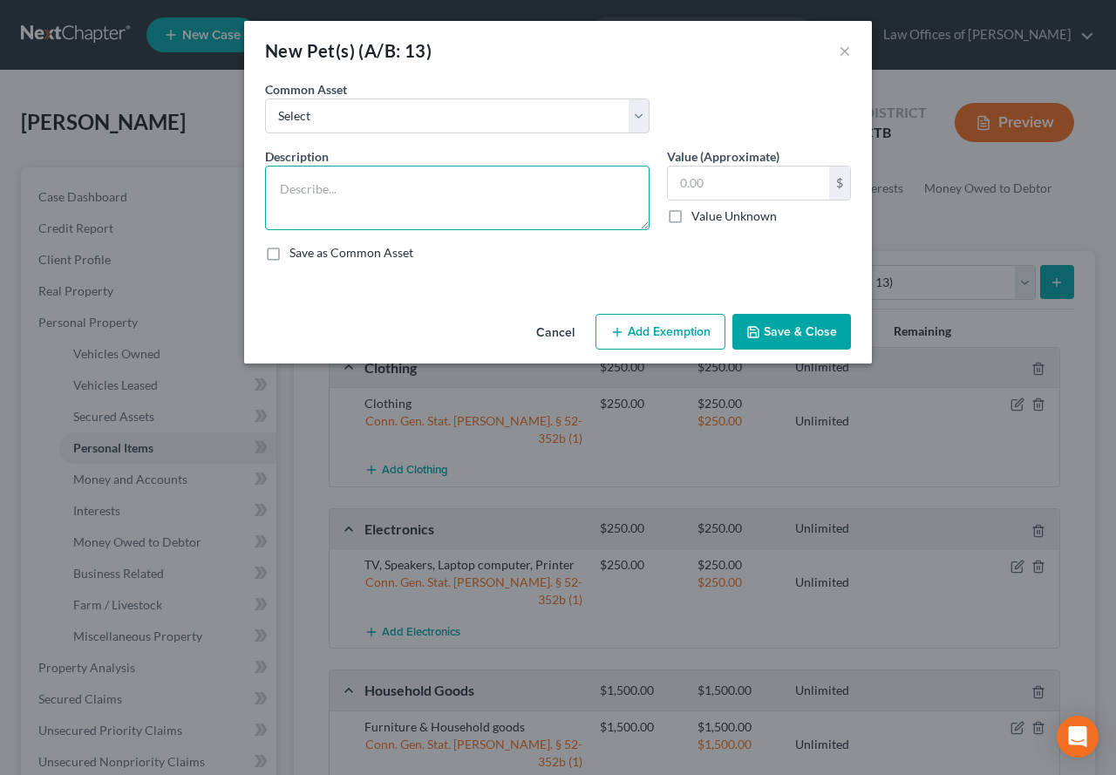
click at [317, 191] on textarea at bounding box center [457, 198] width 385 height 65
type textarea "Bearded Dragon"
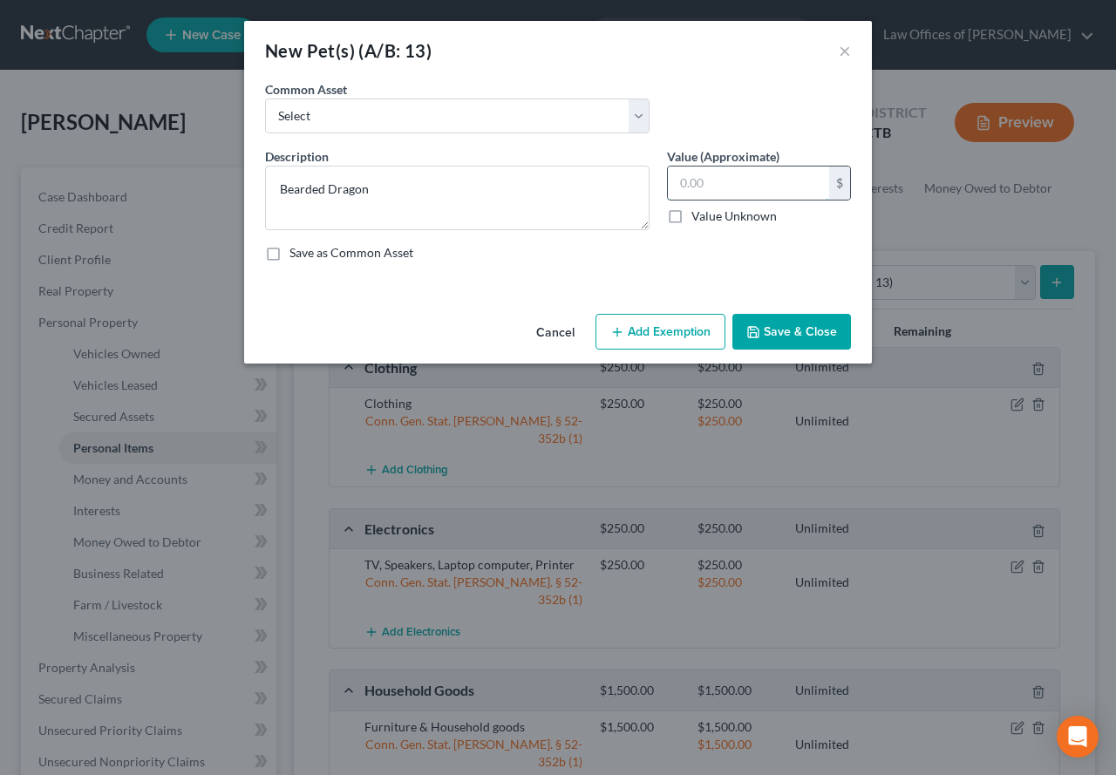
click at [766, 199] on input "text" at bounding box center [748, 183] width 161 height 33
type input "50.00"
click at [800, 336] on button "Save & Close" at bounding box center [792, 332] width 119 height 37
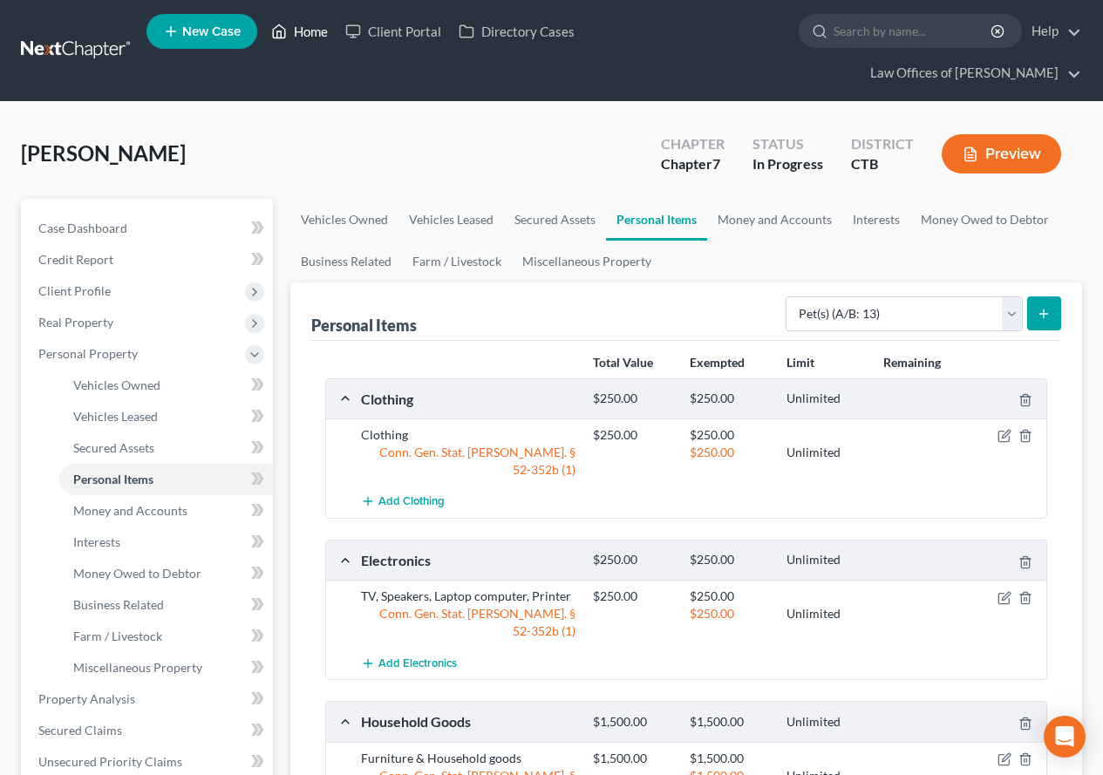
click at [306, 35] on link "Home" at bounding box center [299, 31] width 74 height 31
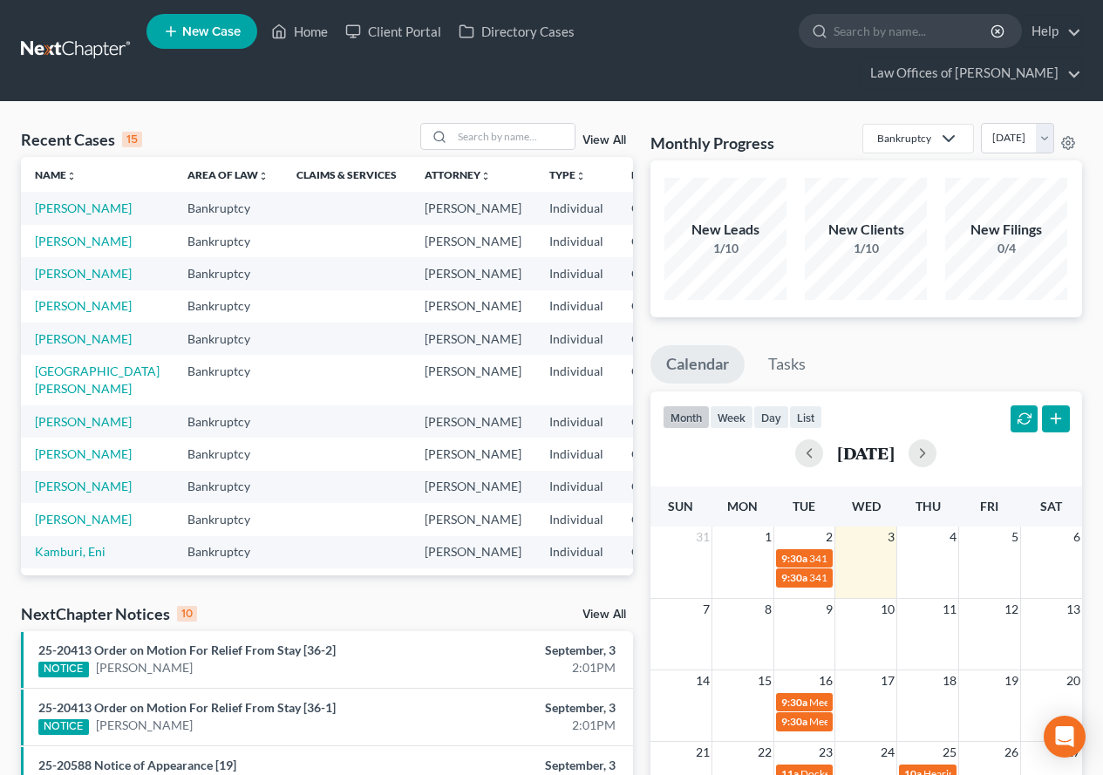
click at [61, 257] on td "[PERSON_NAME]" at bounding box center [97, 241] width 153 height 32
click at [58, 249] on link "[PERSON_NAME]" at bounding box center [83, 241] width 97 height 15
select select "3"
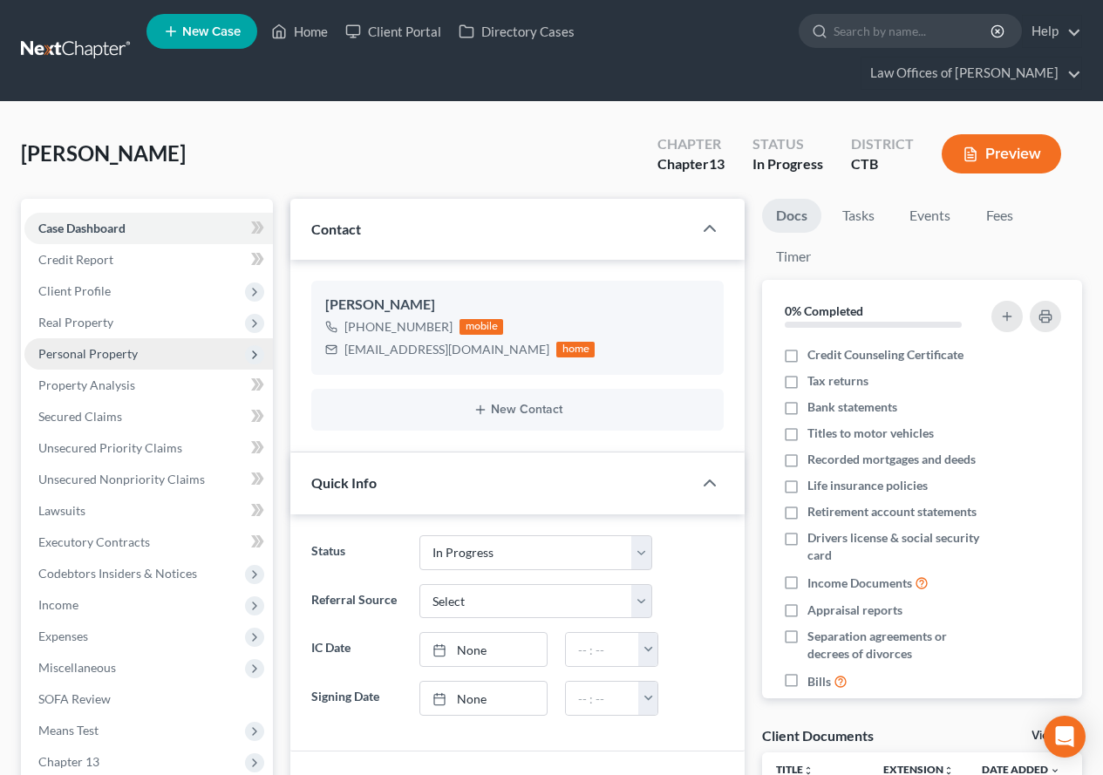
click at [113, 355] on span "Personal Property" at bounding box center [87, 353] width 99 height 15
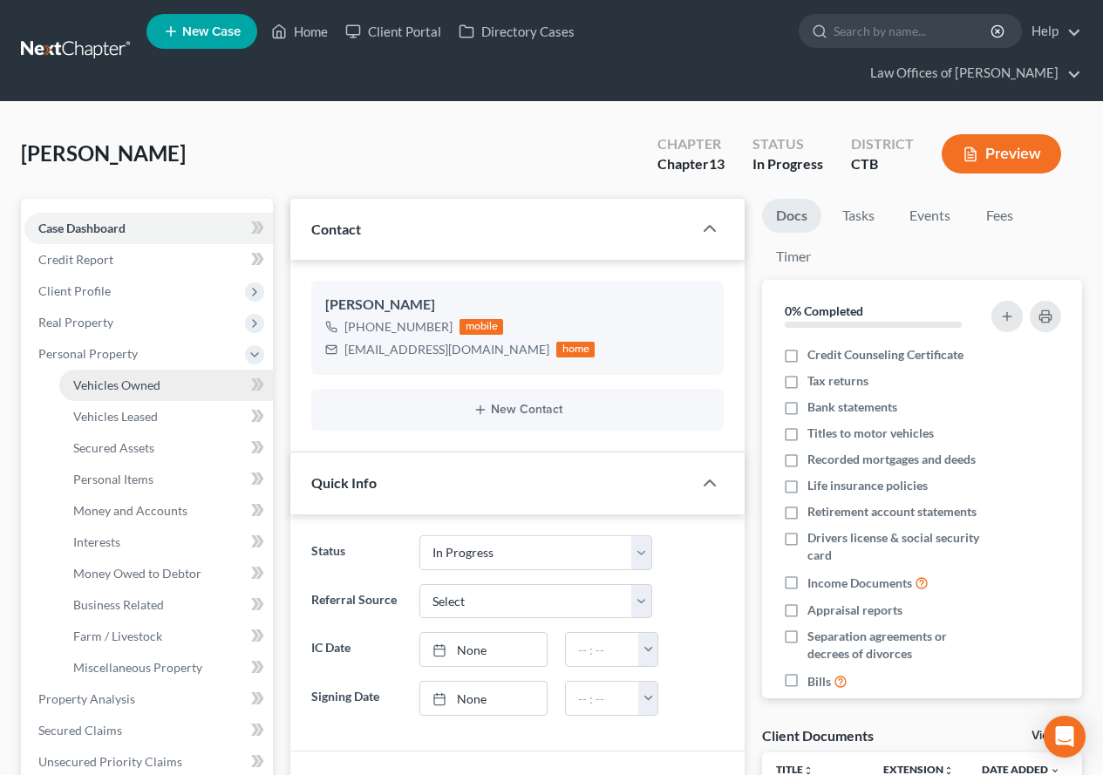
click at [116, 384] on span "Vehicles Owned" at bounding box center [116, 385] width 87 height 15
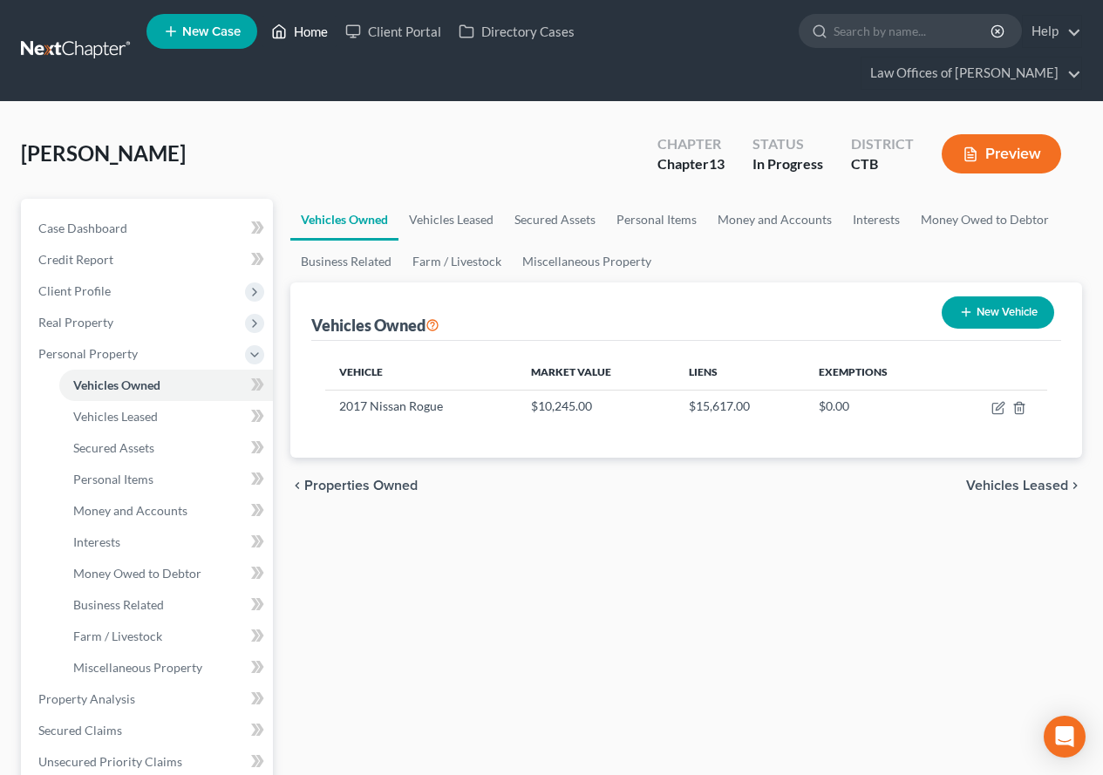
click at [303, 29] on link "Home" at bounding box center [299, 31] width 74 height 31
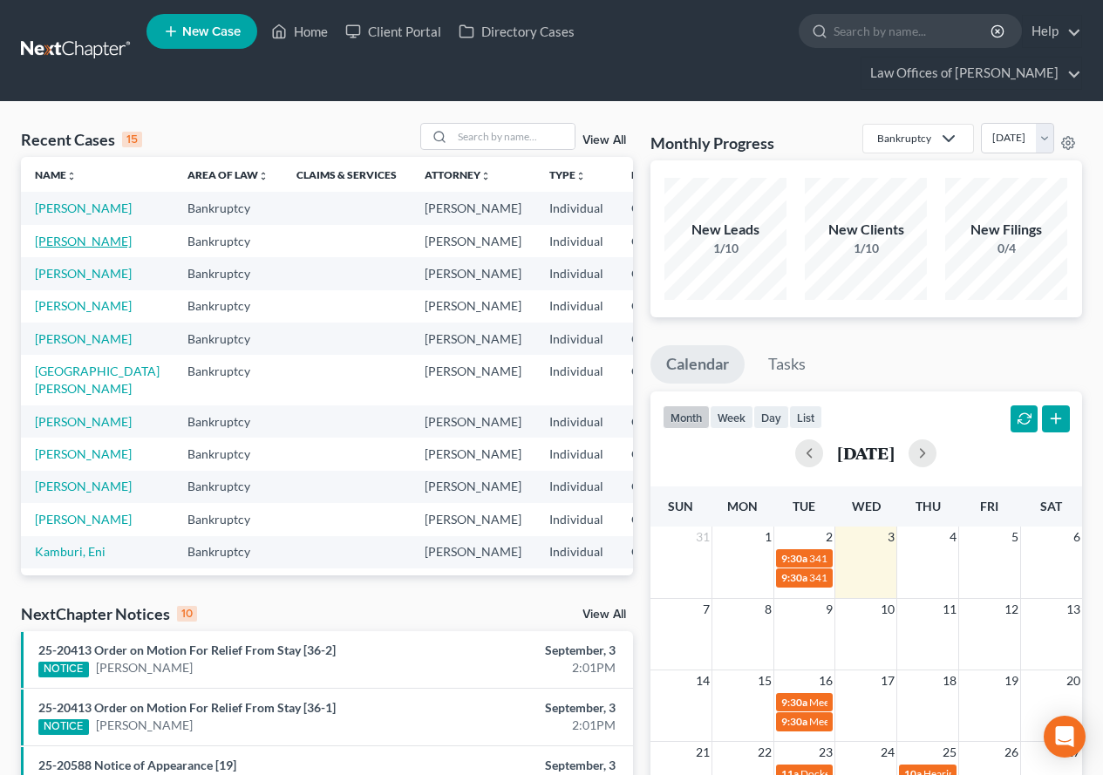
click at [56, 249] on link "[PERSON_NAME]" at bounding box center [83, 241] width 97 height 15
select select "3"
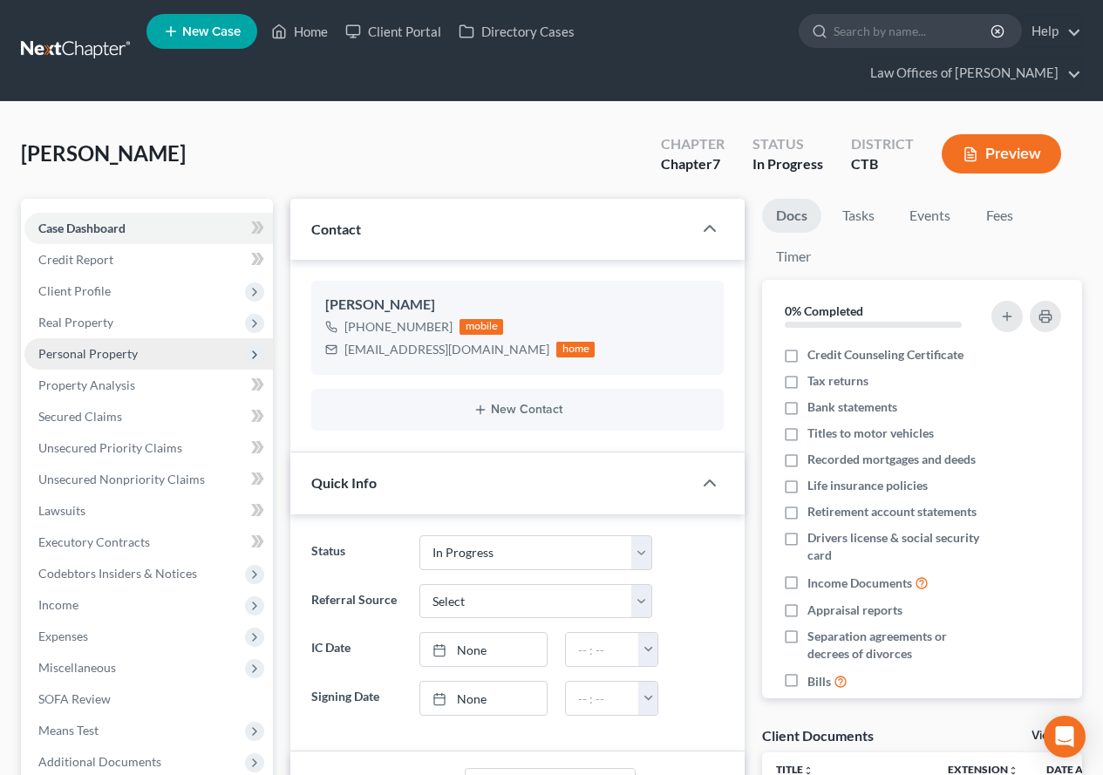
click at [85, 358] on span "Personal Property" at bounding box center [87, 353] width 99 height 15
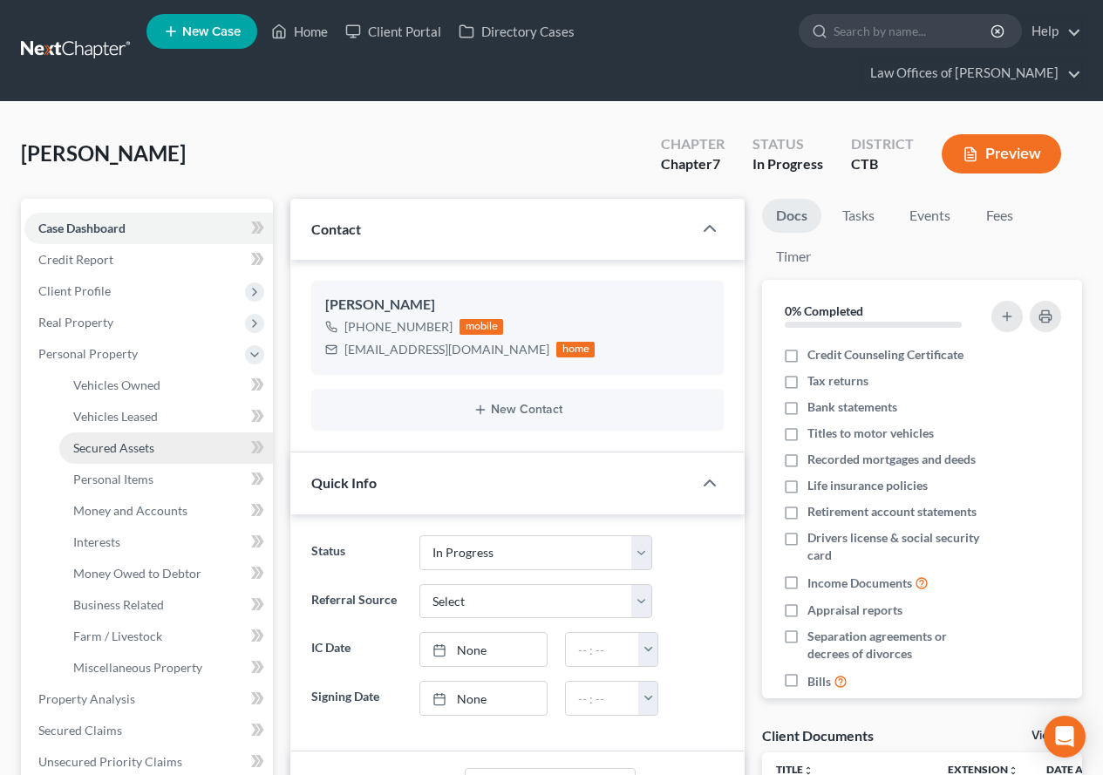
click at [127, 453] on span "Secured Assets" at bounding box center [113, 447] width 81 height 15
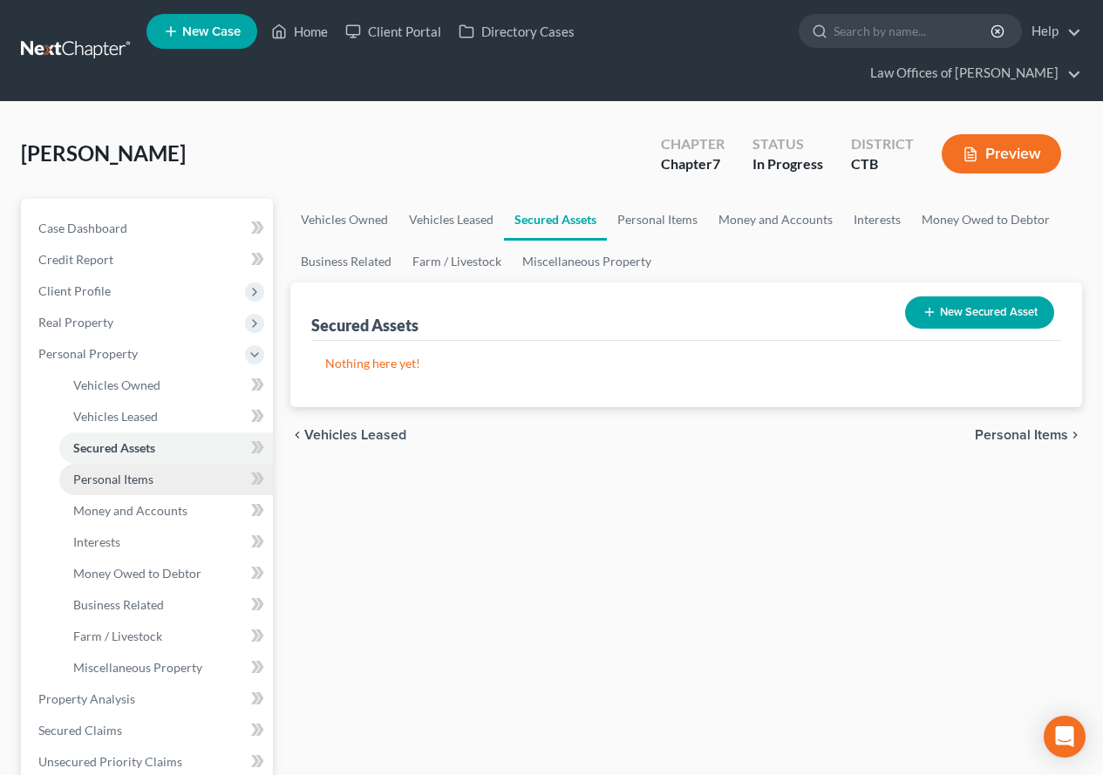
click at [126, 482] on span "Personal Items" at bounding box center [113, 479] width 80 height 15
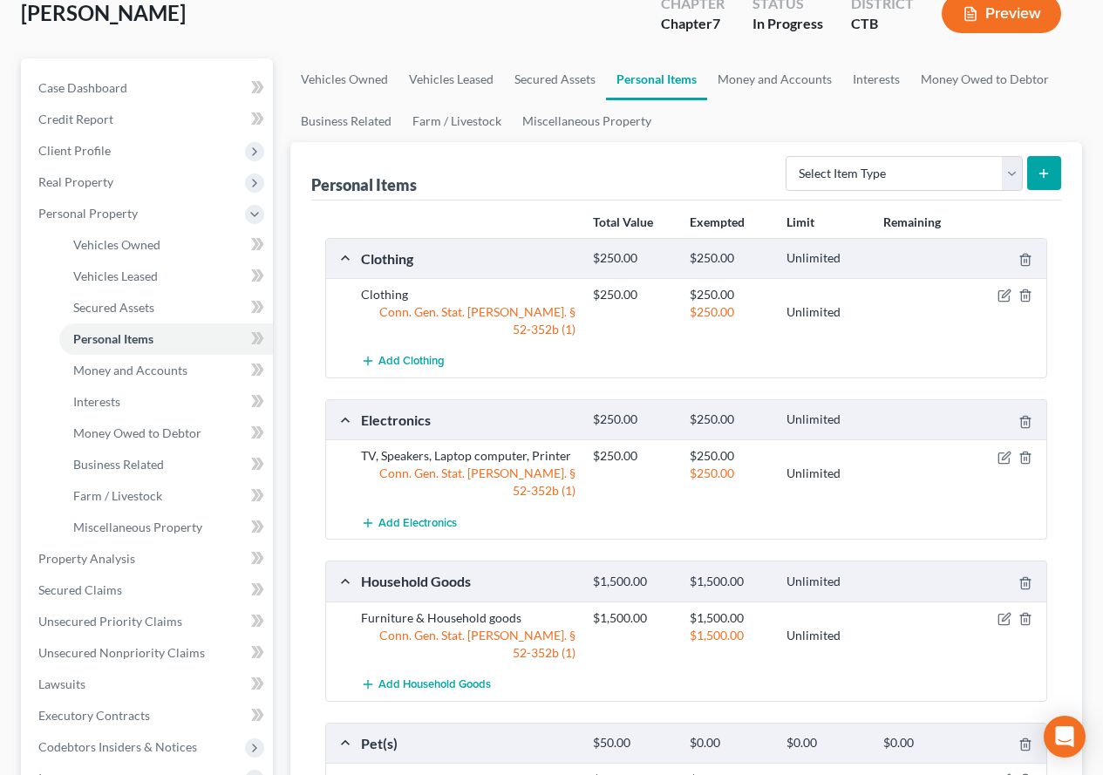
scroll to position [262, 0]
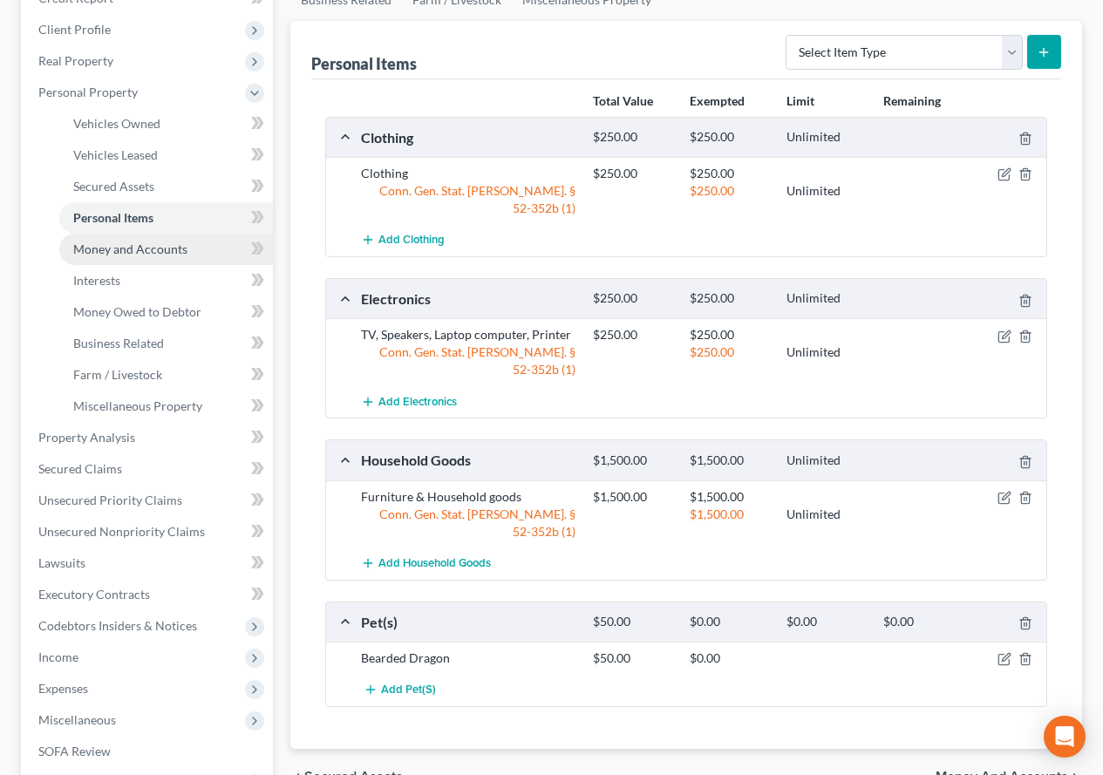
click at [72, 249] on link "Money and Accounts" at bounding box center [166, 249] width 214 height 31
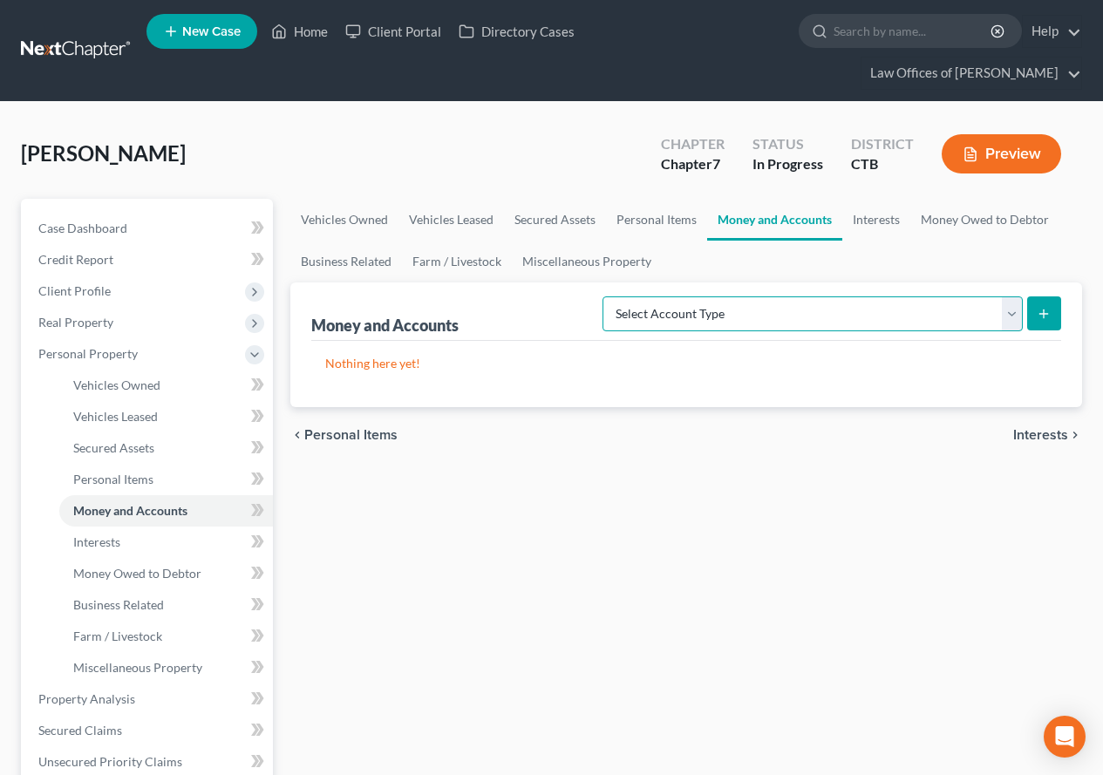
click at [1012, 317] on select "Select Account Type Brokerage (A/B: 18, SOFA: 20) Cash on Hand (A/B: 16) Certif…" at bounding box center [813, 314] width 420 height 35
select select "cash_on_hand"
click at [607, 297] on select "Select Account Type Brokerage (A/B: 18, SOFA: 20) Cash on Hand (A/B: 16) Certif…" at bounding box center [813, 314] width 420 height 35
click at [1045, 321] on button "submit" at bounding box center [1044, 314] width 34 height 34
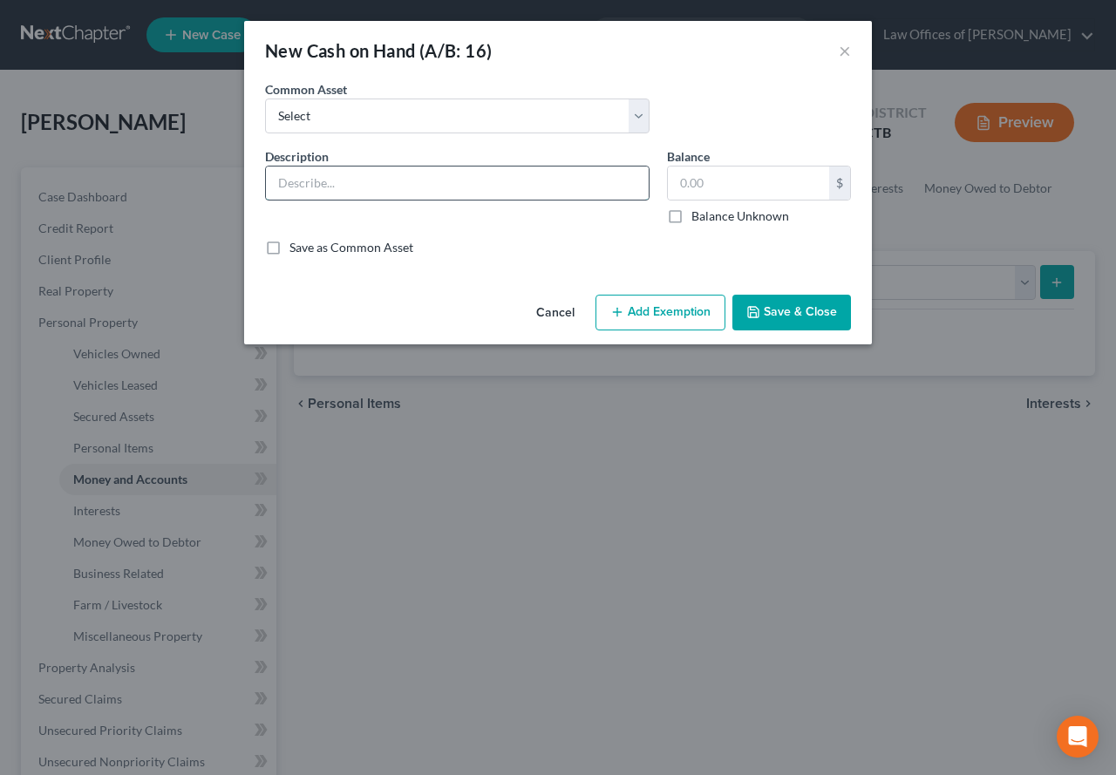
click at [484, 190] on input "text" at bounding box center [457, 183] width 383 height 33
type input "Cash in Wallet"
click at [633, 311] on button "Add Exemption" at bounding box center [661, 313] width 130 height 37
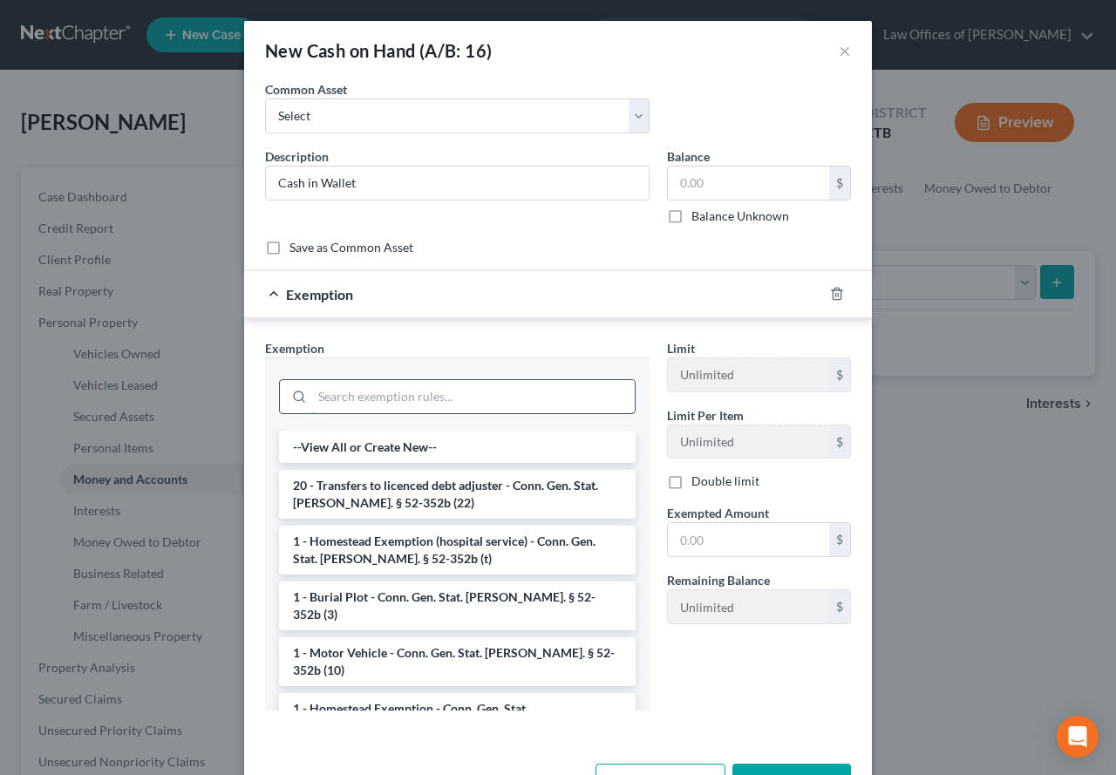
click at [363, 395] on input "search" at bounding box center [473, 396] width 323 height 33
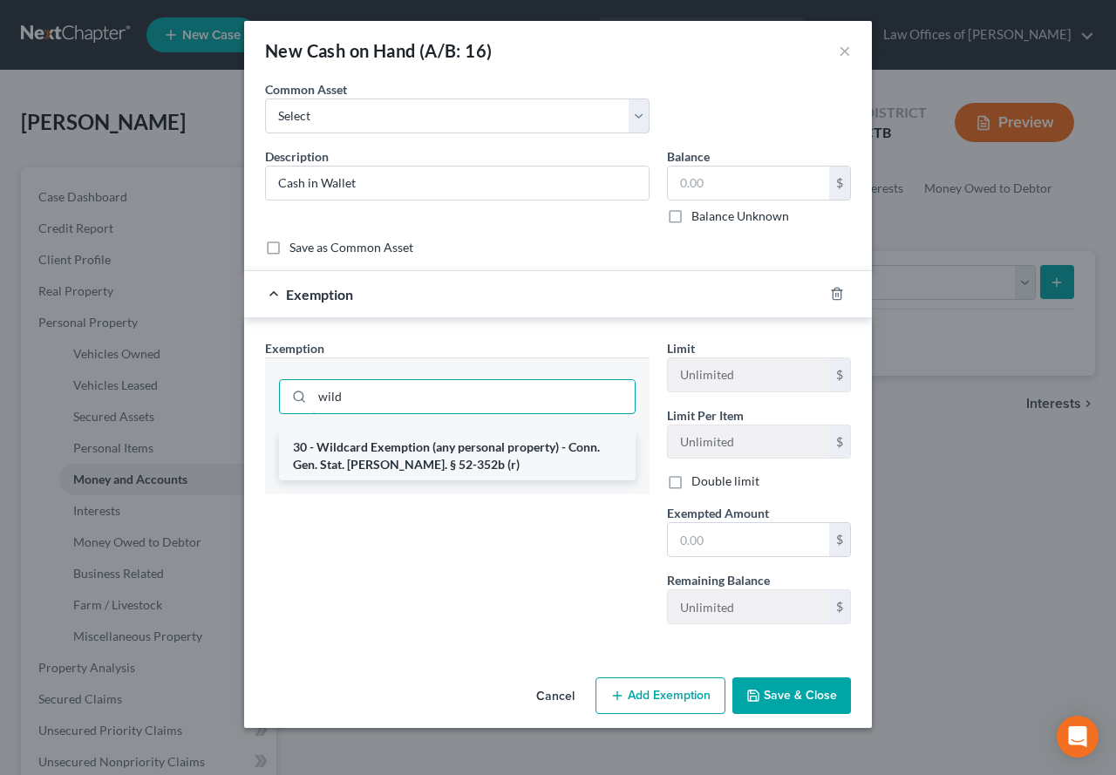
type input "wild"
click at [338, 447] on li "30 - Wildcard Exemption (any personal property) - Conn. Gen. Stat. [PERSON_NAME…" at bounding box center [457, 456] width 357 height 49
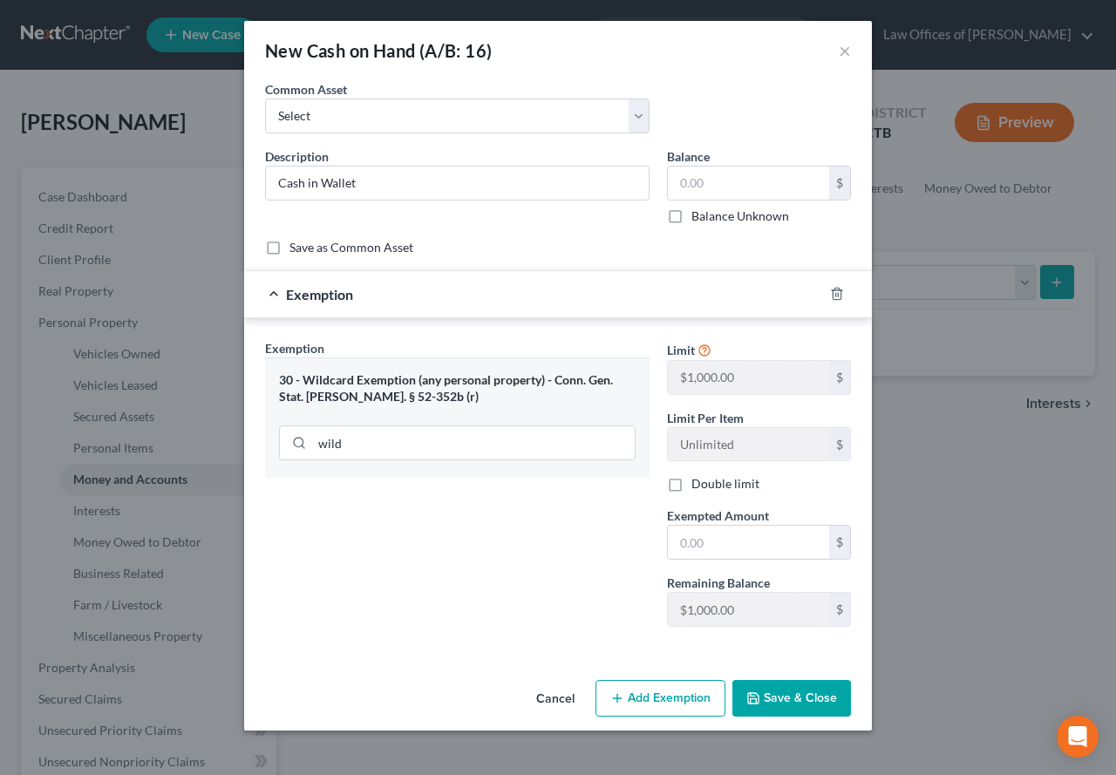
click at [765, 703] on button "Save & Close" at bounding box center [792, 698] width 119 height 37
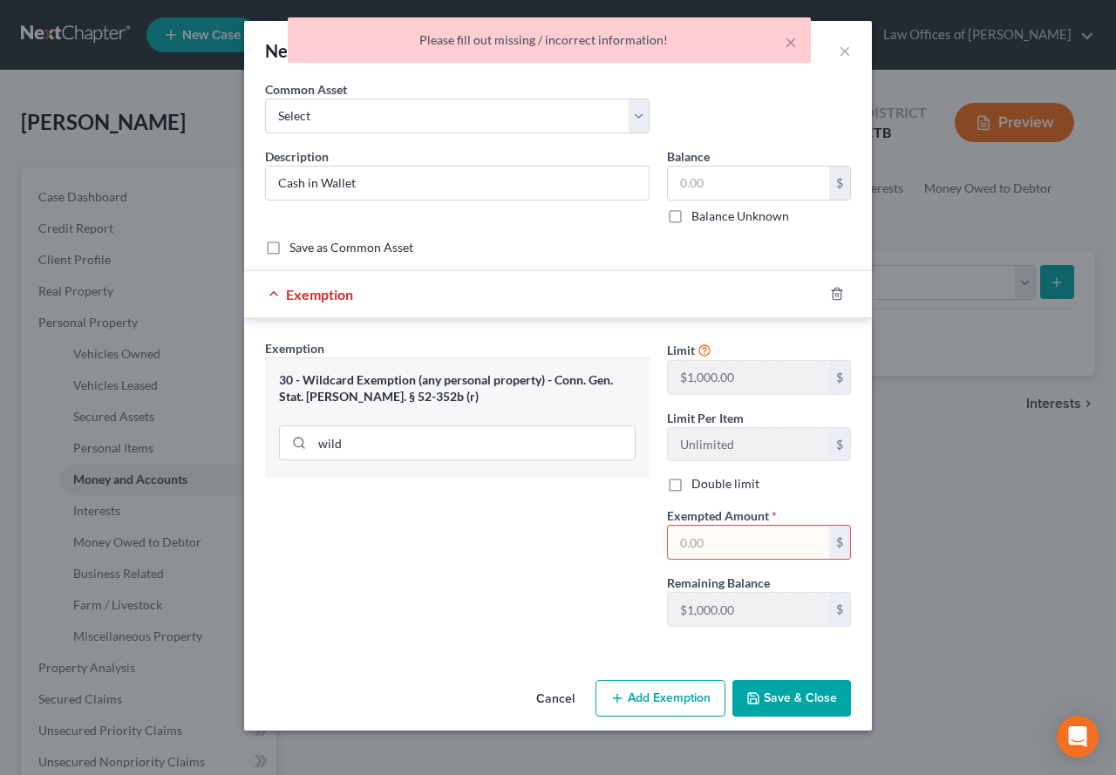
click at [692, 544] on input "text" at bounding box center [748, 542] width 161 height 33
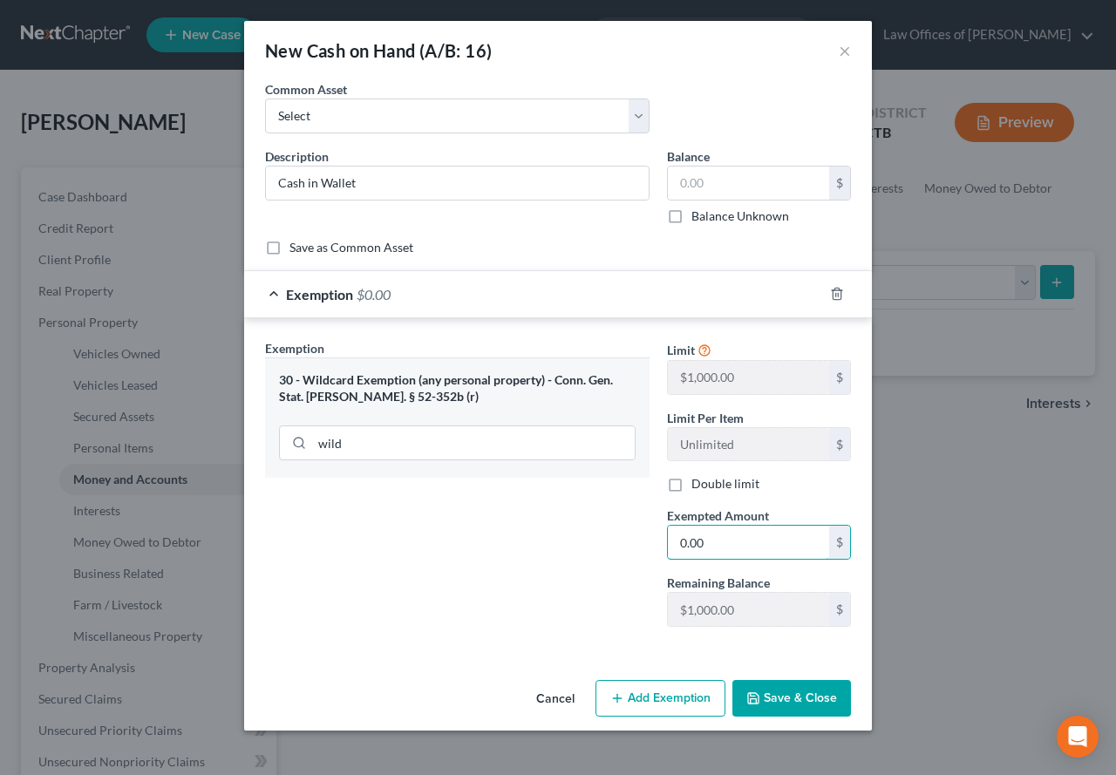
type input "0.00"
click at [788, 699] on button "Save & Close" at bounding box center [792, 698] width 119 height 37
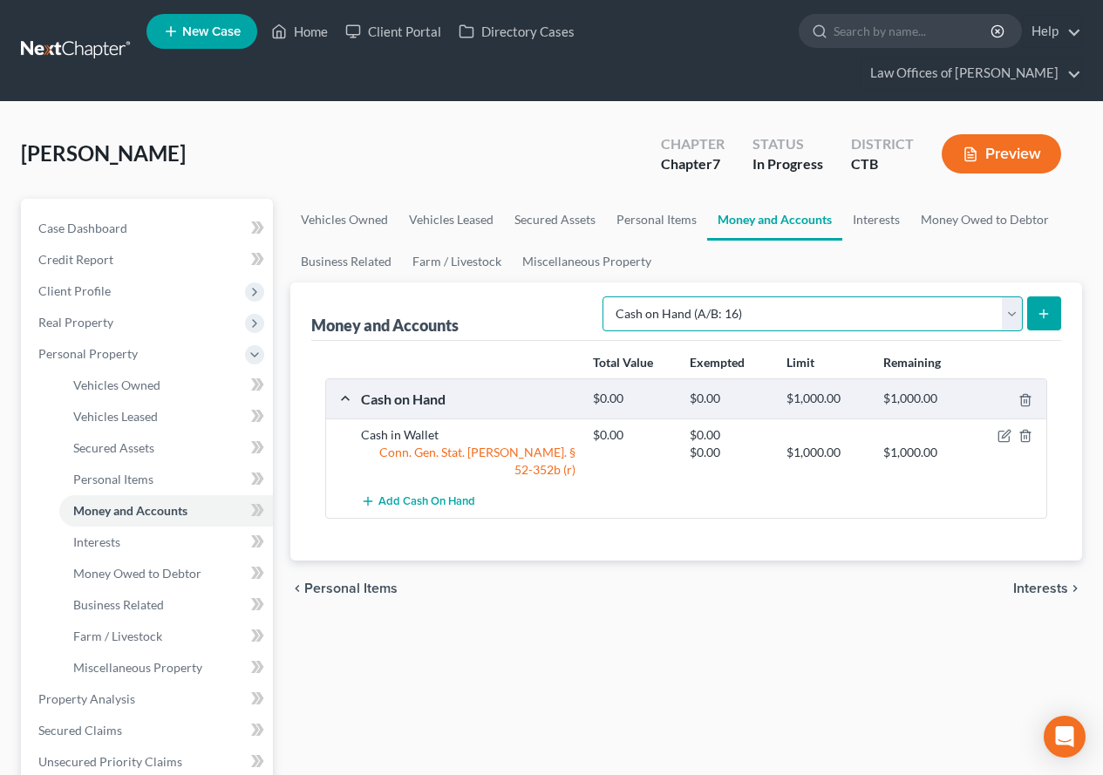
click at [1012, 321] on select "Select Account Type Brokerage (A/B: 18, SOFA: 20) Cash on Hand (A/B: 16) Certif…" at bounding box center [813, 314] width 420 height 35
select select "checking"
click at [607, 297] on select "Select Account Type Brokerage (A/B: 18, SOFA: 20) Cash on Hand (A/B: 16) Certif…" at bounding box center [813, 314] width 420 height 35
click at [1044, 310] on line "submit" at bounding box center [1044, 314] width 0 height 8
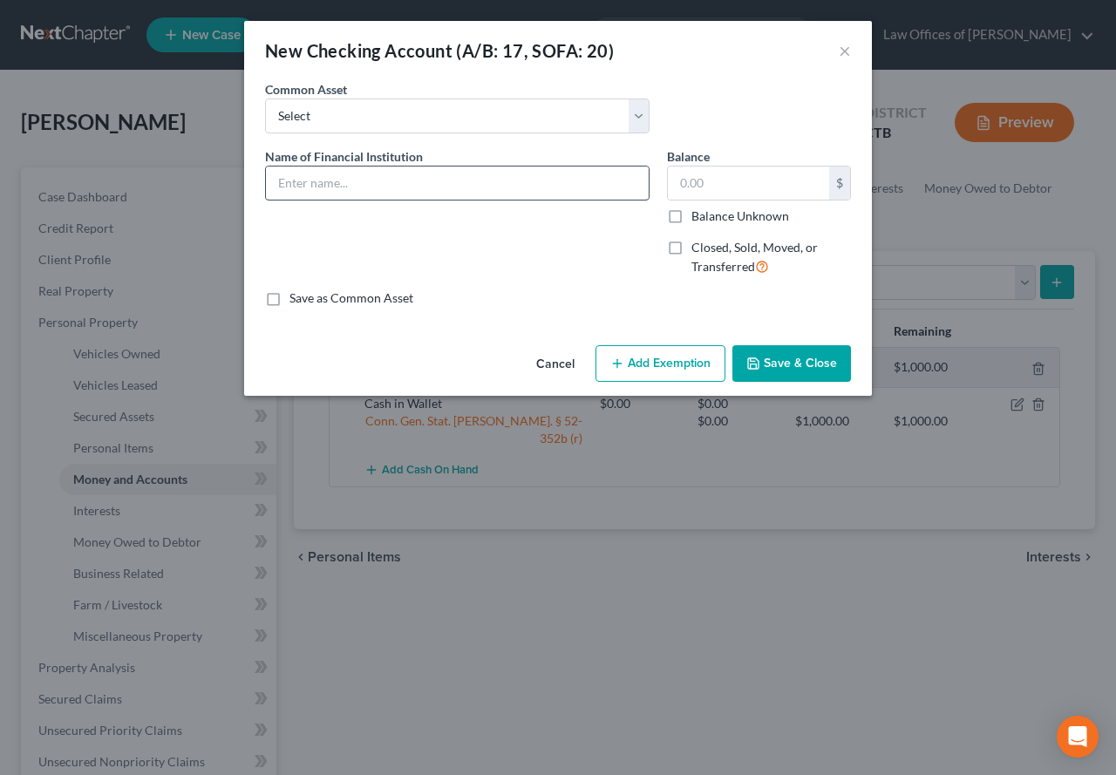
click at [362, 187] on input "text" at bounding box center [457, 183] width 383 height 33
click at [452, 187] on input "[PERSON_NAME] Bank - x2135" at bounding box center [457, 183] width 383 height 33
type input "[PERSON_NAME] Bank - x1390"
click at [686, 176] on input "text" at bounding box center [748, 183] width 161 height 33
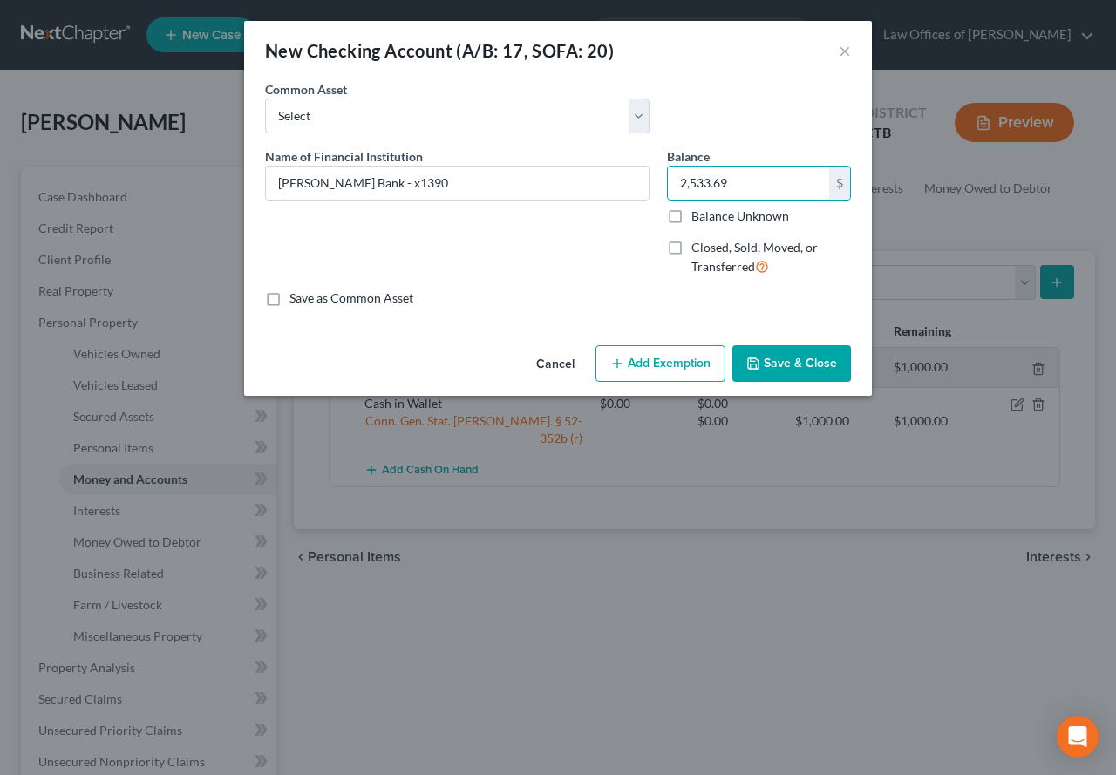
type input "2,533.69"
click at [658, 362] on button "Add Exemption" at bounding box center [661, 363] width 130 height 37
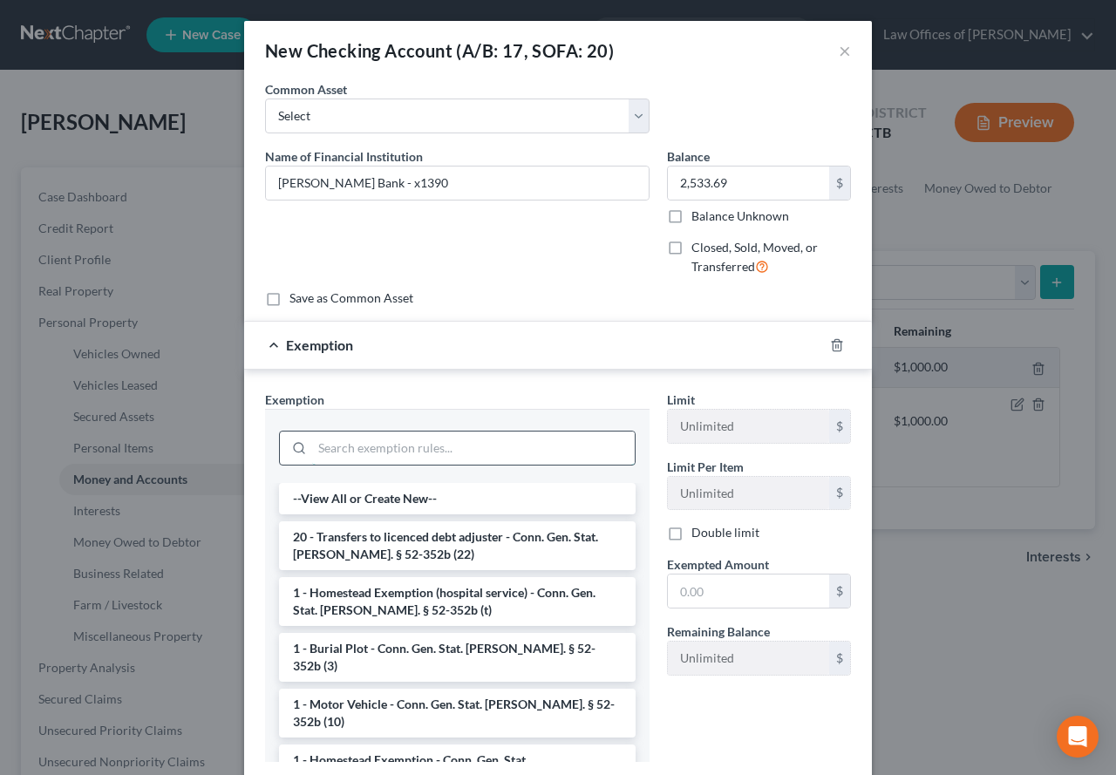
click at [400, 449] on input "search" at bounding box center [473, 448] width 323 height 33
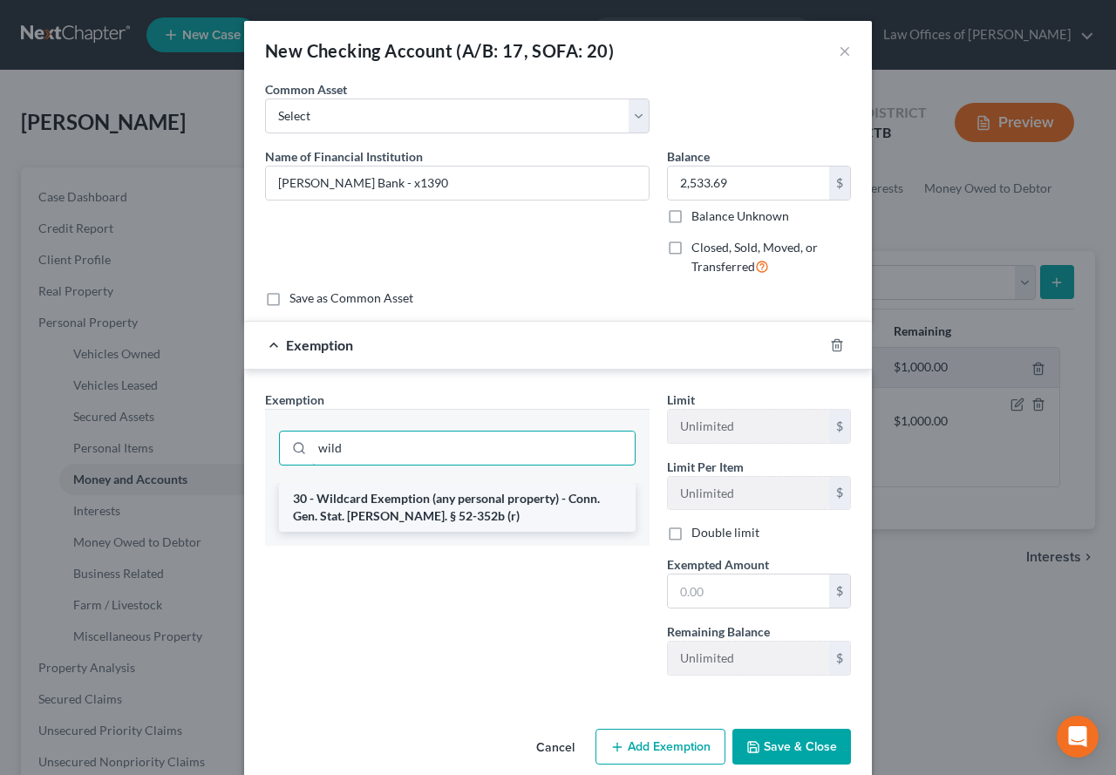
type input "wild"
click at [358, 521] on li "30 - Wildcard Exemption (any personal property) - Conn. Gen. Stat. [PERSON_NAME…" at bounding box center [457, 507] width 357 height 49
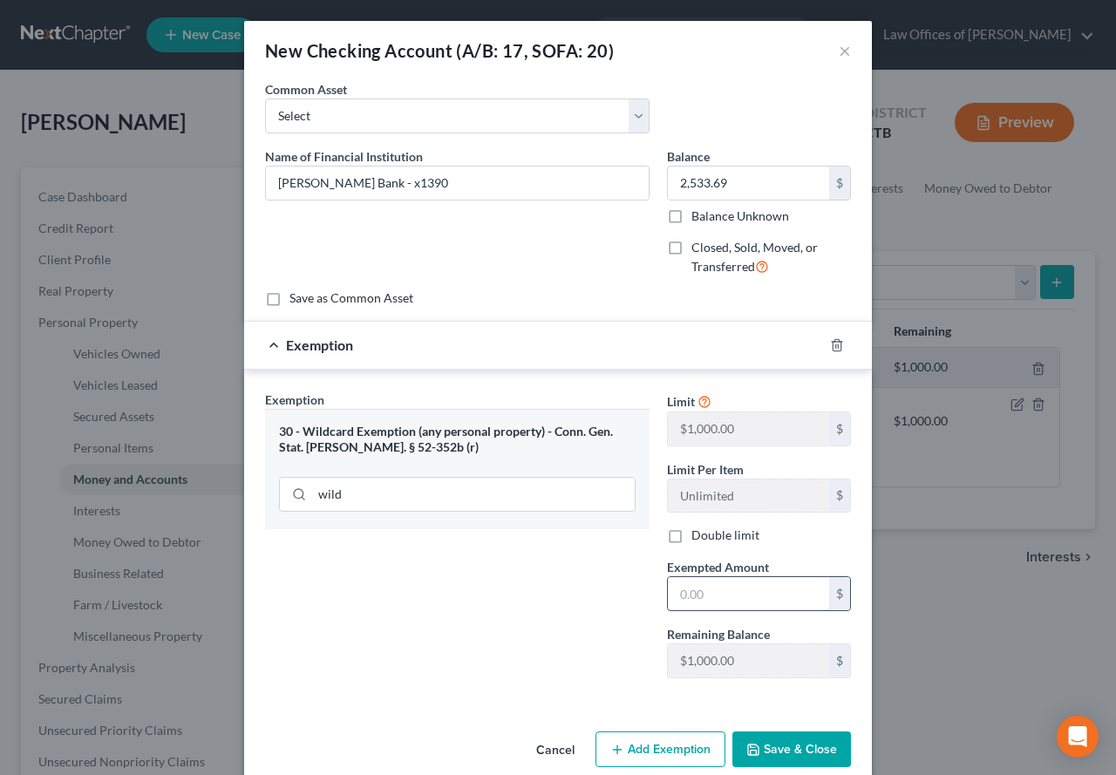
click at [726, 597] on input "text" at bounding box center [748, 593] width 161 height 33
type input "1,000.00"
click at [775, 742] on button "Save & Close" at bounding box center [792, 750] width 119 height 37
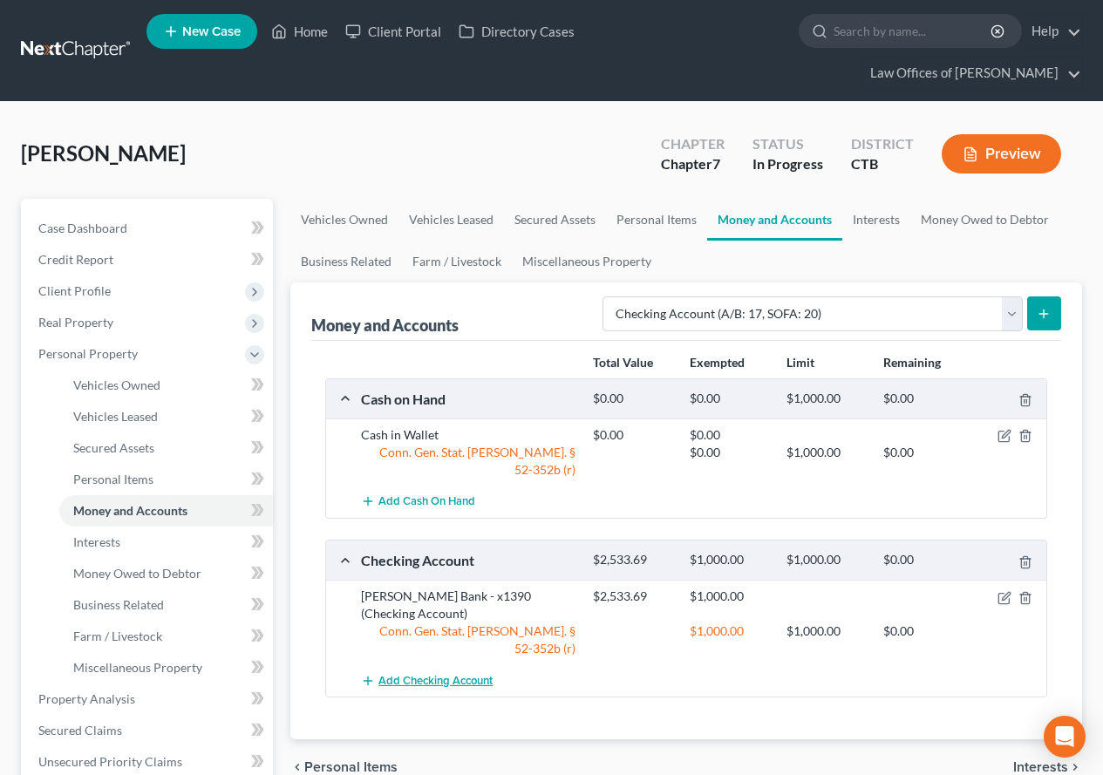
click at [415, 674] on span "Add Checking Account" at bounding box center [435, 681] width 114 height 14
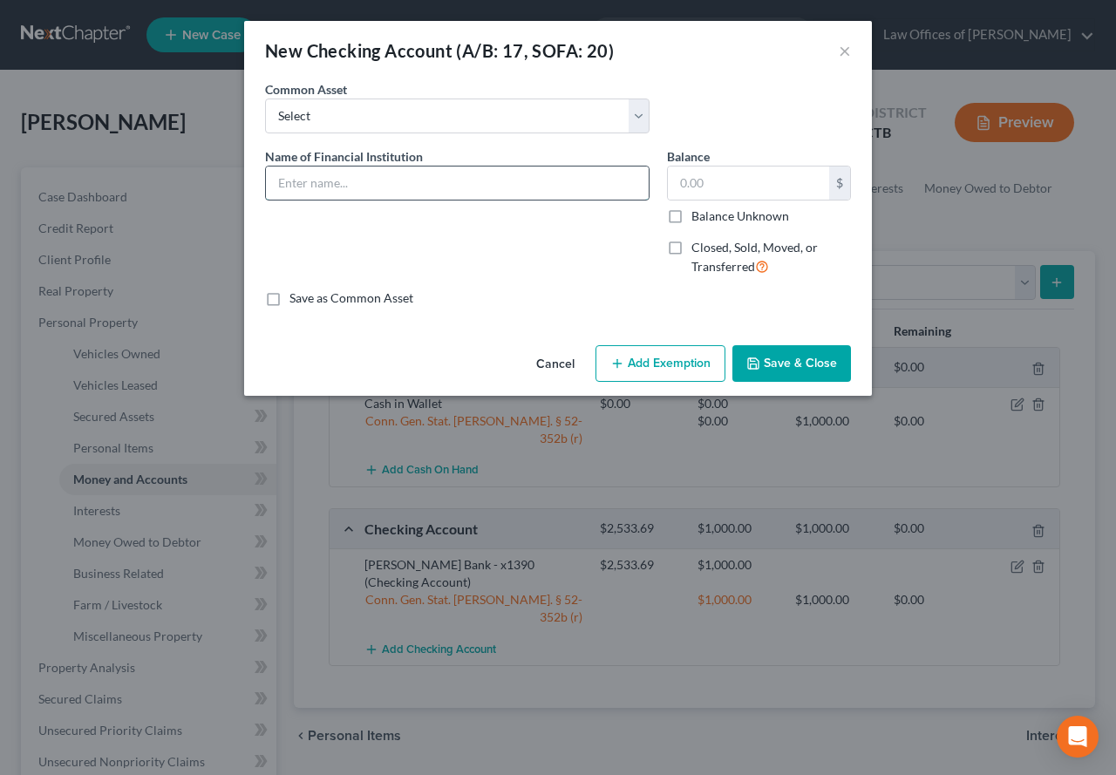
click at [383, 173] on input "text" at bounding box center [457, 183] width 383 height 33
click at [406, 188] on input "Berkshire Bank - x4666" at bounding box center [457, 183] width 383 height 33
type input "Berkshire Bank - x5920"
click at [679, 178] on input "text" at bounding box center [748, 183] width 161 height 33
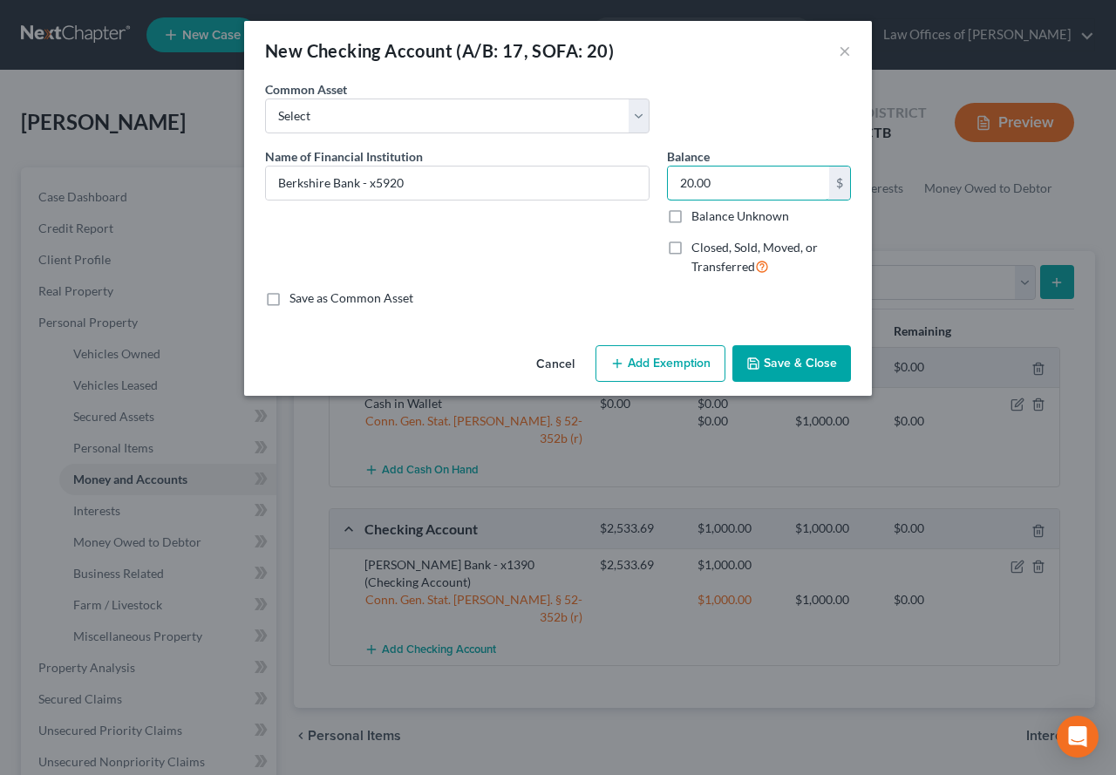
type input "20.00"
click at [648, 367] on button "Add Exemption" at bounding box center [661, 363] width 130 height 37
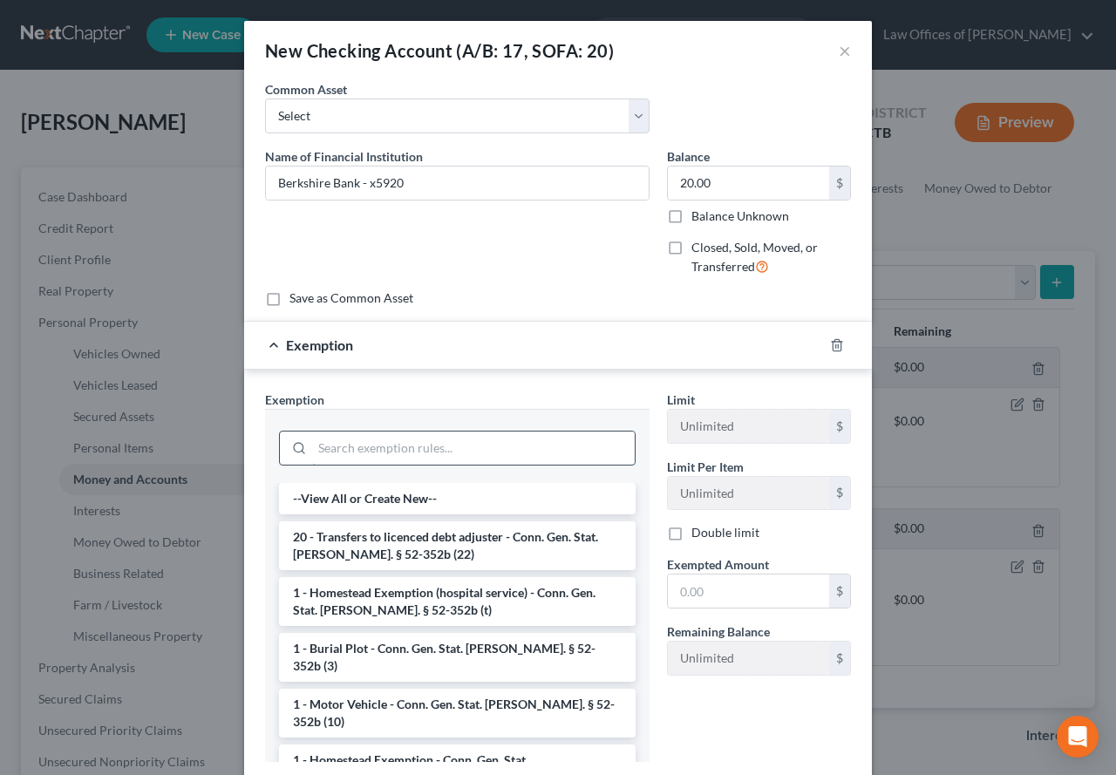
click at [351, 446] on input "search" at bounding box center [473, 448] width 323 height 33
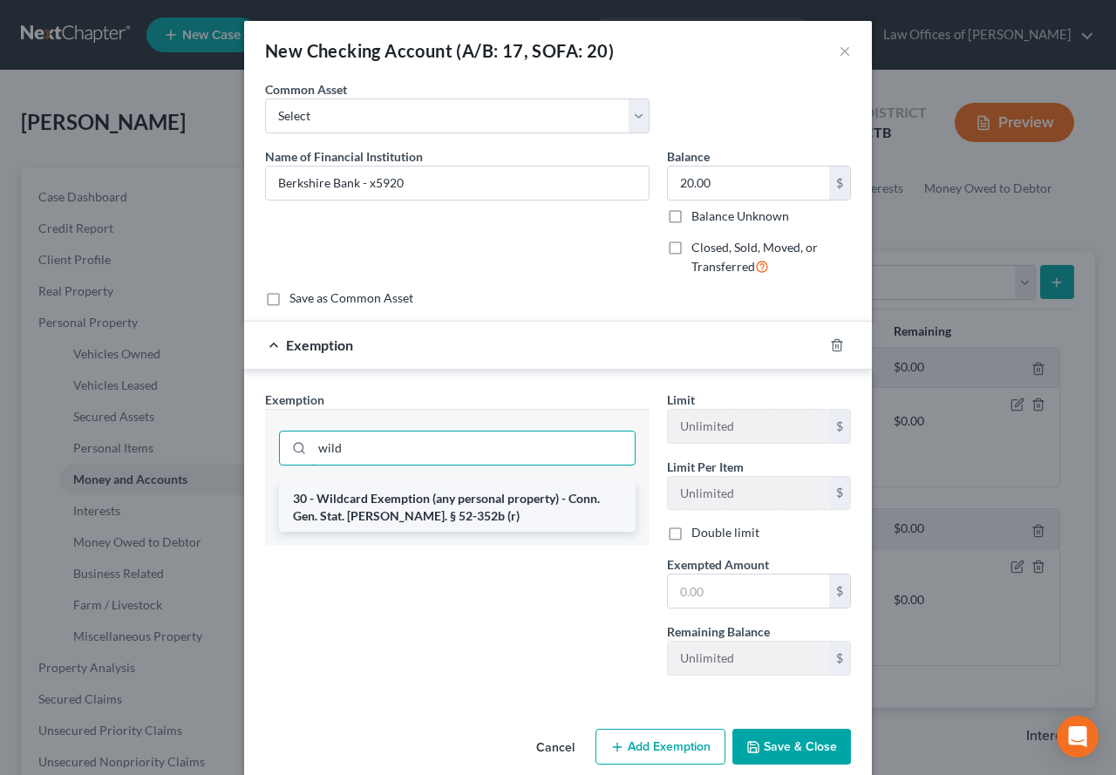
type input "wild"
click at [376, 502] on li "30 - Wildcard Exemption (any personal property) - Conn. Gen. Stat. [PERSON_NAME…" at bounding box center [457, 507] width 357 height 49
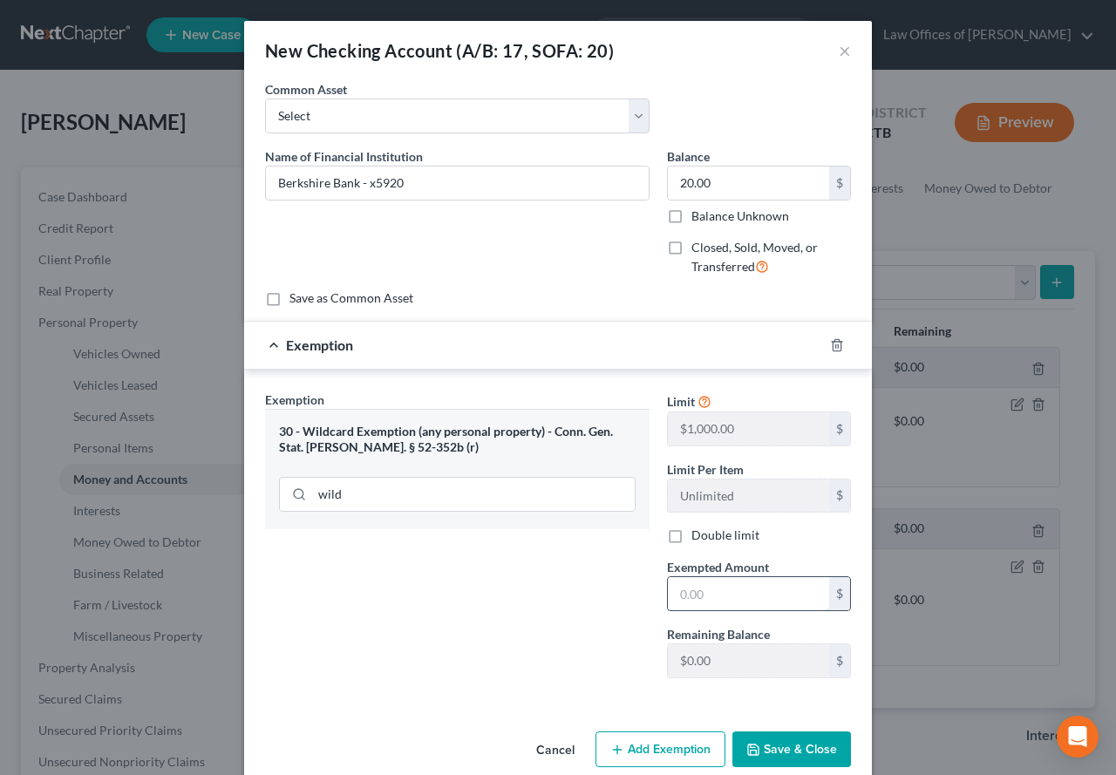
click at [685, 597] on input "text" at bounding box center [748, 593] width 161 height 33
drag, startPoint x: 719, startPoint y: 595, endPoint x: 658, endPoint y: 590, distance: 62.1
click at [658, 590] on div "Exempted Amount * 20.00 $" at bounding box center [758, 584] width 201 height 53
type input "0.00"
click at [774, 753] on button "Save & Close" at bounding box center [792, 750] width 119 height 37
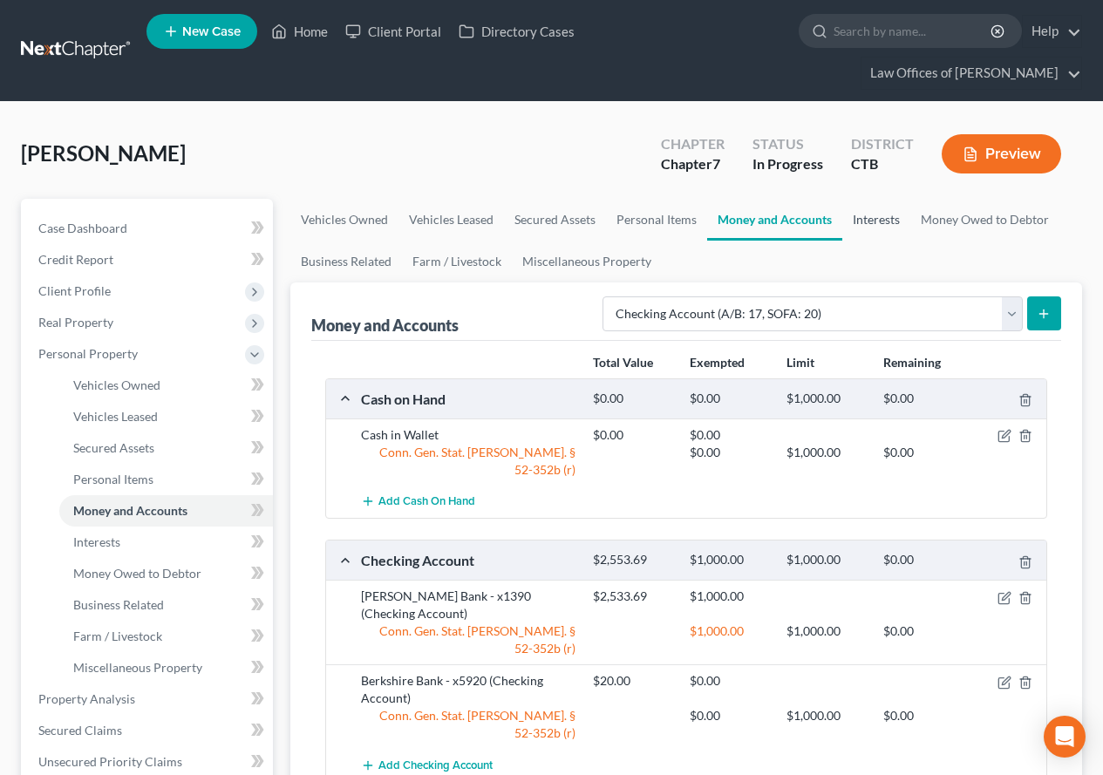
click at [866, 221] on link "Interests" at bounding box center [876, 220] width 68 height 42
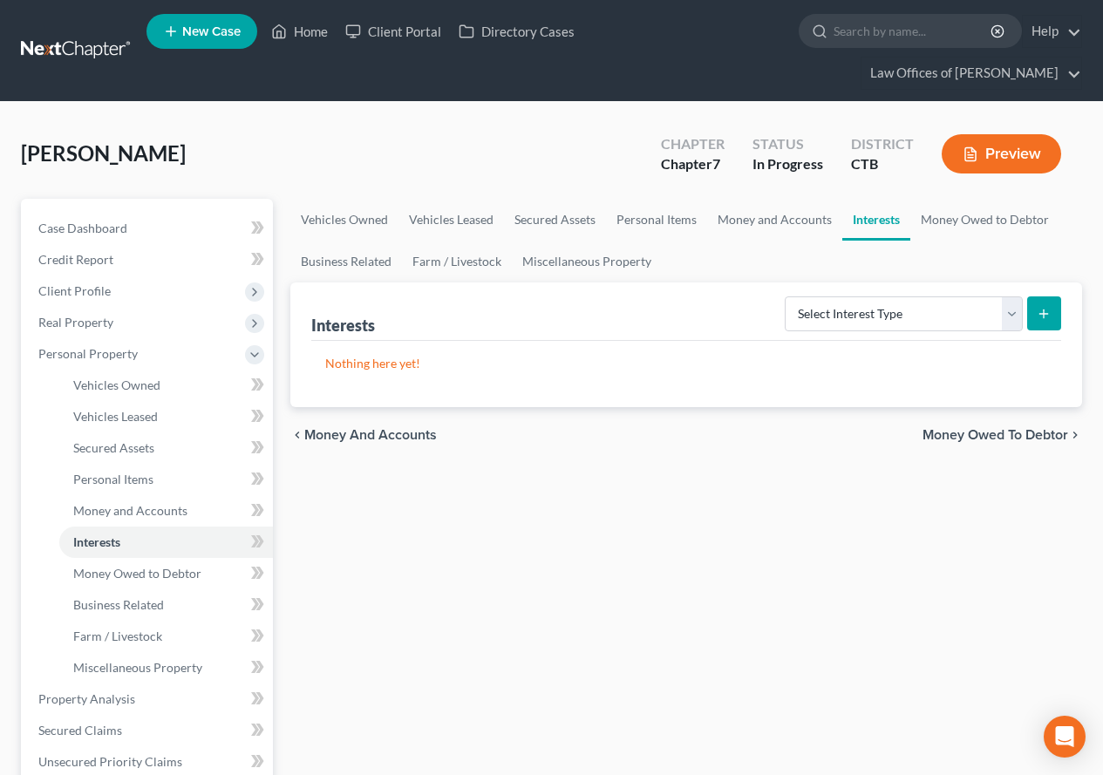
click at [583, 625] on div "Vehicles Owned Vehicles Leased Secured Assets Personal Items Money and Accounts…" at bounding box center [686, 702] width 809 height 1007
click at [1008, 317] on select "Select Interest Type 401K (A/B: 21) Annuity (A/B: 23) Bond (A/B: 18) Education …" at bounding box center [904, 314] width 238 height 35
click at [787, 297] on select "Select Interest Type 401K (A/B: 21) Annuity (A/B: 23) Bond (A/B: 18) Education …" at bounding box center [904, 314] width 238 height 35
click at [1012, 324] on select "Select Interest Type 401K (A/B: 21) Annuity (A/B: 23) Bond (A/B: 18) Education …" at bounding box center [904, 314] width 238 height 35
select select "government_pension_plan"
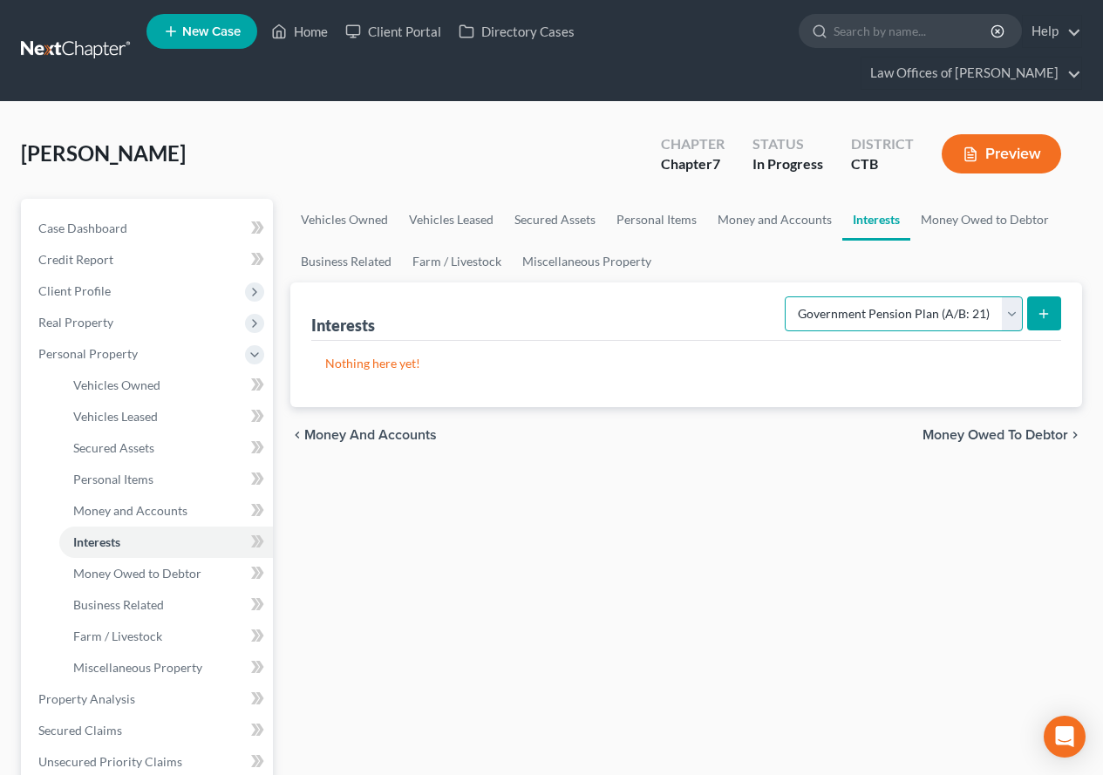
click at [787, 297] on select "Select Interest Type 401K (A/B: 21) Annuity (A/B: 23) Bond (A/B: 18) Education …" at bounding box center [904, 314] width 238 height 35
click at [1044, 325] on button "submit" at bounding box center [1044, 314] width 34 height 34
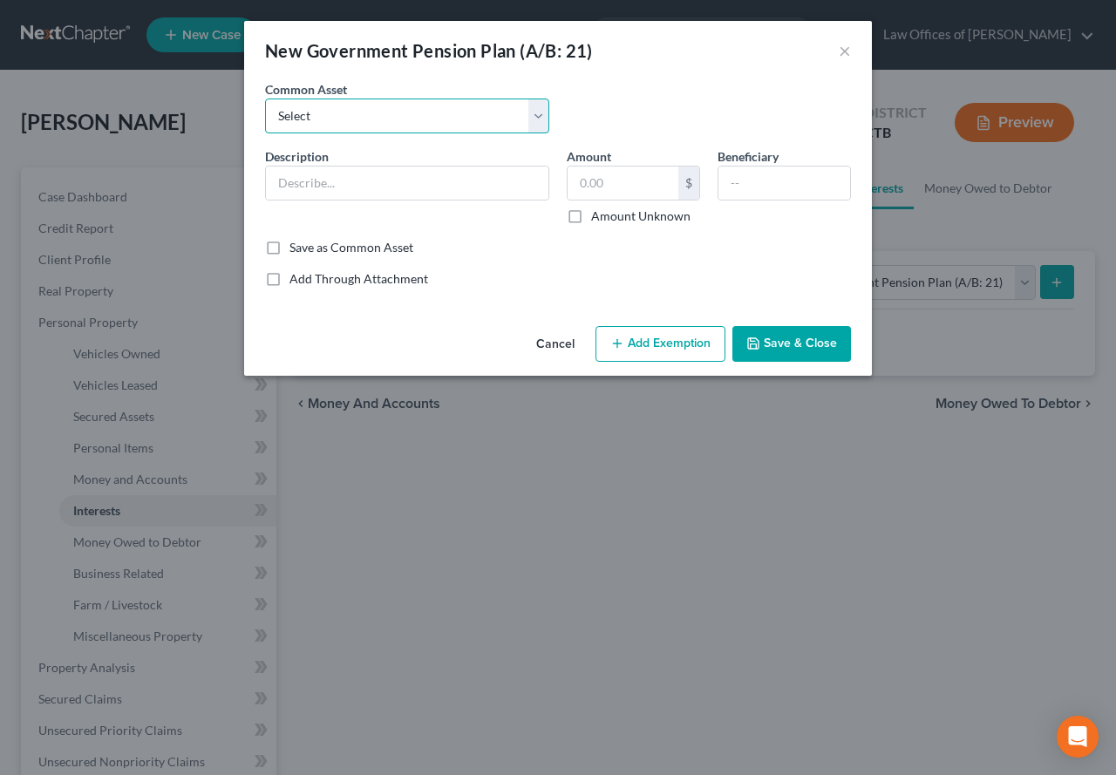
click at [541, 123] on select "Select State of [US_STATE] Tier IV Plan - Empower State of [US_STATE] 457b Plan…" at bounding box center [407, 116] width 284 height 35
select select "1"
click at [265, 99] on select "Select State of [US_STATE] Tier IV Plan - Empower State of [US_STATE] 457b Plan…" at bounding box center [407, 116] width 284 height 35
type input "State of [US_STATE] 457b Plan - Empower"
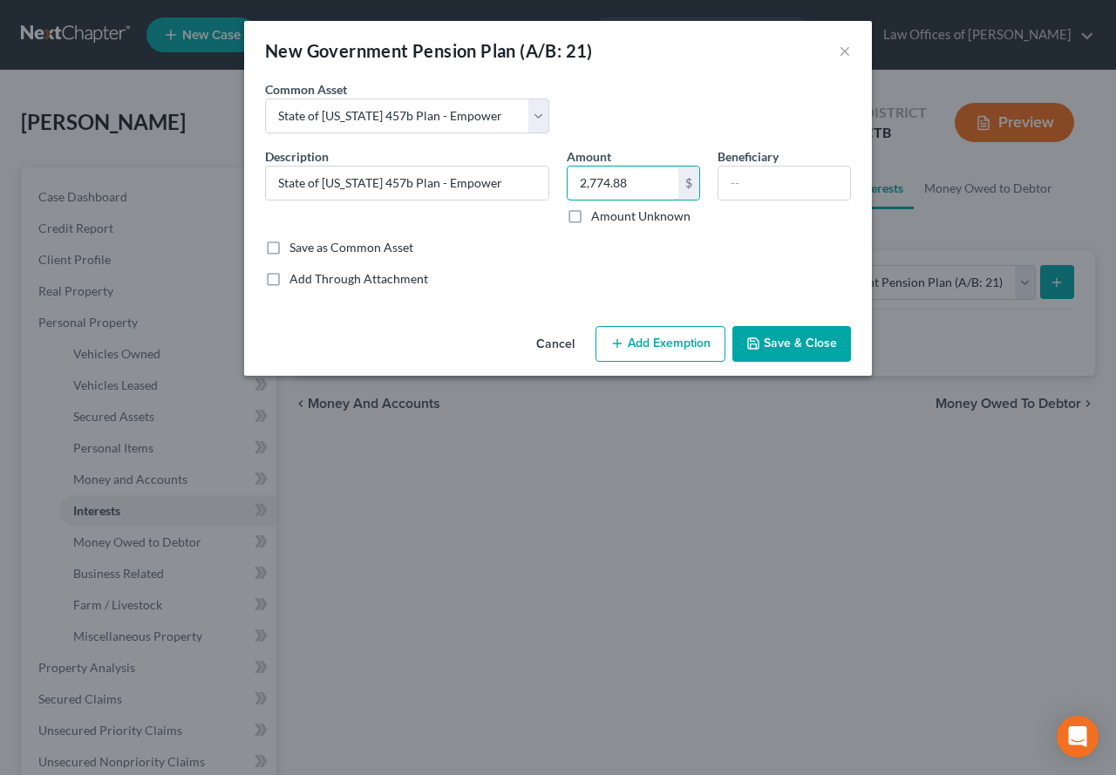
type input "2,774.88"
click at [673, 345] on button "Add Exemption" at bounding box center [661, 344] width 130 height 37
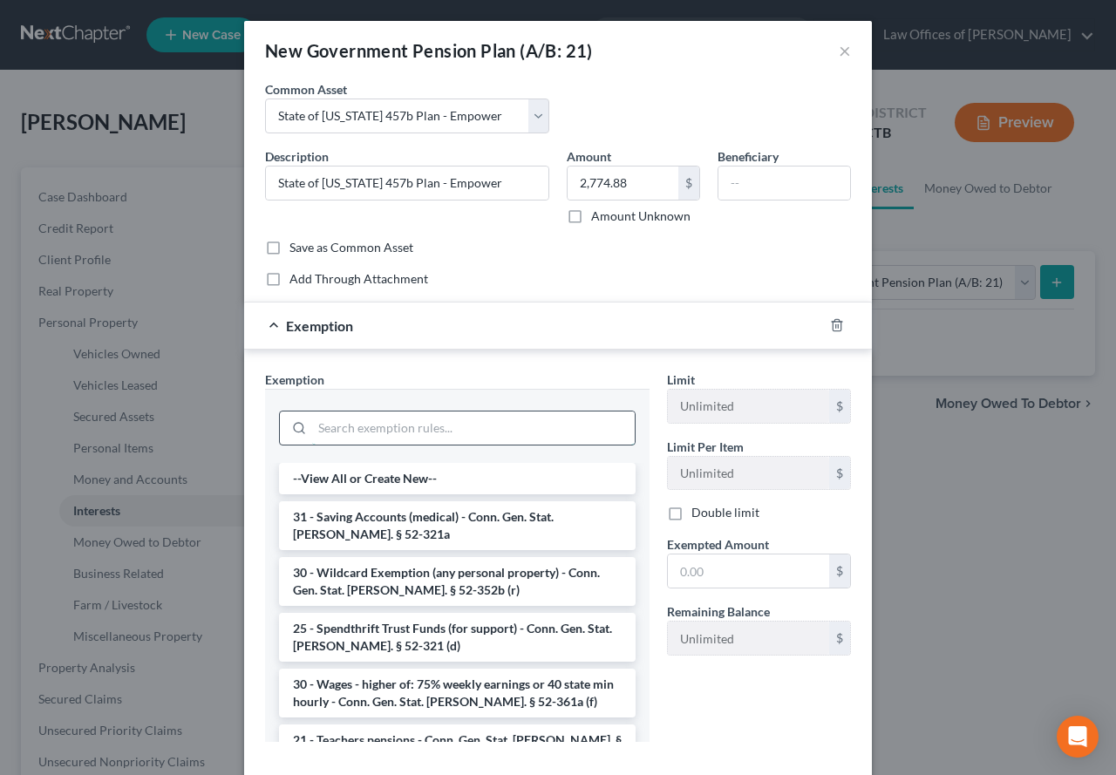
click at [405, 422] on input "search" at bounding box center [473, 428] width 323 height 33
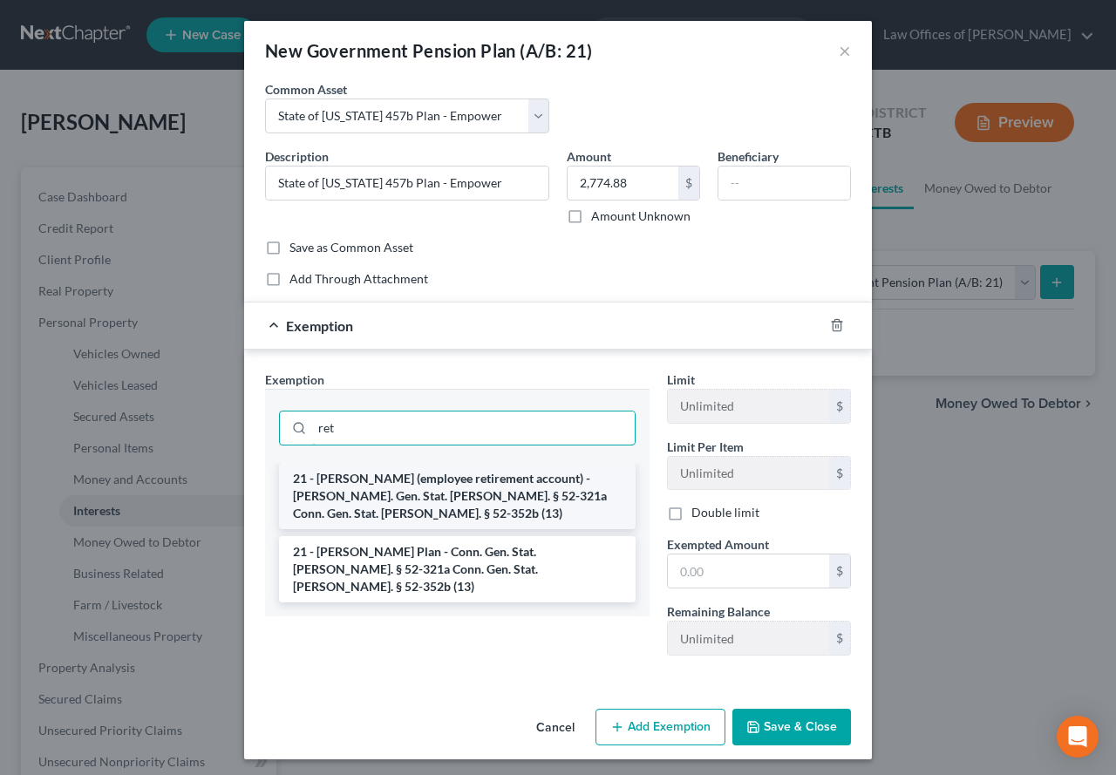
type input "ret"
click at [396, 494] on li "21 - [PERSON_NAME] (employee retirement account) - [PERSON_NAME]. Gen. Stat. [P…" at bounding box center [457, 496] width 357 height 66
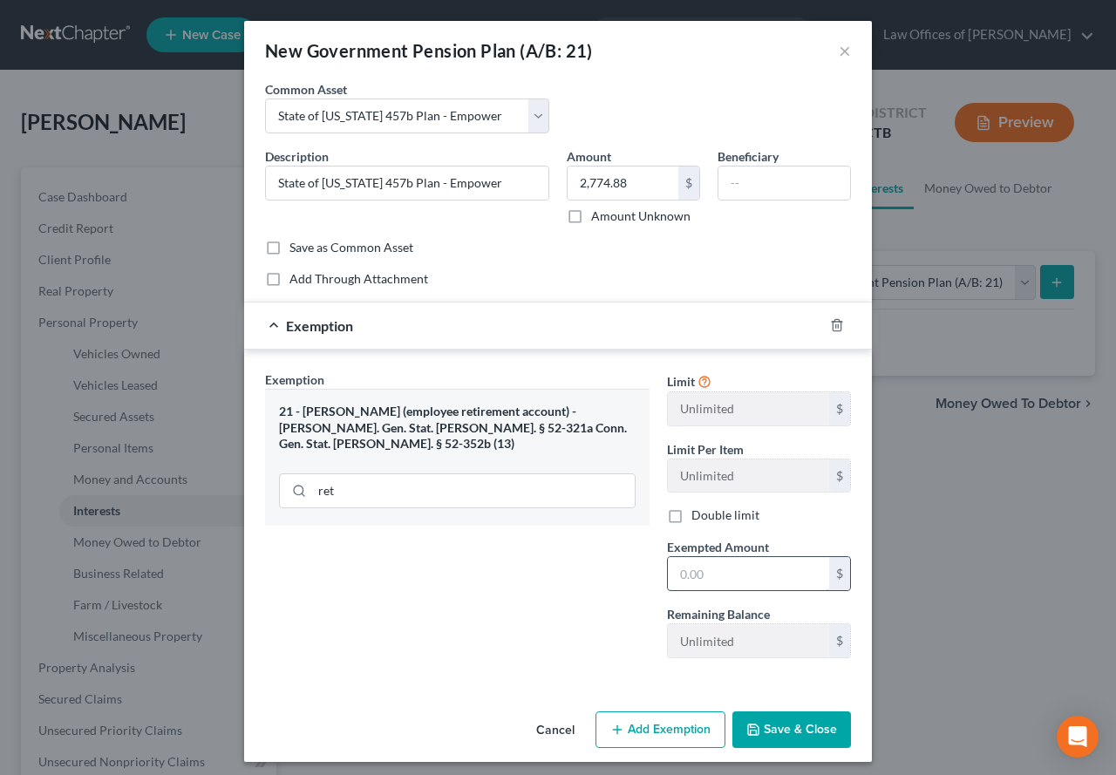
click at [690, 558] on input "text" at bounding box center [748, 573] width 161 height 33
type input "2,774.88"
click at [762, 731] on button "Save & Close" at bounding box center [792, 730] width 119 height 37
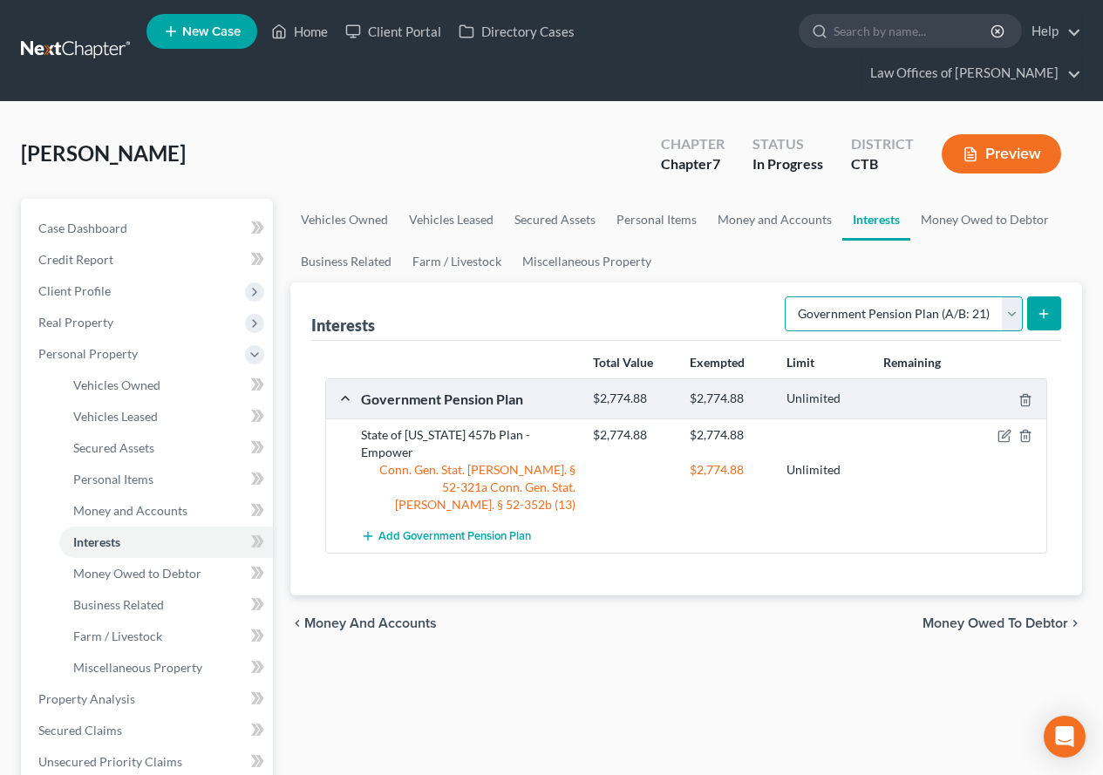
click at [1012, 317] on select "Select Interest Type 401K (A/B: 21) Annuity (A/B: 23) Bond (A/B: 18) Education …" at bounding box center [904, 314] width 238 height 35
select select "401k"
click at [787, 297] on select "Select Interest Type 401K (A/B: 21) Annuity (A/B: 23) Bond (A/B: 18) Education …" at bounding box center [904, 314] width 238 height 35
click at [1048, 319] on icon "submit" at bounding box center [1044, 314] width 14 height 14
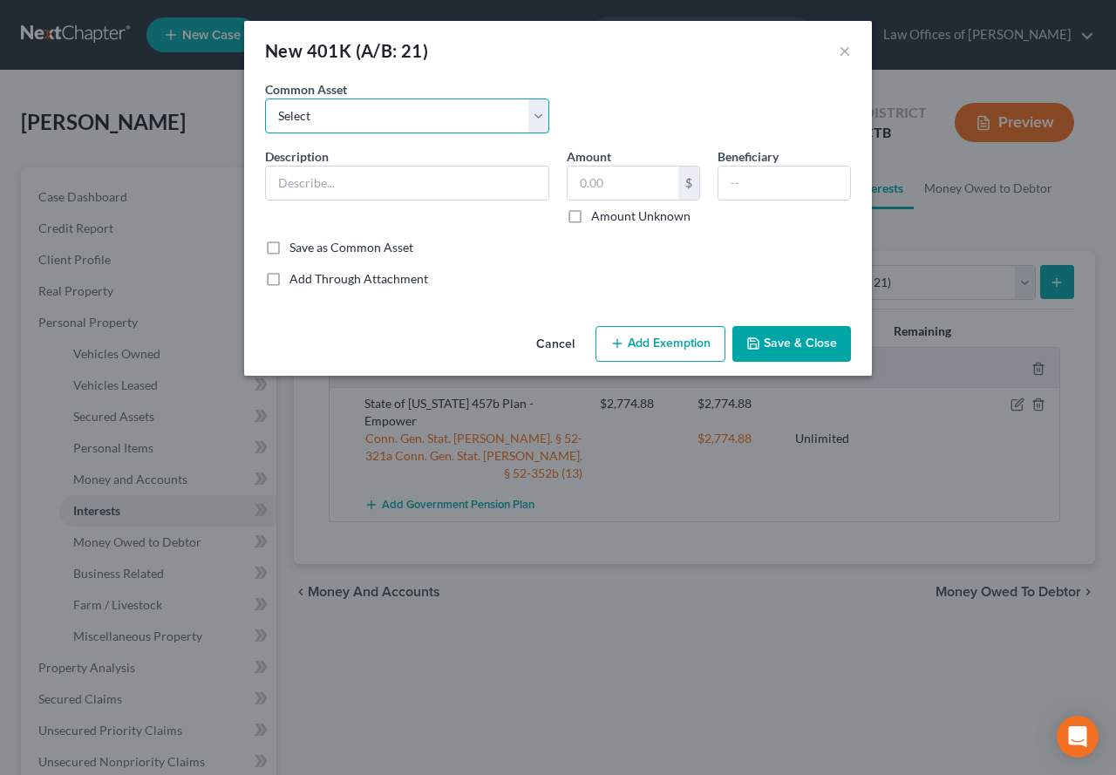
click at [535, 119] on select "Select General Dynamics - Fidelity Survival Systems [GEOGRAPHIC_DATA] [PERSON_N…" at bounding box center [407, 116] width 284 height 35
drag, startPoint x: 584, startPoint y: 106, endPoint x: 555, endPoint y: 119, distance: 32.1
click at [584, 106] on div "Common Asset Select General Dynamics - Fidelity Survival Systems [GEOGRAPHIC_DA…" at bounding box center [557, 113] width 603 height 67
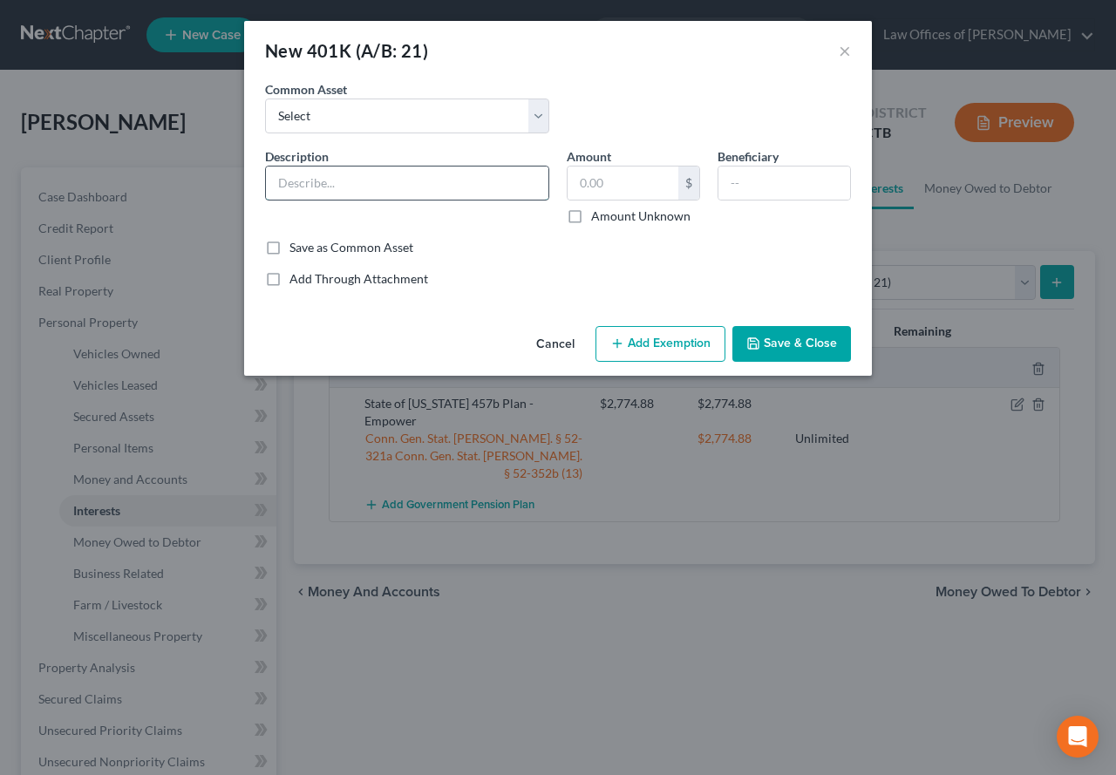
click at [386, 187] on input "text" at bounding box center [407, 183] width 283 height 33
click at [365, 181] on input "Voya Financial (457b) x4723" at bounding box center [407, 183] width 283 height 33
drag, startPoint x: 360, startPoint y: 187, endPoint x: 387, endPoint y: 186, distance: 27.0
click at [387, 186] on input "Voya Financial (457b) x4723" at bounding box center [407, 183] width 283 height 33
drag, startPoint x: 396, startPoint y: 183, endPoint x: 462, endPoint y: 184, distance: 66.3
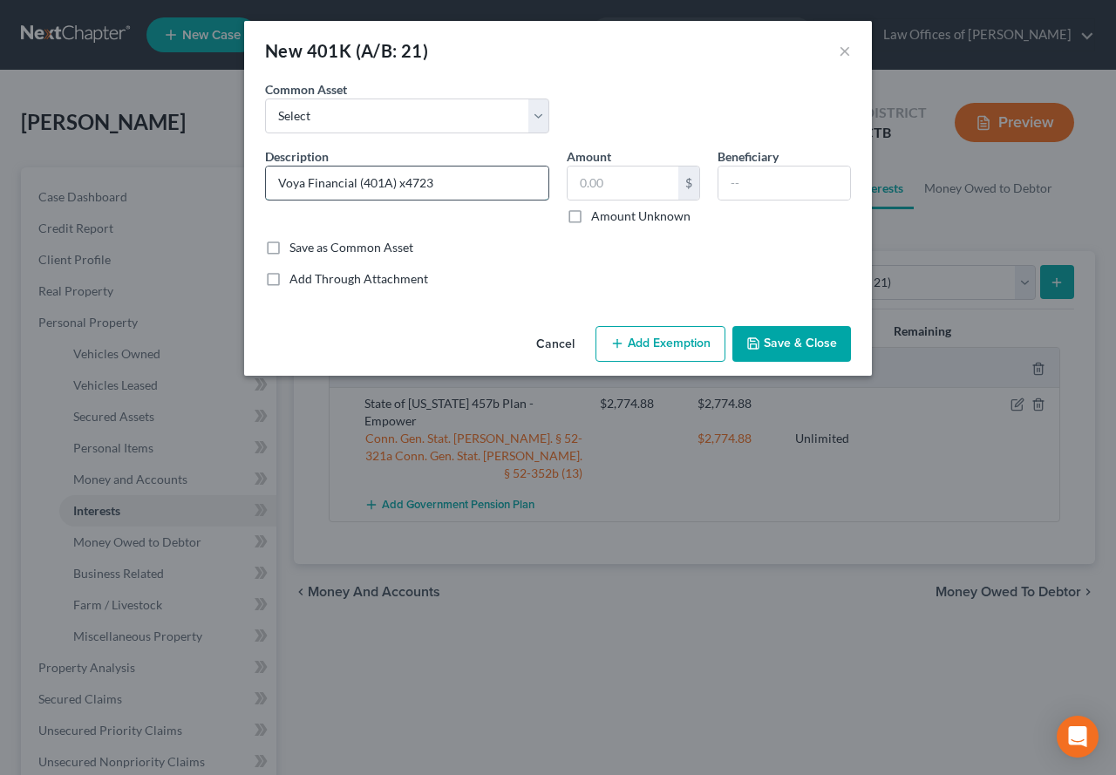
click at [462, 184] on input "Voya Financial (401A) x4723" at bounding box center [407, 183] width 283 height 33
type input "Voya Financial (401A) Town of [GEOGRAPHIC_DATA]"
click at [600, 189] on input "text" at bounding box center [623, 183] width 111 height 33
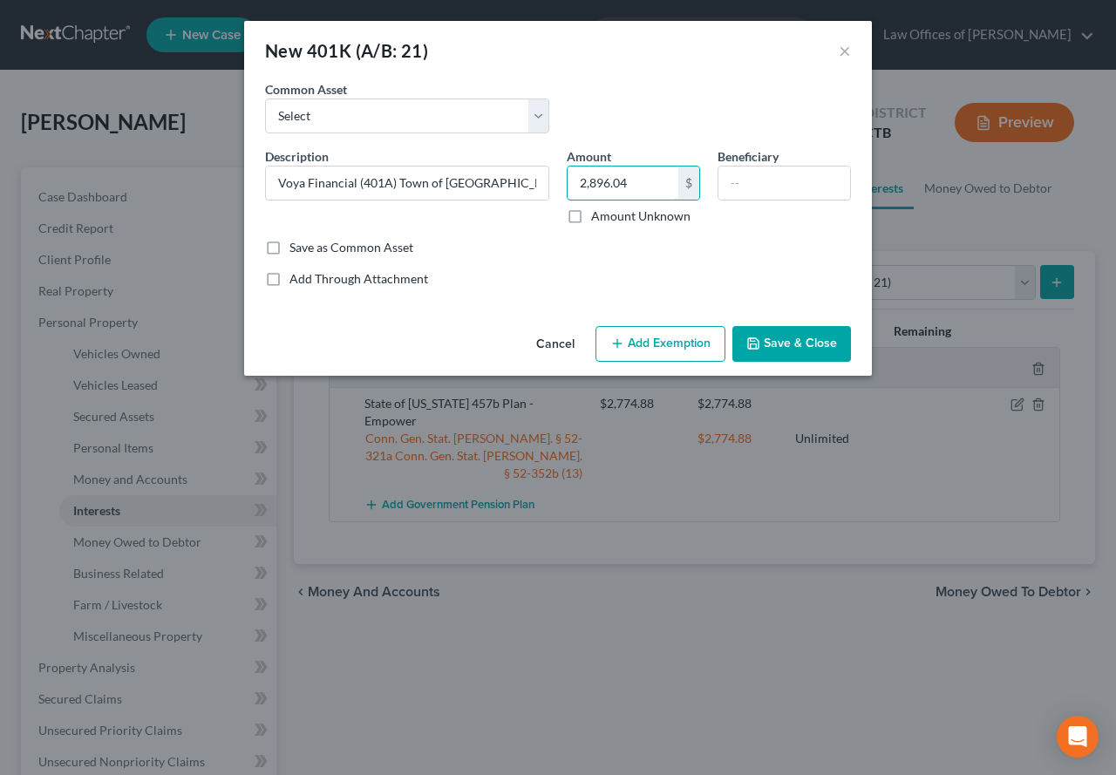
type input "2,896.04"
click at [637, 349] on button "Add Exemption" at bounding box center [661, 344] width 130 height 37
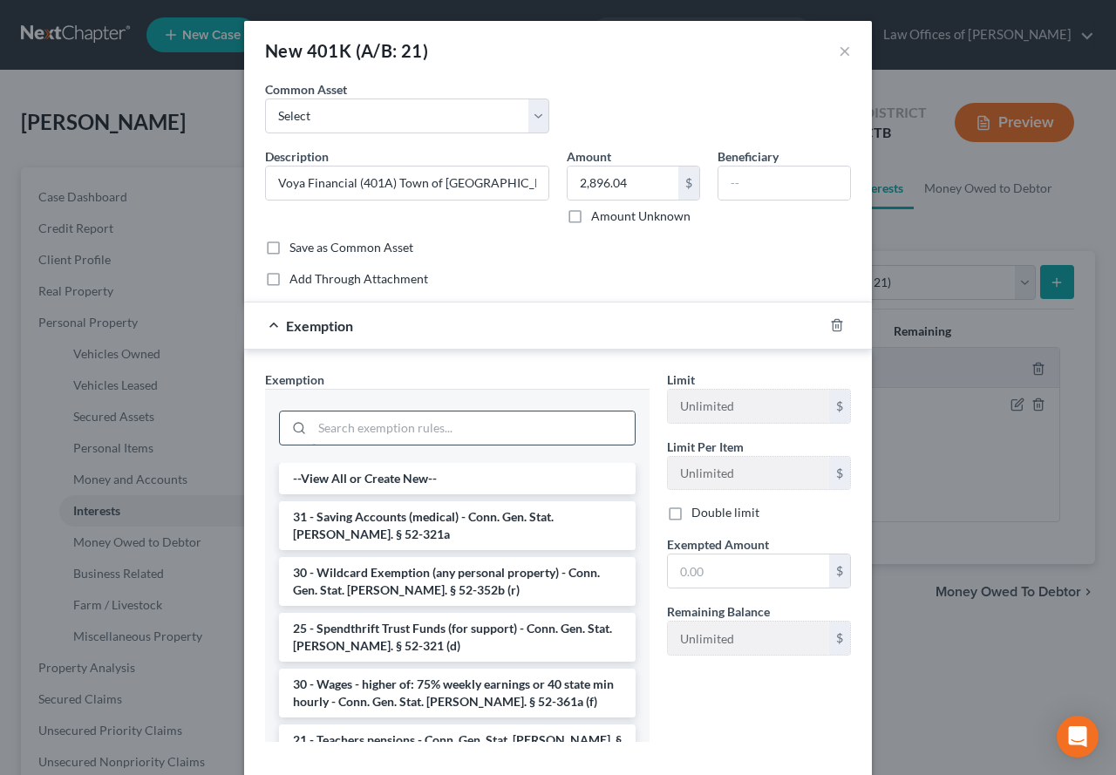
click at [462, 433] on input "search" at bounding box center [473, 428] width 323 height 33
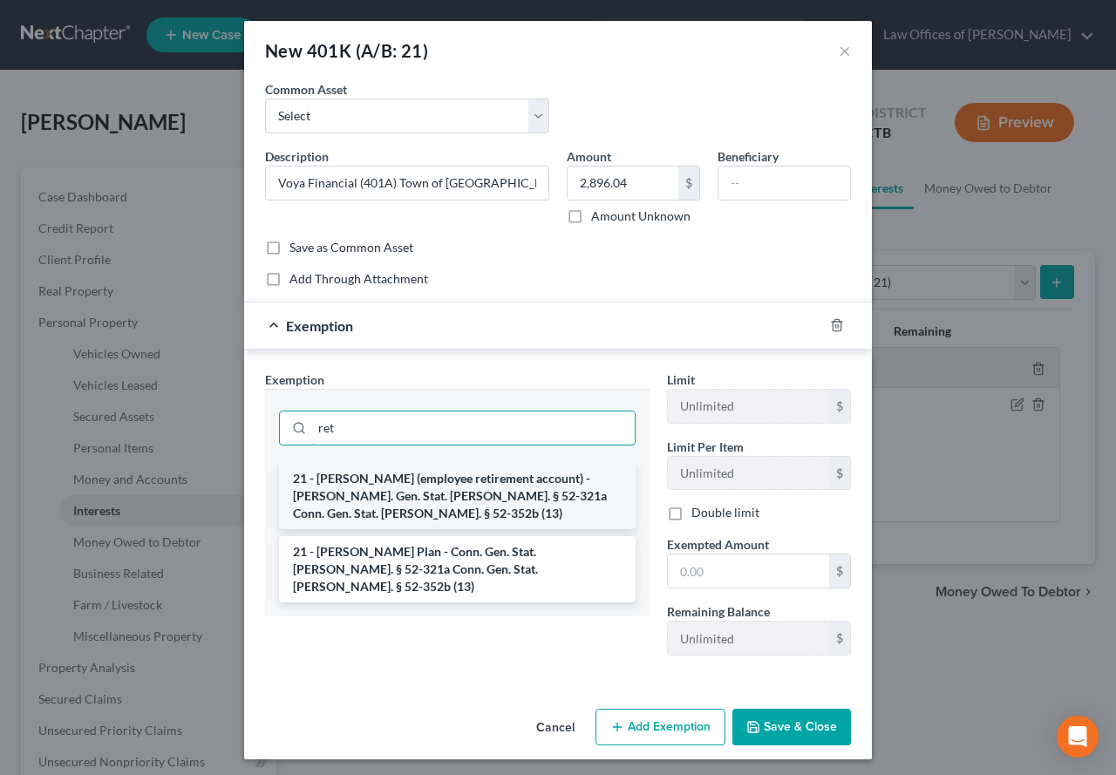
type input "ret"
click at [393, 476] on li "21 - [PERSON_NAME] (employee retirement account) - [PERSON_NAME]. Gen. Stat. [P…" at bounding box center [457, 496] width 357 height 66
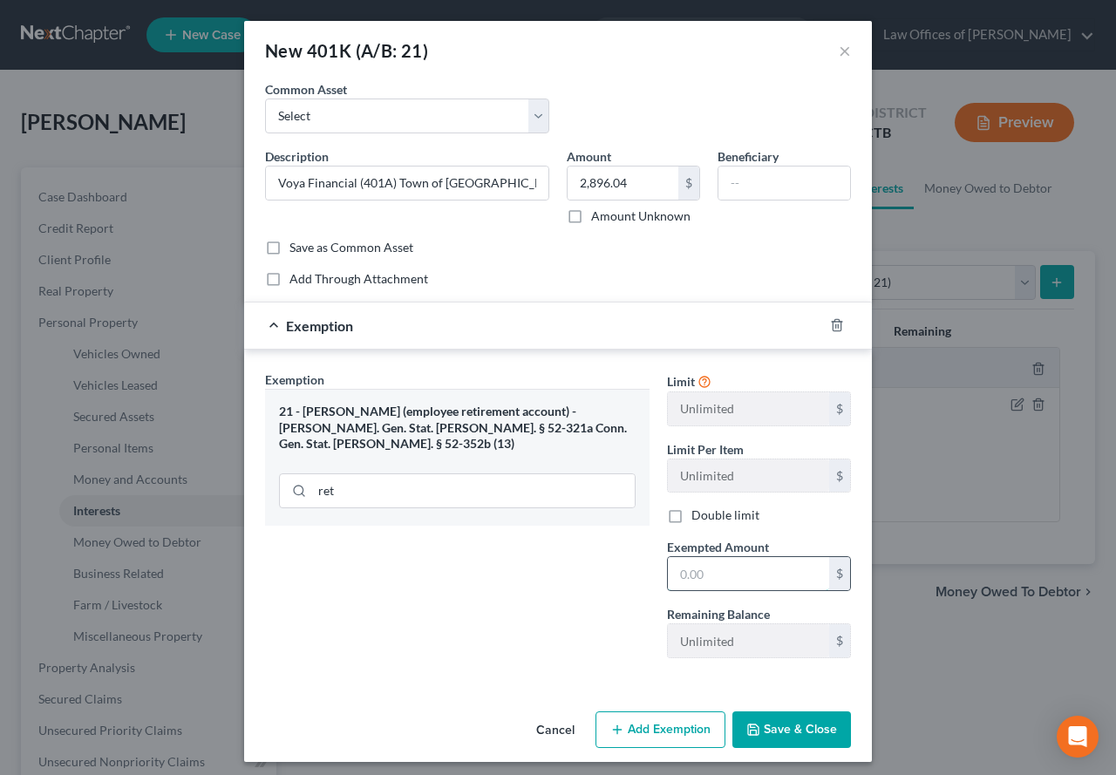
click at [706, 577] on input "text" at bounding box center [748, 573] width 161 height 33
type input "2,896.04"
click at [778, 726] on button "Save & Close" at bounding box center [792, 730] width 119 height 37
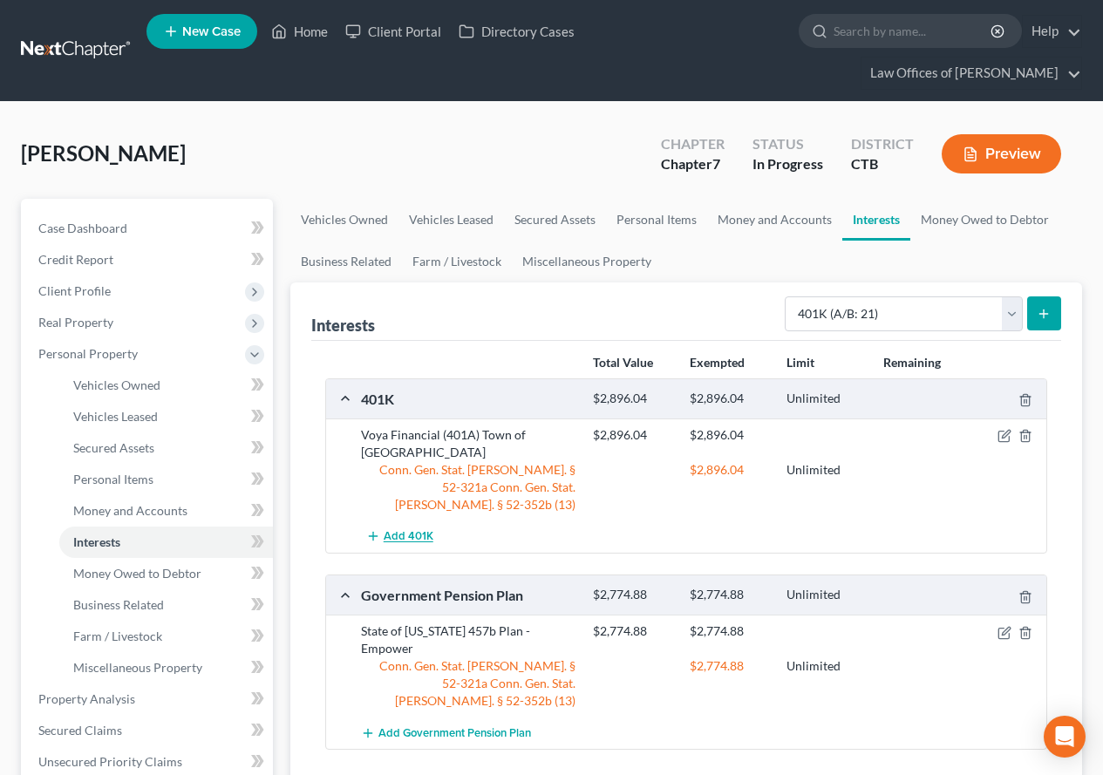
click at [405, 530] on span "Add 401K" at bounding box center [409, 537] width 50 height 14
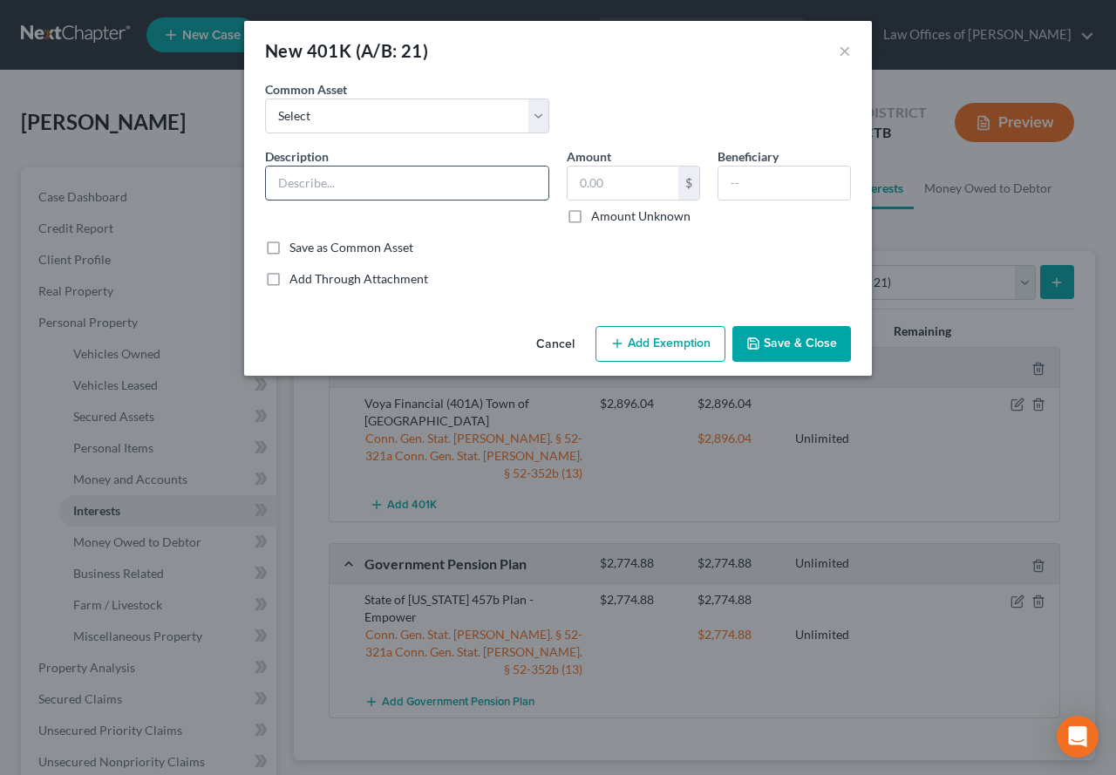
click at [355, 187] on input "text" at bounding box center [407, 183] width 283 height 33
drag, startPoint x: 436, startPoint y: 185, endPoint x: 537, endPoint y: 183, distance: 101.2
click at [537, 183] on input "Vanguard Retirement Savings (less Loan Balance)" at bounding box center [407, 183] width 283 height 33
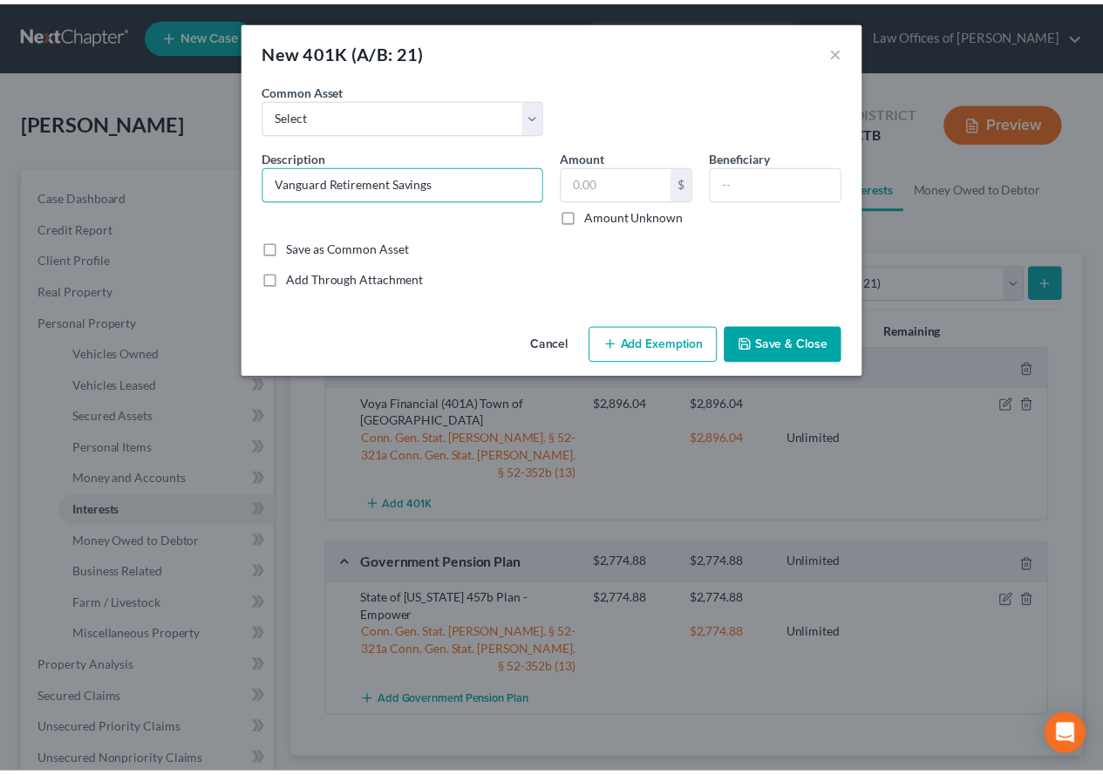
scroll to position [0, 0]
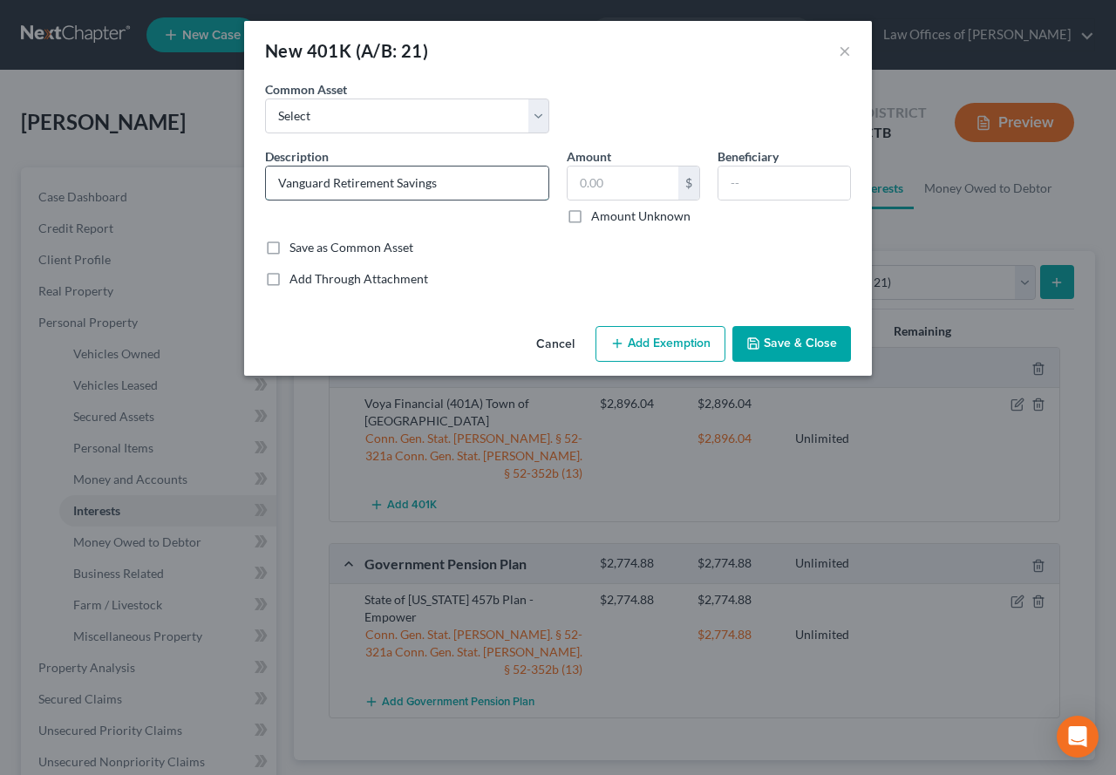
drag, startPoint x: 333, startPoint y: 185, endPoint x: 482, endPoint y: 181, distance: 149.2
click at [482, 181] on input "Vanguard Retirement Savings" at bounding box center [407, 183] width 283 height 33
type input "Vanguard (403b) [PERSON_NAME] of Ed"
click at [624, 190] on input "text" at bounding box center [623, 183] width 111 height 33
type input "640.00"
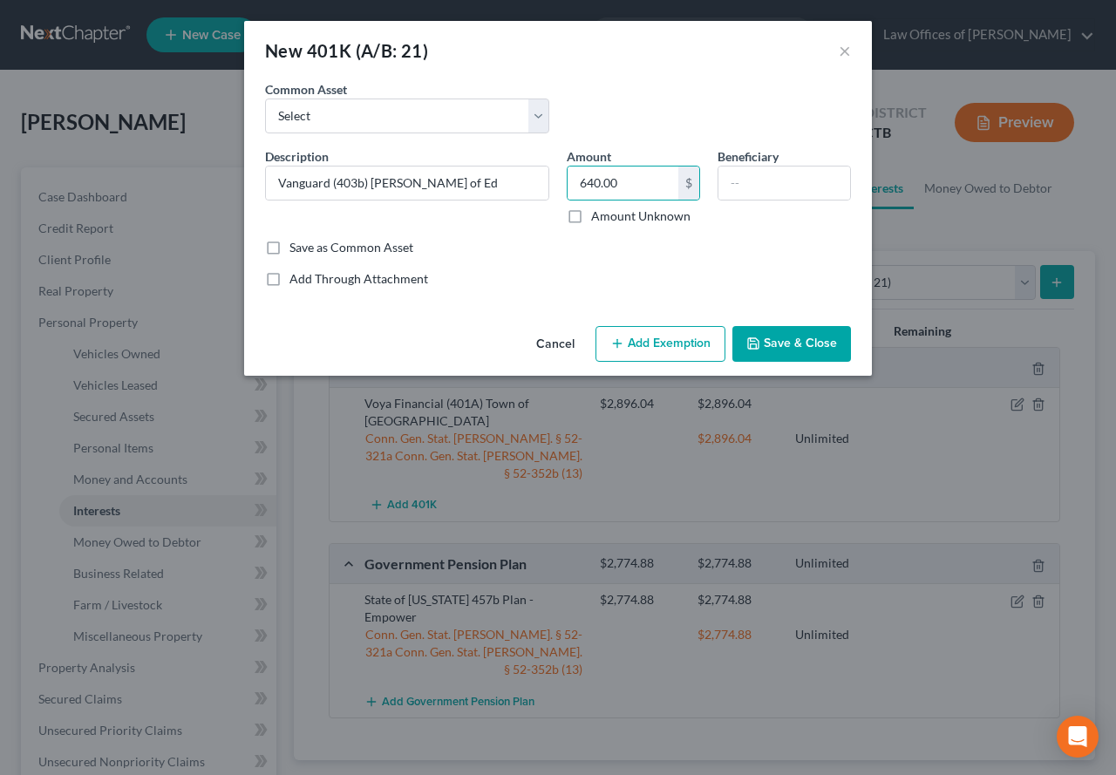
click at [639, 346] on button "Add Exemption" at bounding box center [661, 344] width 130 height 37
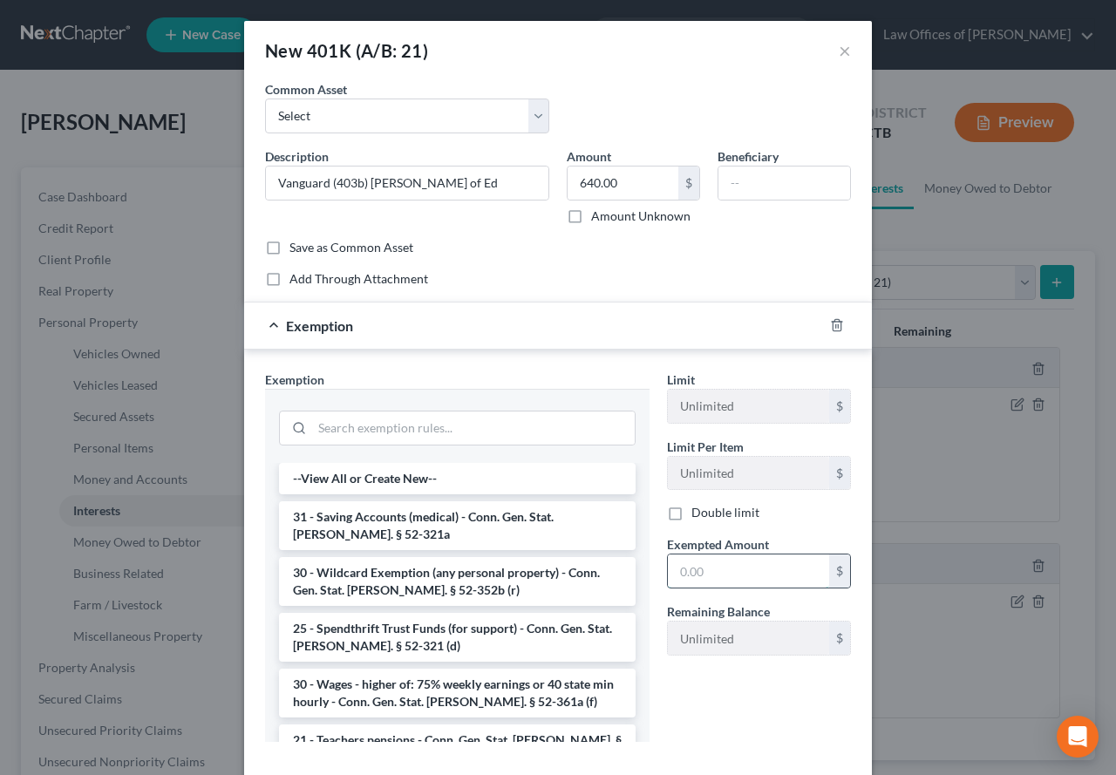
click at [691, 570] on input "text" at bounding box center [748, 571] width 161 height 33
type input "640.00"
click at [328, 432] on input "search" at bounding box center [473, 428] width 323 height 33
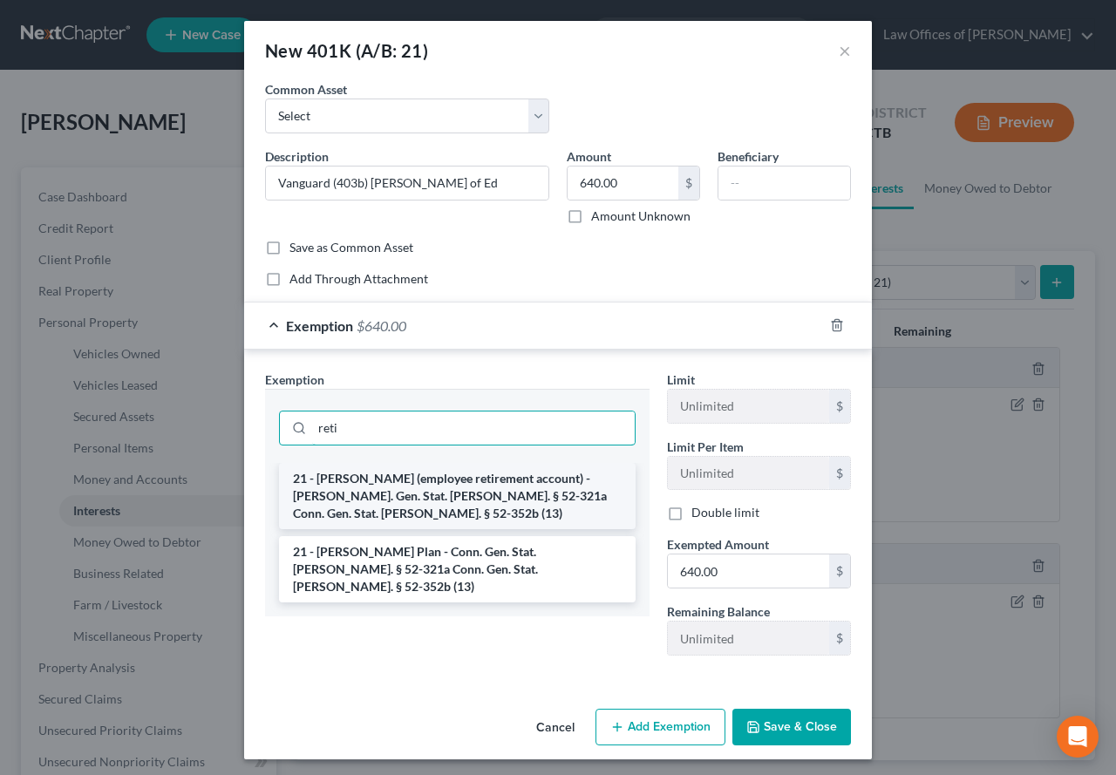
type input "reti"
click at [337, 492] on li "21 - [PERSON_NAME] (employee retirement account) - [PERSON_NAME]. Gen. Stat. [P…" at bounding box center [457, 496] width 357 height 66
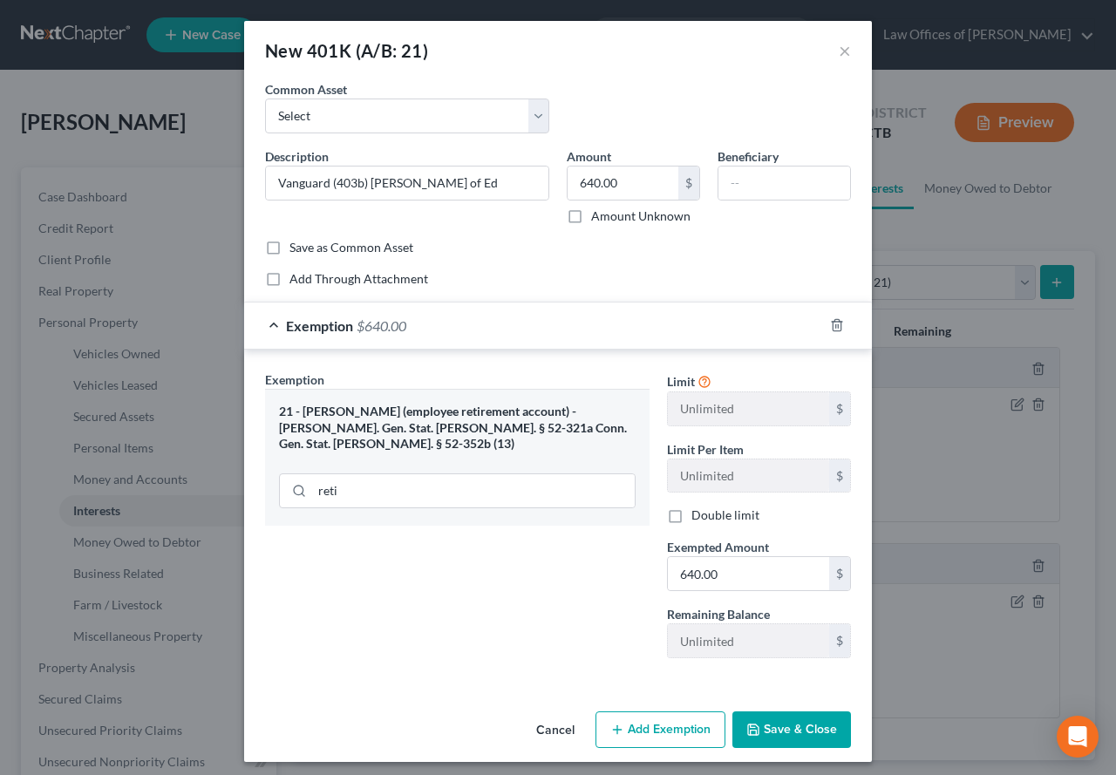
click at [792, 735] on button "Save & Close" at bounding box center [792, 730] width 119 height 37
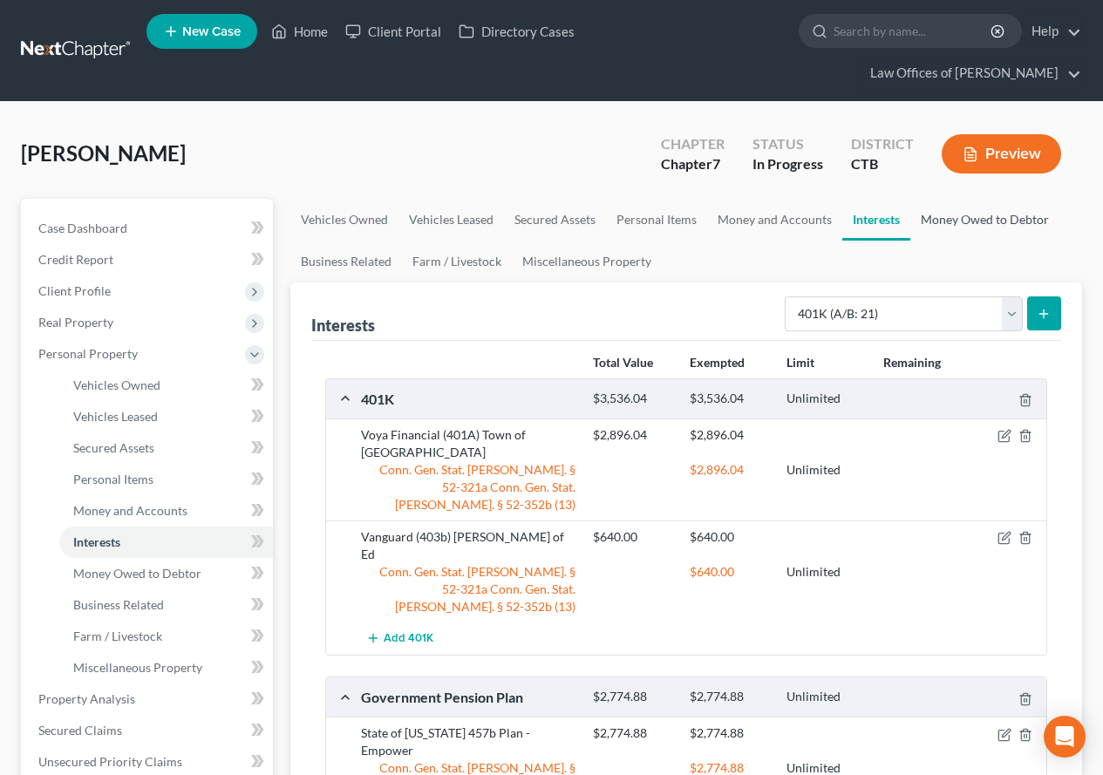
click at [943, 218] on link "Money Owed to Debtor" at bounding box center [984, 220] width 149 height 42
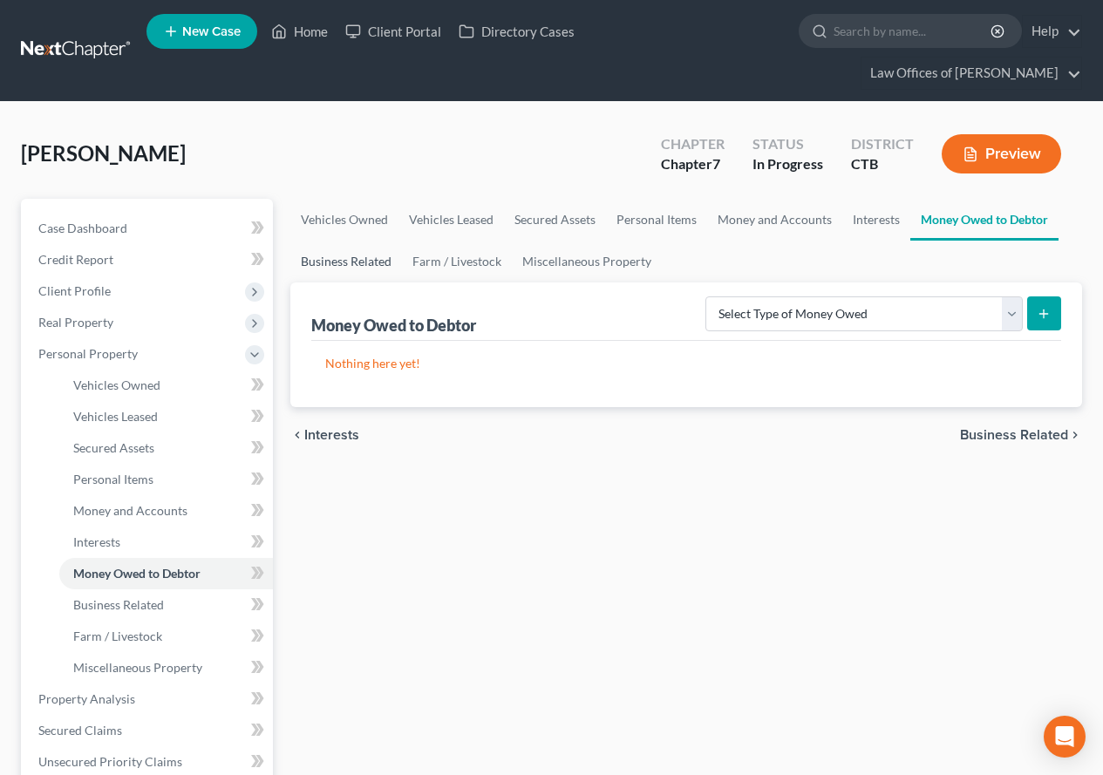
click at [351, 256] on link "Business Related" at bounding box center [346, 262] width 112 height 42
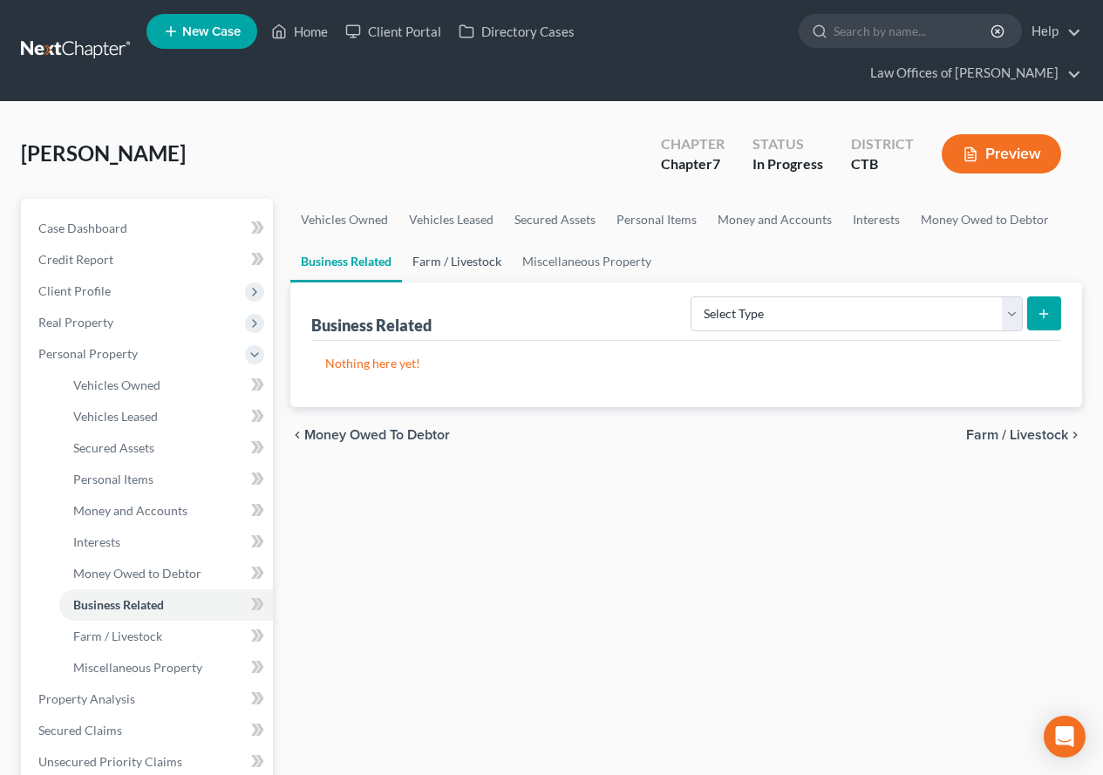
click at [442, 265] on link "Farm / Livestock" at bounding box center [457, 262] width 110 height 42
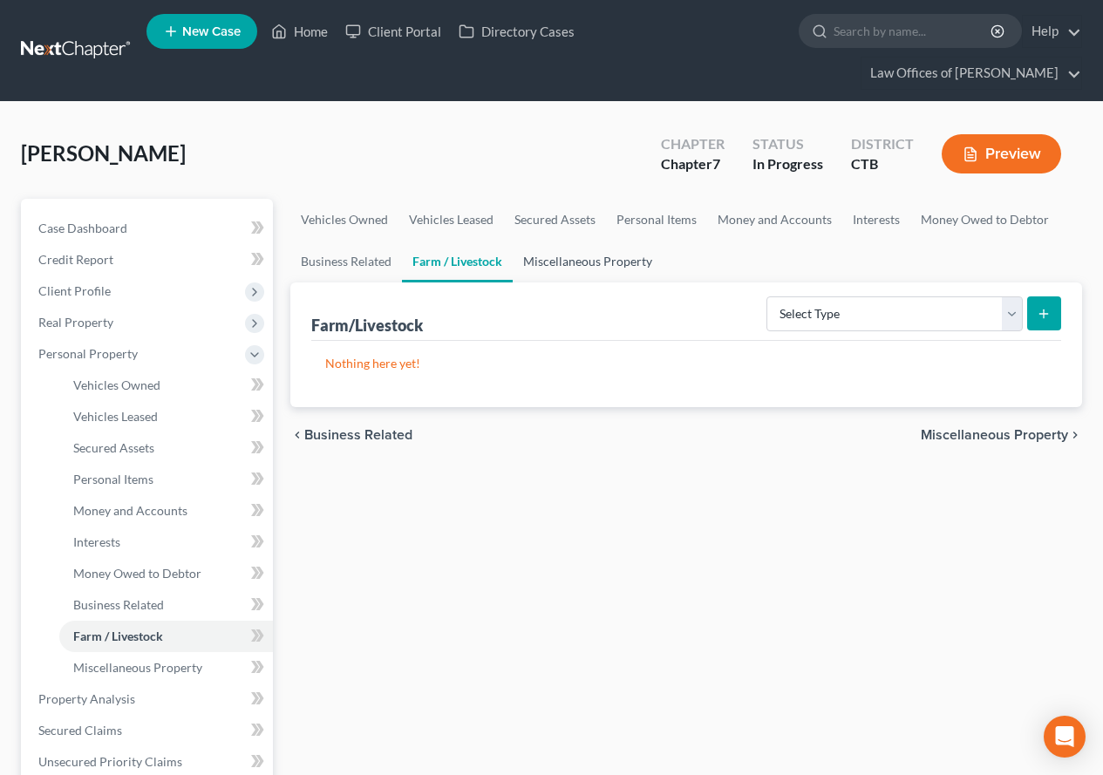
click at [546, 264] on link "Miscellaneous Property" at bounding box center [588, 262] width 150 height 42
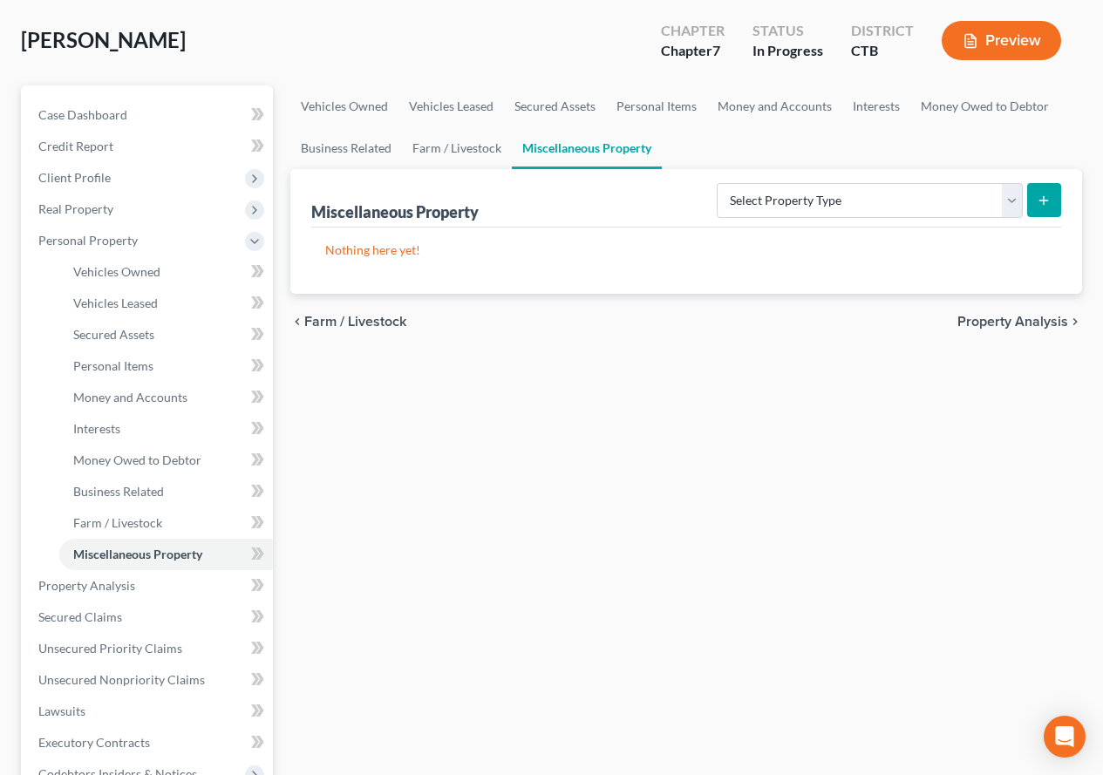
scroll to position [174, 0]
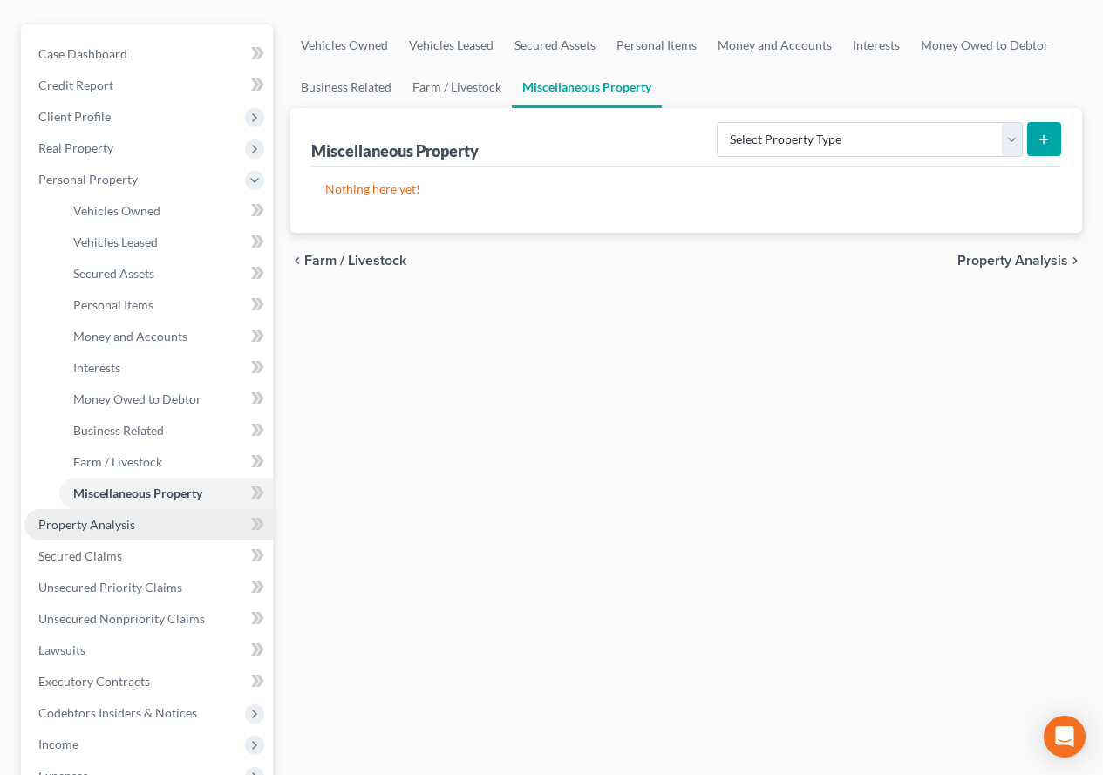
click at [68, 527] on span "Property Analysis" at bounding box center [86, 524] width 97 height 15
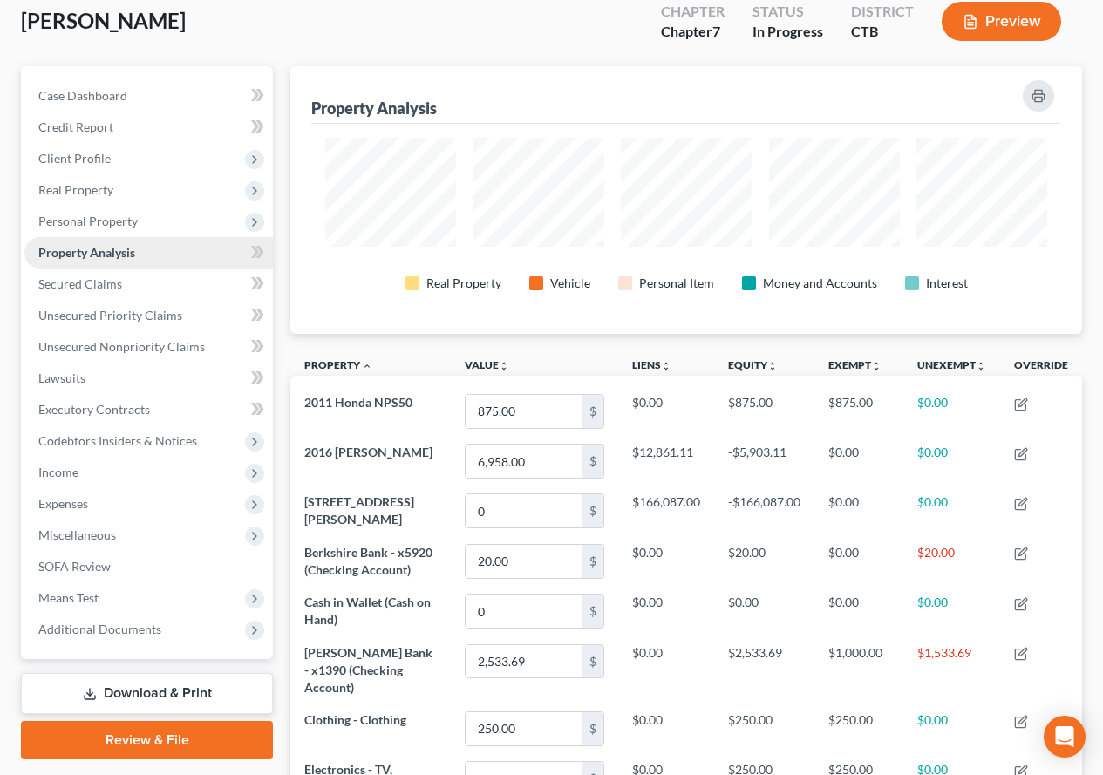
scroll to position [262, 0]
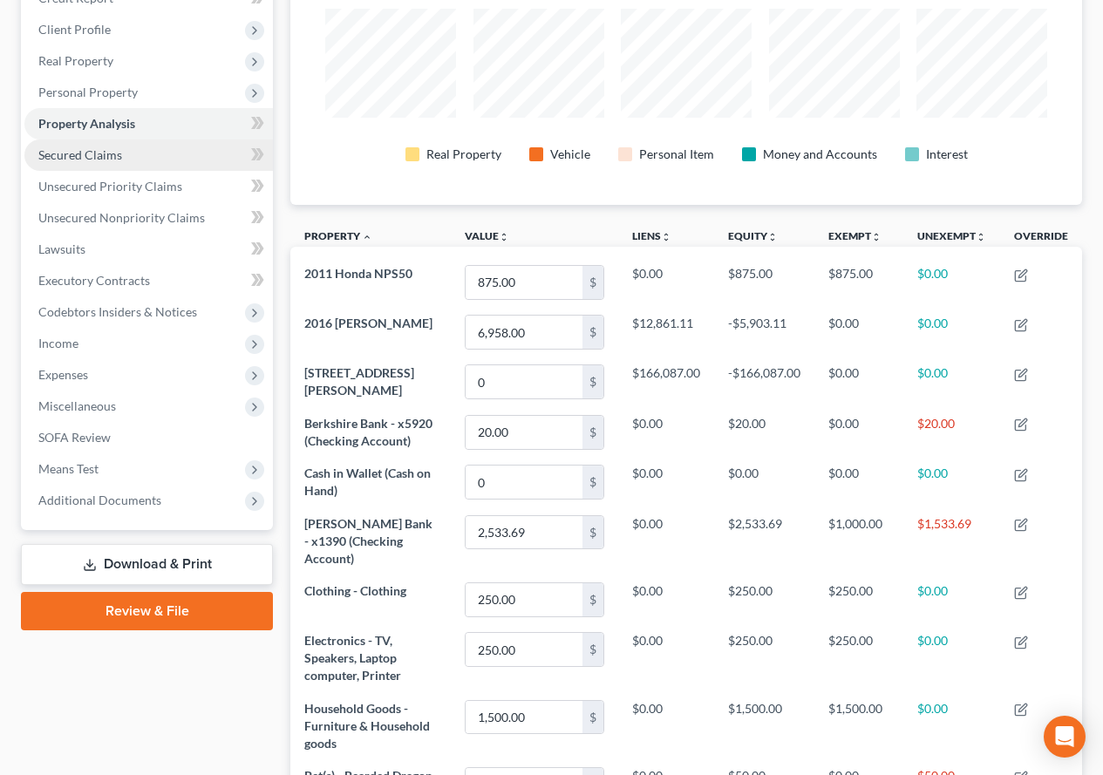
click at [100, 156] on span "Secured Claims" at bounding box center [80, 154] width 84 height 15
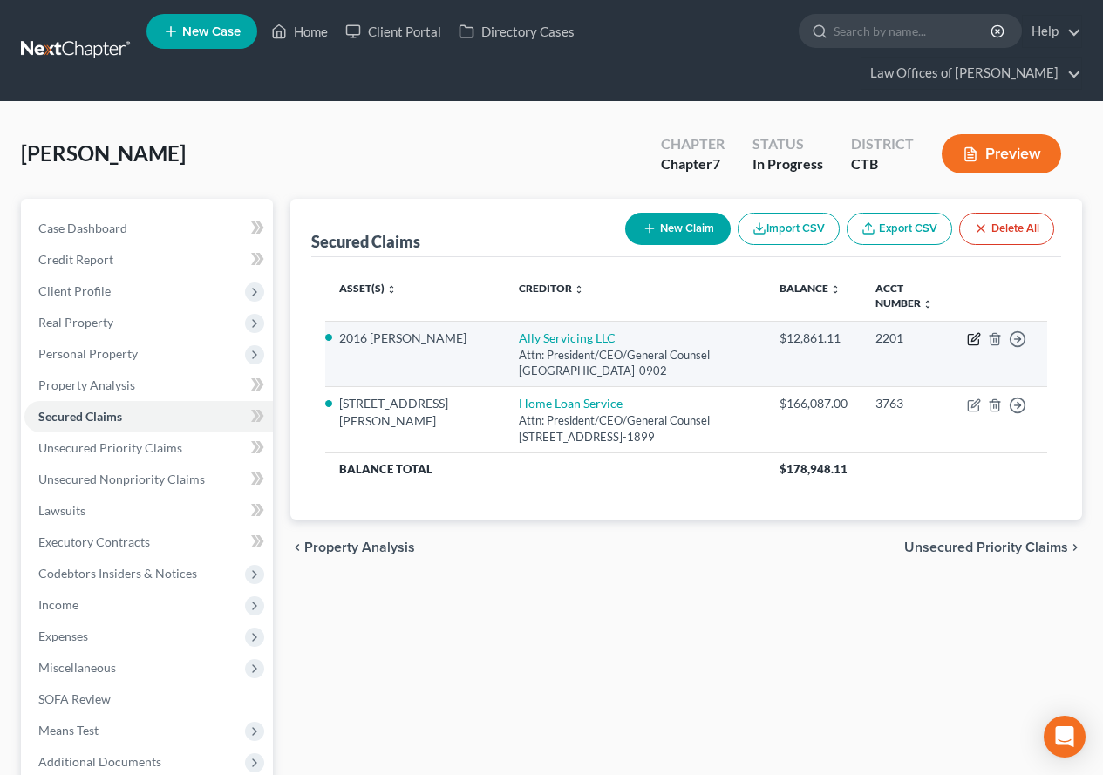
click at [971, 336] on icon "button" at bounding box center [974, 339] width 14 height 14
select select "24"
select select "3"
select select "4"
select select "0"
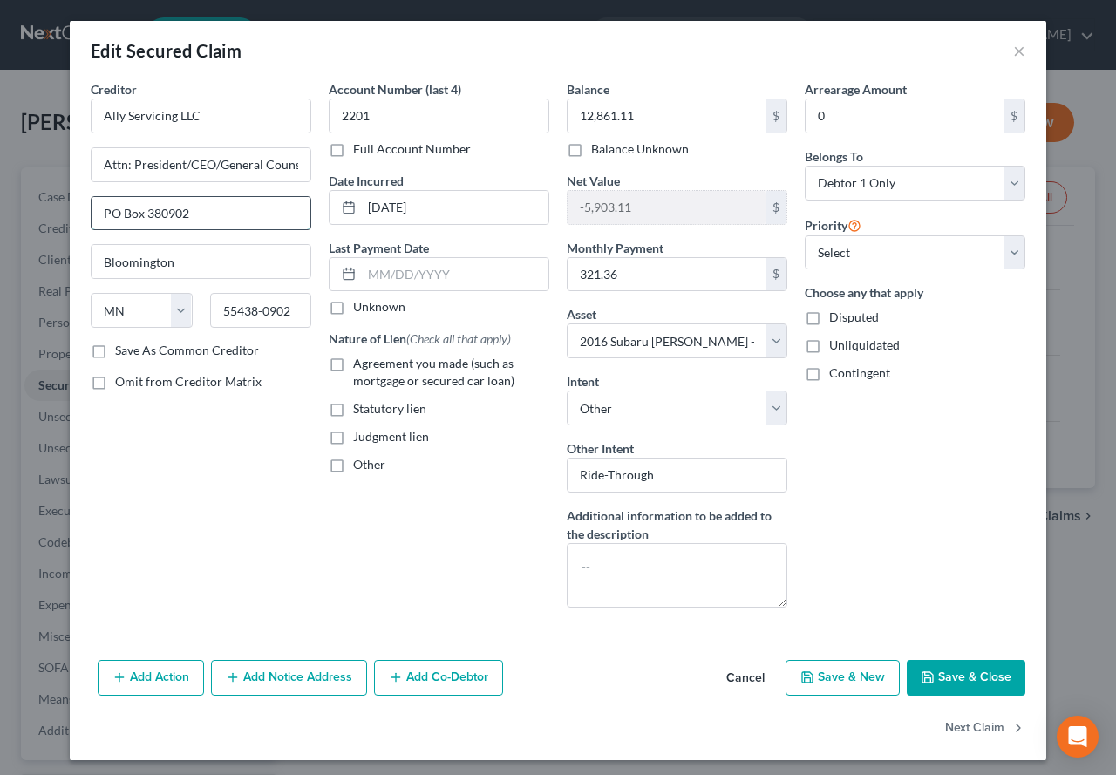
click at [192, 208] on input "PO Box 380902" at bounding box center [201, 213] width 219 height 33
type input "PO Box 380901"
click at [293, 314] on input "55438-0902" at bounding box center [261, 310] width 102 height 35
type input "55438-0901"
click at [945, 684] on button "Save & Close" at bounding box center [966, 678] width 119 height 37
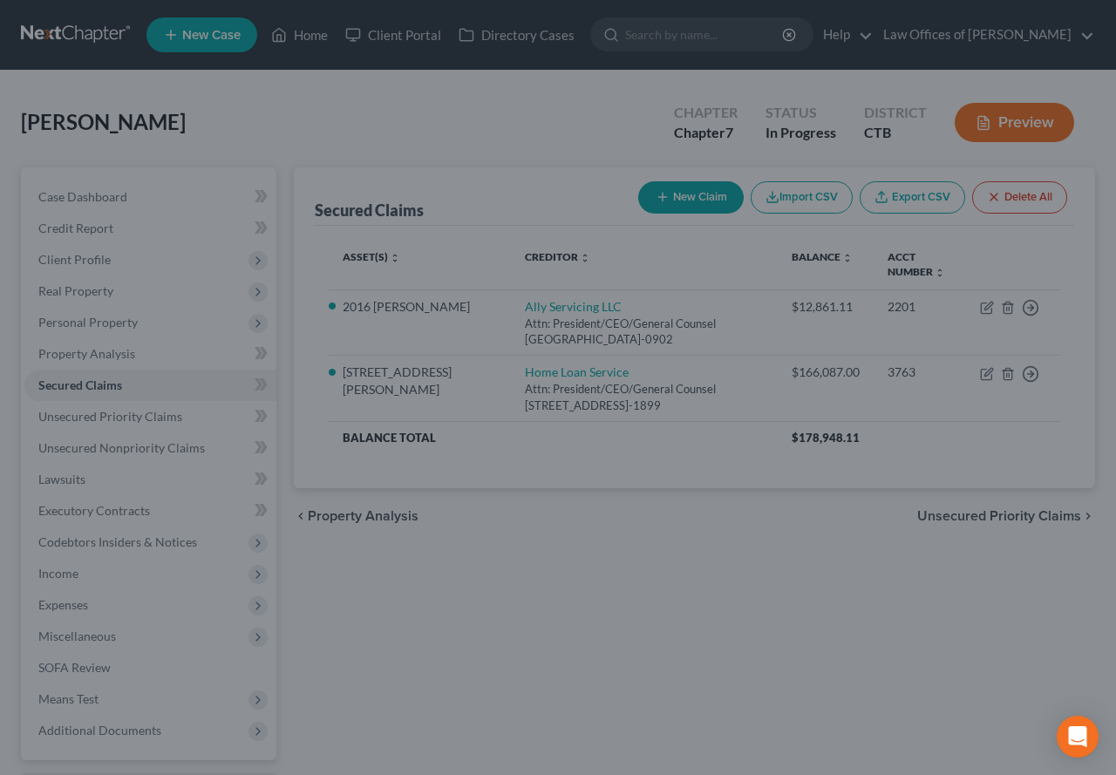
select select "3"
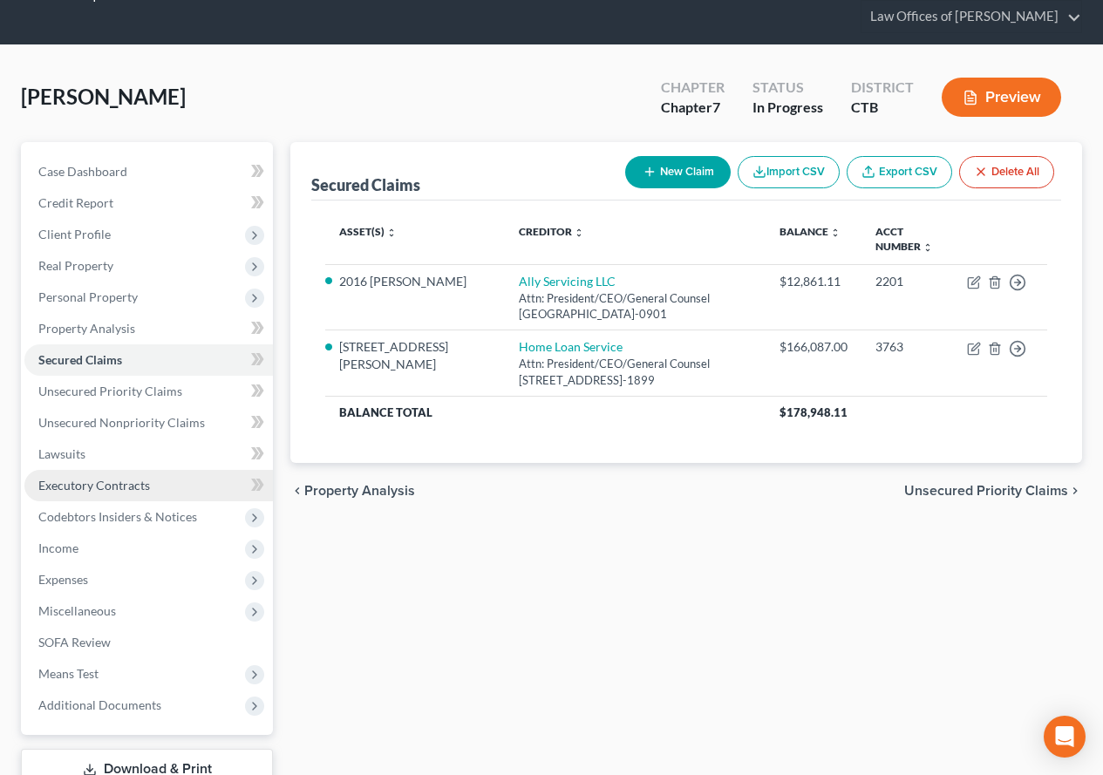
scroll to position [87, 0]
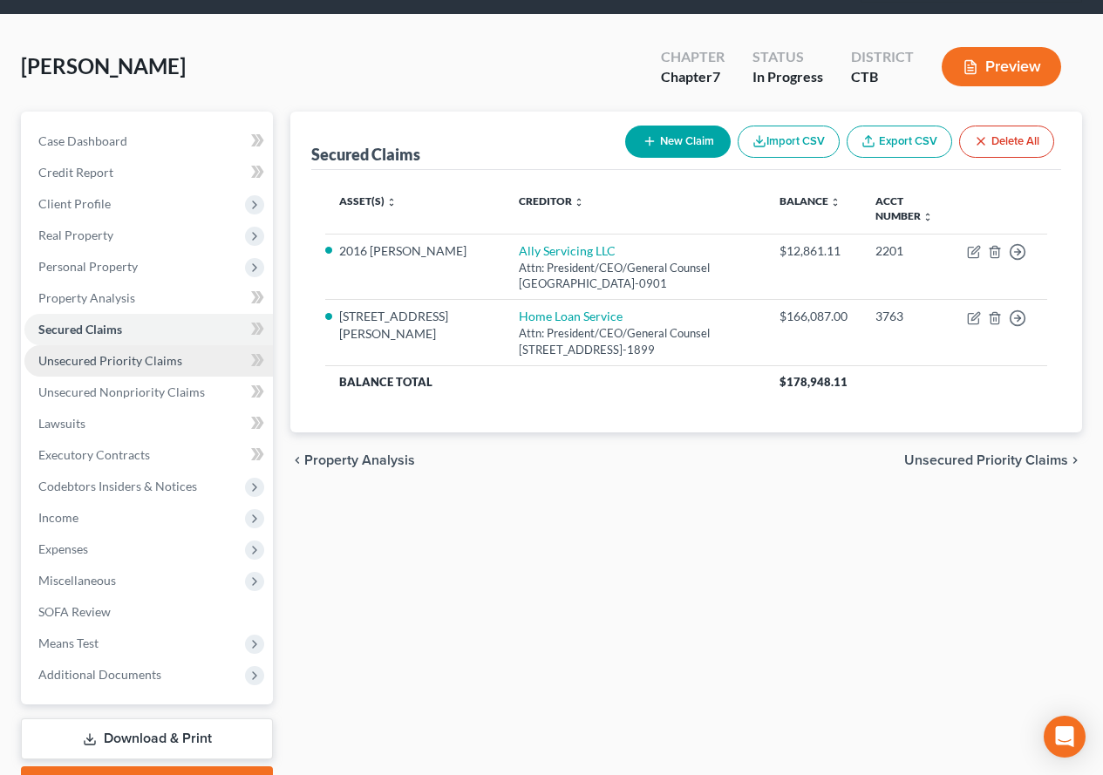
click at [56, 357] on span "Unsecured Priority Claims" at bounding box center [110, 360] width 144 height 15
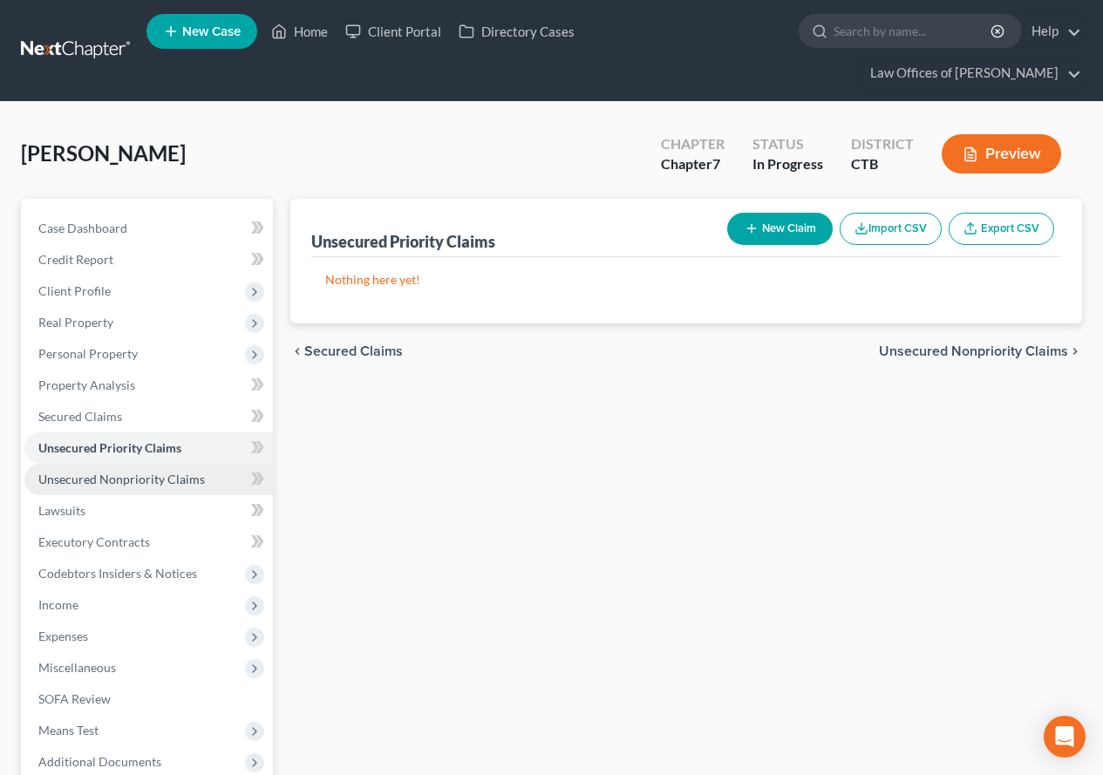
click at [81, 481] on span "Unsecured Nonpriority Claims" at bounding box center [121, 479] width 167 height 15
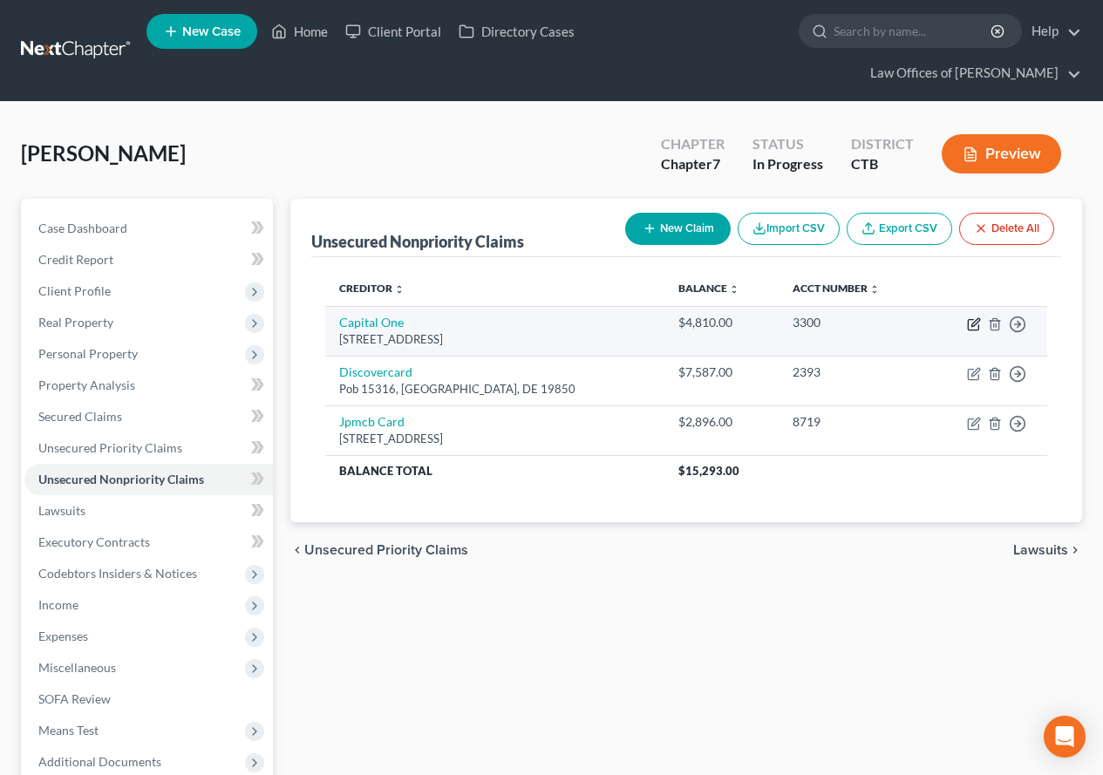
click at [967, 318] on icon "button" at bounding box center [974, 324] width 14 height 14
select select "48"
select select "2"
select select "0"
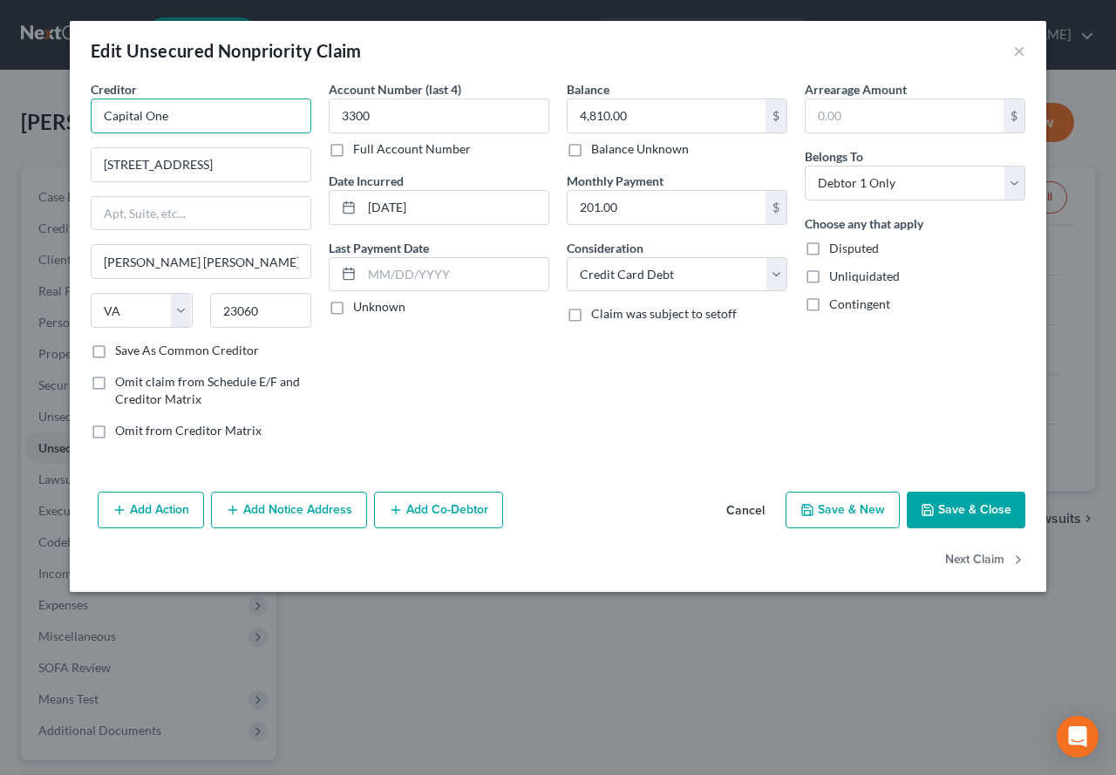
drag, startPoint x: 177, startPoint y: 113, endPoint x: 145, endPoint y: 113, distance: 32.3
click at [145, 113] on input "Capital One" at bounding box center [201, 116] width 221 height 35
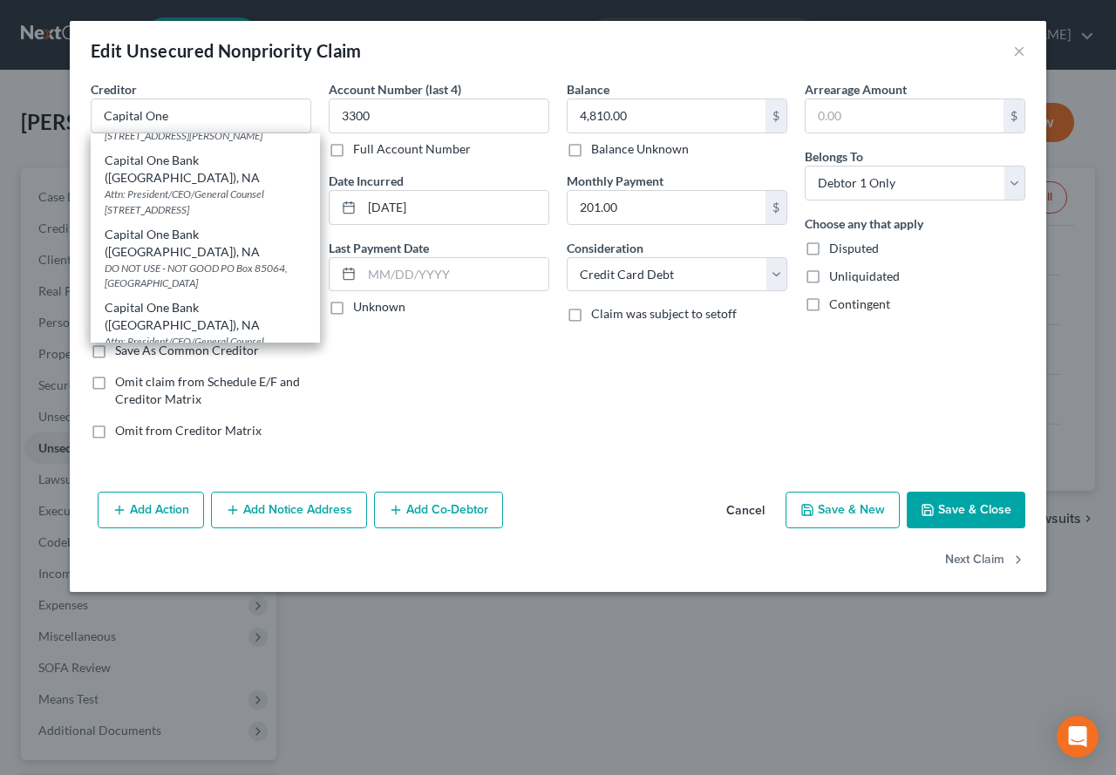
scroll to position [155, 0]
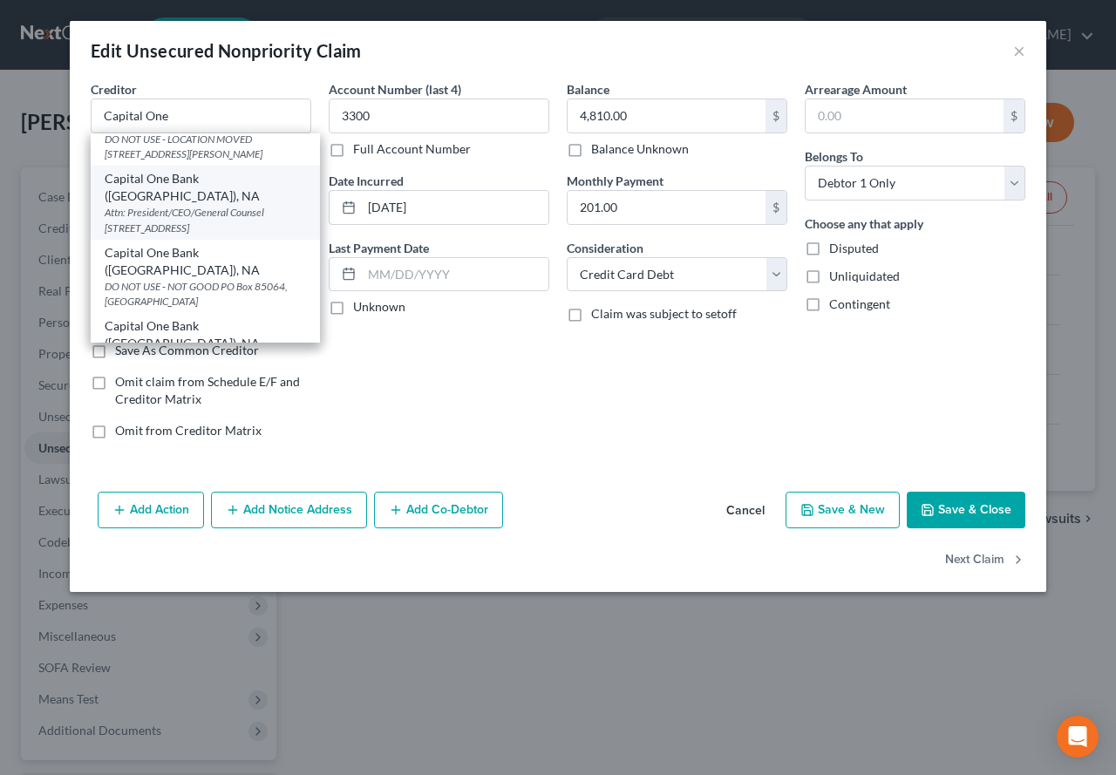
click at [186, 205] on div "Attn: President/CEO/General Counsel [STREET_ADDRESS]" at bounding box center [205, 220] width 201 height 30
type input "Capital One Bank ([GEOGRAPHIC_DATA]), NA"
type input "Attn: President/CEO/General Counsel"
type input "PO Box 30285"
type input "[GEOGRAPHIC_DATA]"
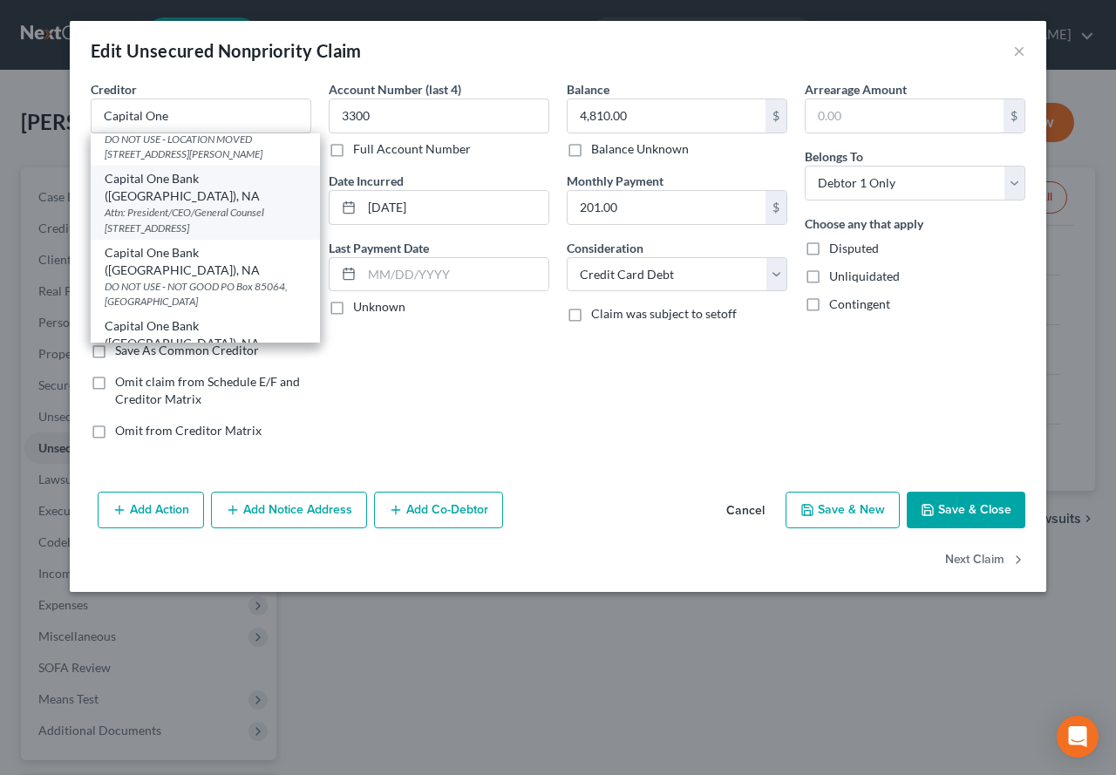
select select "46"
type input "84130-0285"
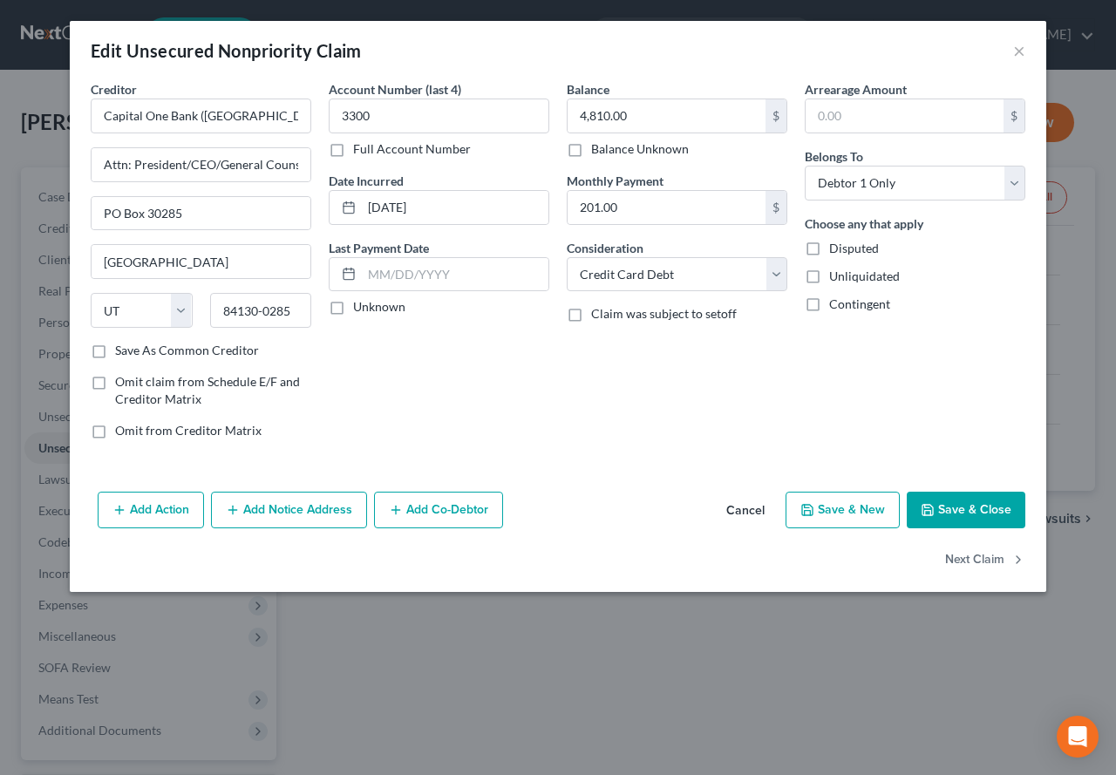
scroll to position [0, 0]
click at [947, 516] on button "Save & Close" at bounding box center [966, 510] width 119 height 37
type input "0"
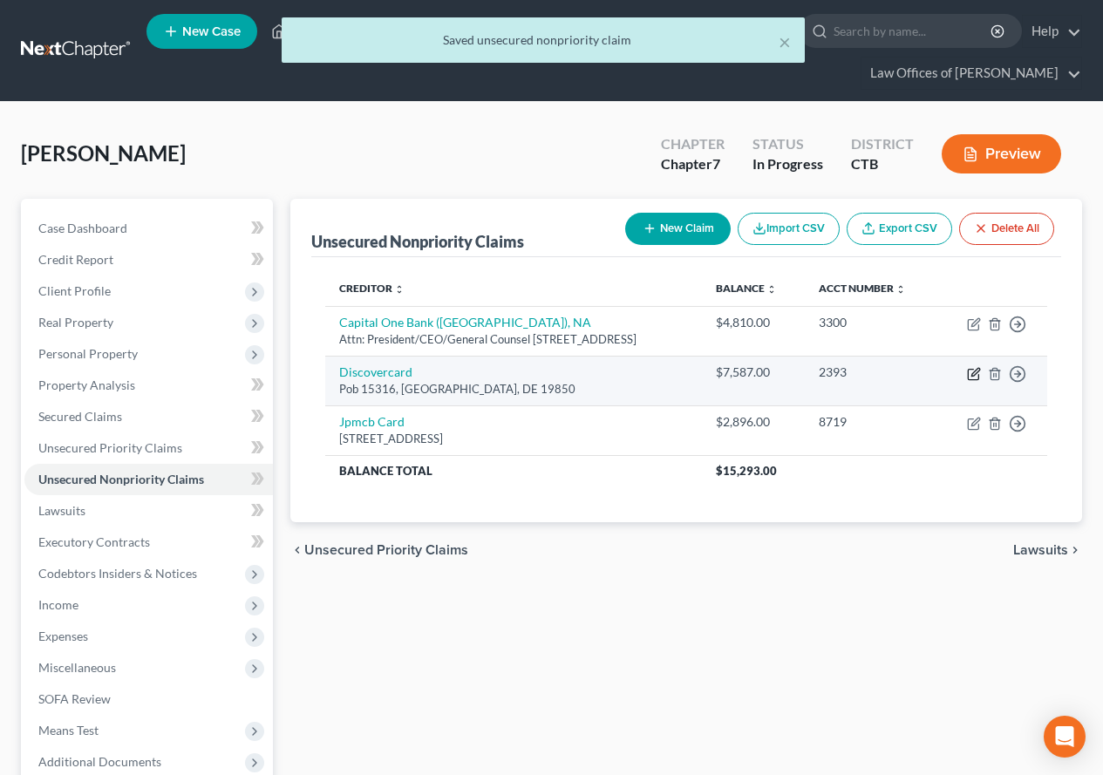
click at [969, 381] on icon "button" at bounding box center [974, 374] width 14 height 14
select select "7"
select select "2"
select select "0"
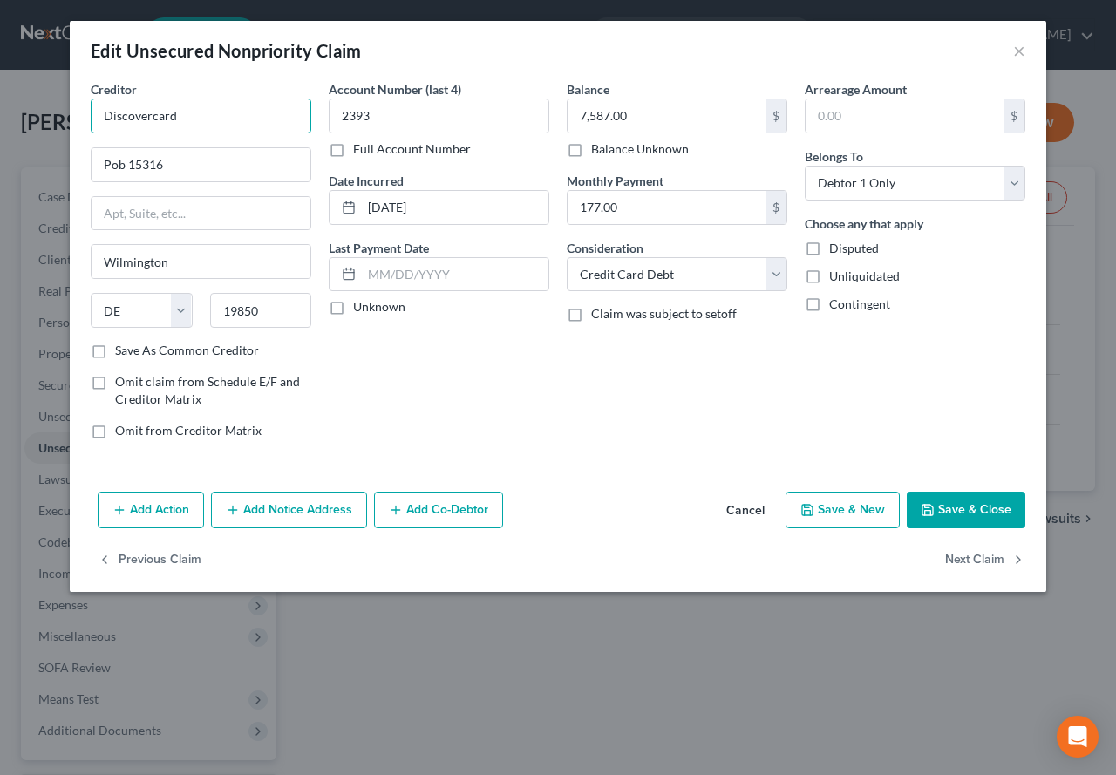
drag, startPoint x: 204, startPoint y: 119, endPoint x: 153, endPoint y: 111, distance: 52.0
click at [153, 111] on input "Discovercard" at bounding box center [201, 116] width 221 height 35
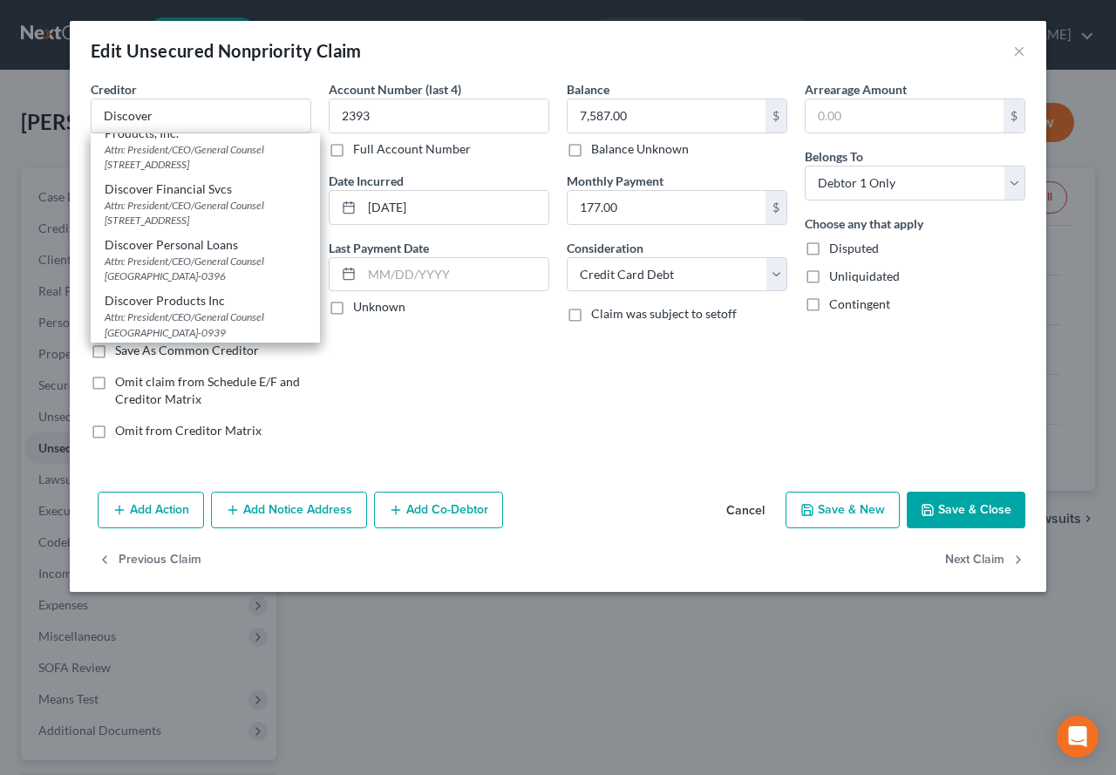
scroll to position [218, 0]
click at [186, 330] on div "Attn: President/CEO/General Counsel [GEOGRAPHIC_DATA]-0939" at bounding box center [205, 323] width 201 height 30
type input "Discover Products Inc"
type input "Attn: President/CEO/General Counsel"
type input "PO Box 30943"
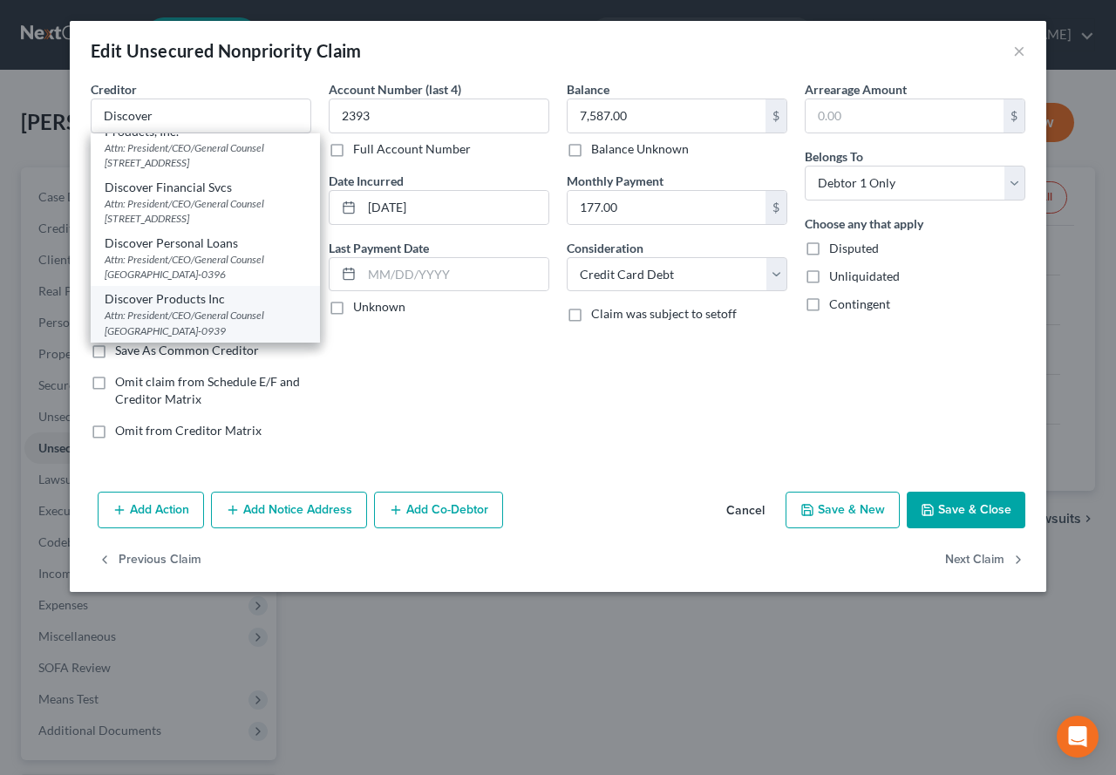
type input "[GEOGRAPHIC_DATA]"
select select "46"
type input "84130-0939"
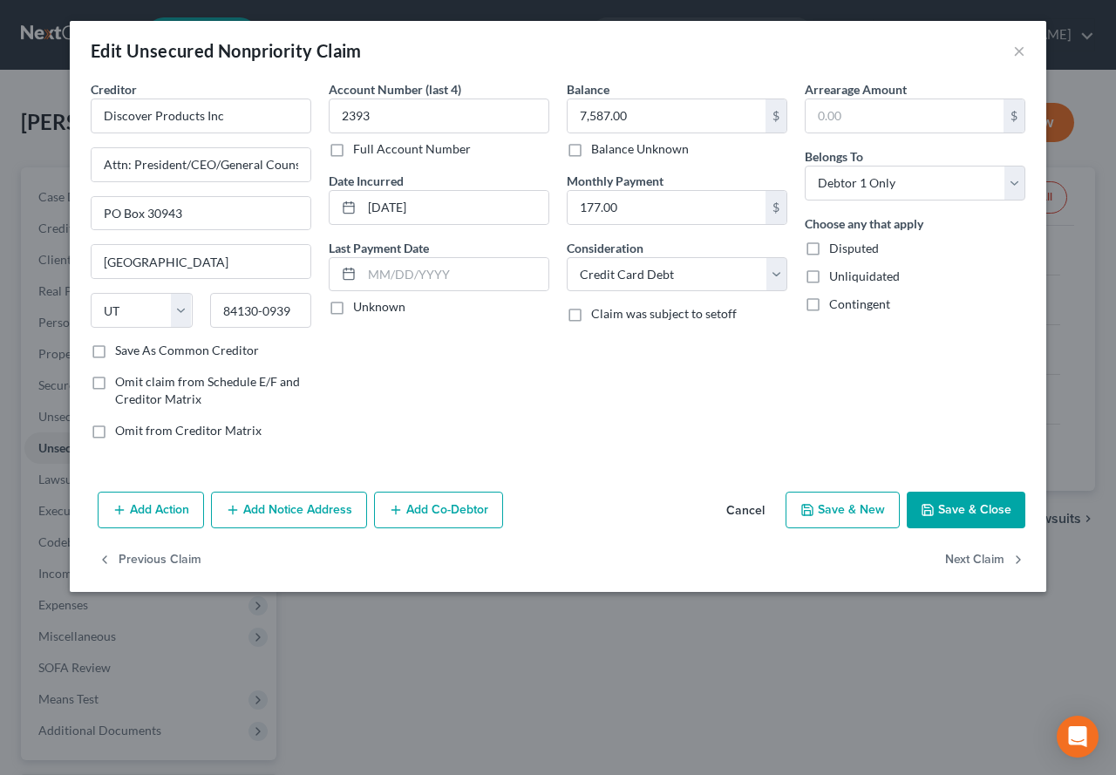
scroll to position [0, 0]
click at [937, 504] on button "Save & Close" at bounding box center [966, 510] width 119 height 37
type input "0"
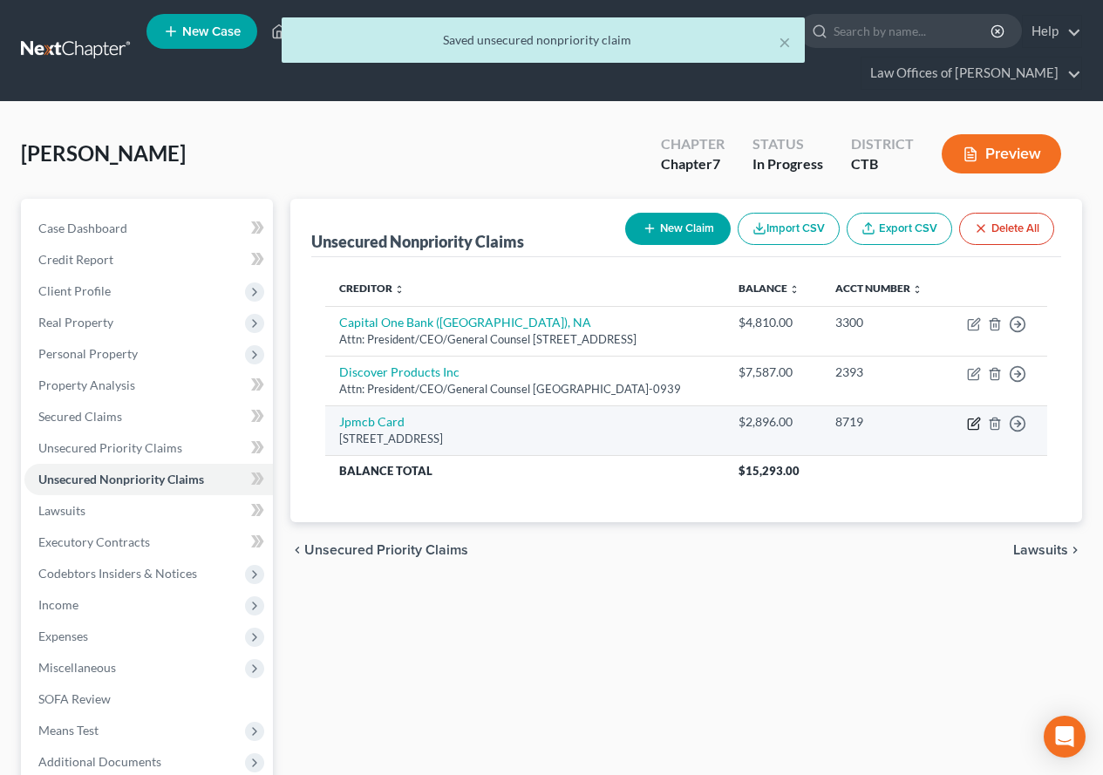
click at [970, 431] on icon "button" at bounding box center [974, 424] width 14 height 14
select select "36"
select select "2"
select select "0"
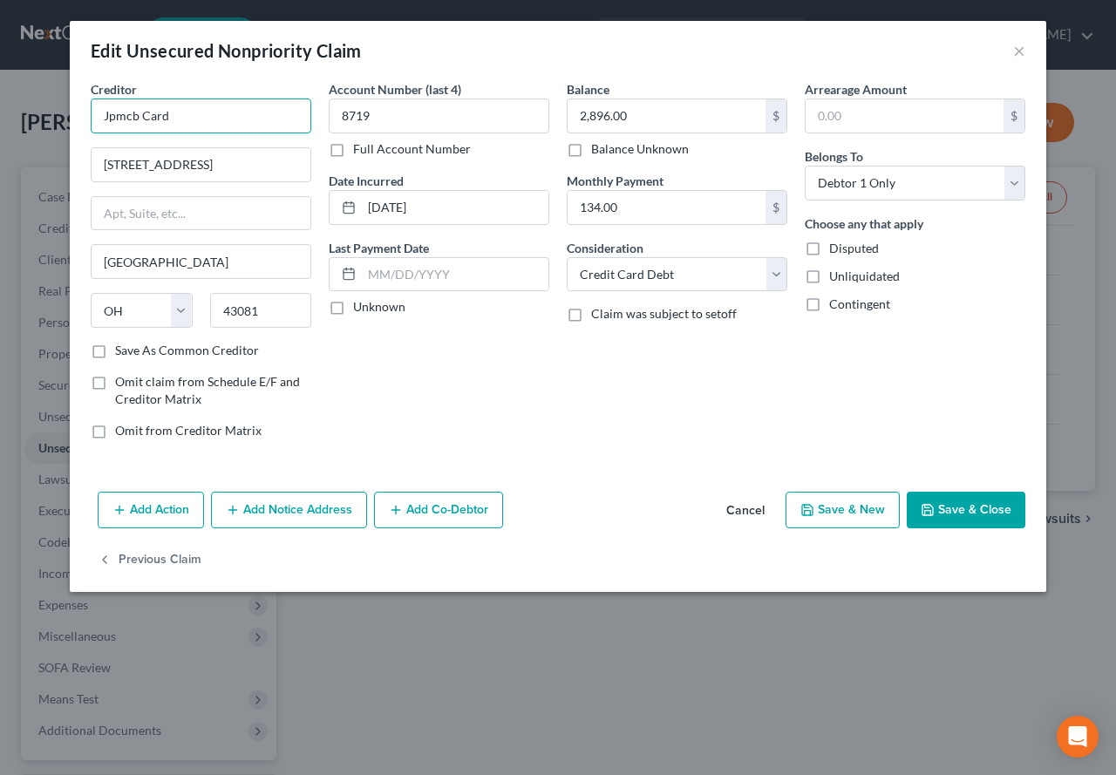
drag, startPoint x: 171, startPoint y: 115, endPoint x: 119, endPoint y: 115, distance: 52.3
click at [119, 115] on input "Jpmcb Card" at bounding box center [201, 116] width 221 height 35
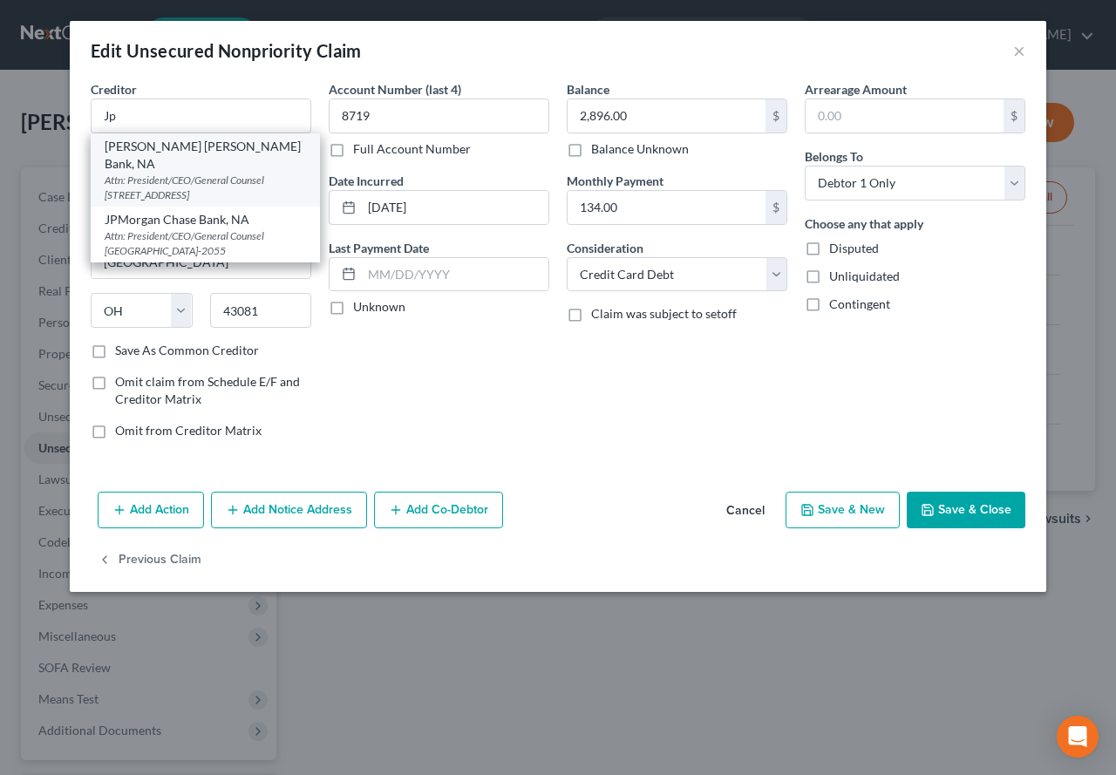
click at [162, 174] on div "Attn: President/CEO/General Counsel [STREET_ADDRESS]" at bounding box center [205, 188] width 201 height 30
type input "[PERSON_NAME] [PERSON_NAME] Bank, NA"
type input "Attn: President/CEO/General Counsel"
type input "PO Box 15369"
type input "Wilmington"
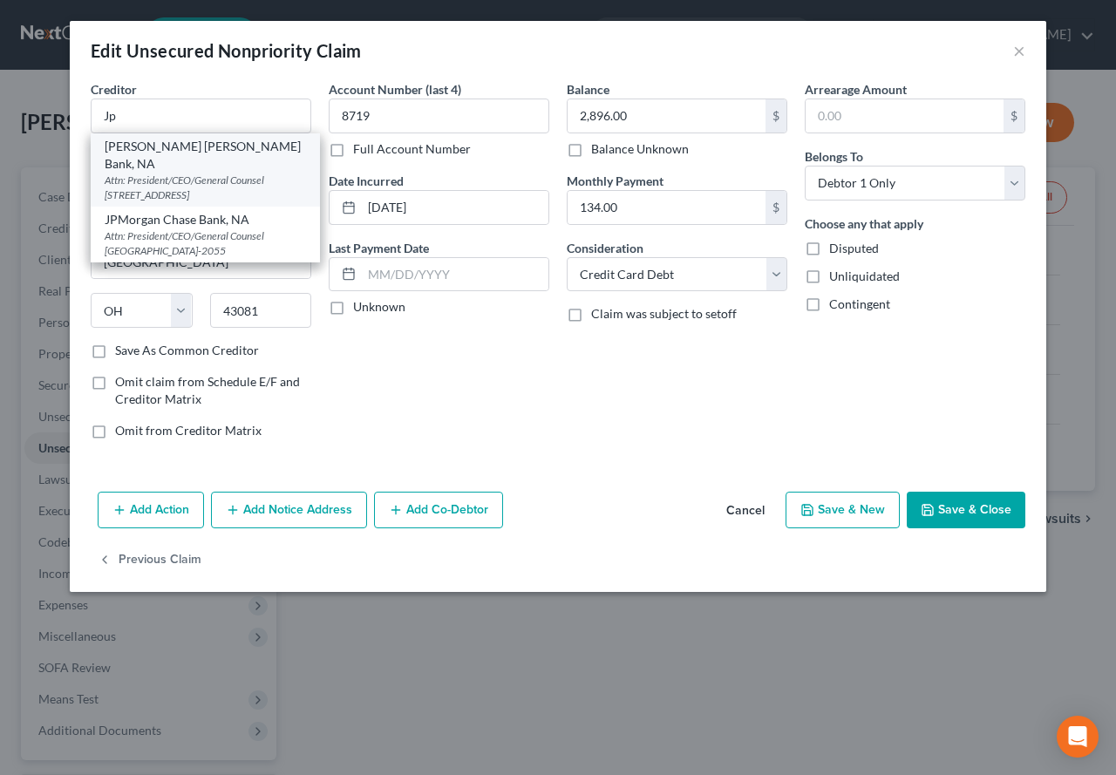
select select "7"
type input "19850-5369"
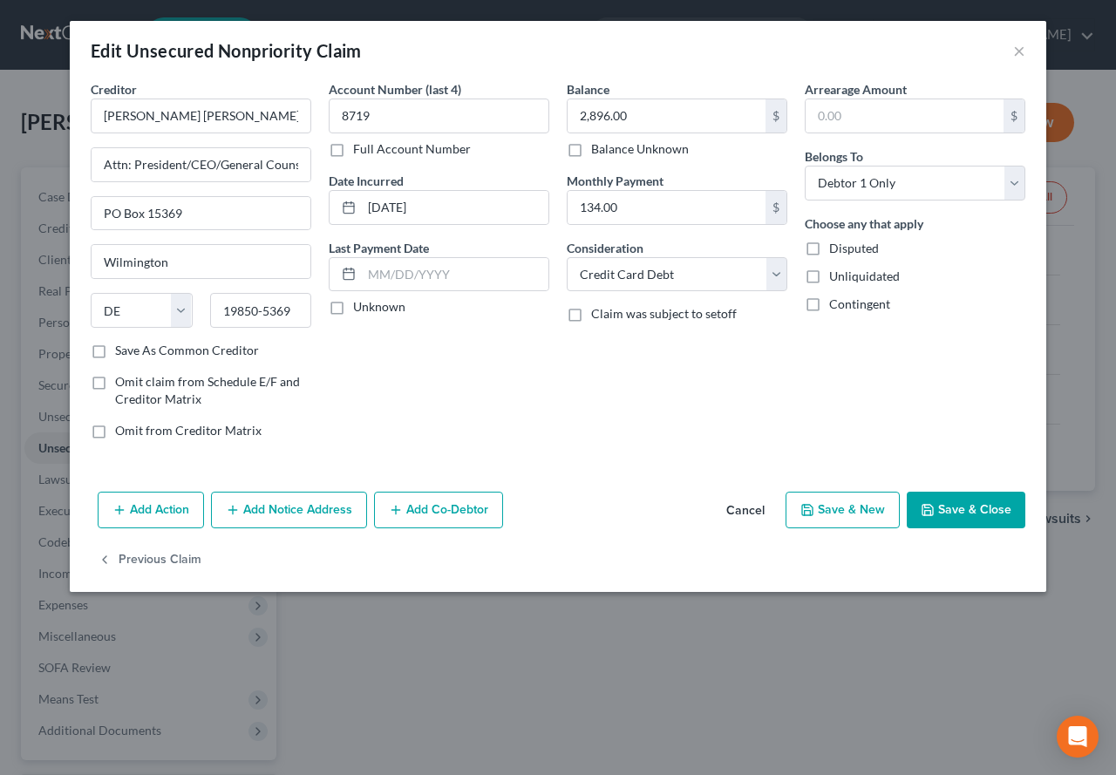
click at [950, 497] on button "Save & Close" at bounding box center [966, 510] width 119 height 37
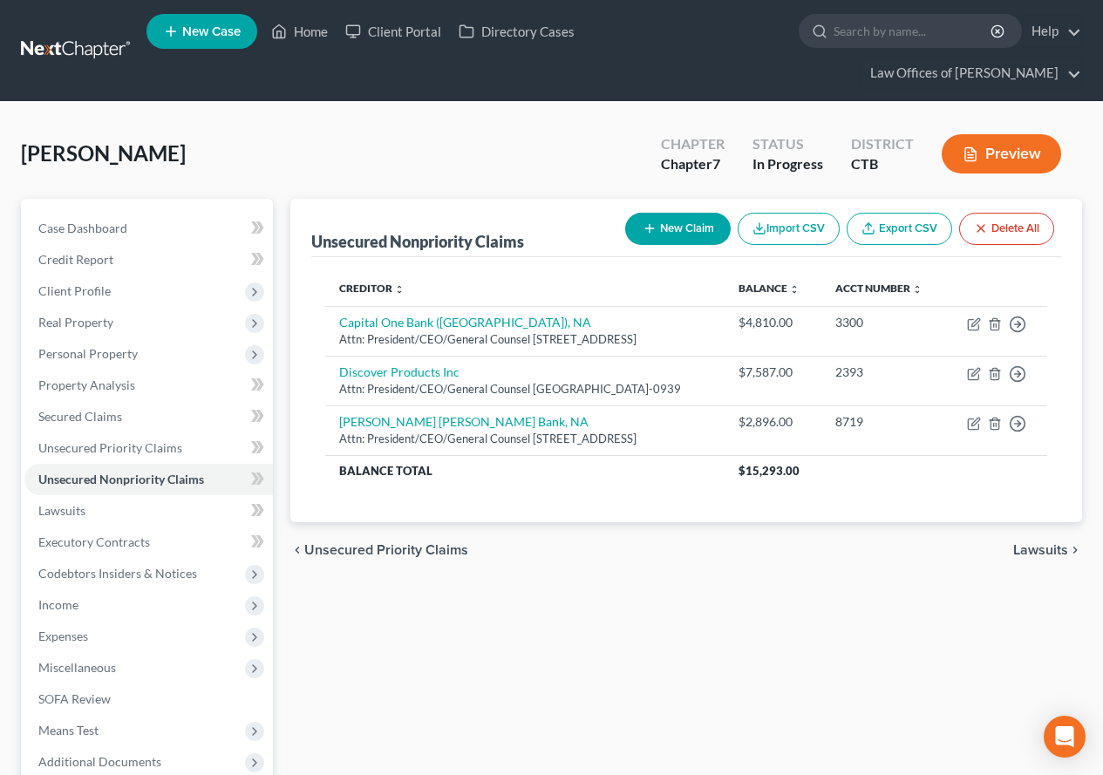
click at [675, 232] on button "New Claim" at bounding box center [678, 229] width 106 height 32
select select "0"
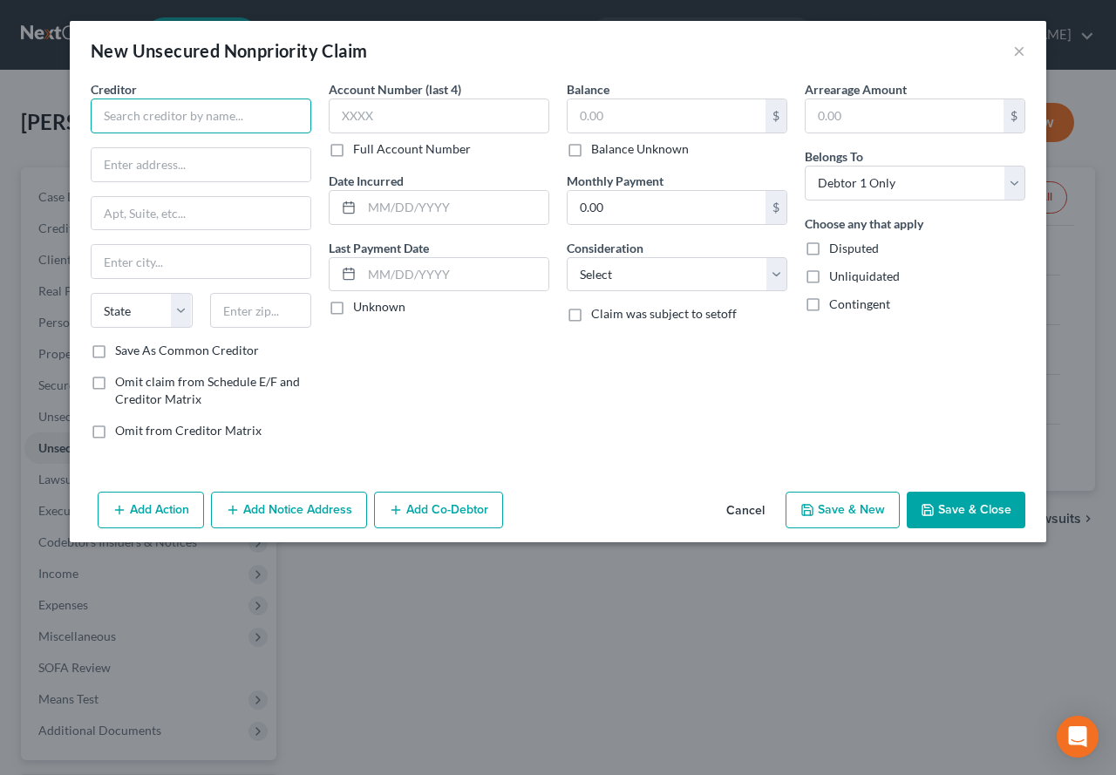
click at [218, 121] on input "text" at bounding box center [201, 116] width 221 height 35
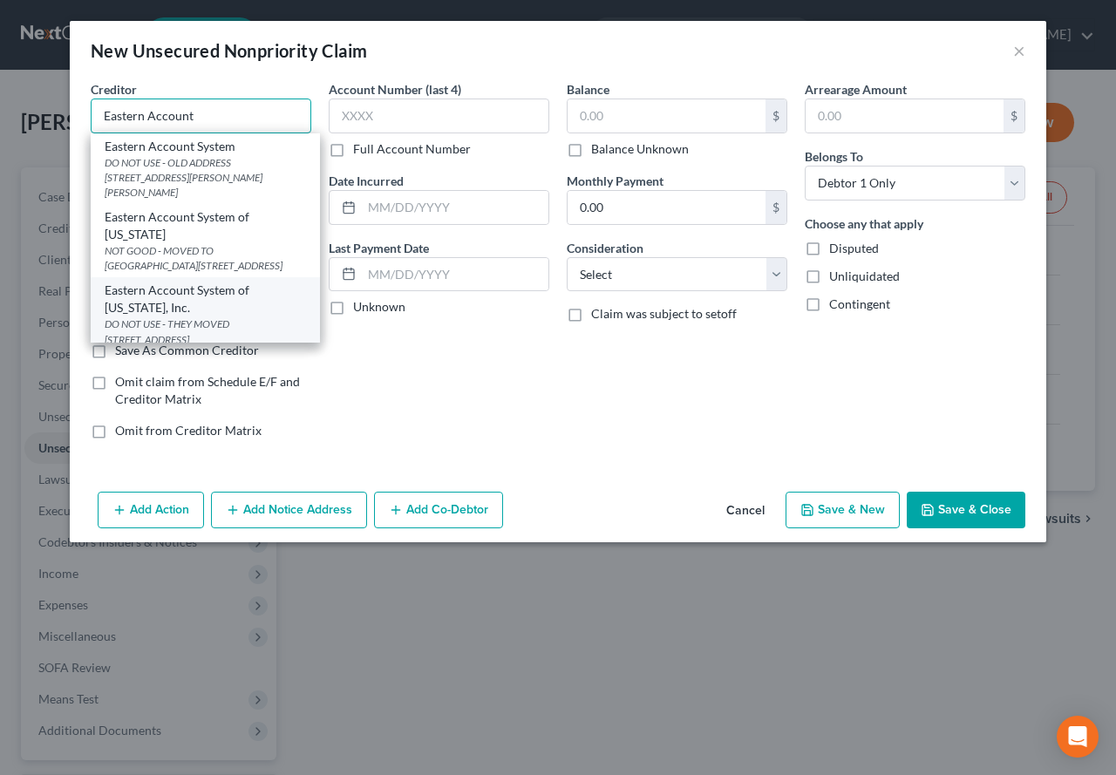
scroll to position [82, 0]
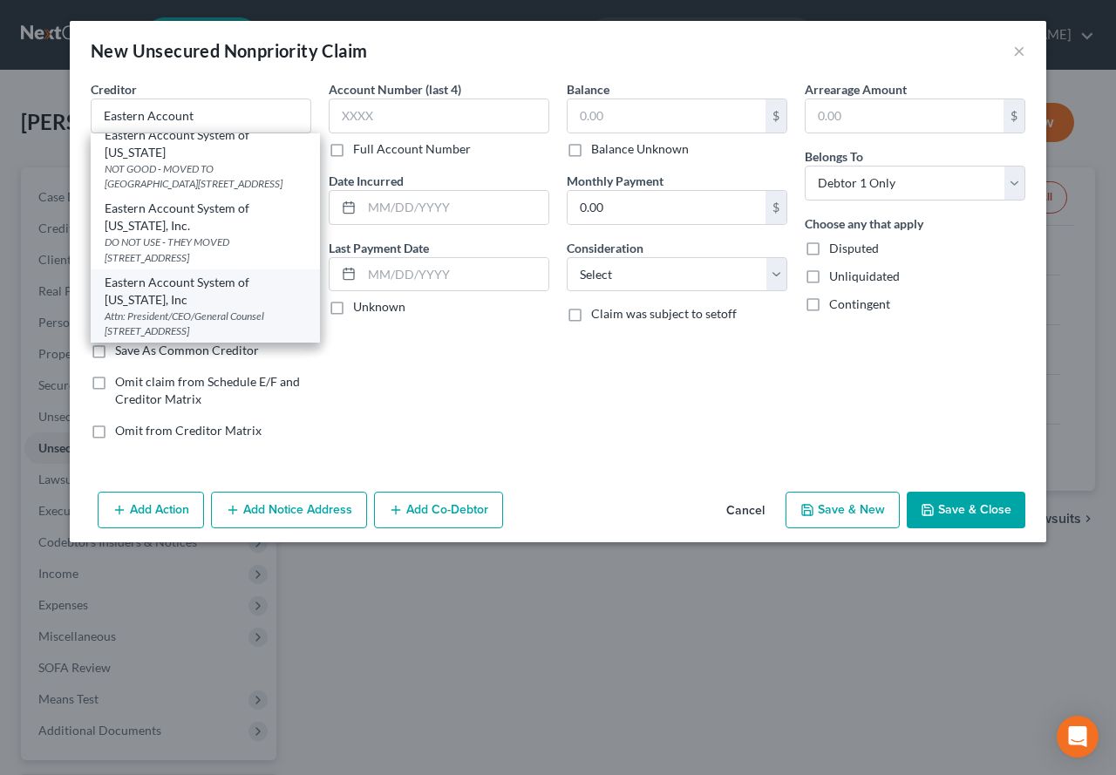
click at [200, 316] on div "Attn: President/CEO/General Counsel [STREET_ADDRESS]" at bounding box center [205, 324] width 201 height 30
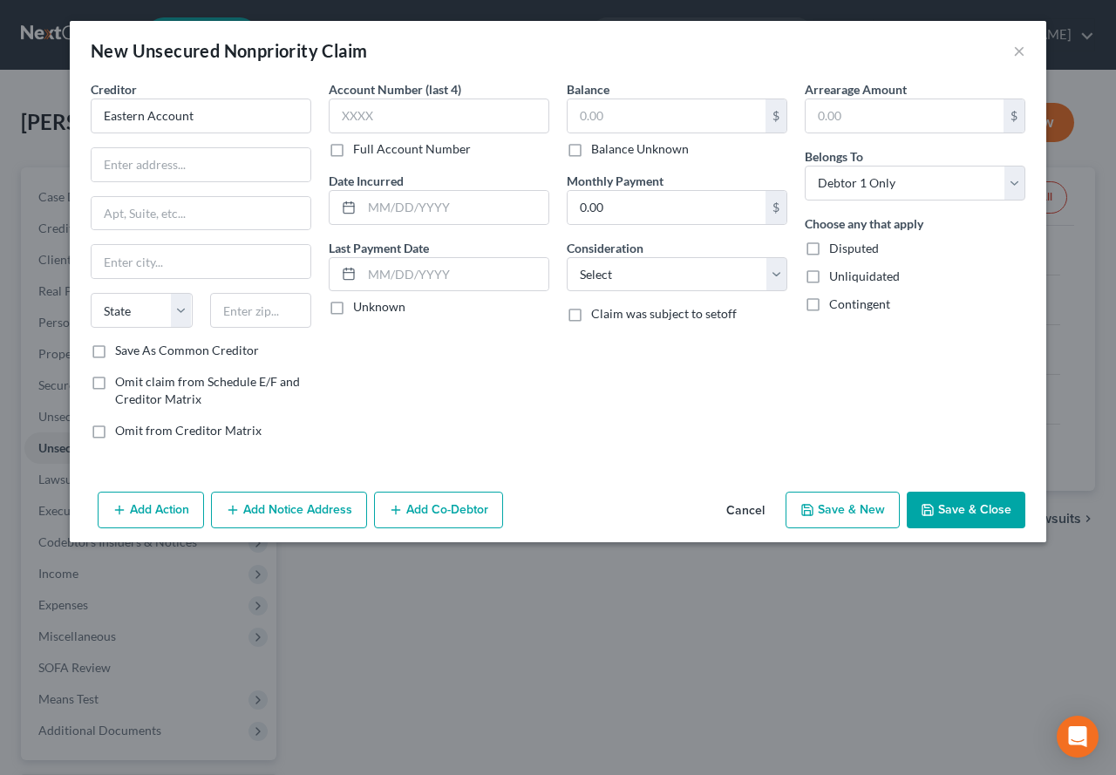
type input "Eastern Account System of [US_STATE], Inc"
type input "Attn: President/CEO/General Counsel"
type input "[STREET_ADDRESS]"
type input "Brookfield"
select select "6"
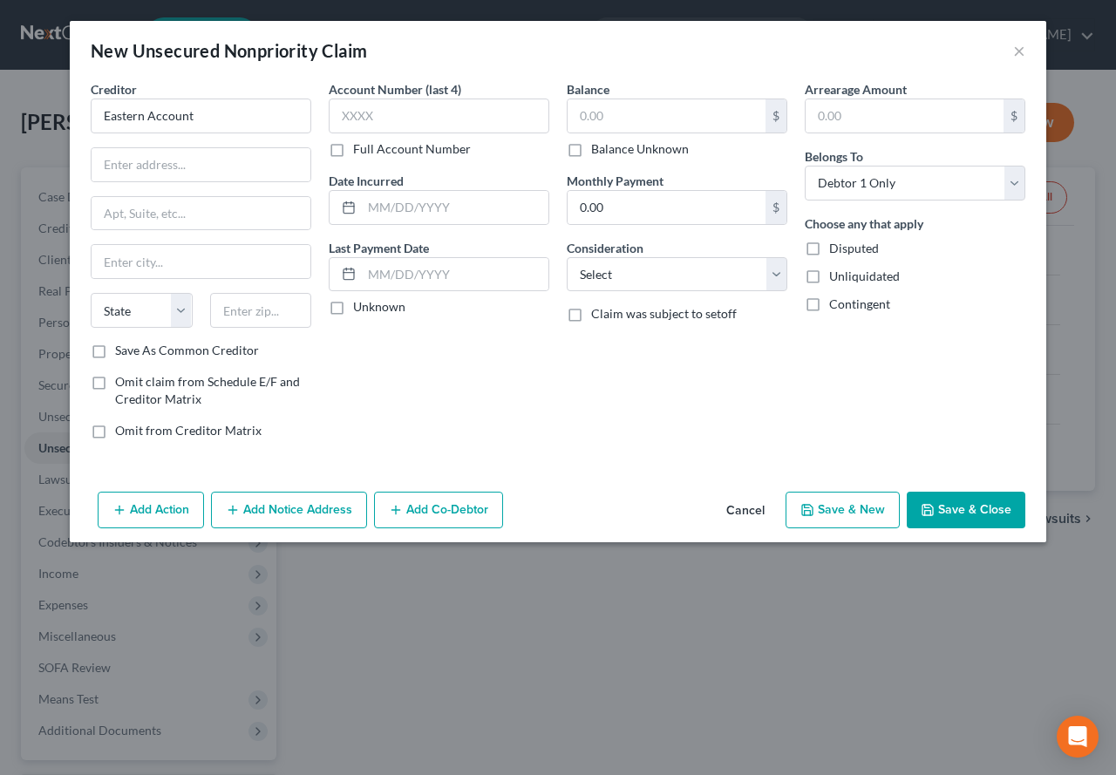
type input "06804-3981"
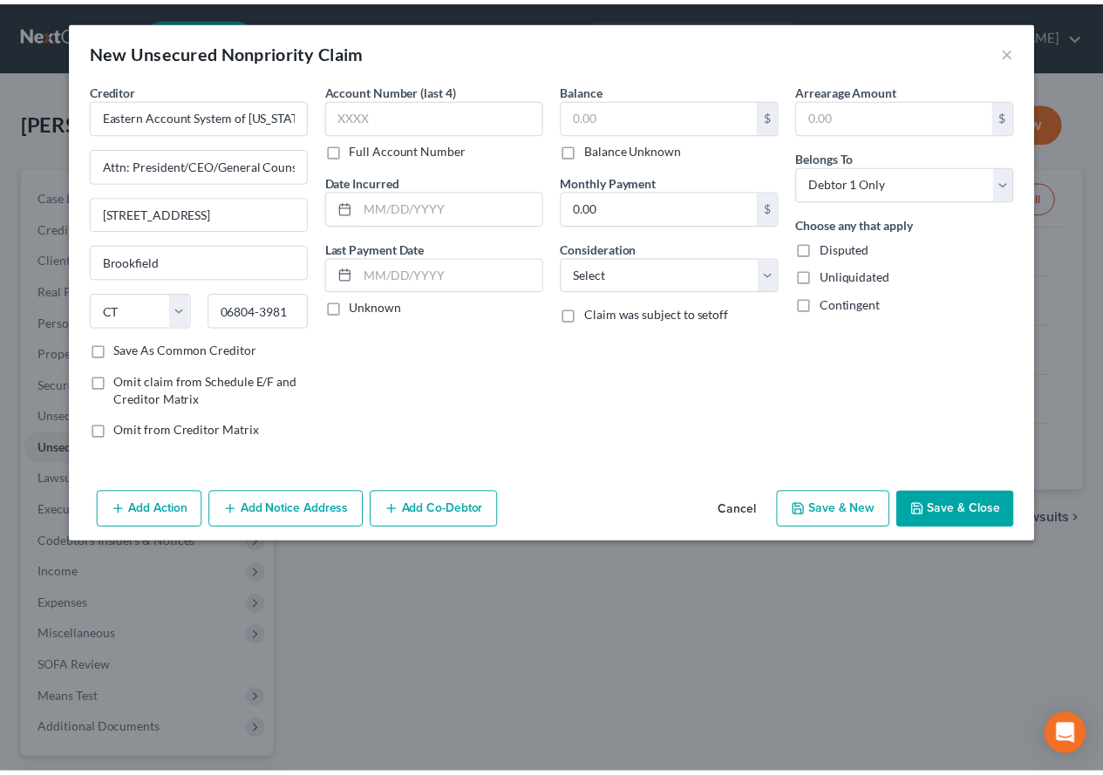
scroll to position [0, 0]
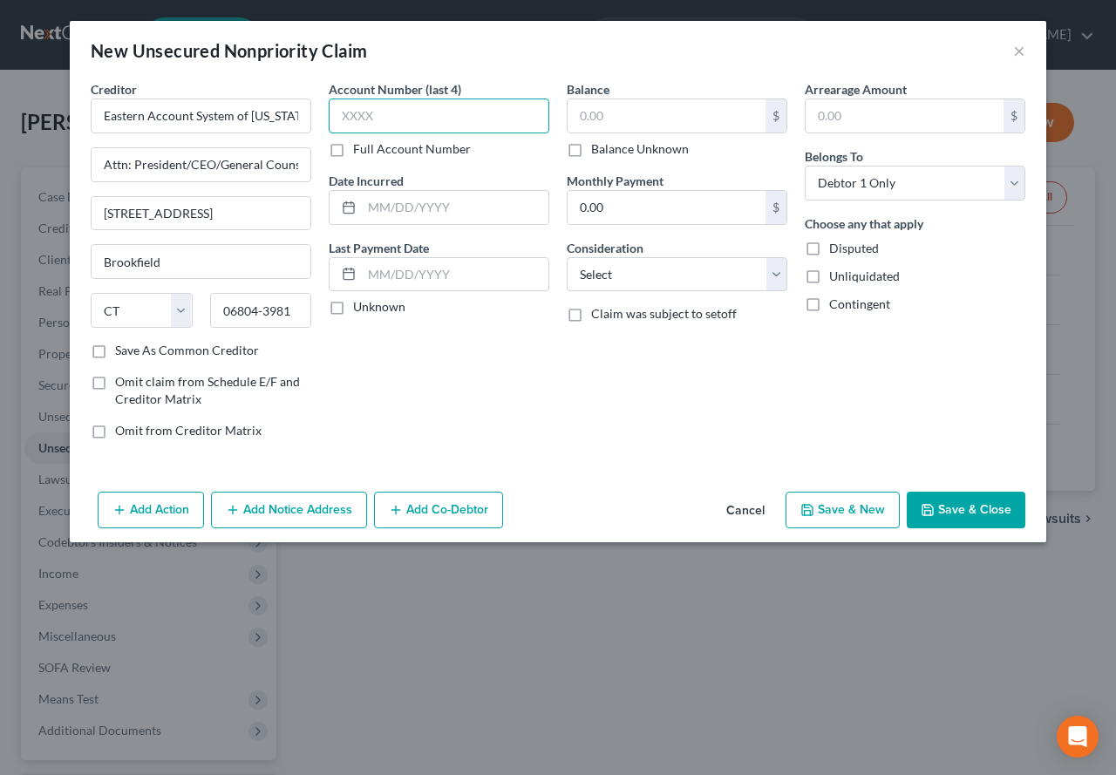
click at [359, 116] on input "text" at bounding box center [439, 116] width 221 height 35
type input "0263"
click at [781, 284] on select "Select Cable / Satellite Services Collection Agency Credit Card Debt Debt Couns…" at bounding box center [677, 274] width 221 height 35
select select "1"
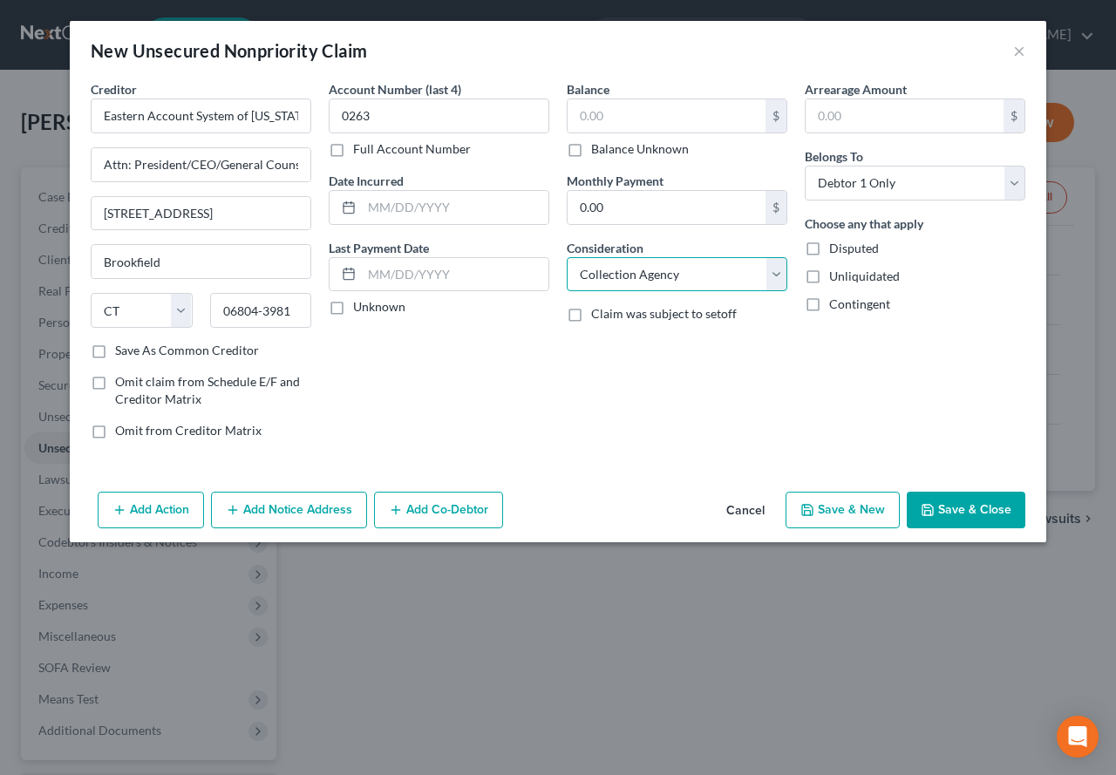
click at [567, 257] on select "Select Cable / Satellite Services Collection Agency Credit Card Debt Debt Couns…" at bounding box center [677, 274] width 221 height 35
click at [625, 117] on input "text" at bounding box center [667, 115] width 198 height 33
click at [372, 213] on input "text" at bounding box center [455, 207] width 187 height 33
click at [951, 510] on button "Save & Close" at bounding box center [966, 510] width 119 height 37
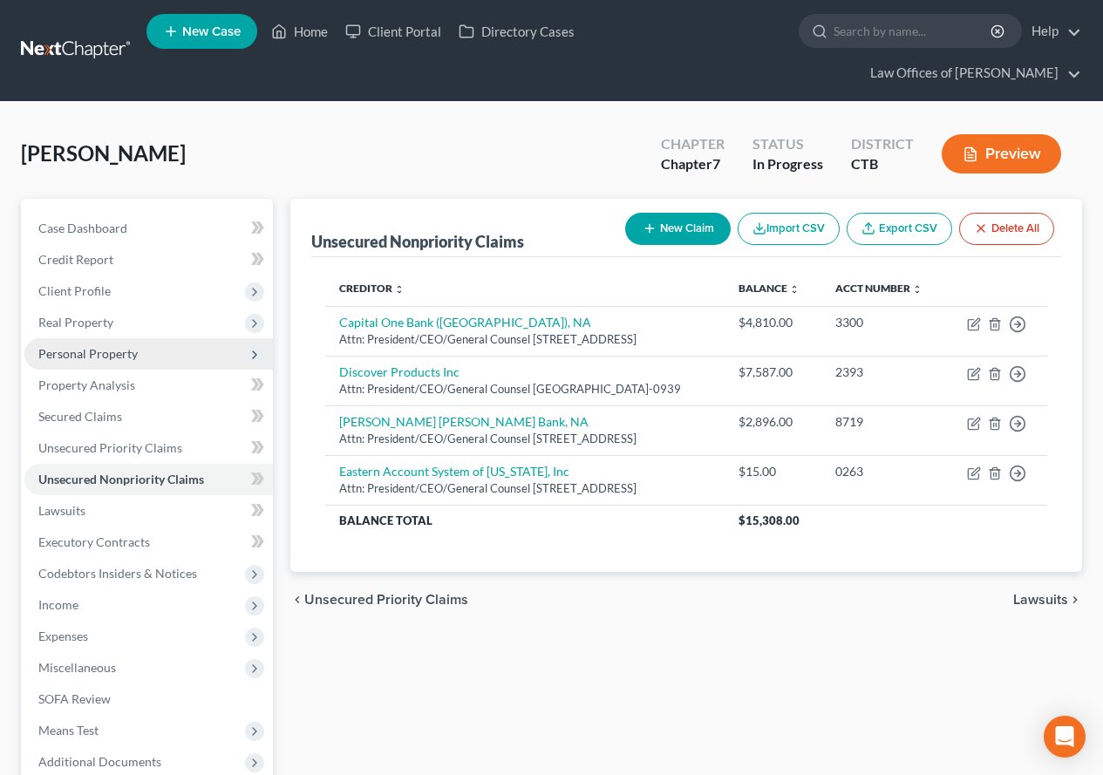
click at [83, 358] on span "Personal Property" at bounding box center [87, 353] width 99 height 15
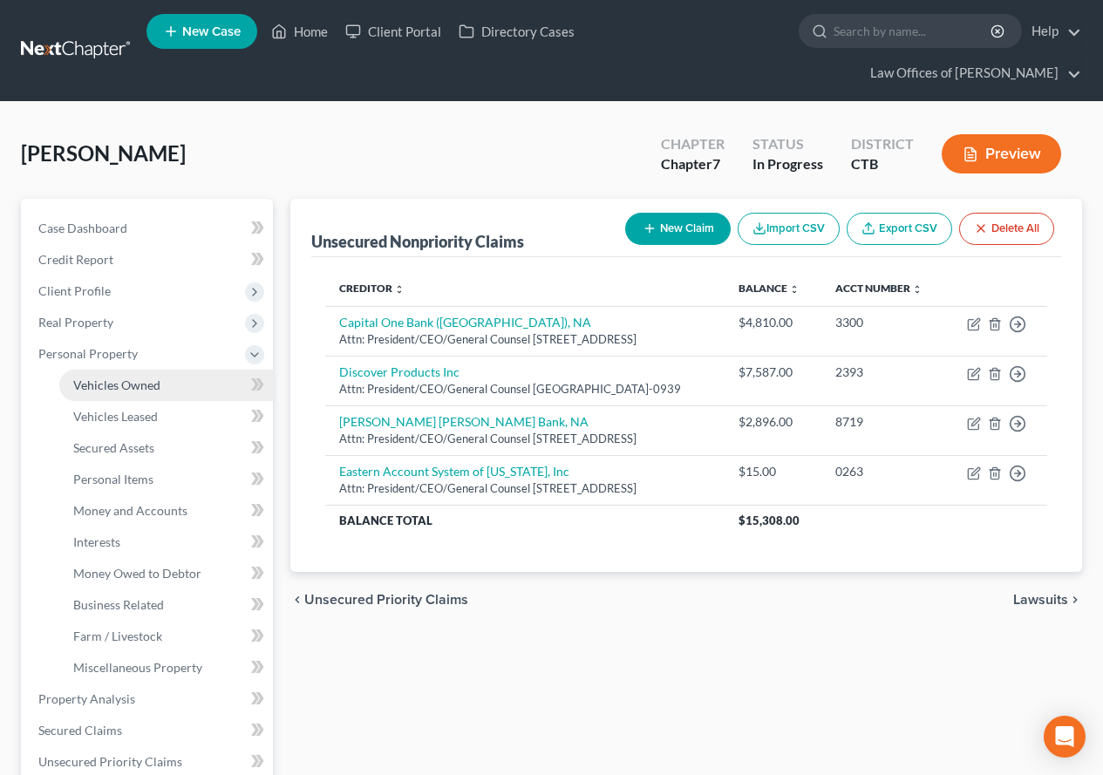
click at [95, 381] on span "Vehicles Owned" at bounding box center [116, 385] width 87 height 15
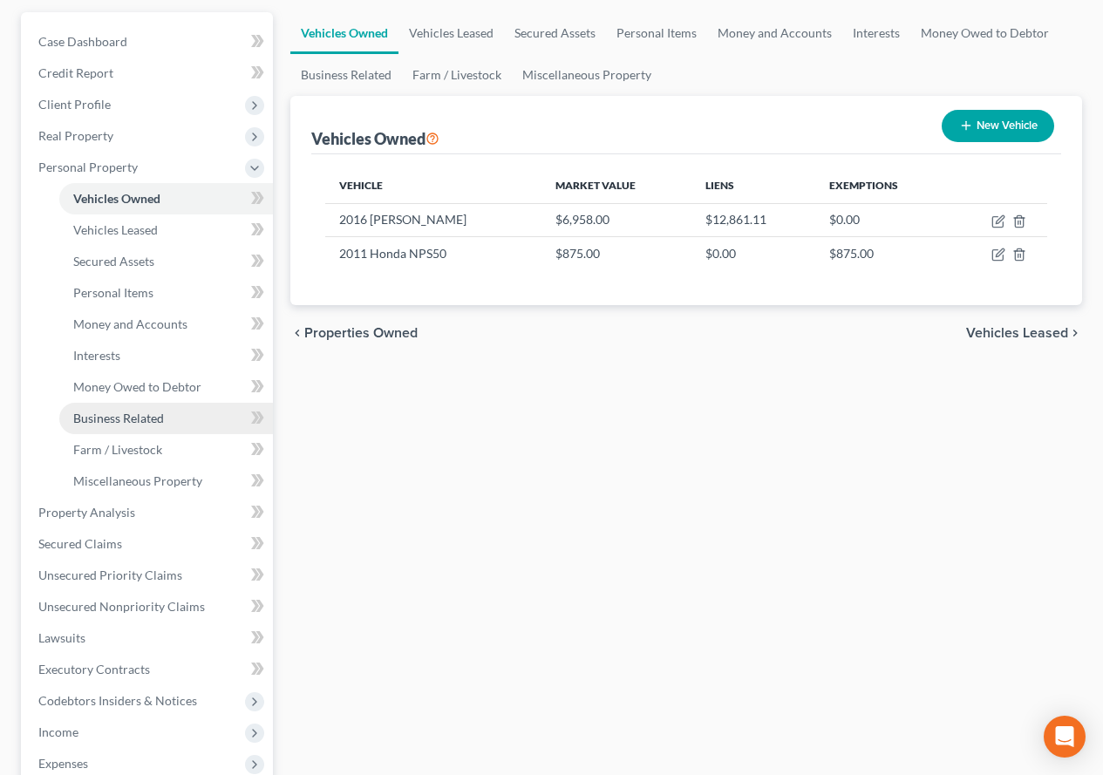
scroll to position [262, 0]
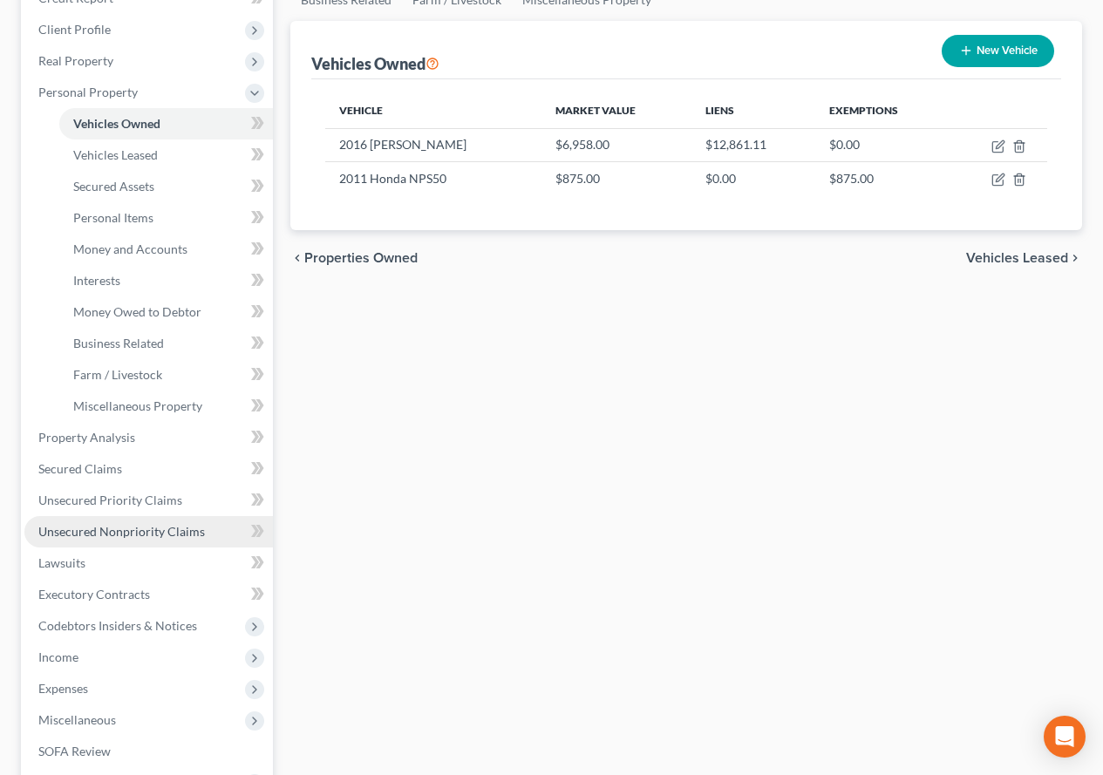
click at [128, 532] on span "Unsecured Nonpriority Claims" at bounding box center [121, 531] width 167 height 15
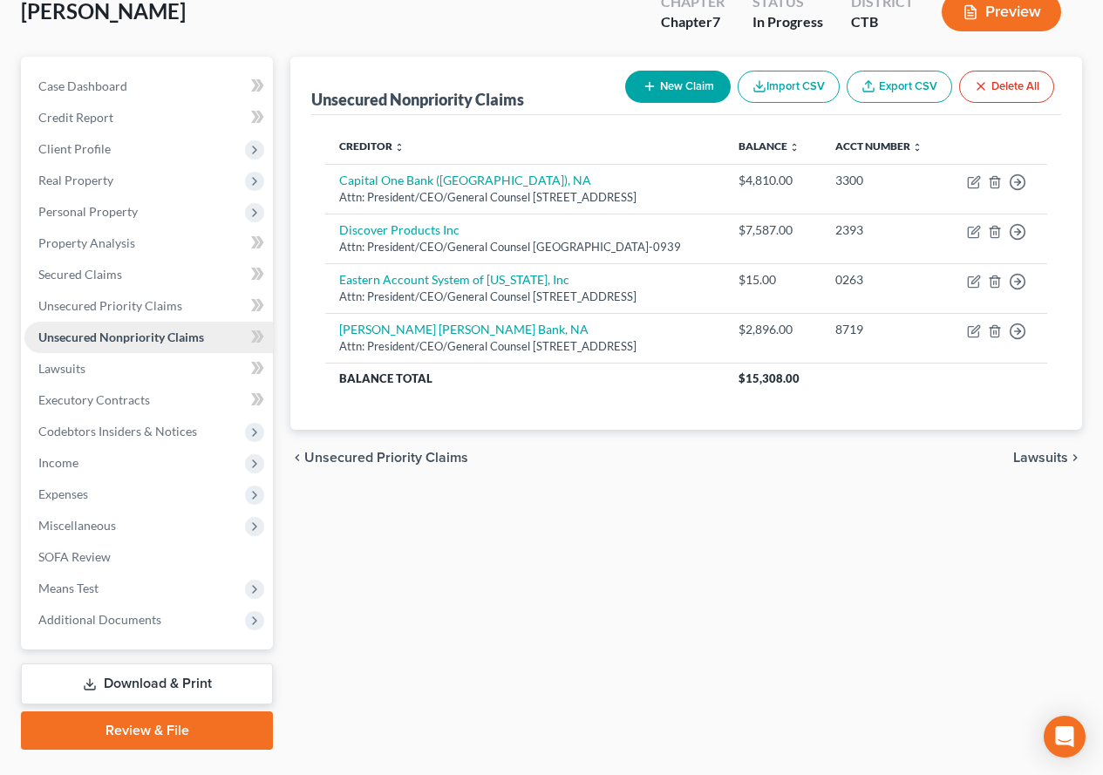
scroll to position [183, 0]
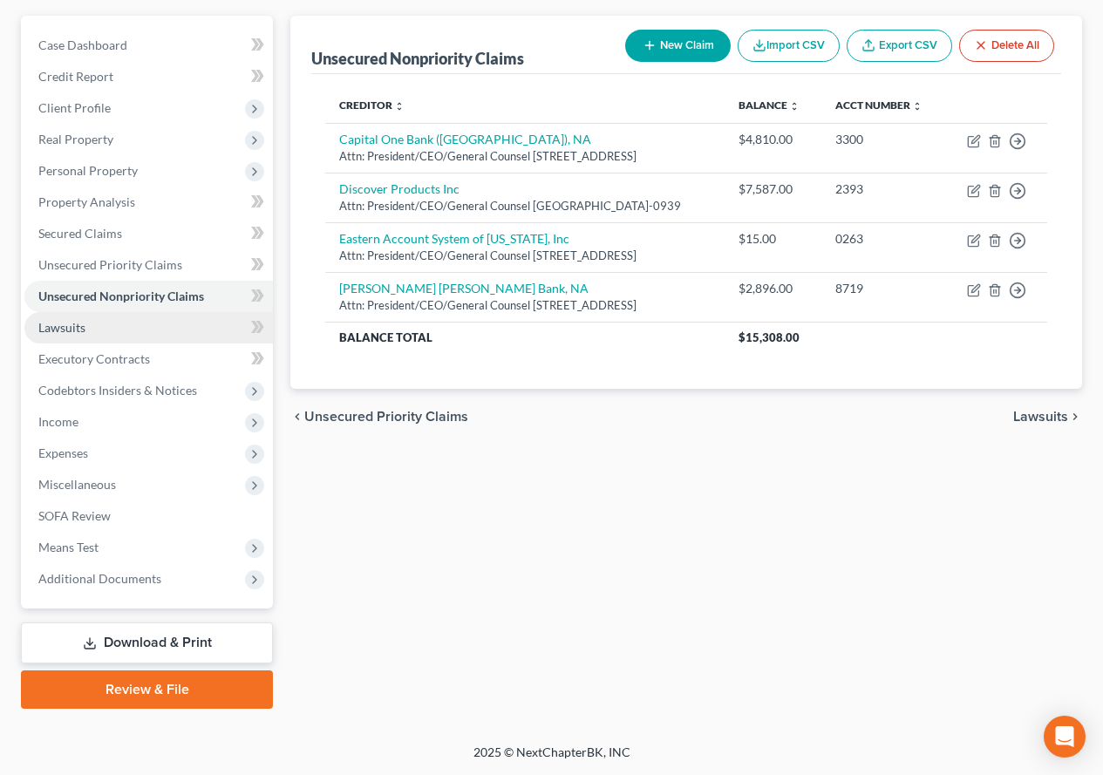
click at [62, 334] on span "Lawsuits" at bounding box center [61, 327] width 47 height 15
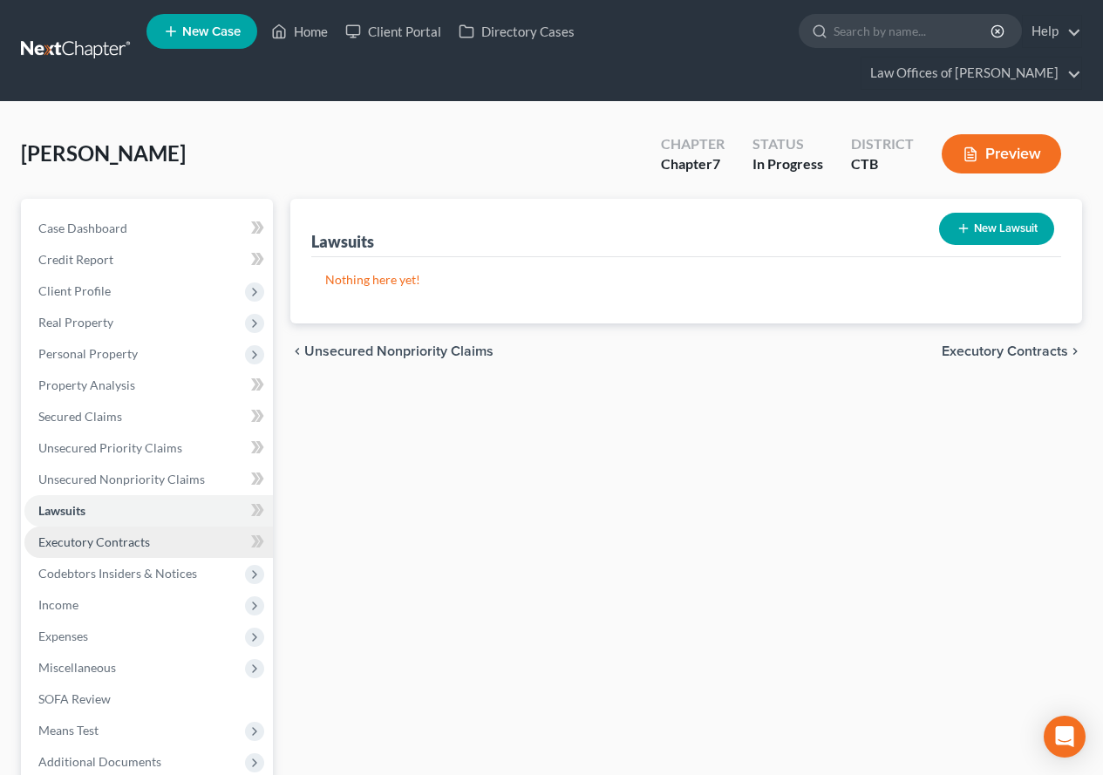
click at [72, 546] on span "Executory Contracts" at bounding box center [94, 542] width 112 height 15
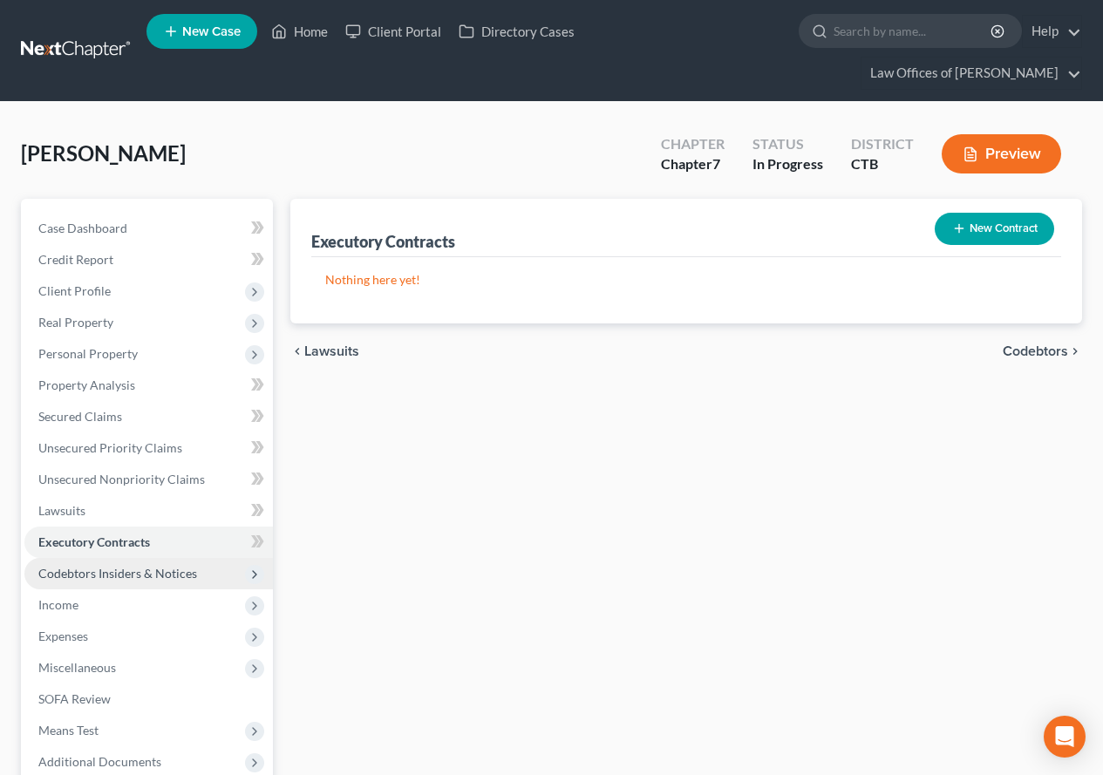
click at [73, 569] on span "Codebtors Insiders & Notices" at bounding box center [117, 573] width 159 height 15
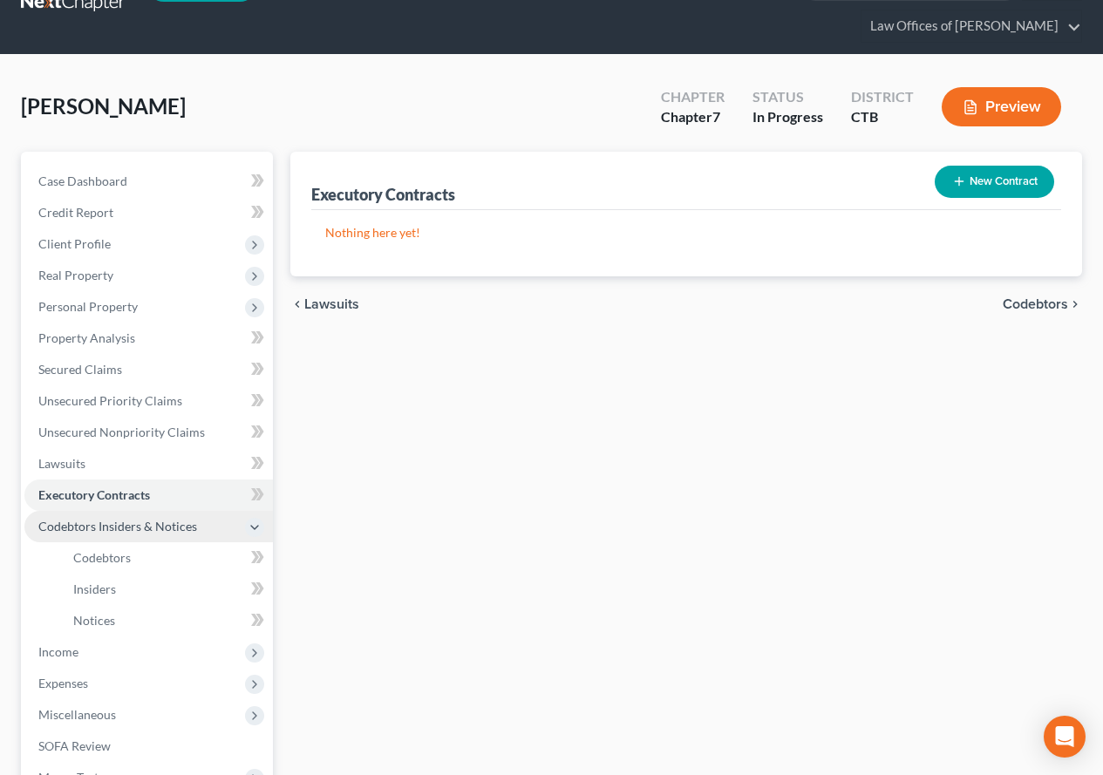
scroll to position [87, 0]
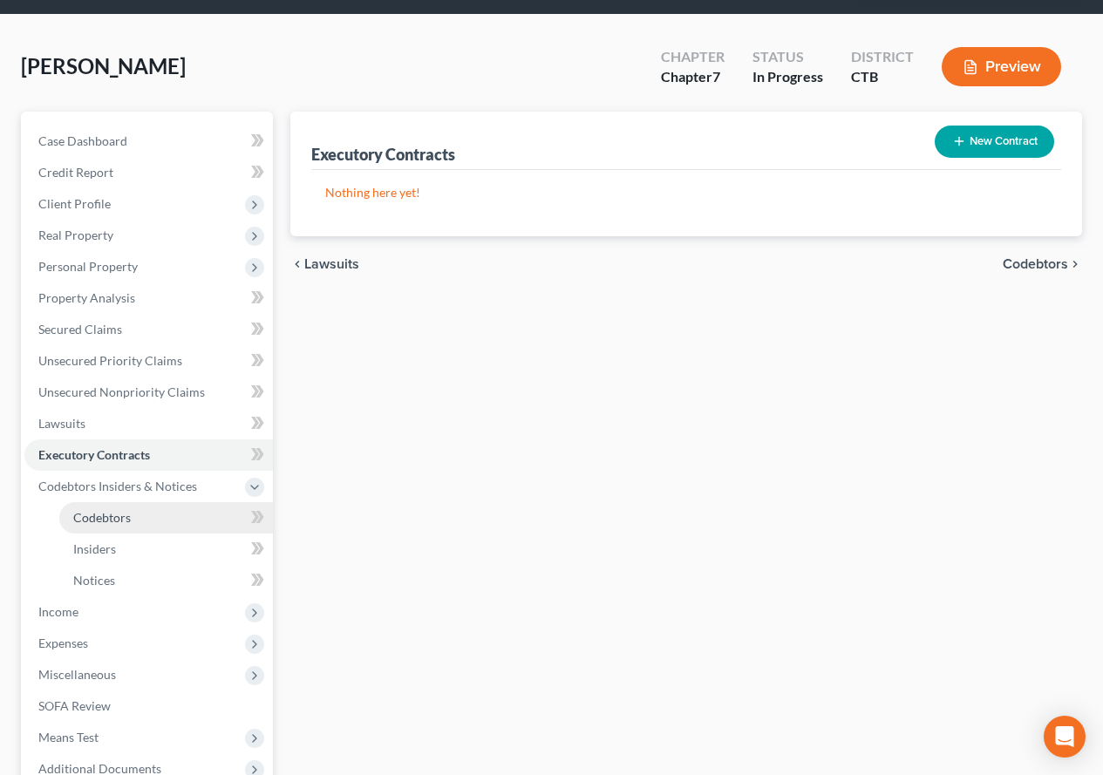
click at [103, 515] on span "Codebtors" at bounding box center [102, 517] width 58 height 15
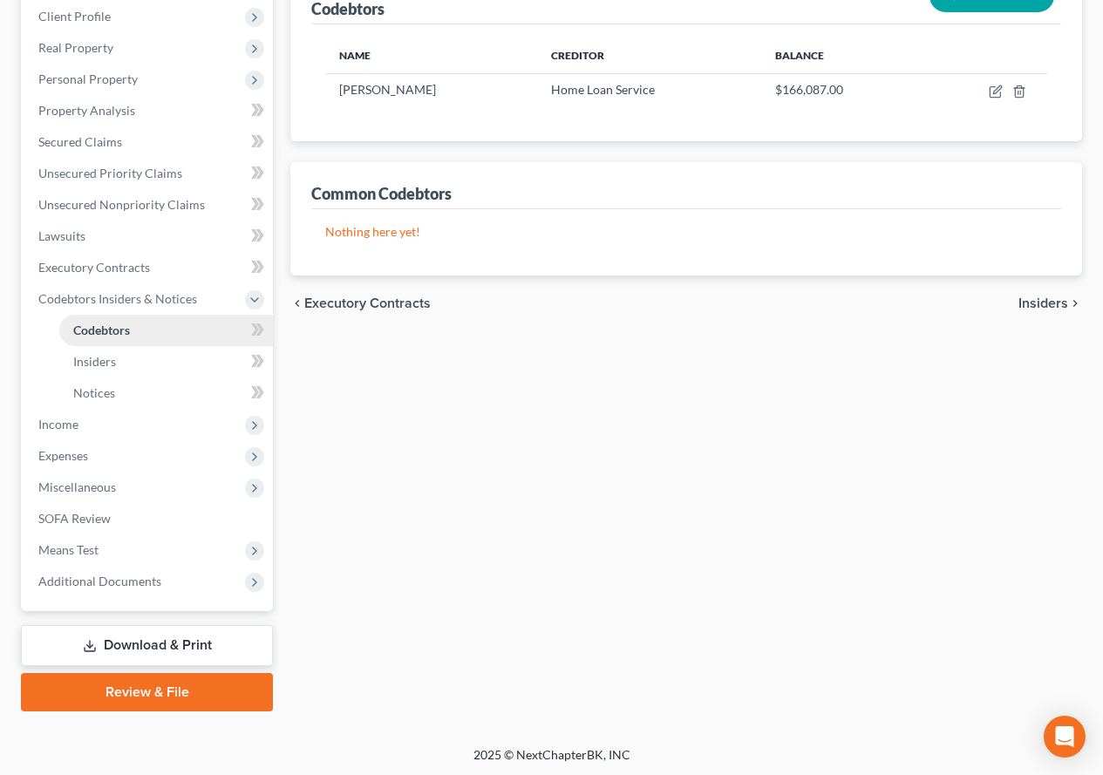
scroll to position [277, 0]
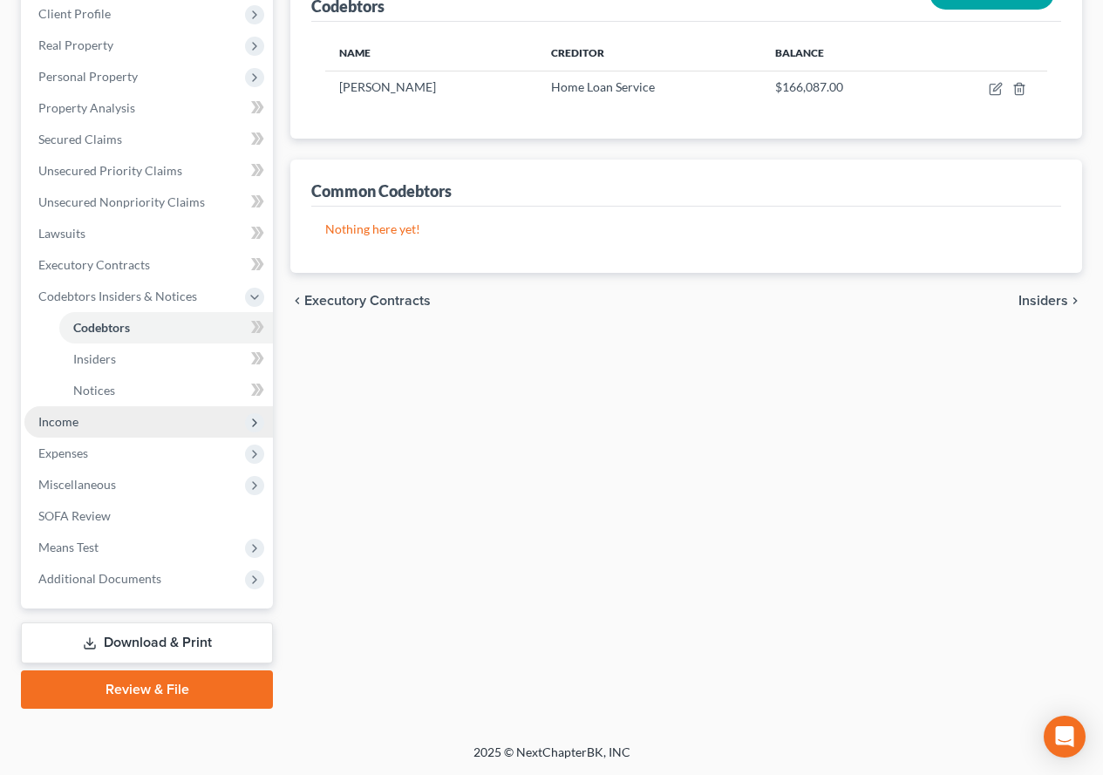
click at [51, 419] on span "Income" at bounding box center [58, 421] width 40 height 15
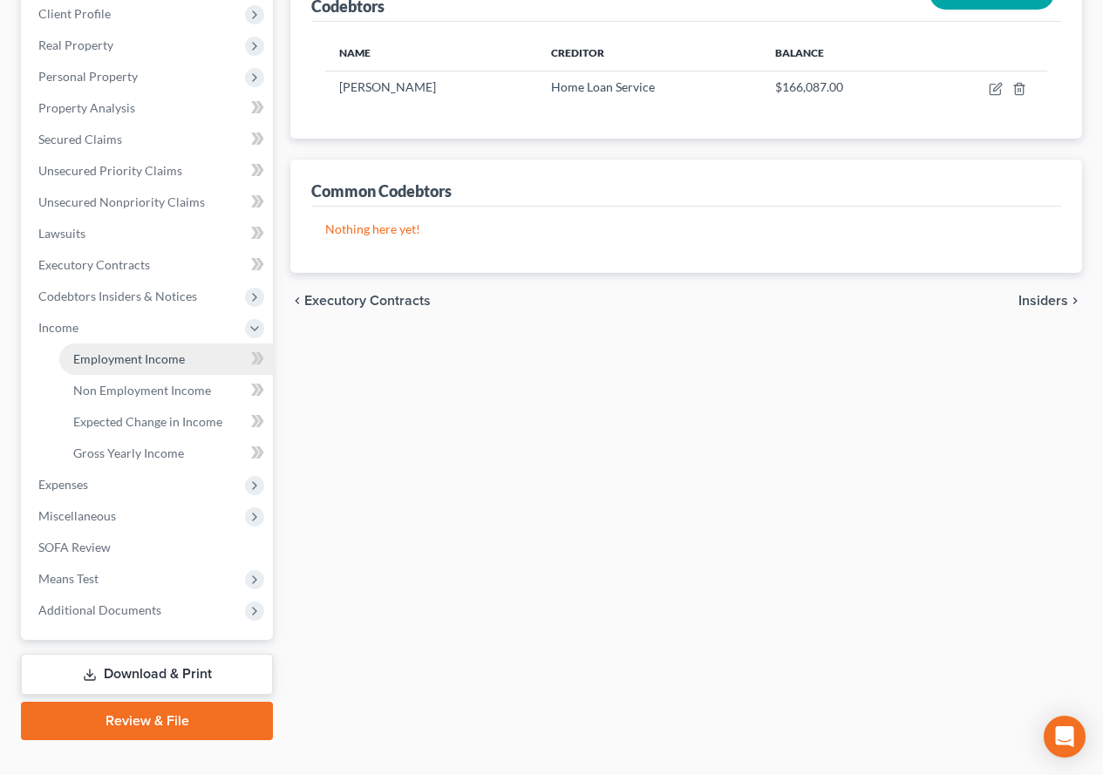
click at [106, 358] on span "Employment Income" at bounding box center [129, 358] width 112 height 15
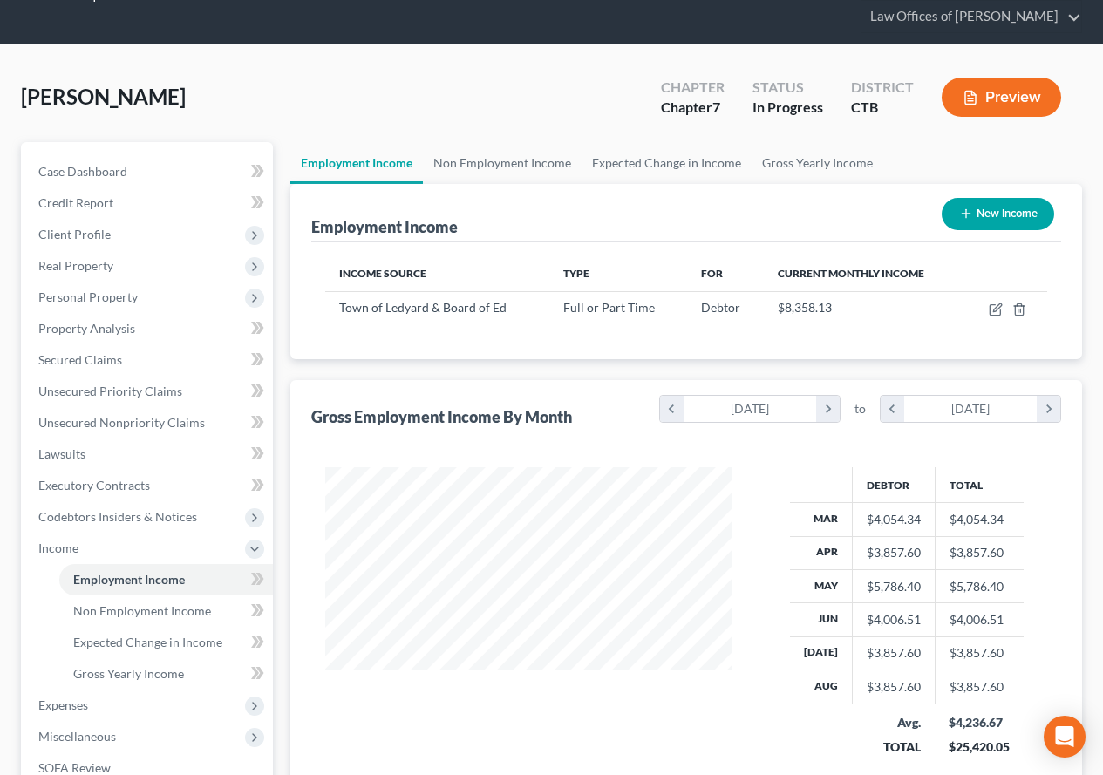
scroll to position [87, 0]
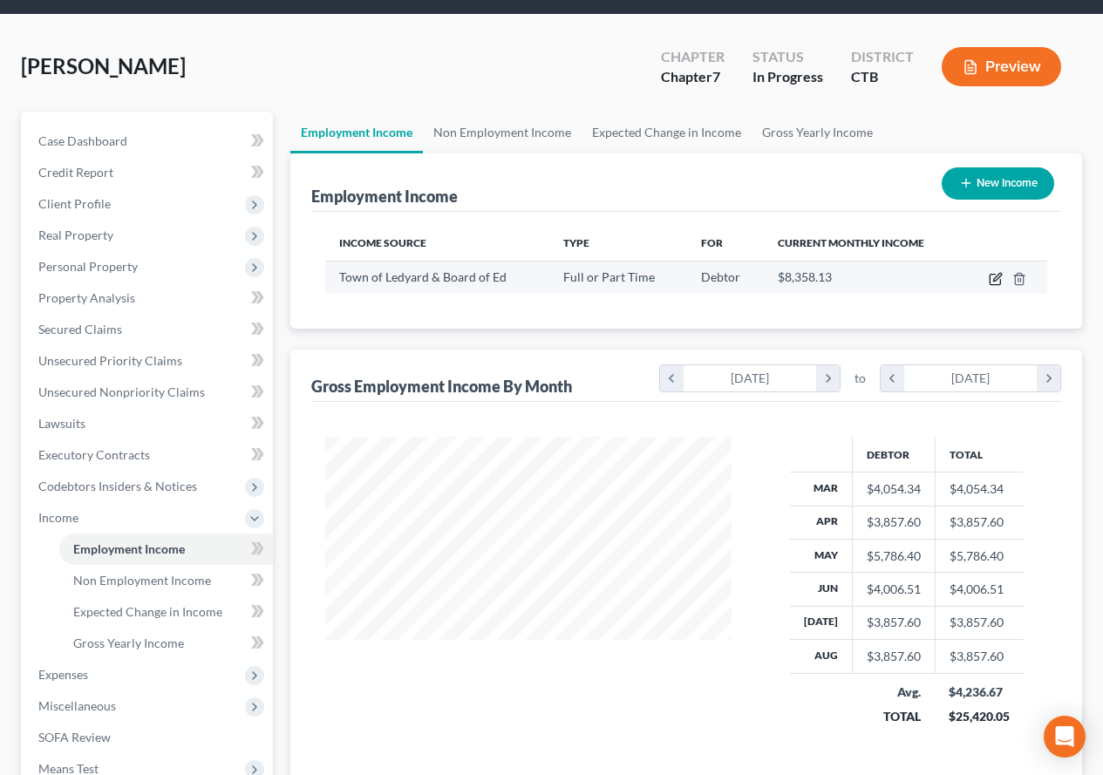
click at [993, 276] on icon "button" at bounding box center [996, 279] width 14 height 14
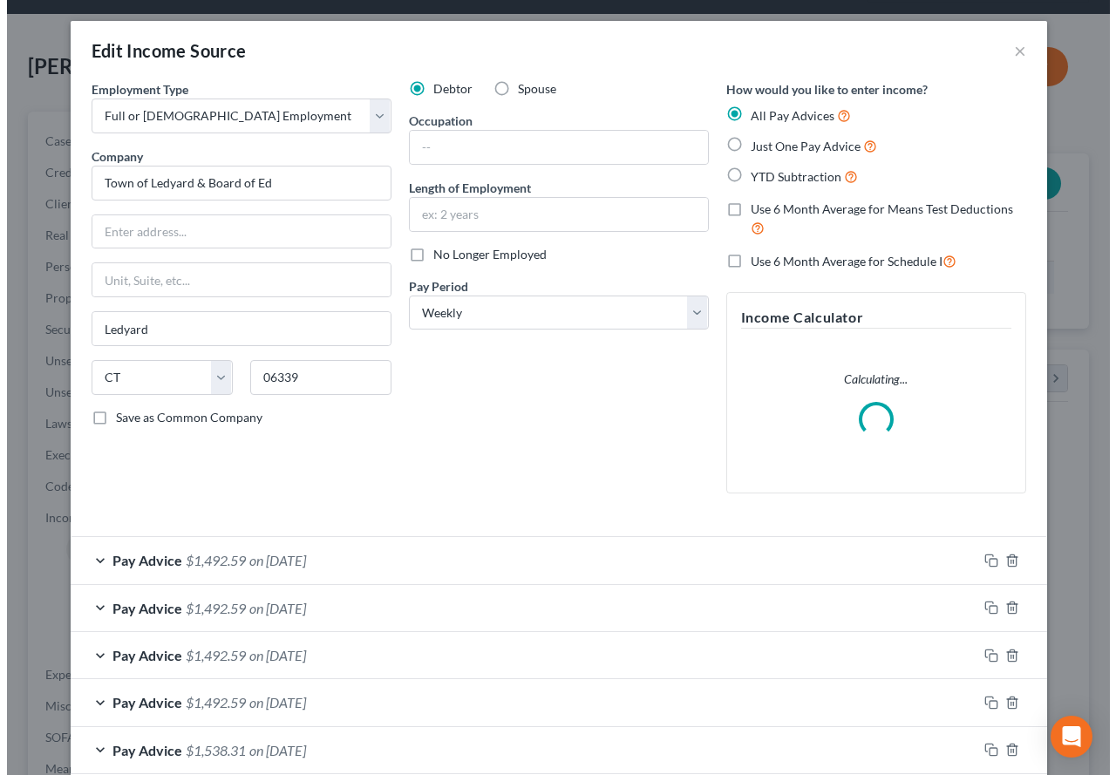
scroll to position [313, 447]
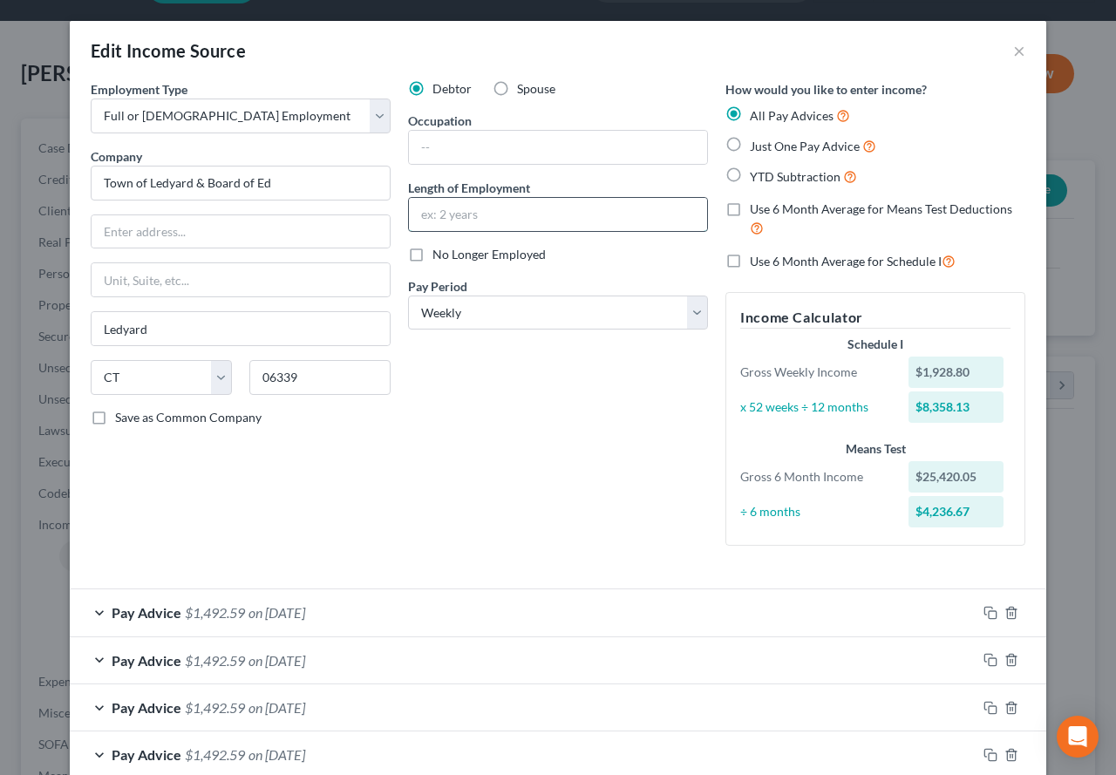
click at [447, 216] on input "text" at bounding box center [558, 214] width 298 height 33
click at [577, 140] on input "text" at bounding box center [558, 147] width 298 height 33
click at [593, 399] on div "Debtor Spouse Occupation Custodian Length of Employment 3 years No Longer Emplo…" at bounding box center [557, 320] width 317 height 480
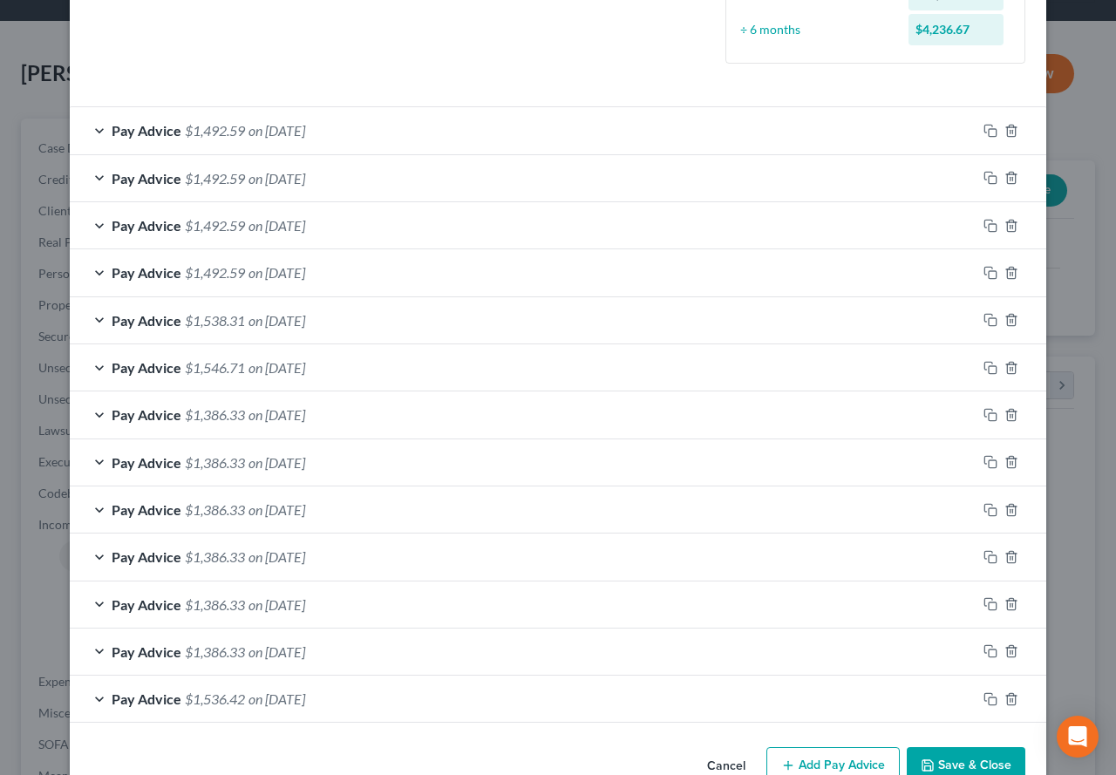
scroll to position [526, 0]
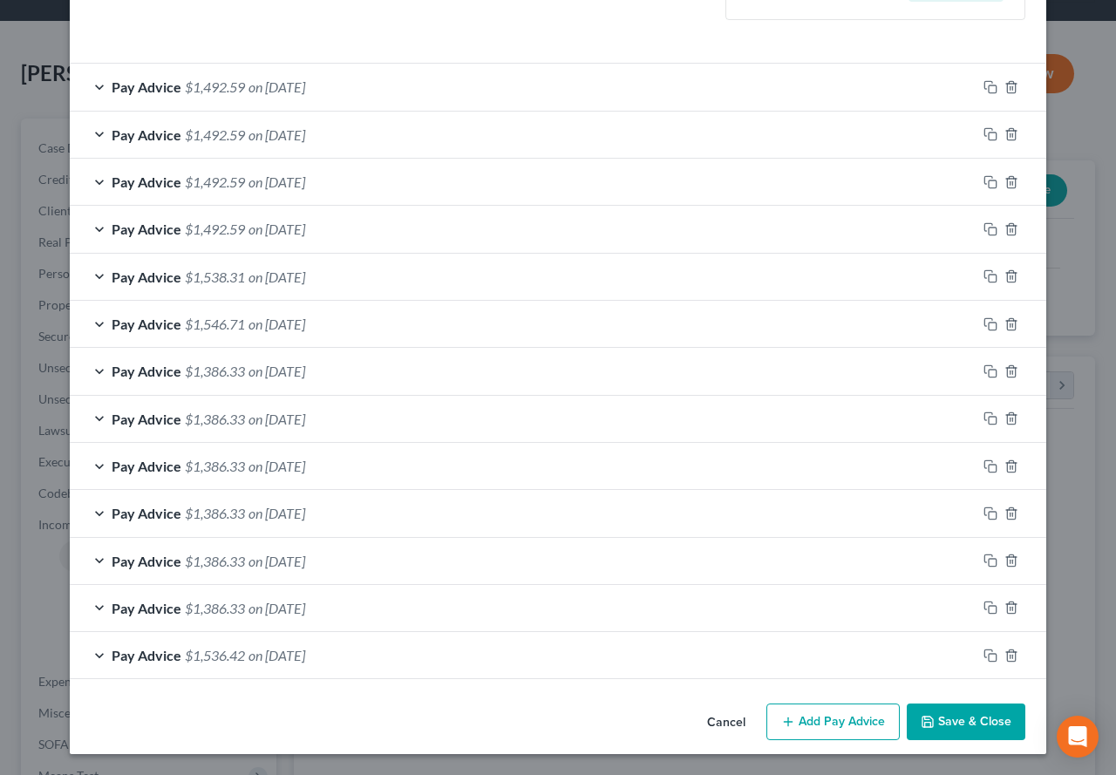
click at [950, 730] on button "Save & Close" at bounding box center [966, 722] width 119 height 37
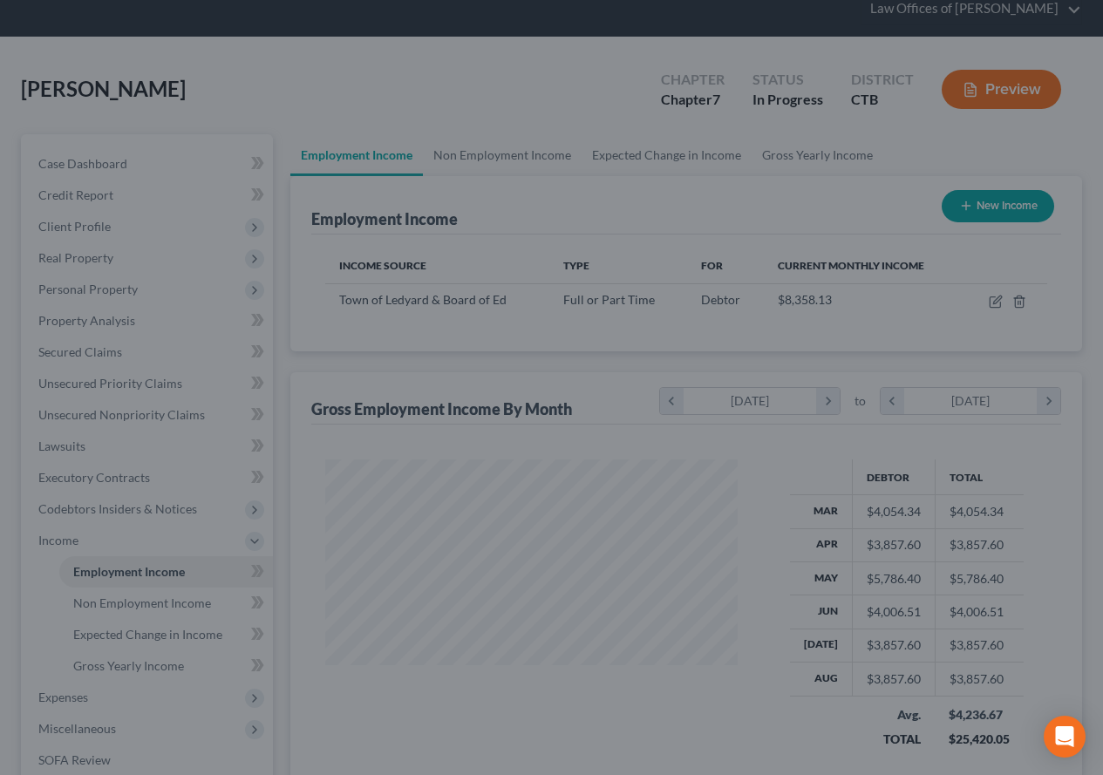
scroll to position [871770, 871641]
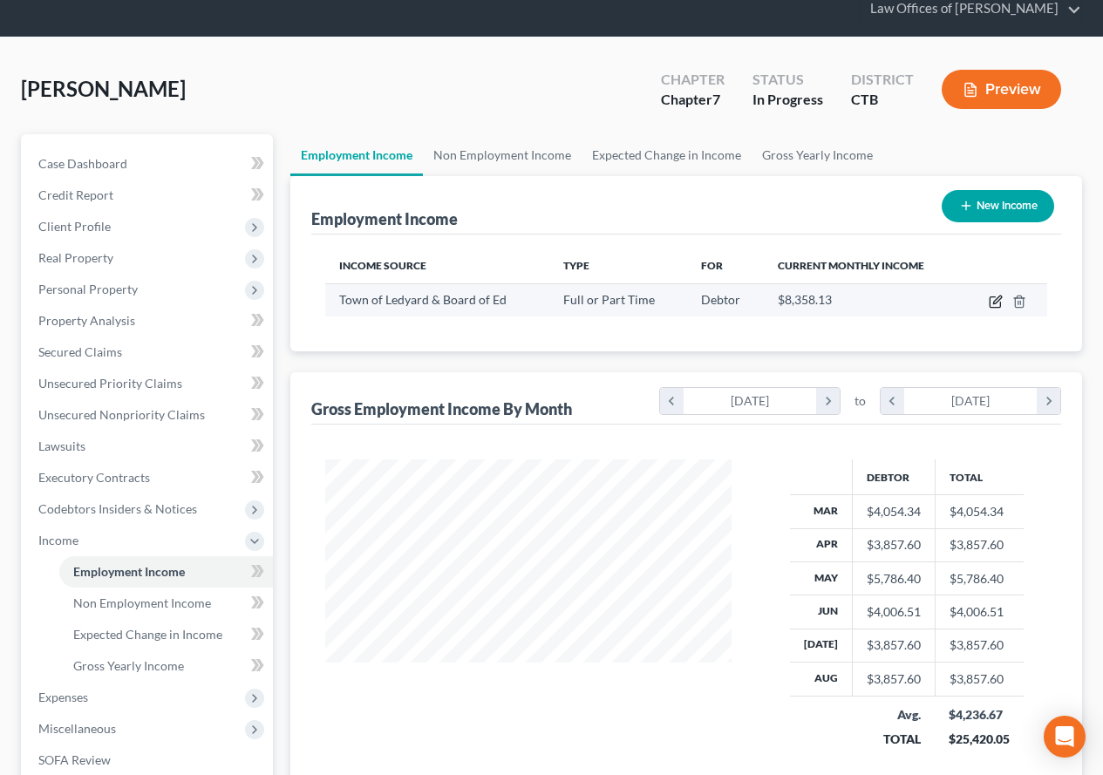
click at [991, 299] on icon "button" at bounding box center [995, 302] width 10 height 10
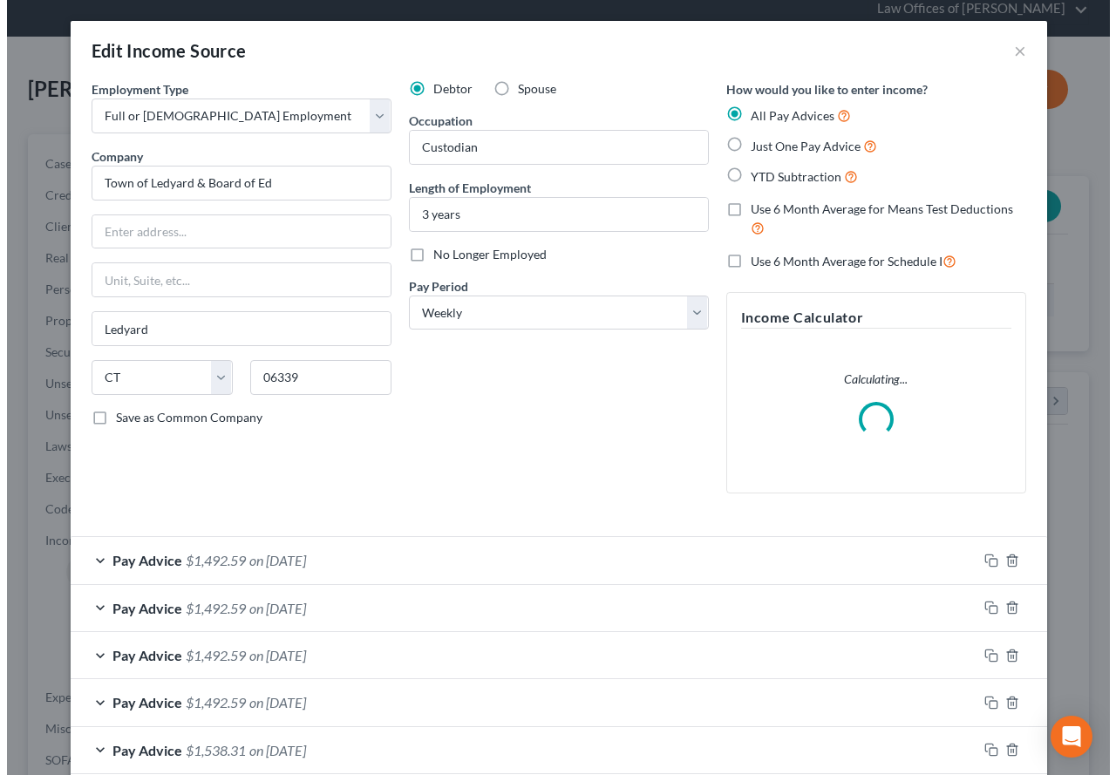
scroll to position [313, 447]
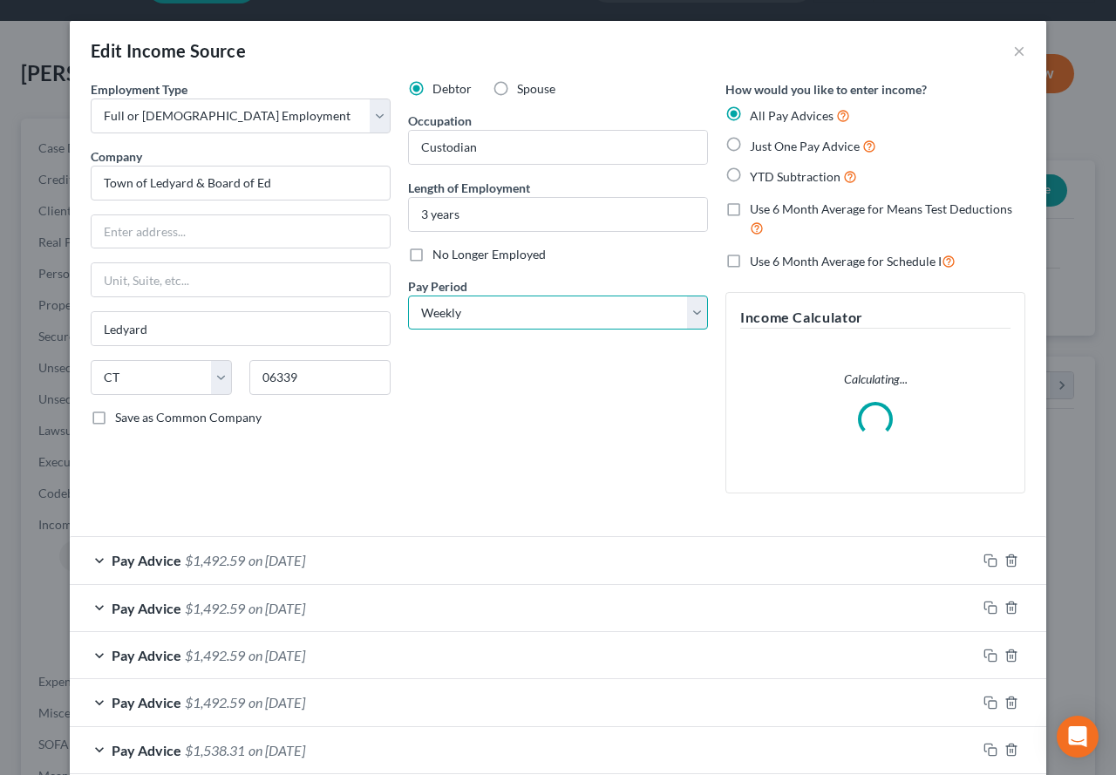
click at [688, 318] on select "Select Monthly Twice Monthly Every Other Week Weekly" at bounding box center [558, 313] width 300 height 35
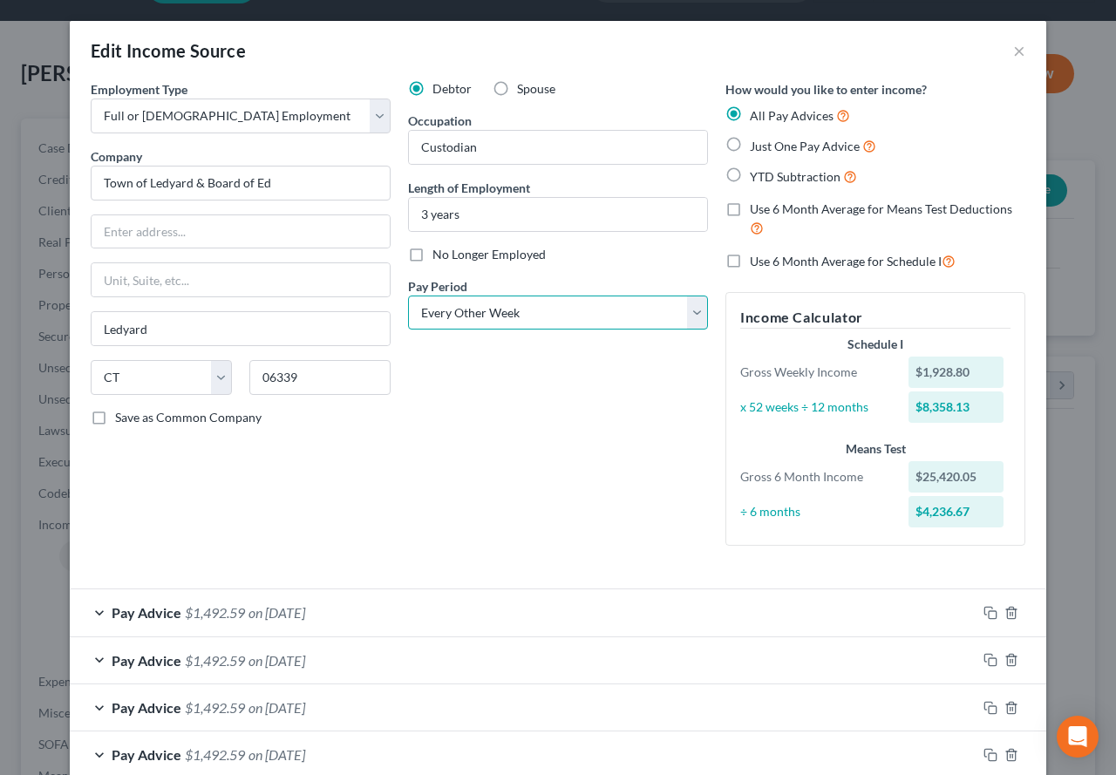
click at [408, 296] on select "Select Monthly Twice Monthly Every Other Week Weekly" at bounding box center [558, 313] width 300 height 35
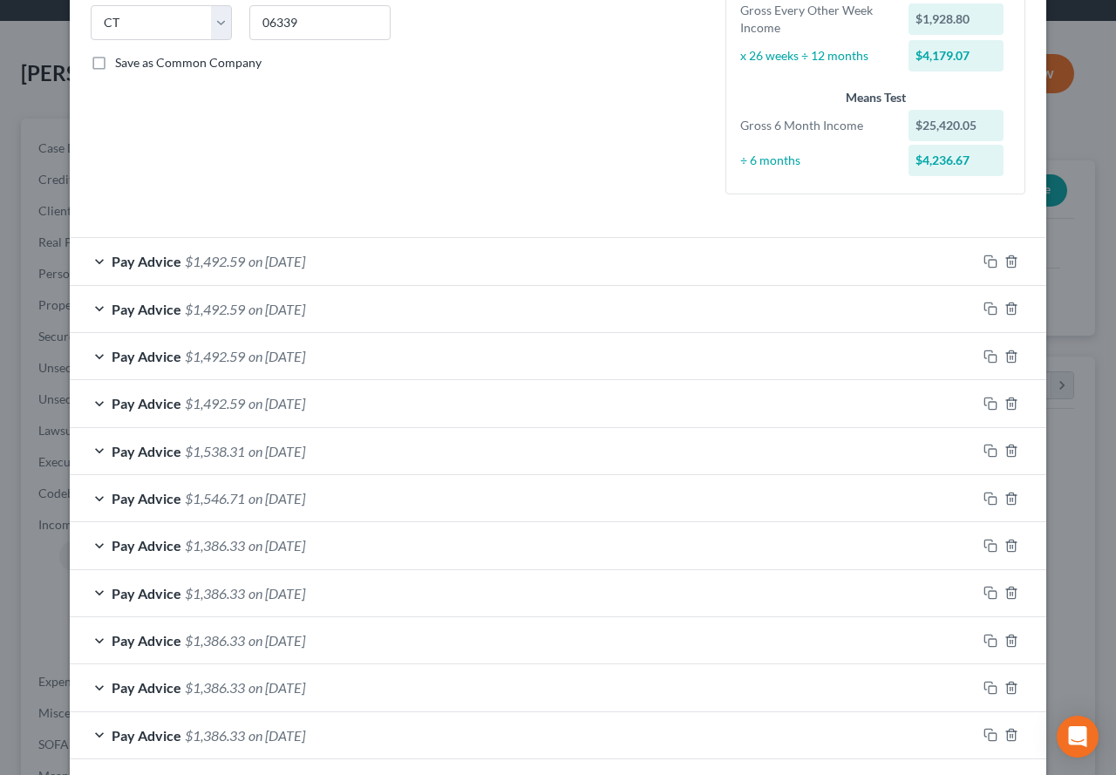
scroll to position [523, 0]
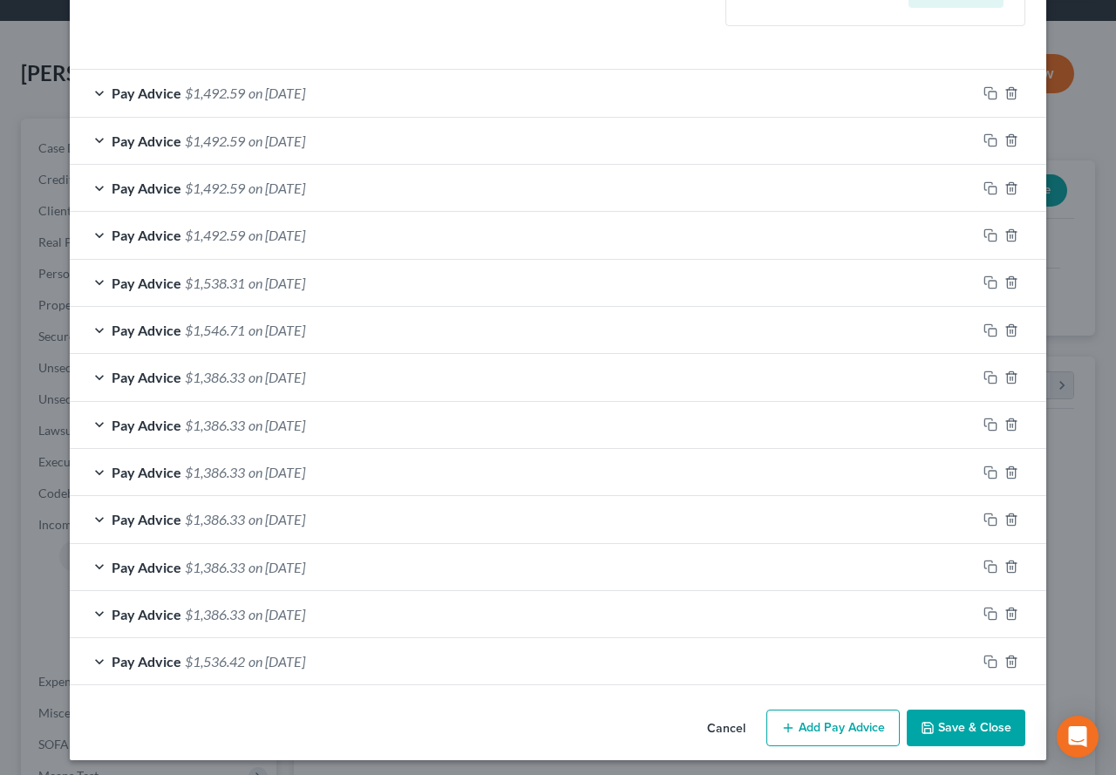
click at [955, 727] on button "Save & Close" at bounding box center [966, 728] width 119 height 37
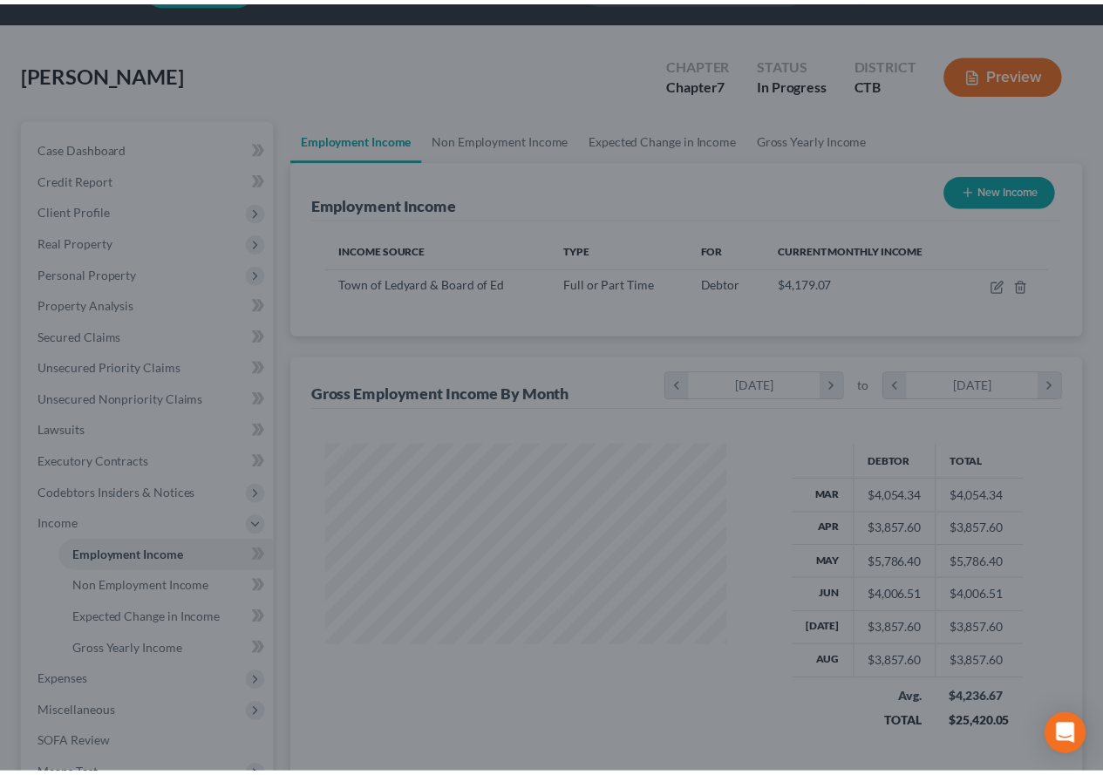
scroll to position [871770, 871641]
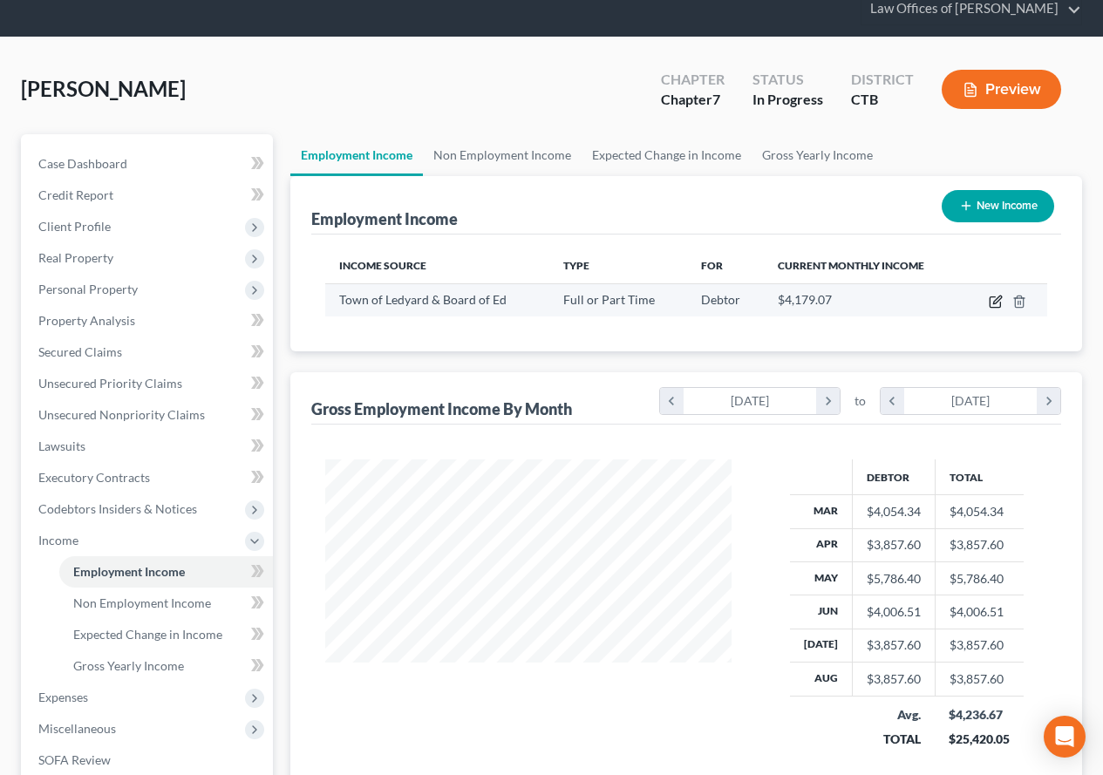
click at [996, 303] on icon "button" at bounding box center [996, 302] width 14 height 14
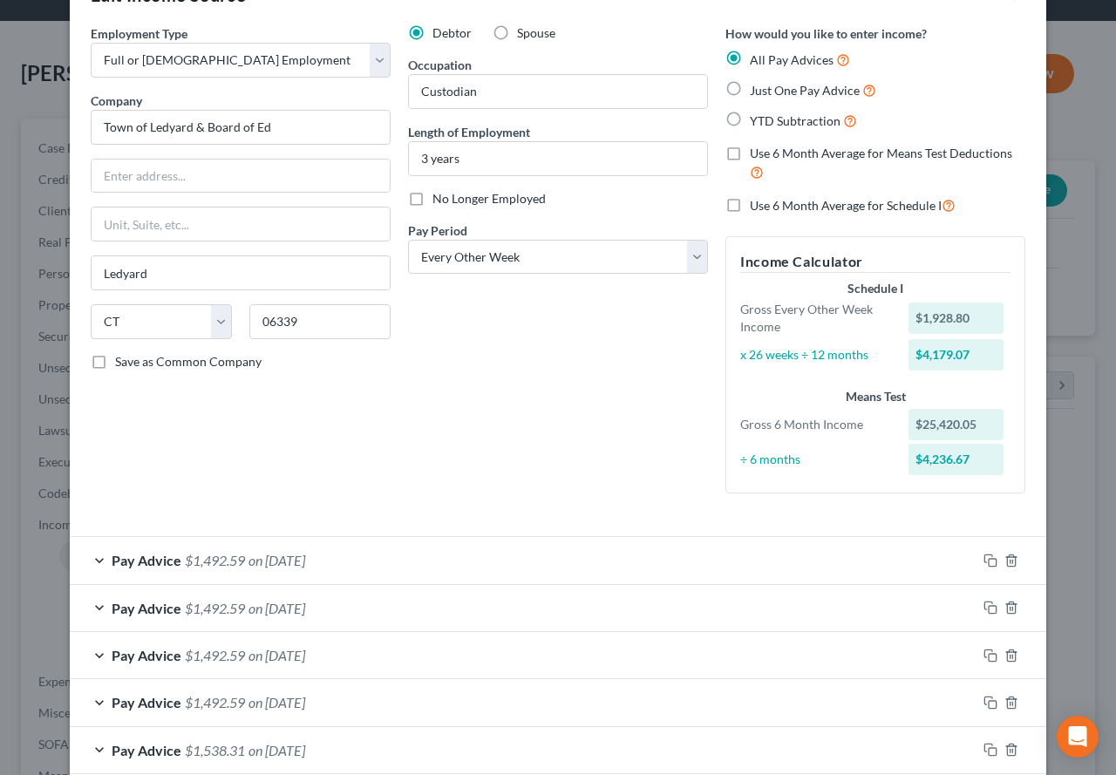
scroll to position [87, 0]
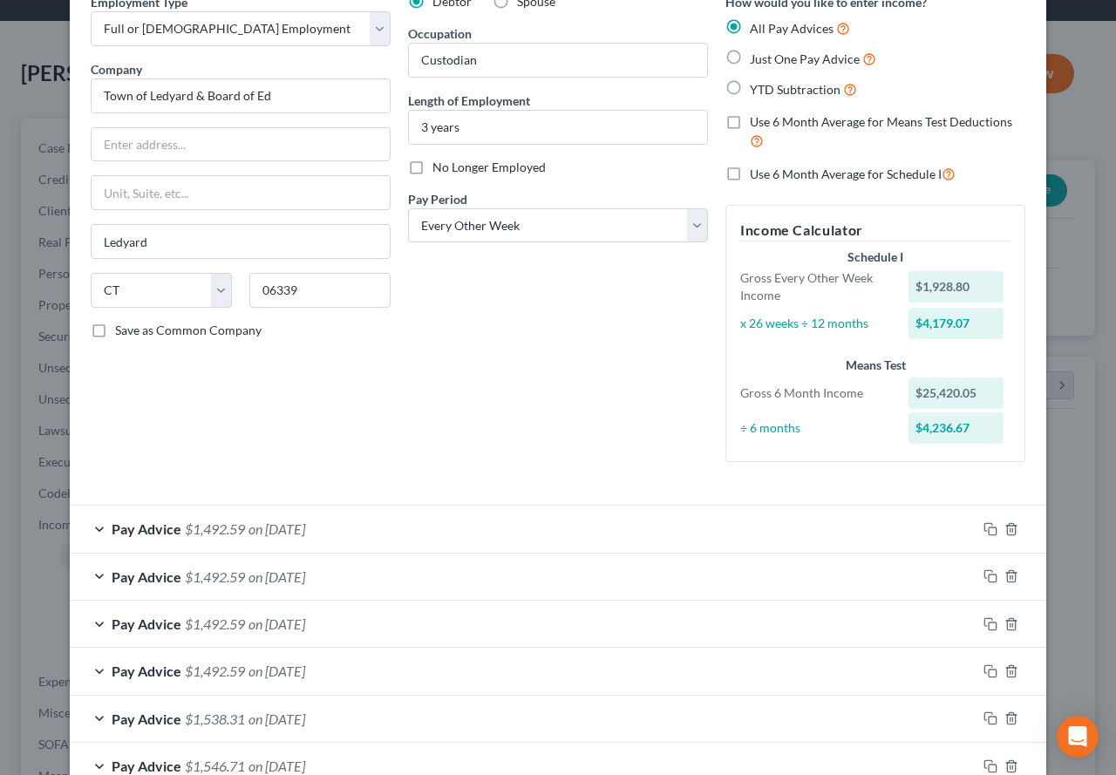
click at [750, 173] on label "Use 6 Month Average for Schedule I" at bounding box center [853, 174] width 206 height 20
click at [757, 173] on input "Use 6 Month Average for Schedule I" at bounding box center [762, 169] width 11 height 11
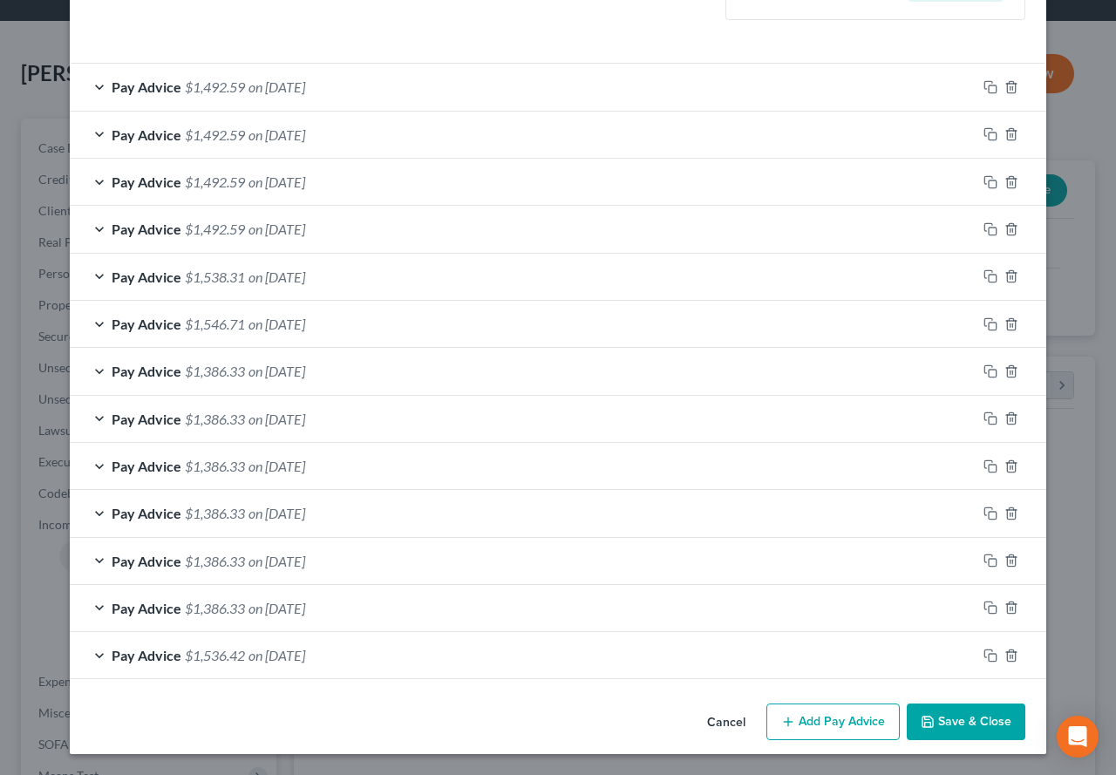
scroll to position [526, 0]
click at [959, 722] on button "Save & Close" at bounding box center [966, 722] width 119 height 37
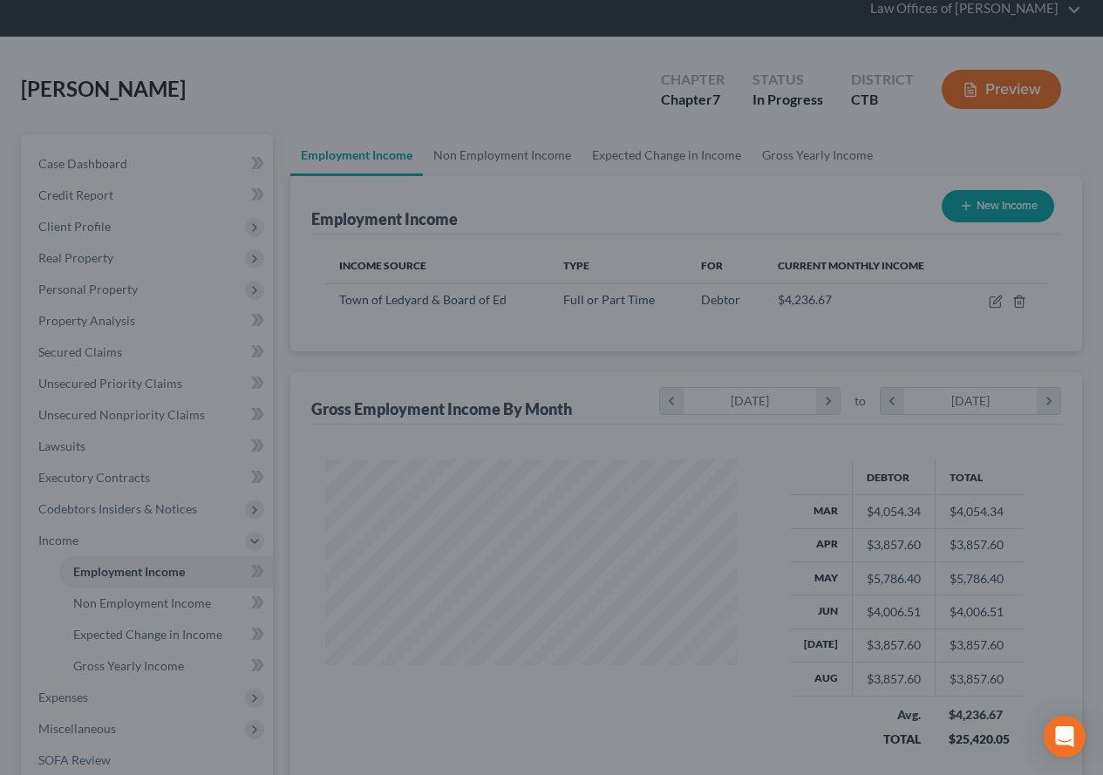
scroll to position [871770, 871641]
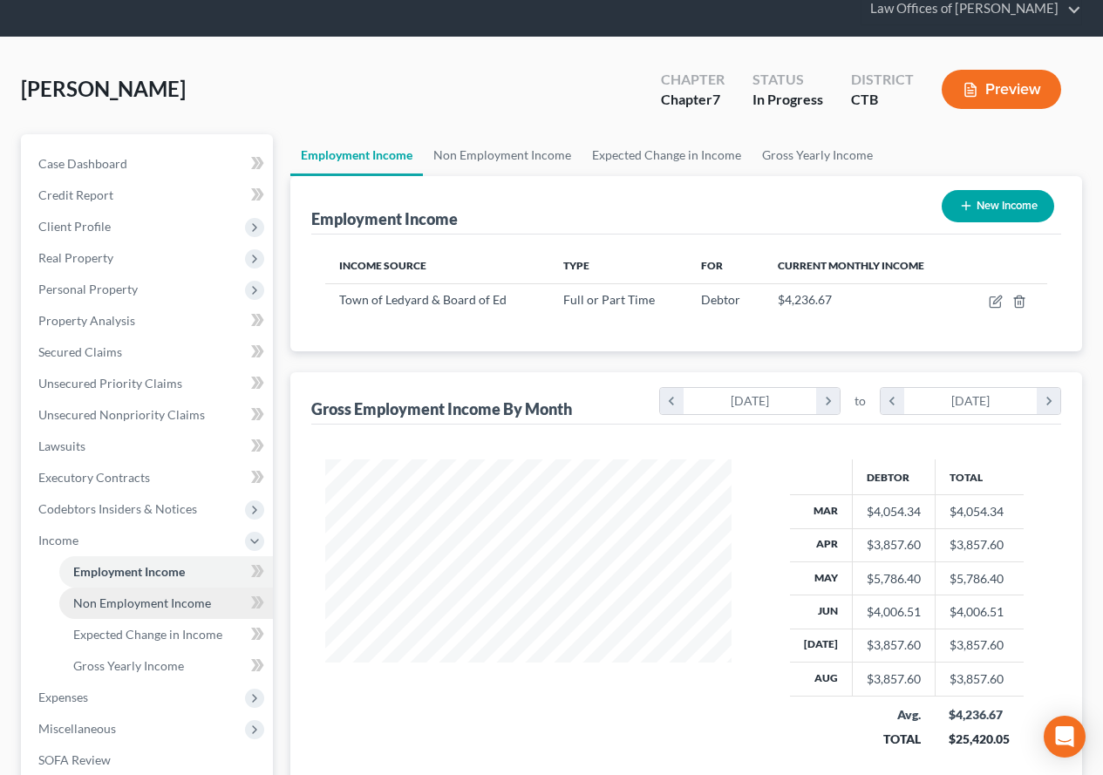
click at [120, 607] on span "Non Employment Income" at bounding box center [142, 603] width 138 height 15
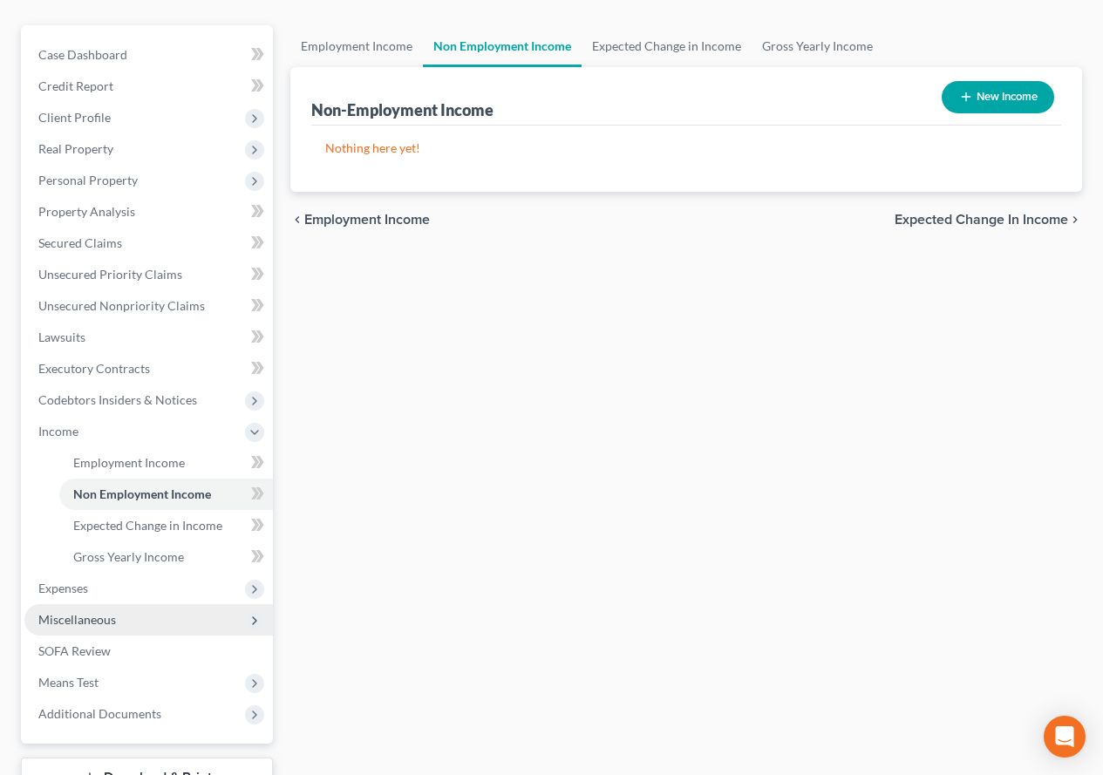
scroll to position [174, 0]
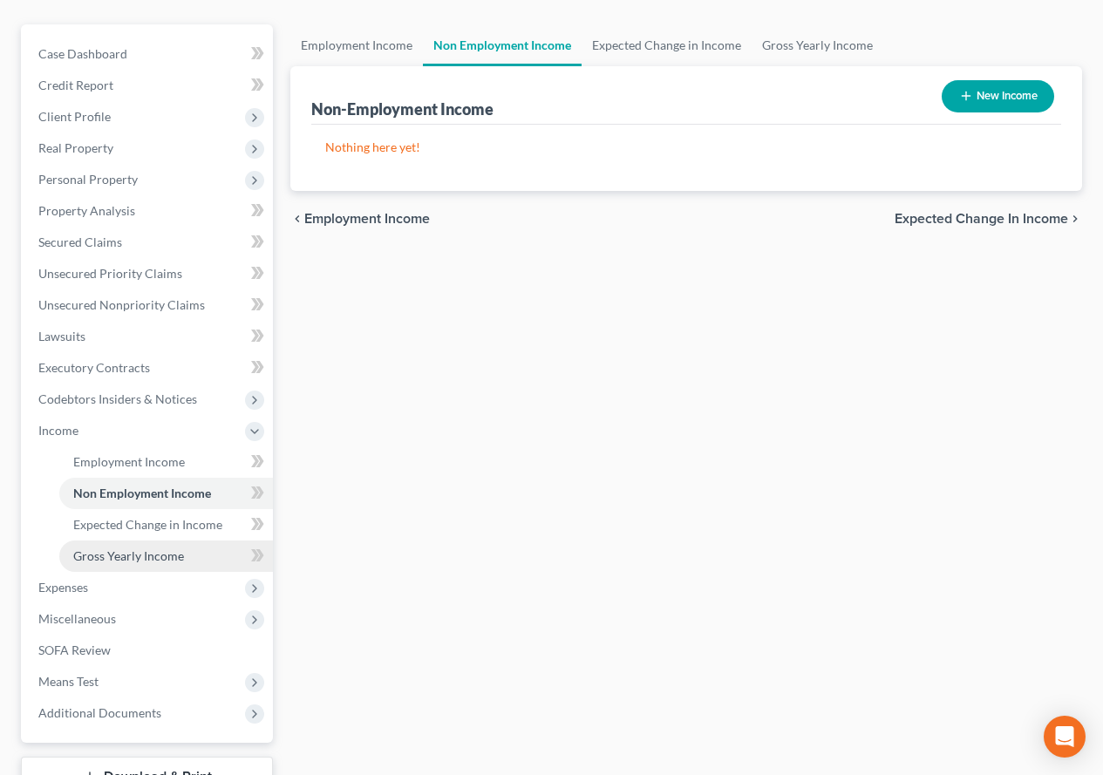
click at [116, 555] on span "Gross Yearly Income" at bounding box center [128, 556] width 111 height 15
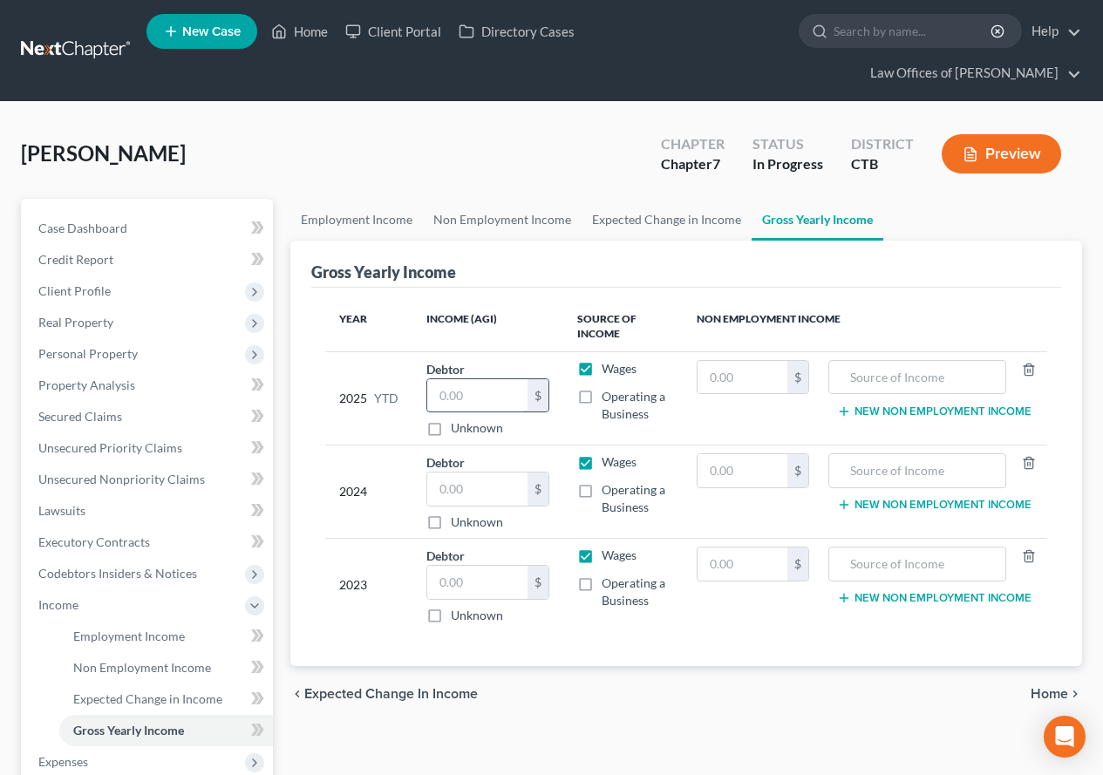
click at [446, 396] on input "text" at bounding box center [476, 395] width 99 height 33
click at [344, 162] on div "[PERSON_NAME] Upgraded Chapter Chapter 7 Status In Progress District CTB Preview" at bounding box center [551, 161] width 1061 height 76
